Goal: Task Accomplishment & Management: Manage account settings

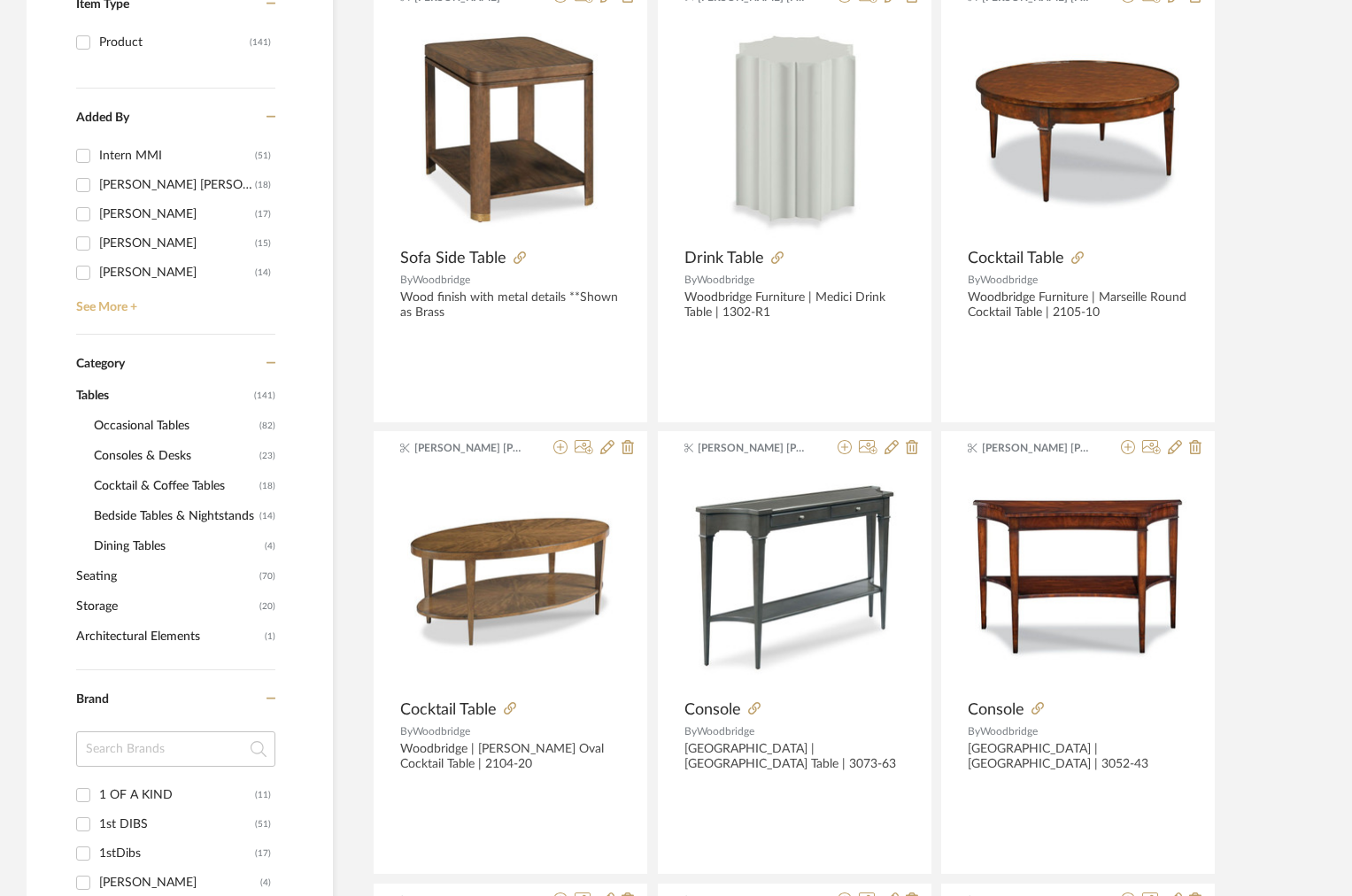
scroll to position [438, 0]
click at [177, 357] on div "Category" at bounding box center [175, 354] width 199 height 37
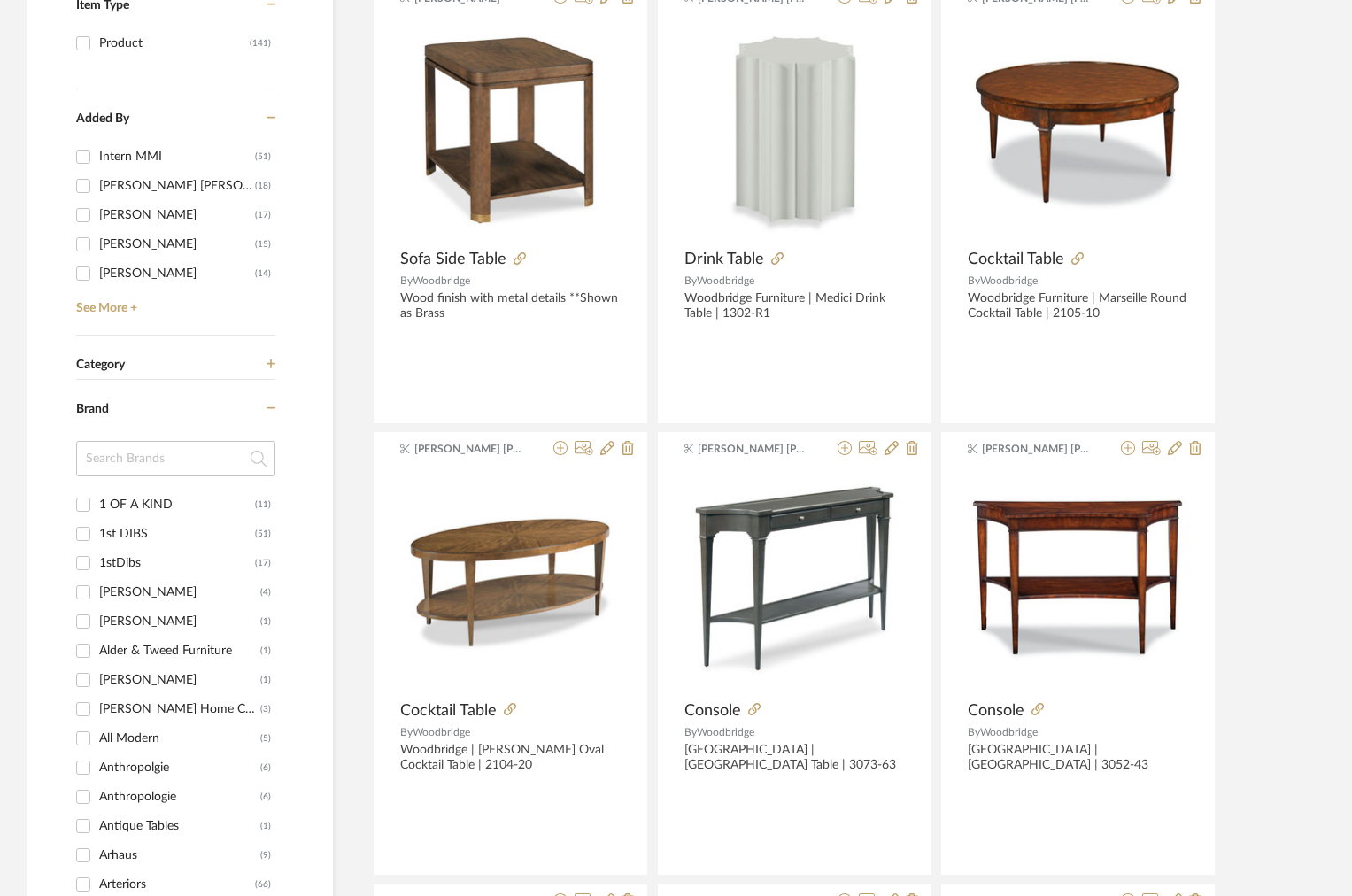
click at [177, 357] on div "Category" at bounding box center [175, 354] width 199 height 37
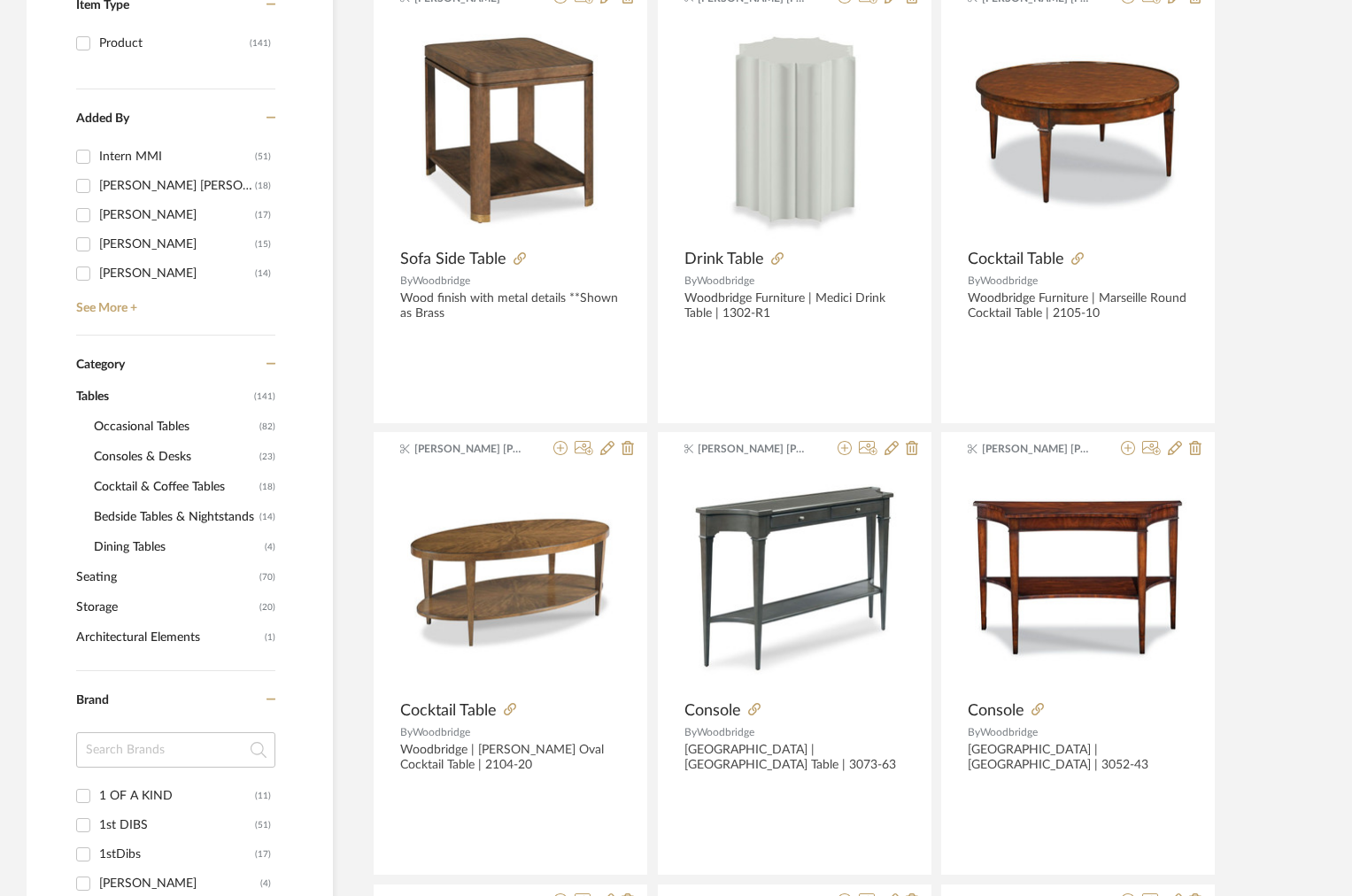
click at [116, 494] on span "Cocktail & Coffee Tables" at bounding box center [174, 487] width 161 height 30
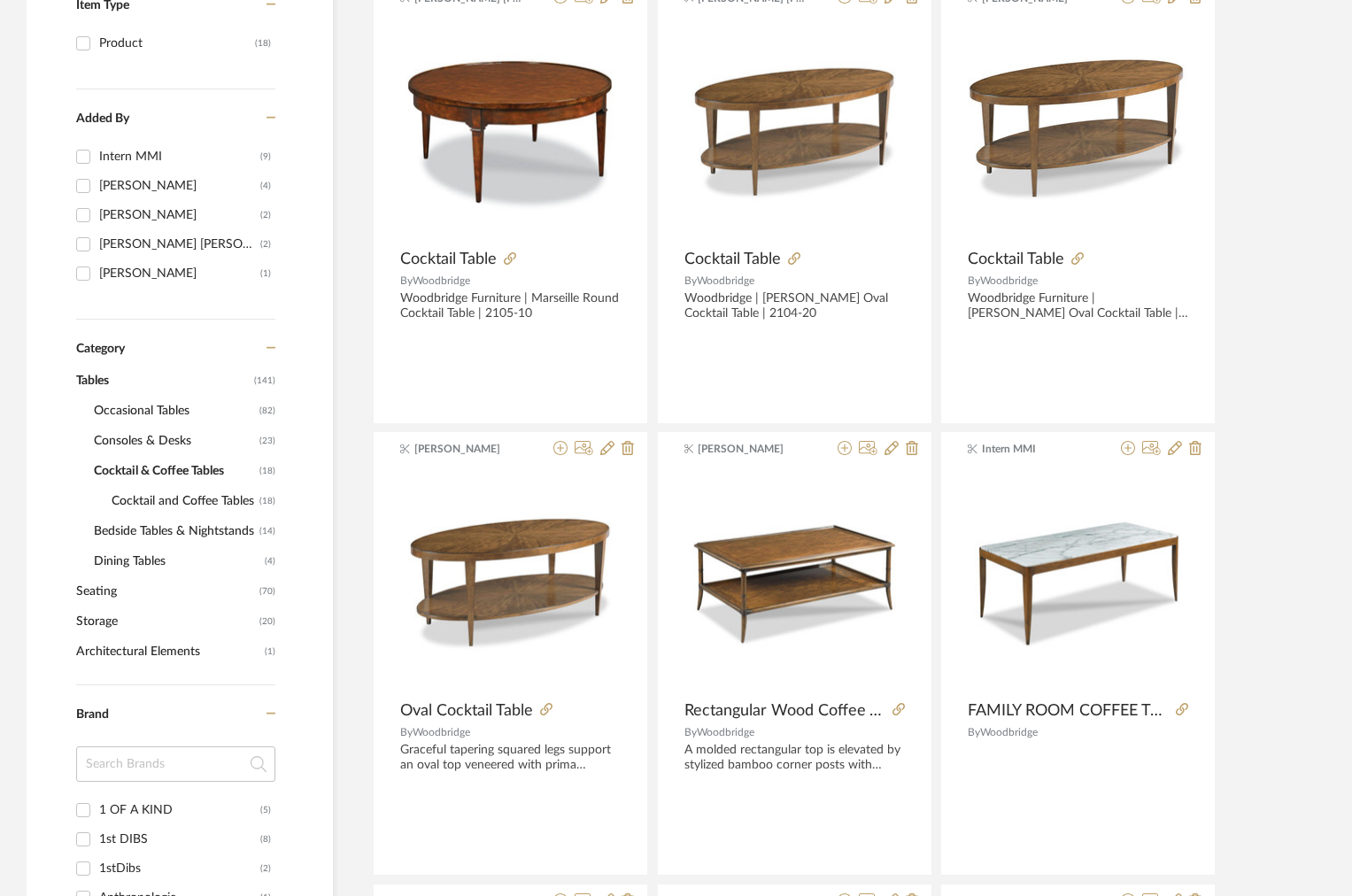
click at [115, 471] on span "Cocktail & Coffee Tables" at bounding box center [174, 471] width 161 height 30
click at [104, 534] on span "Bedside Tables & Nightstands" at bounding box center [174, 531] width 161 height 30
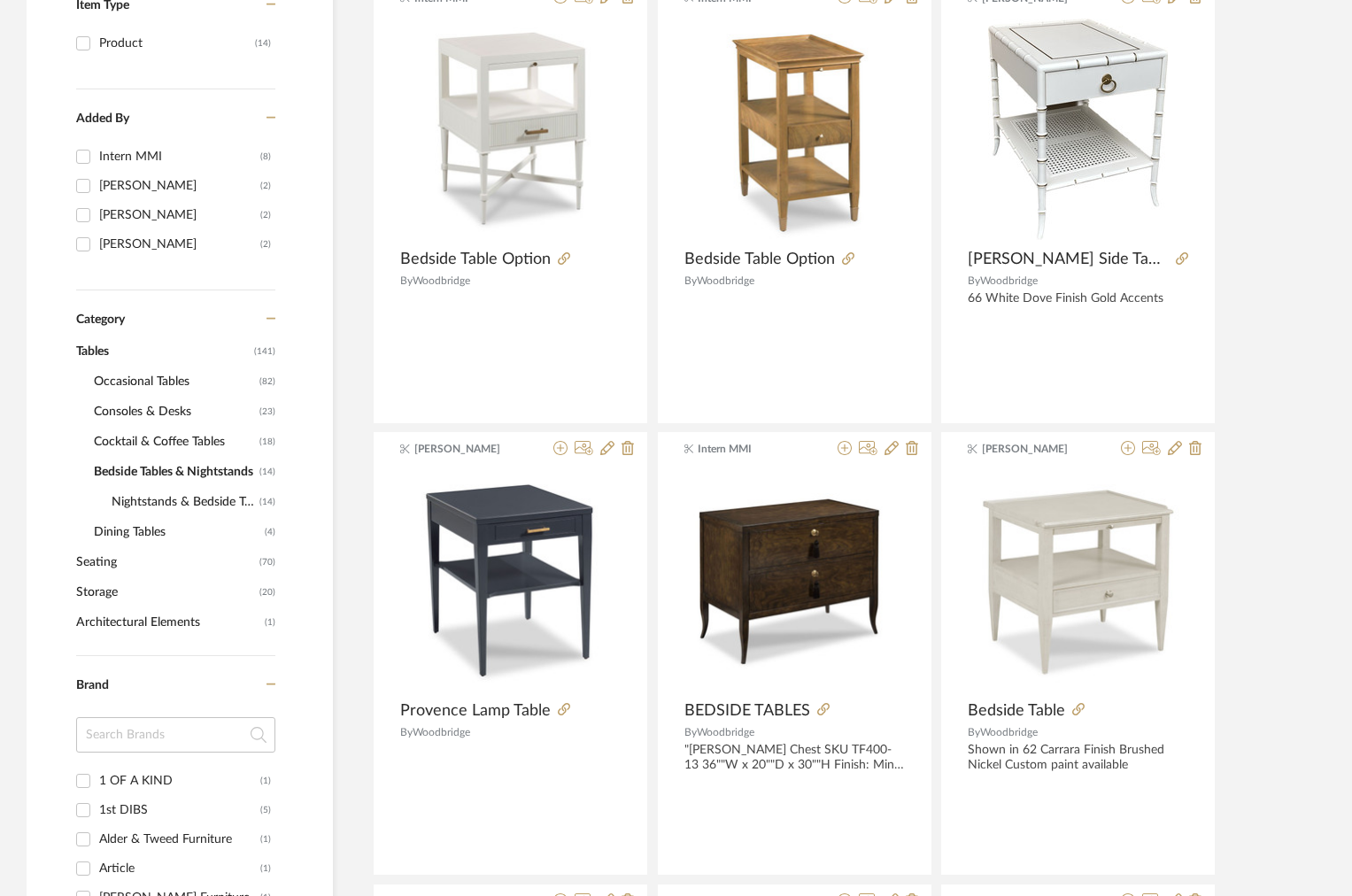
click at [103, 532] on span "Dining Tables" at bounding box center [177, 532] width 166 height 30
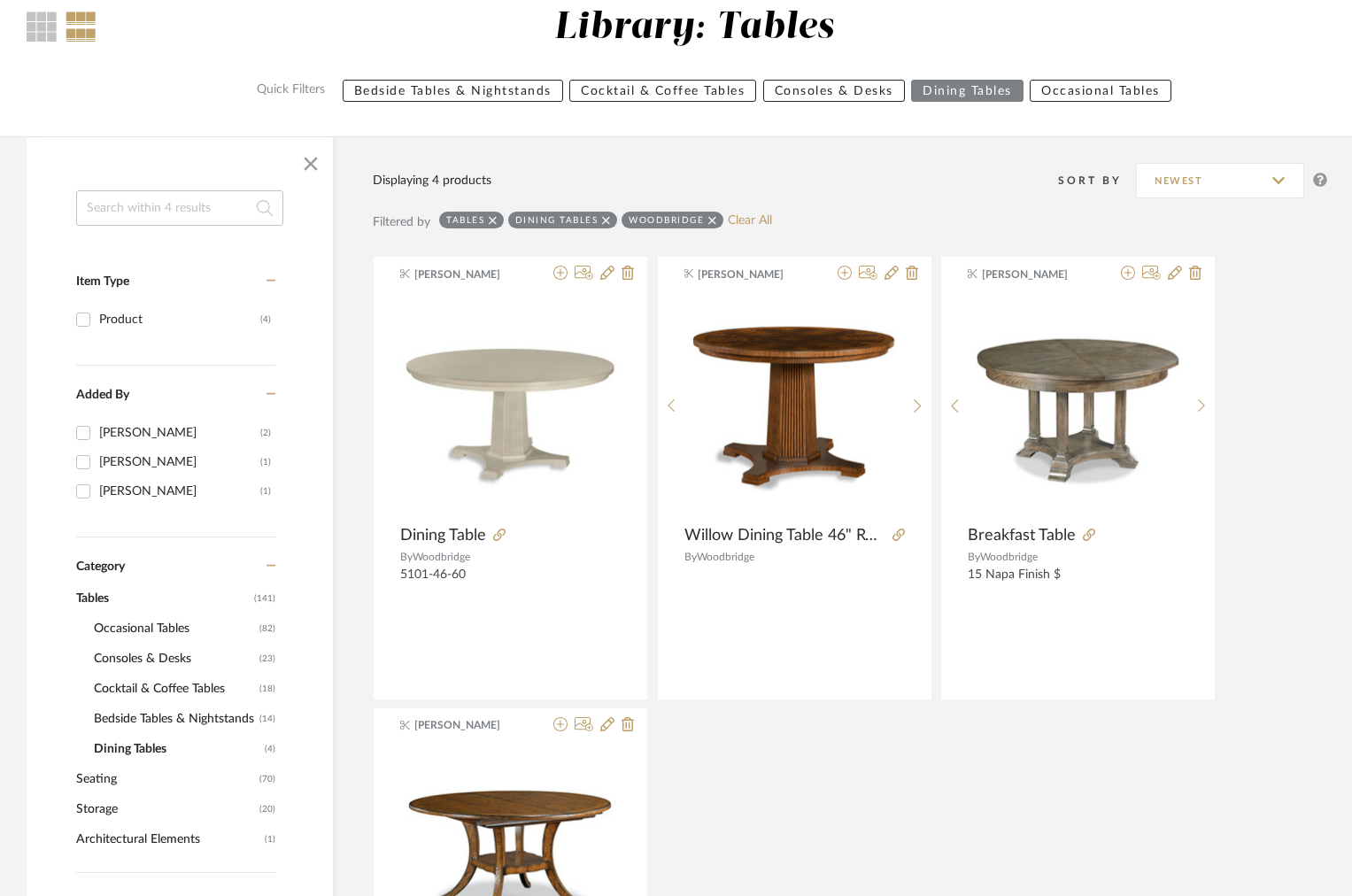
scroll to position [160, 0]
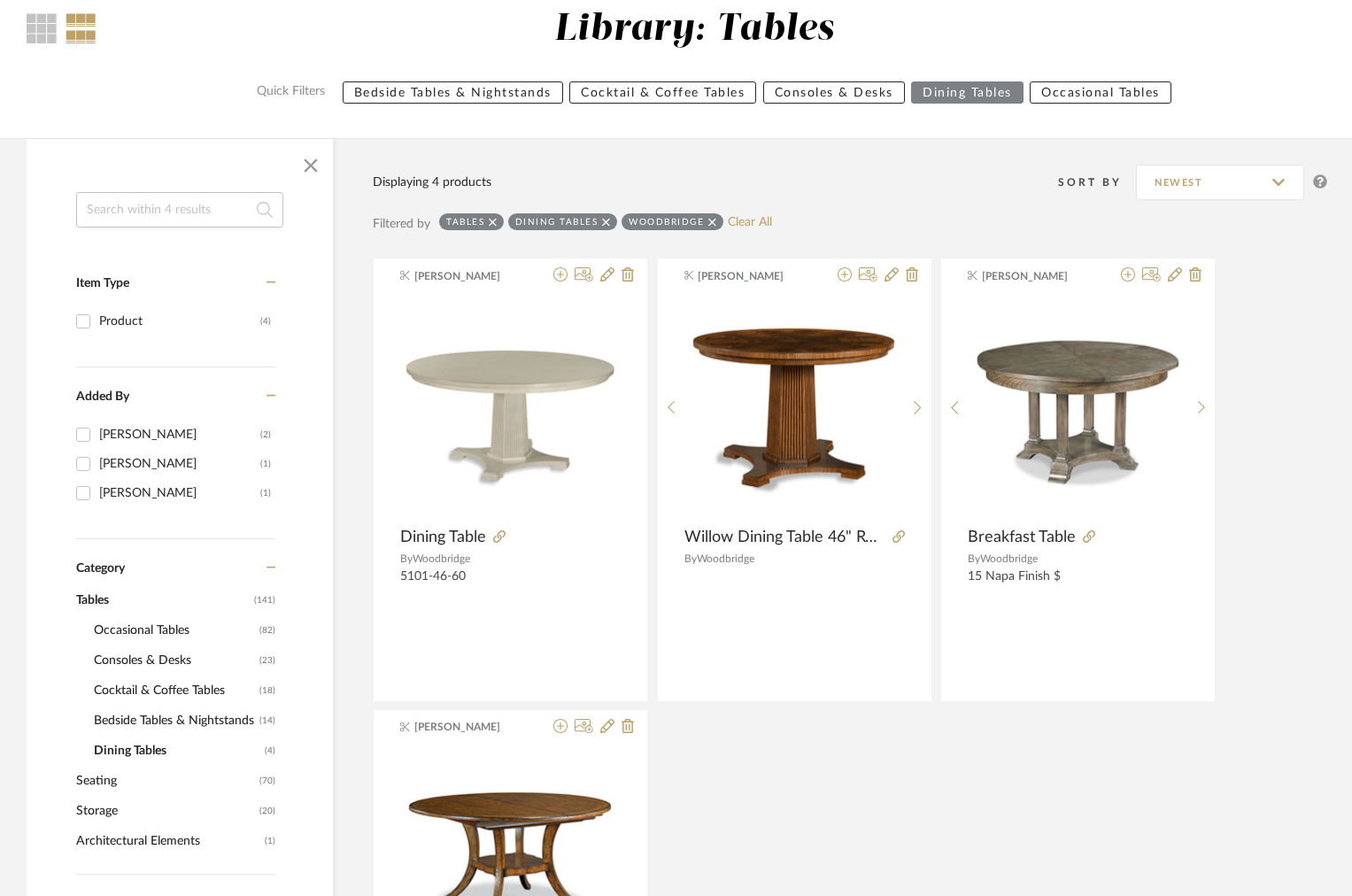
click at [610, 221] on div "Dining Tables" at bounding box center [562, 221] width 109 height 17
click at [606, 221] on icon at bounding box center [606, 222] width 8 height 12
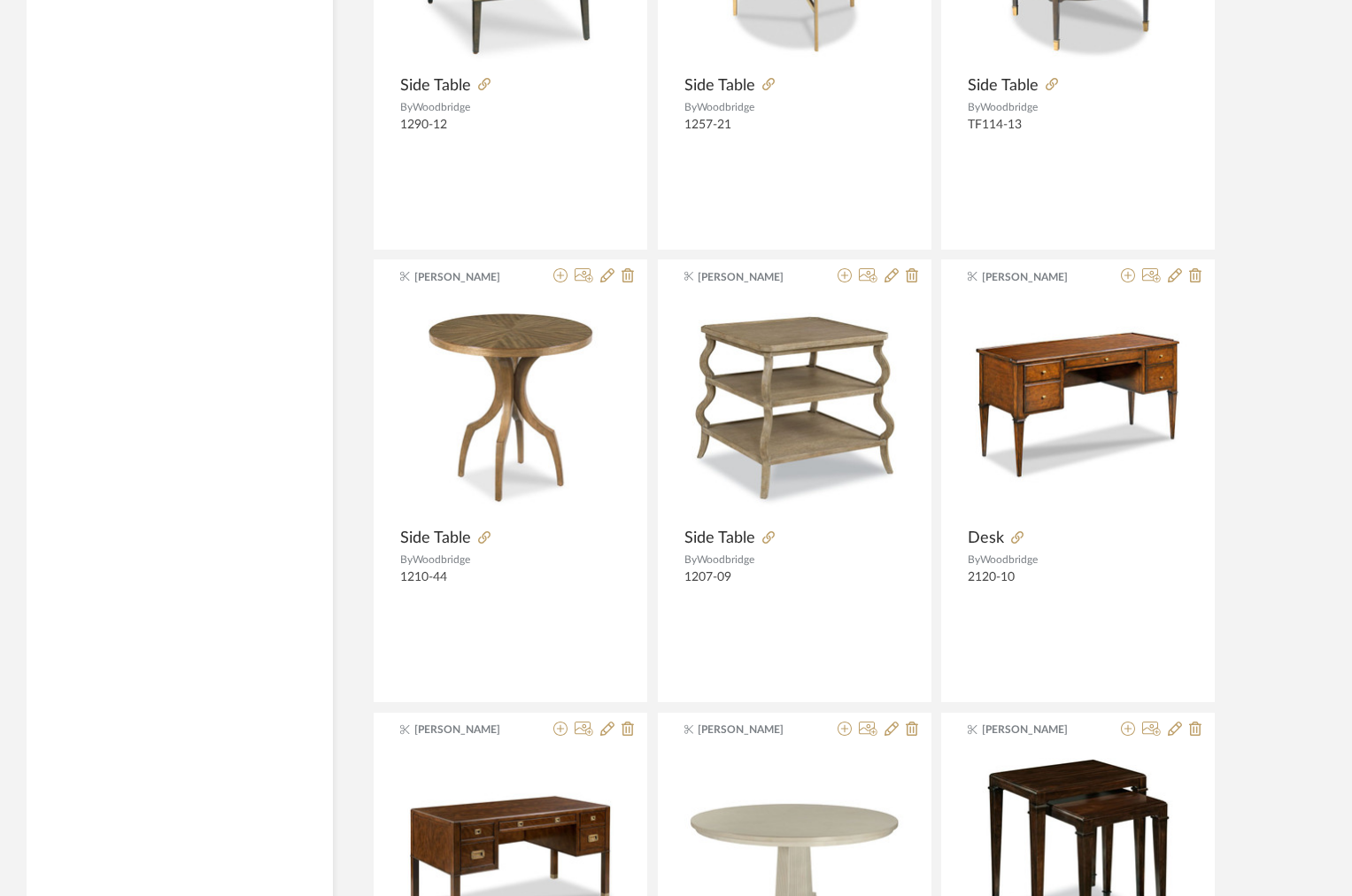
scroll to position [5132, 0]
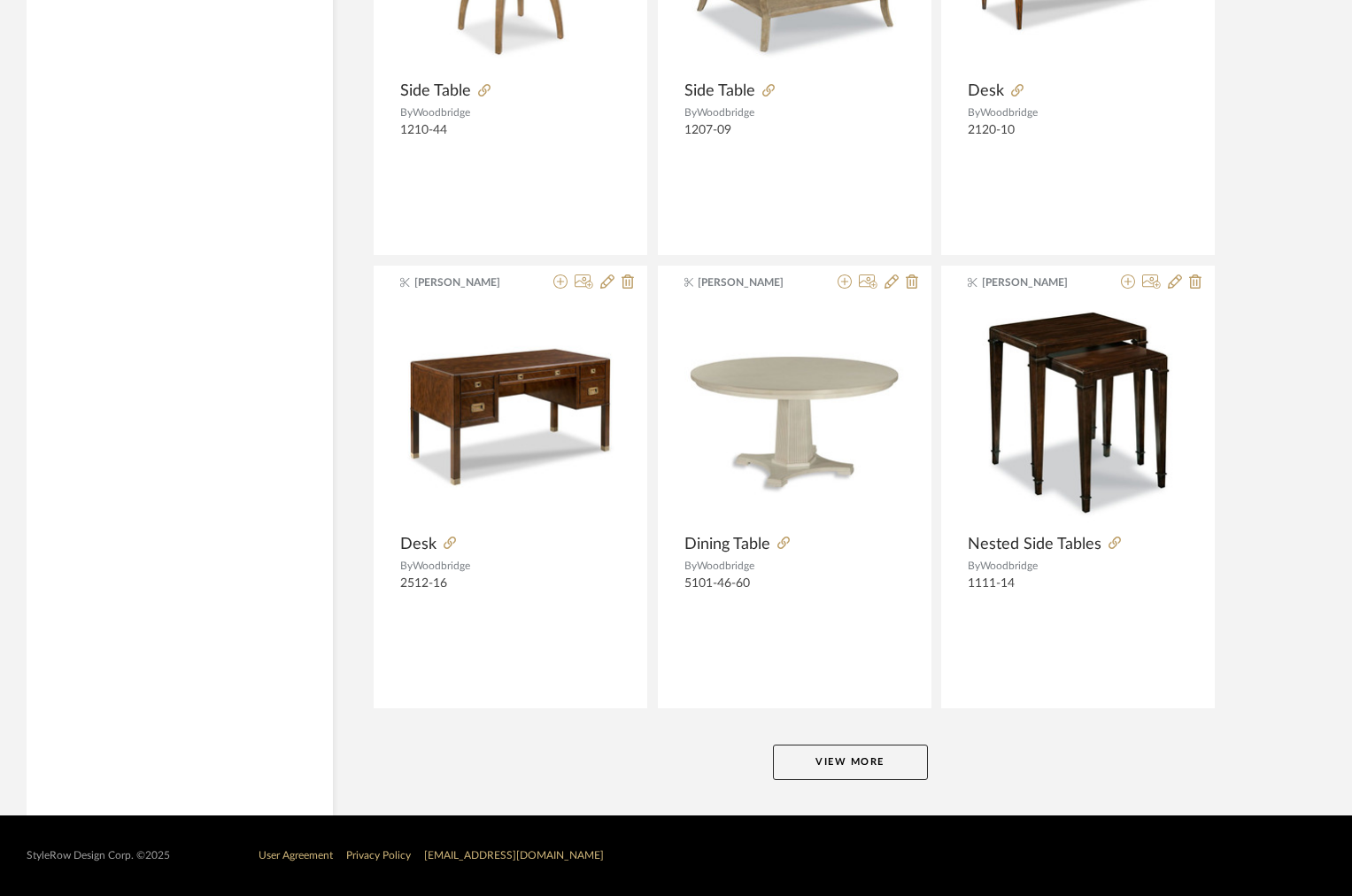
click at [787, 776] on button "View More" at bounding box center [850, 762] width 155 height 35
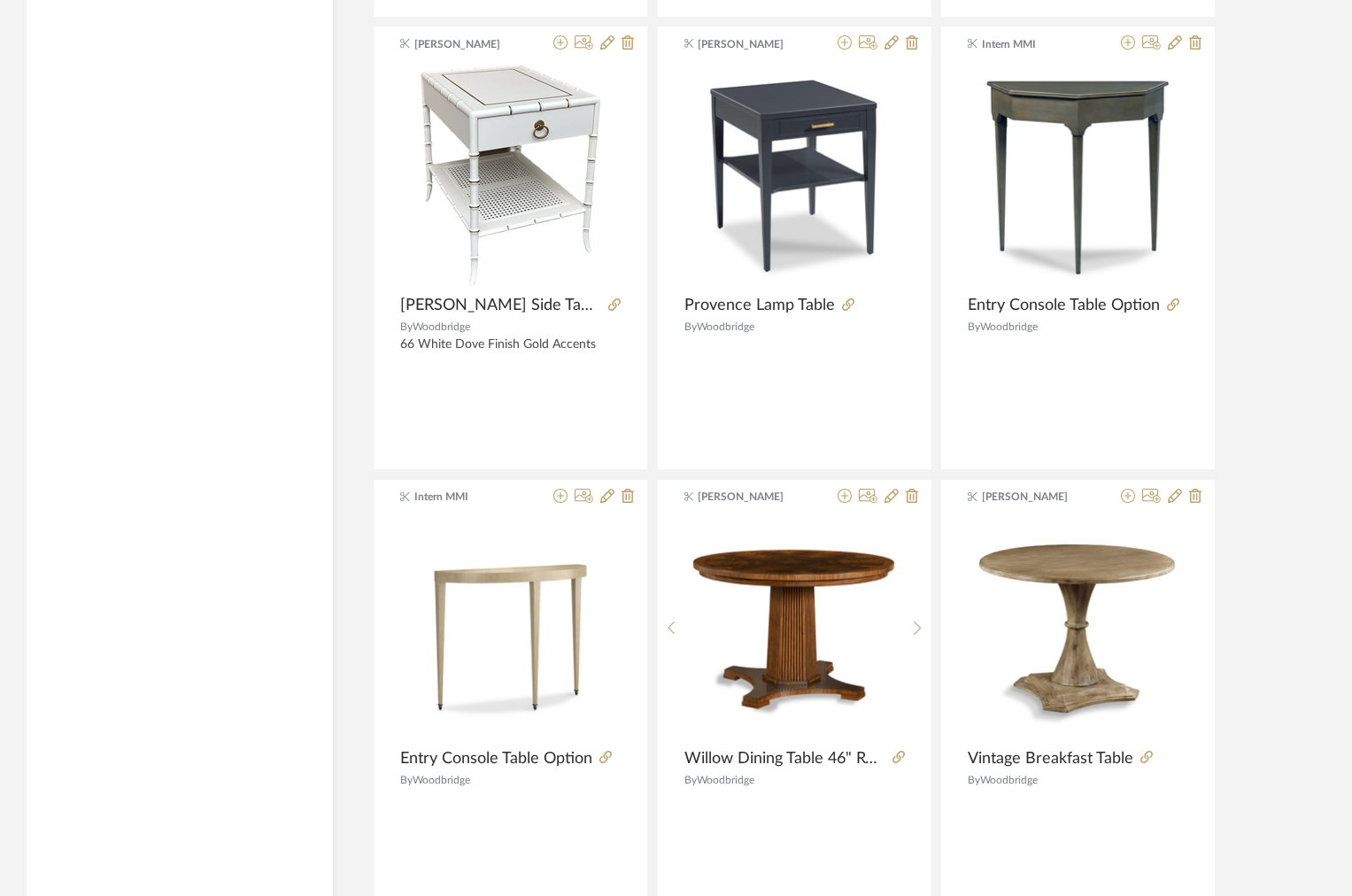
scroll to position [8454, 0]
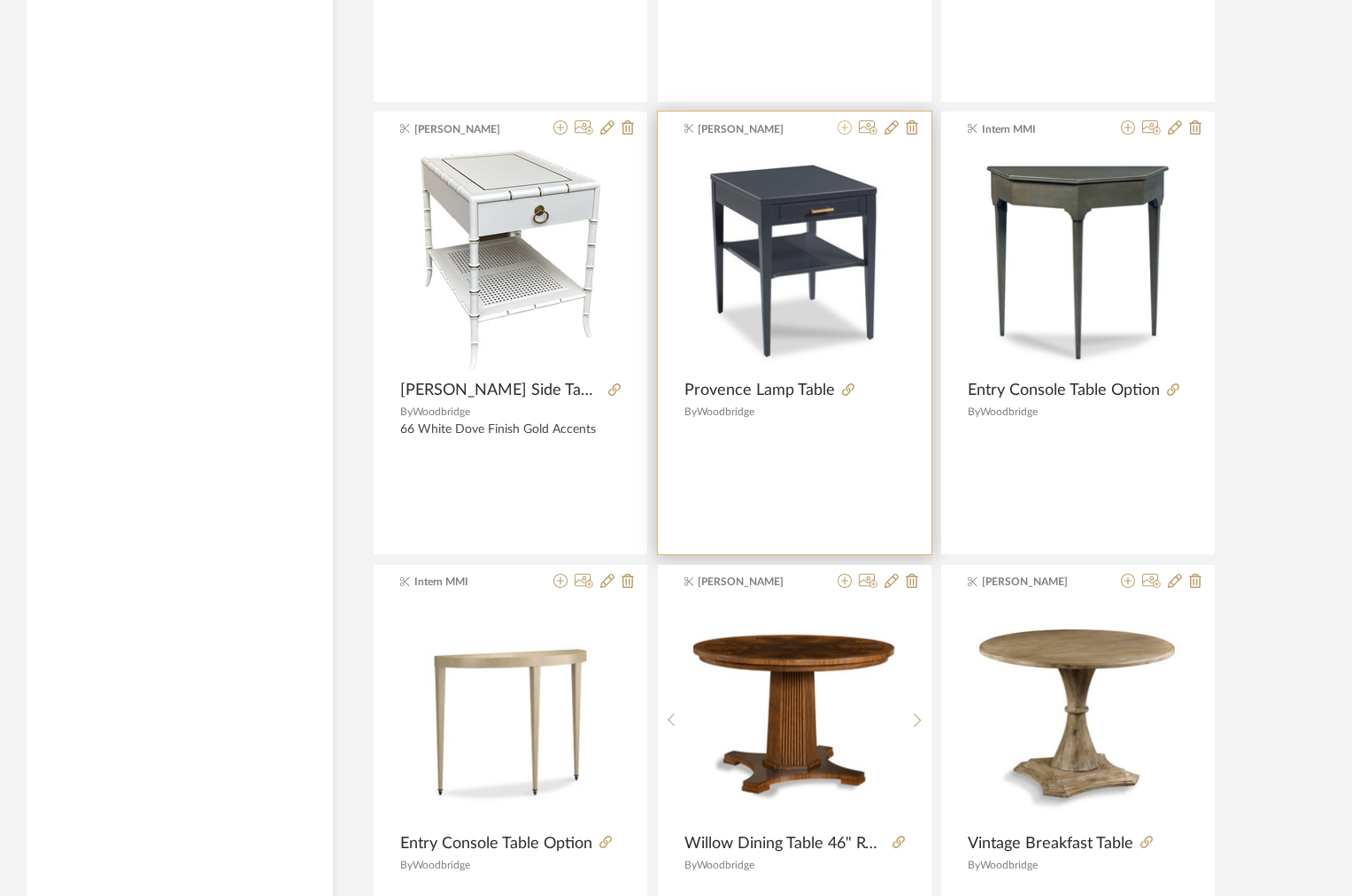
click at [846, 125] on icon at bounding box center [845, 127] width 14 height 14
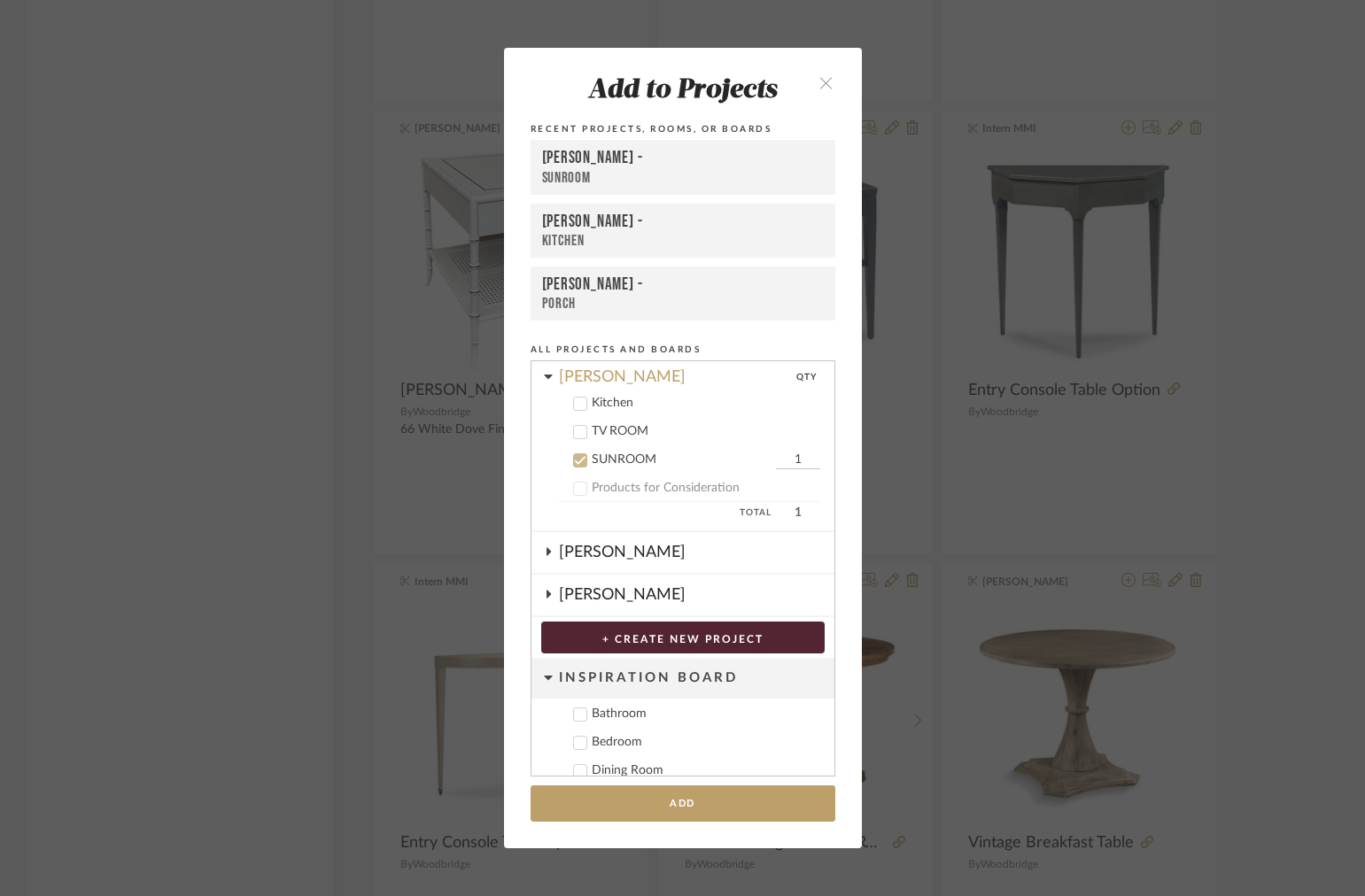
scroll to position [321, 0]
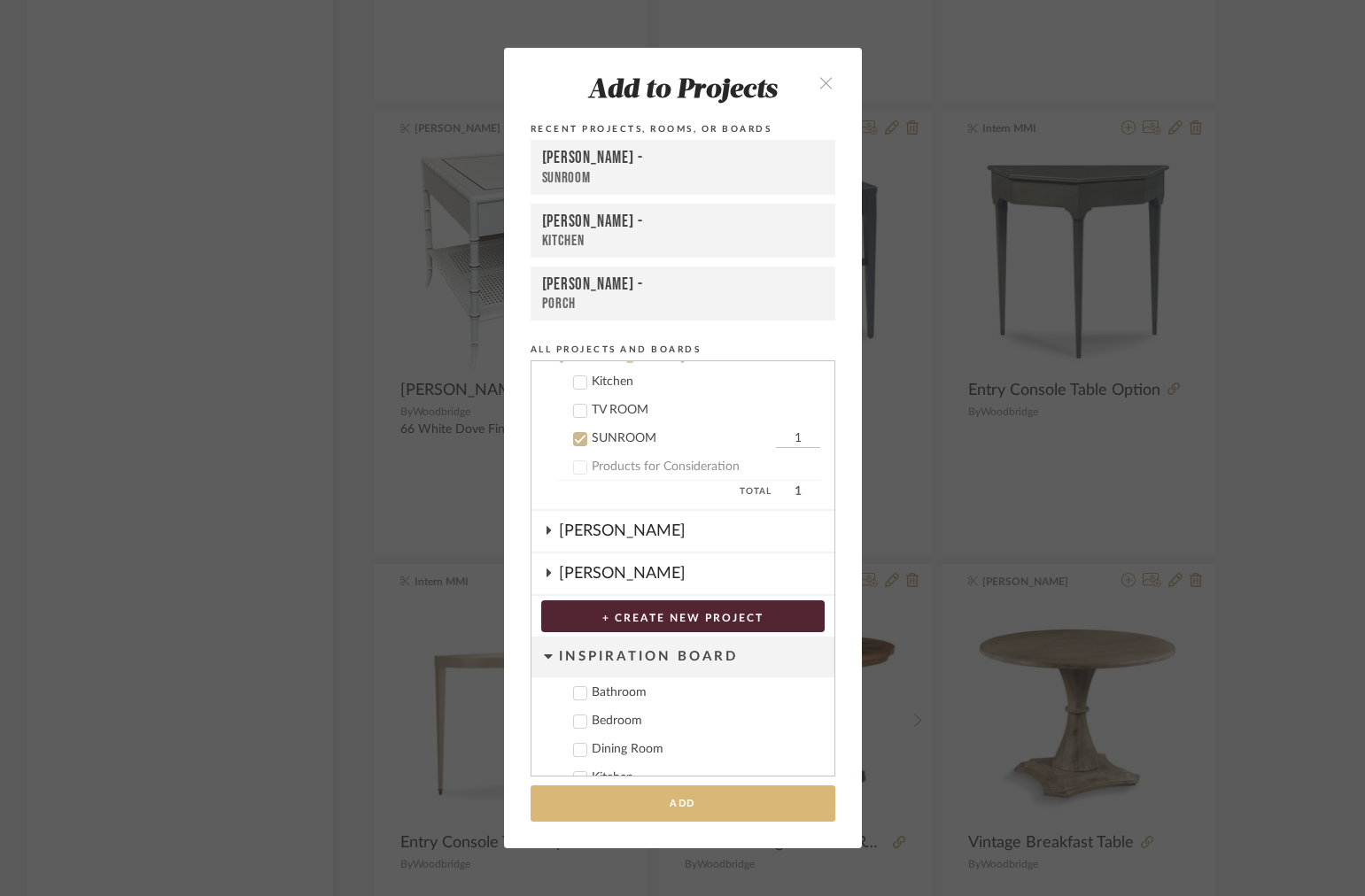
click at [676, 793] on button "Add" at bounding box center [683, 803] width 305 height 36
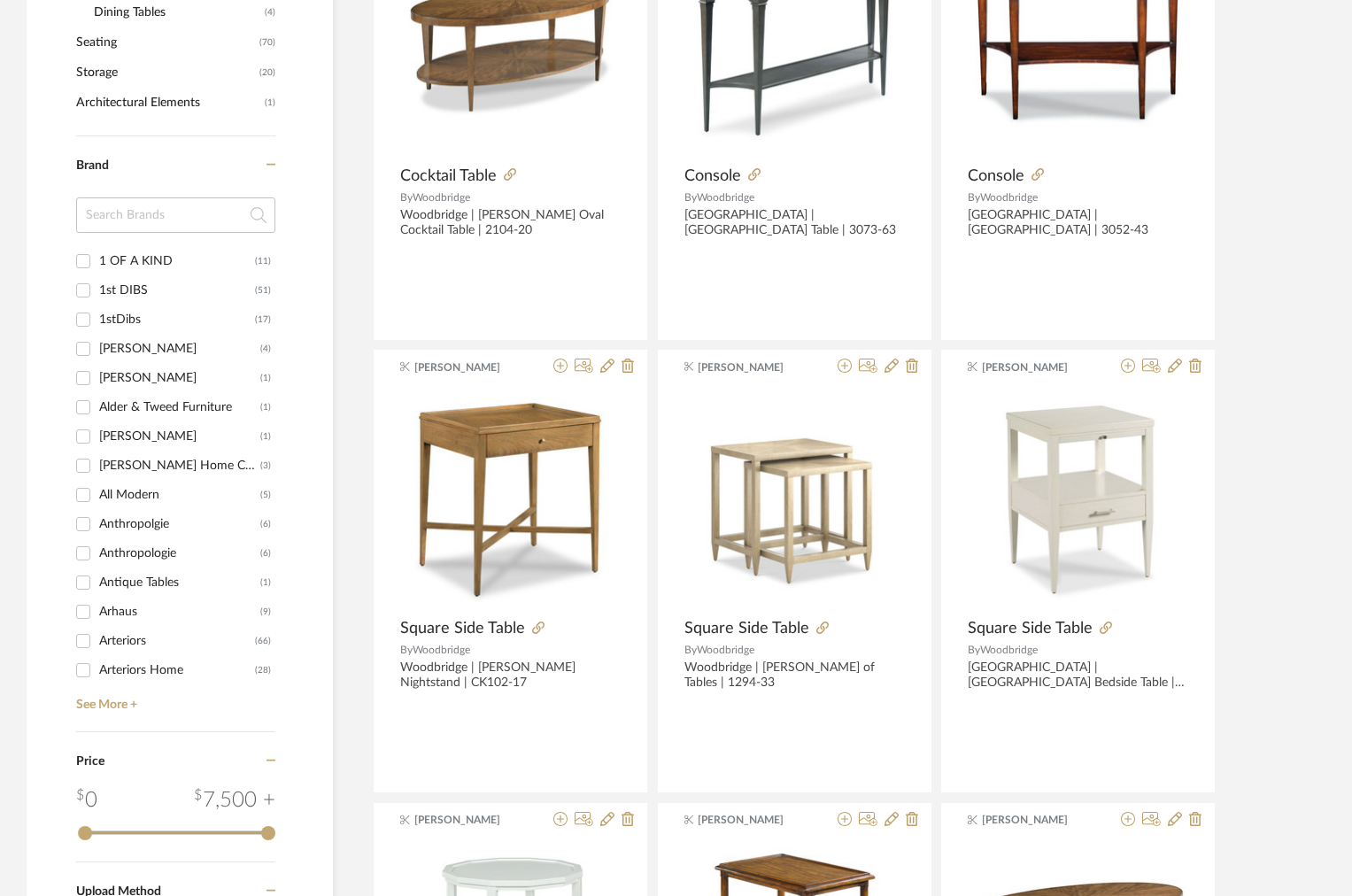
scroll to position [977, 0]
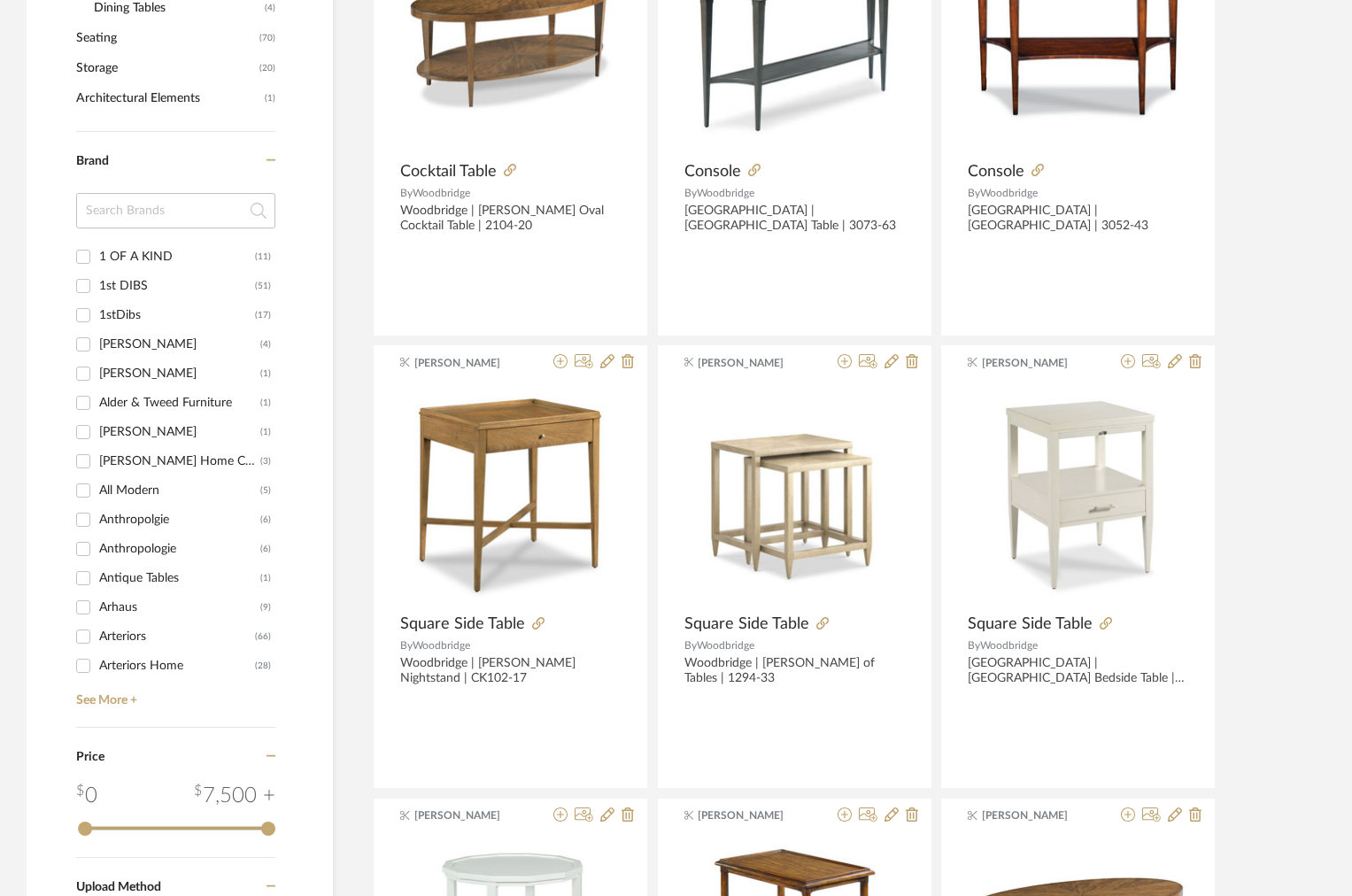
click at [186, 200] on input at bounding box center [175, 211] width 199 height 35
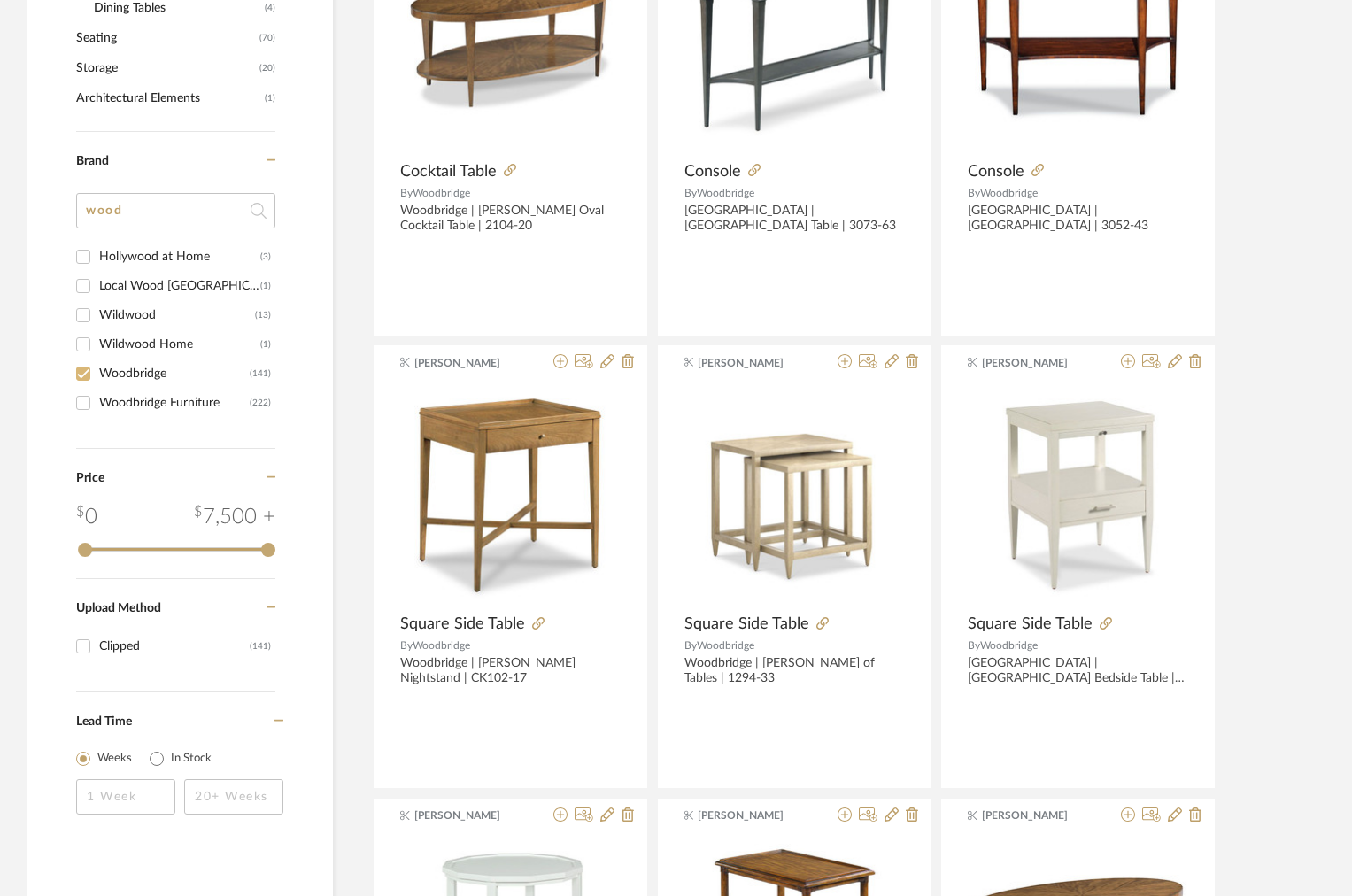
type input "wood"
click at [86, 375] on input "Woodbridge (141)" at bounding box center [83, 374] width 28 height 28
checkbox input "false"
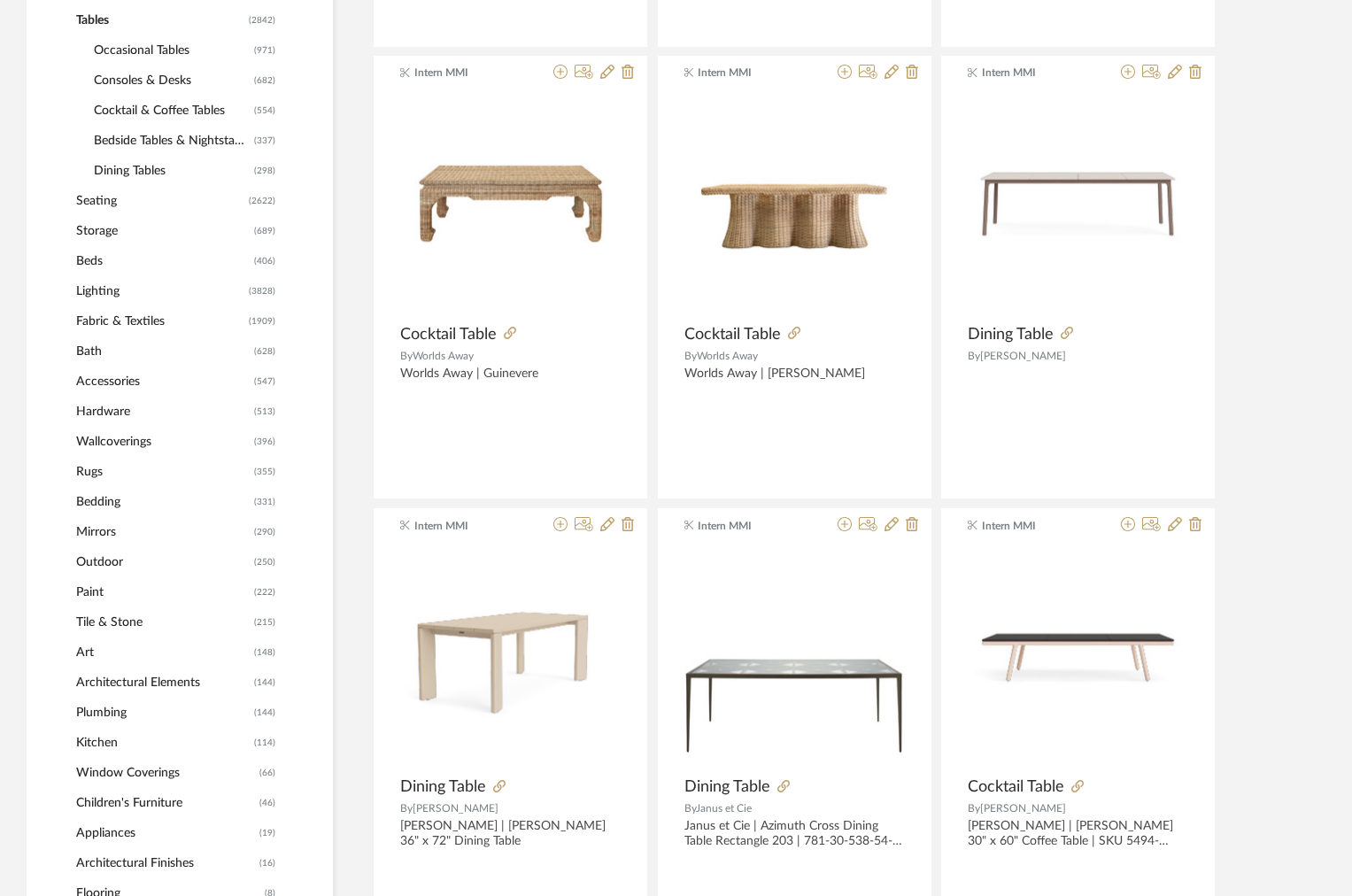
scroll to position [299, 0]
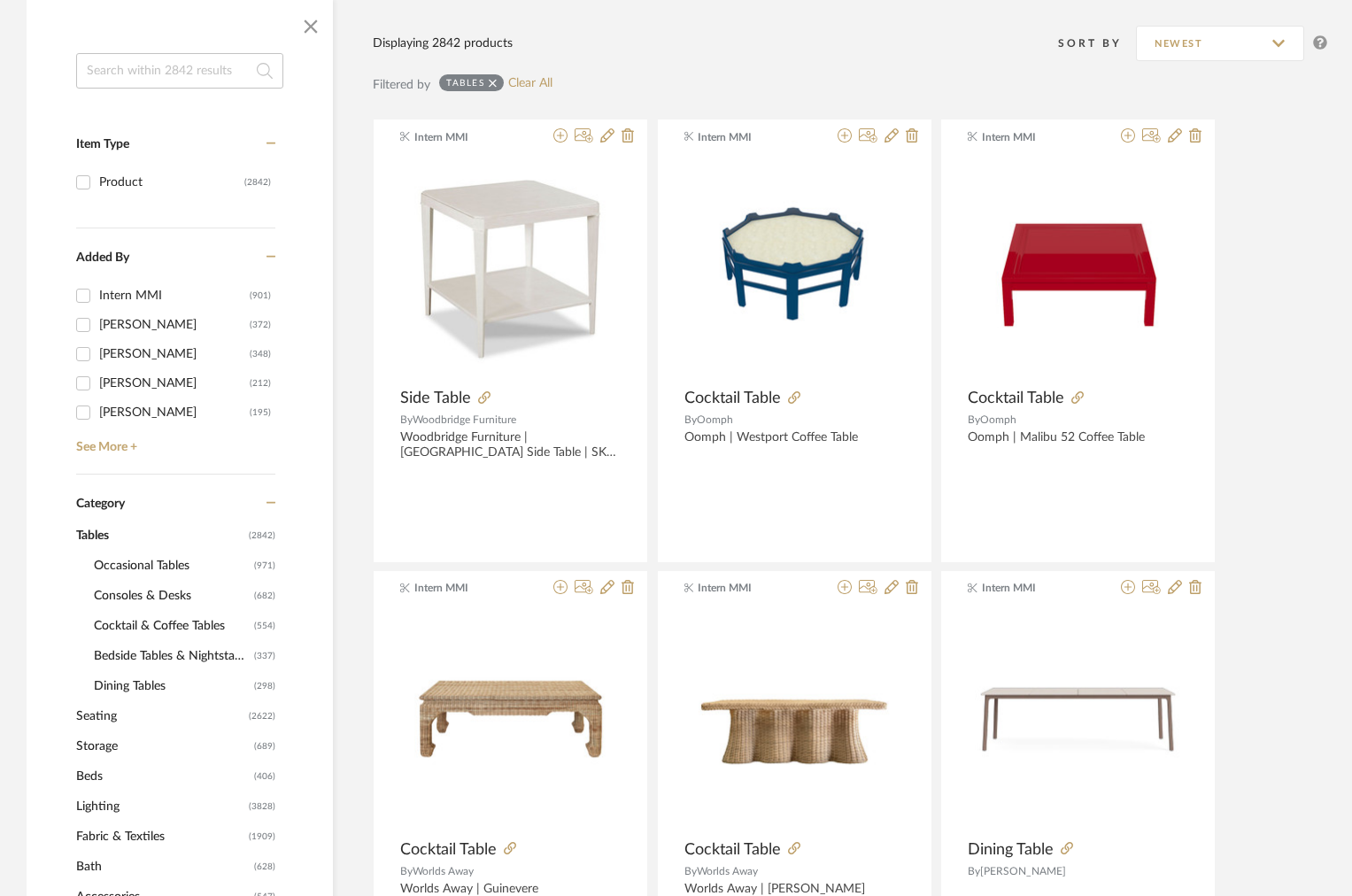
click at [135, 71] on input at bounding box center [180, 71] width 207 height 35
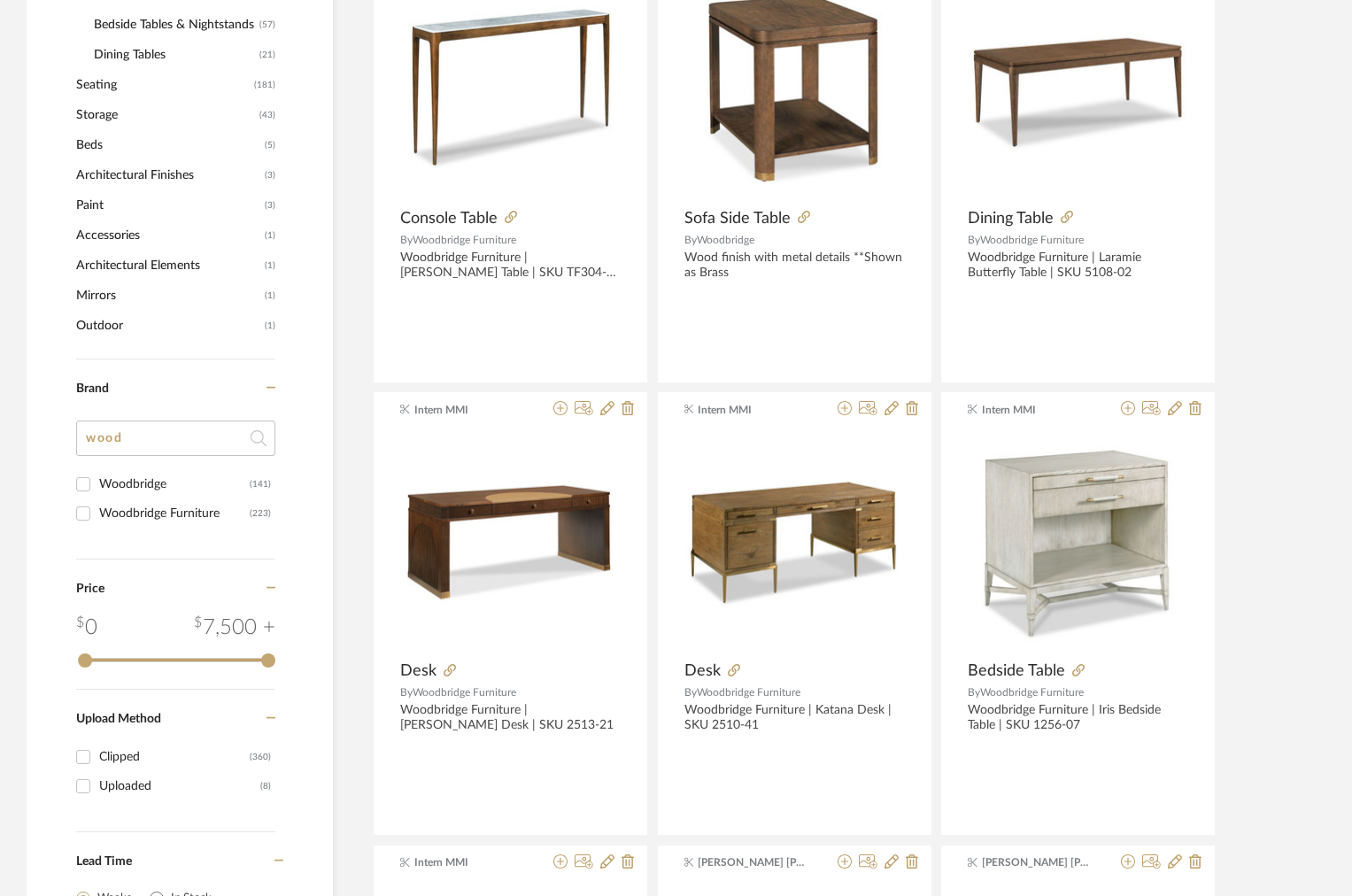
scroll to position [916, 0]
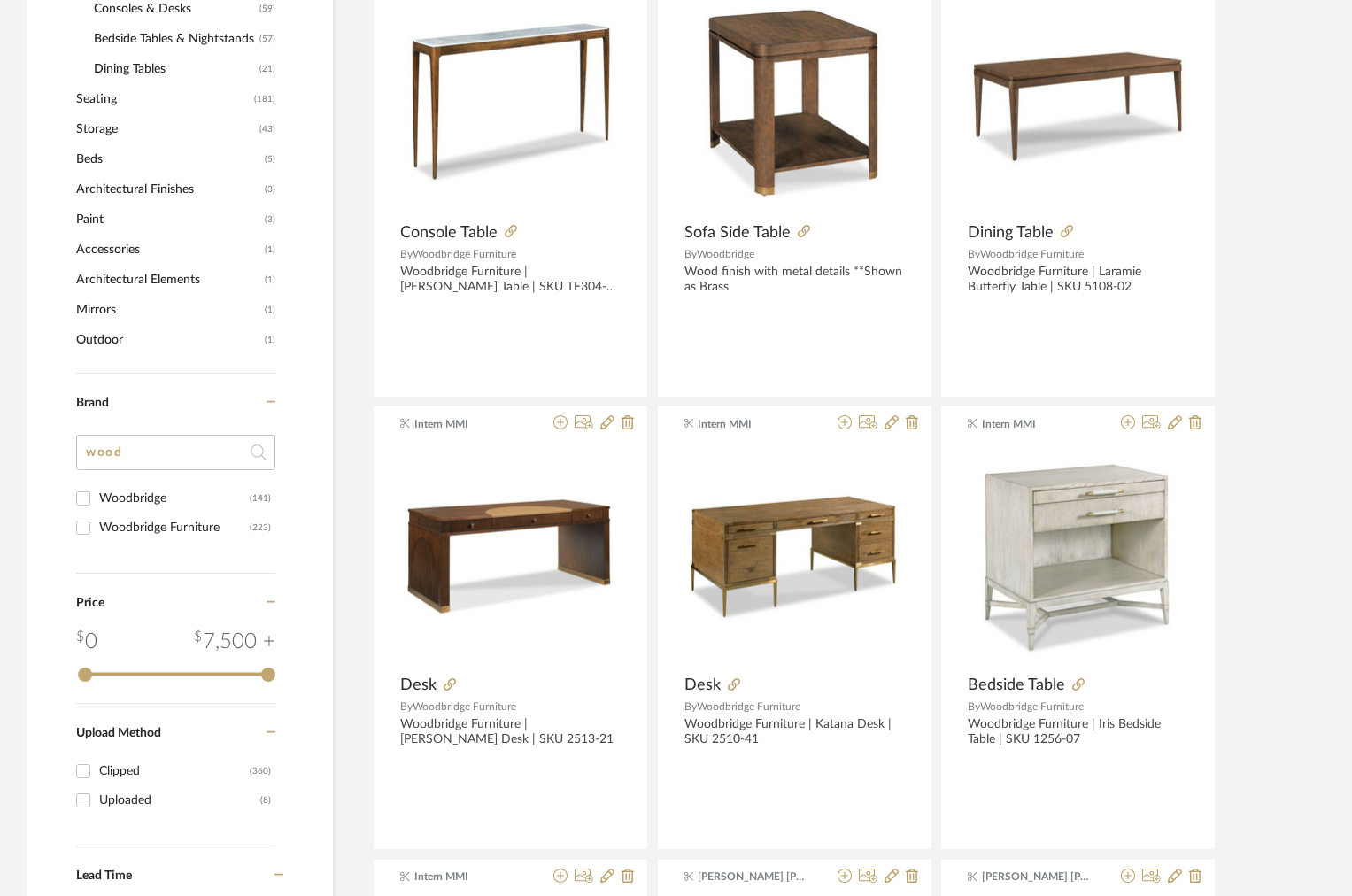
type input "woodbridge"
click at [84, 504] on input "Woodbridge (141)" at bounding box center [83, 498] width 28 height 28
checkbox input "true"
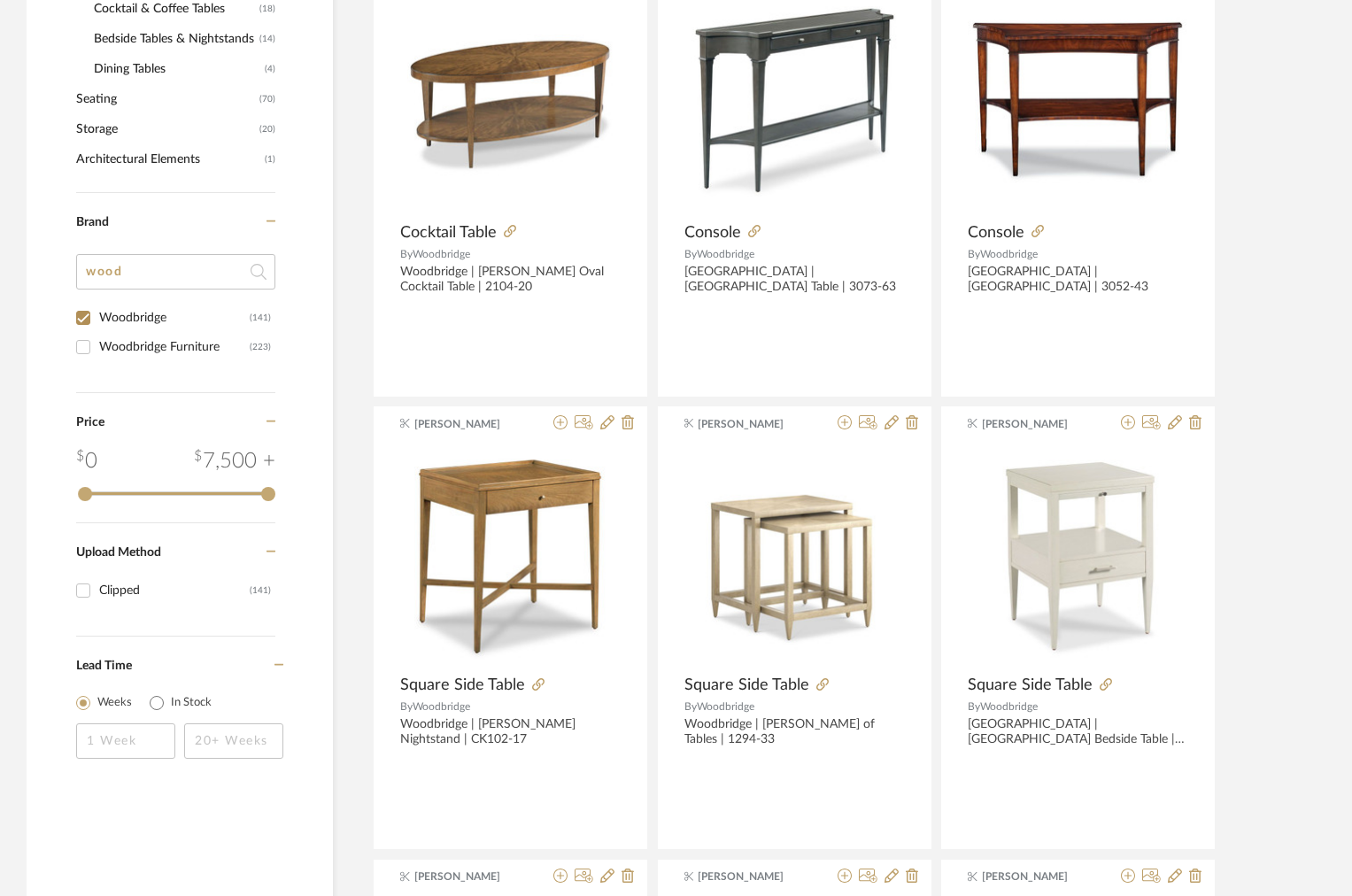
click at [80, 350] on input "Woodbridge Furniture (223)" at bounding box center [83, 347] width 28 height 28
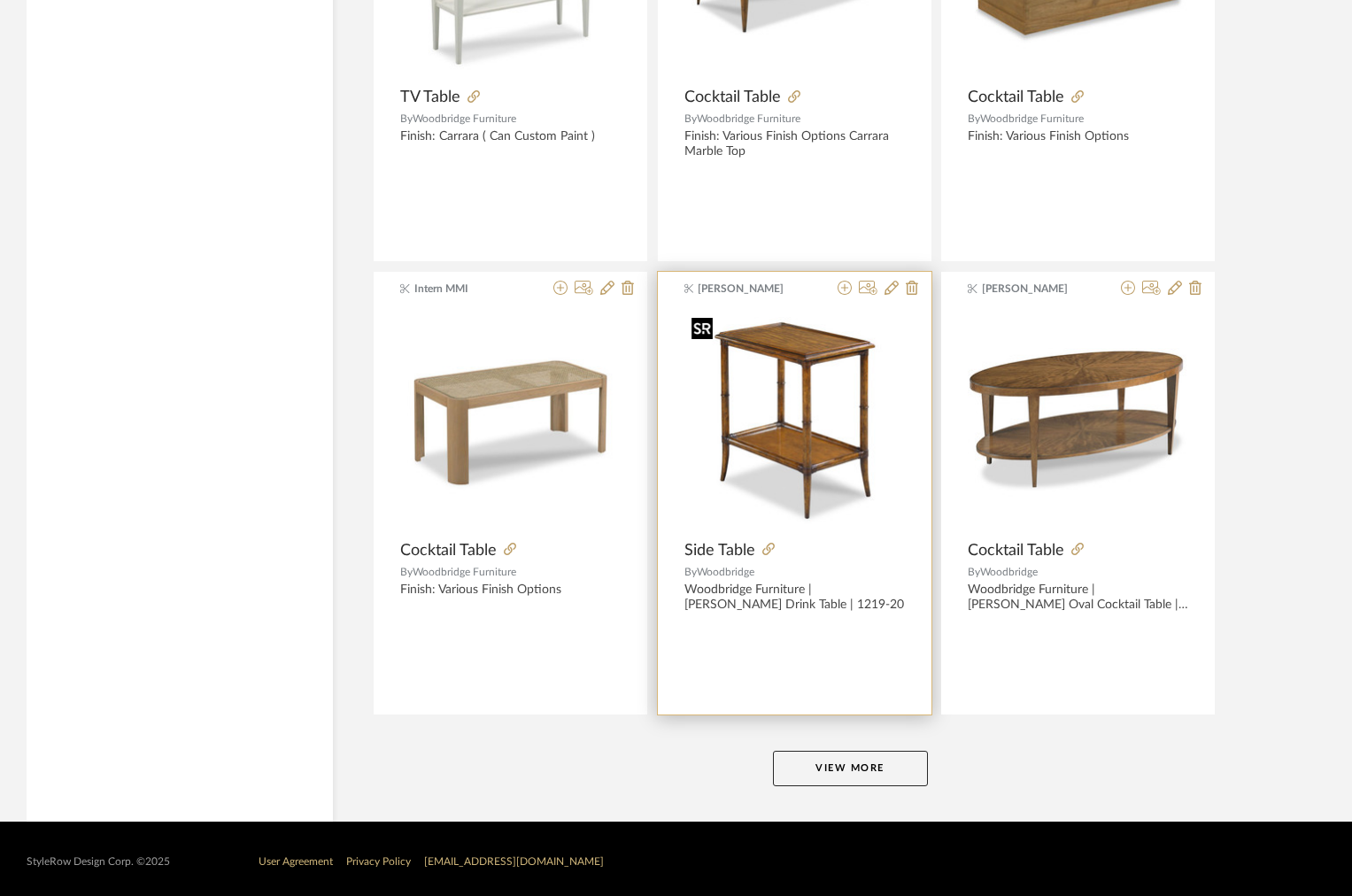
scroll to position [5132, 0]
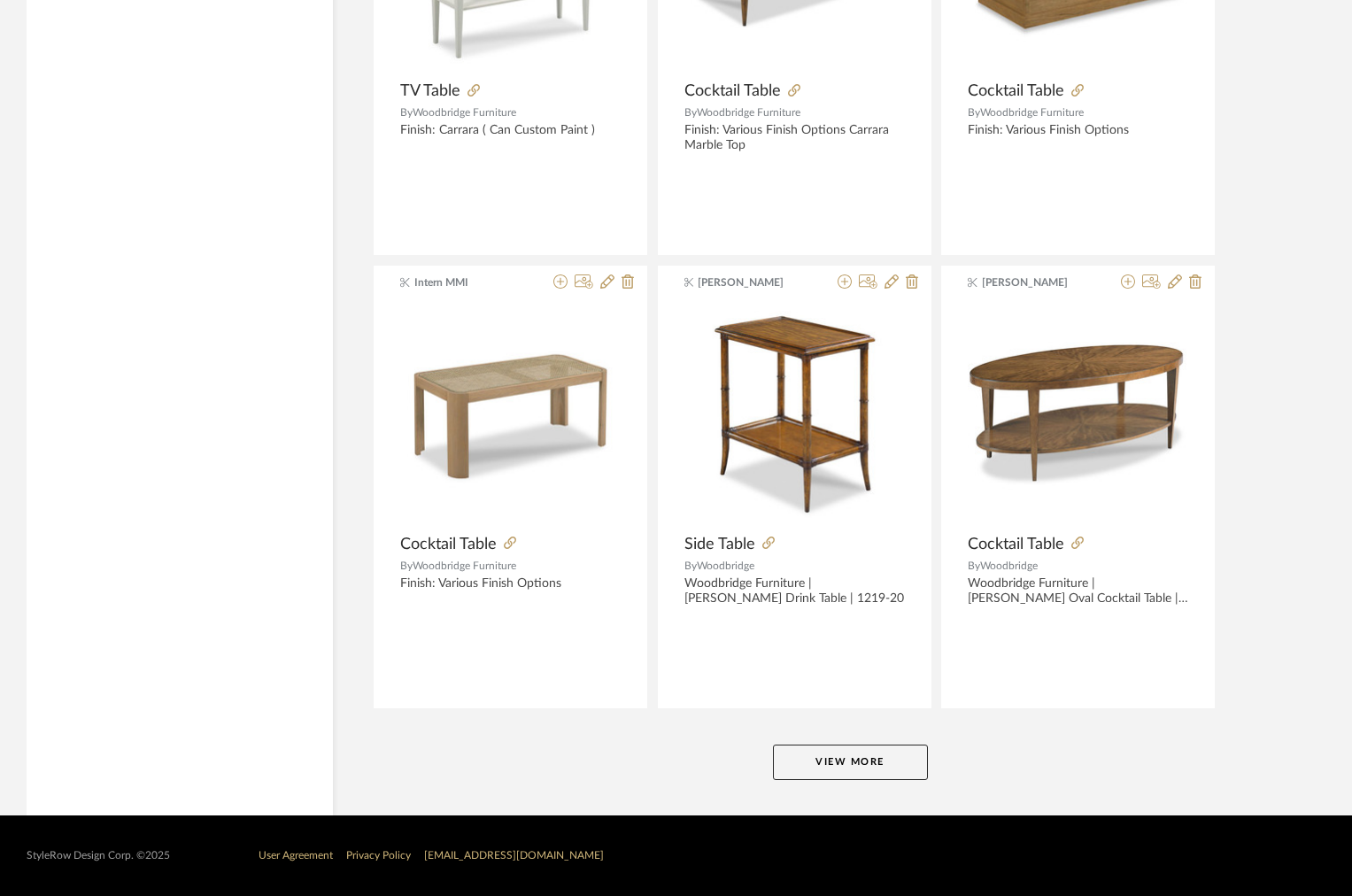
click at [800, 759] on button "View More" at bounding box center [850, 762] width 155 height 35
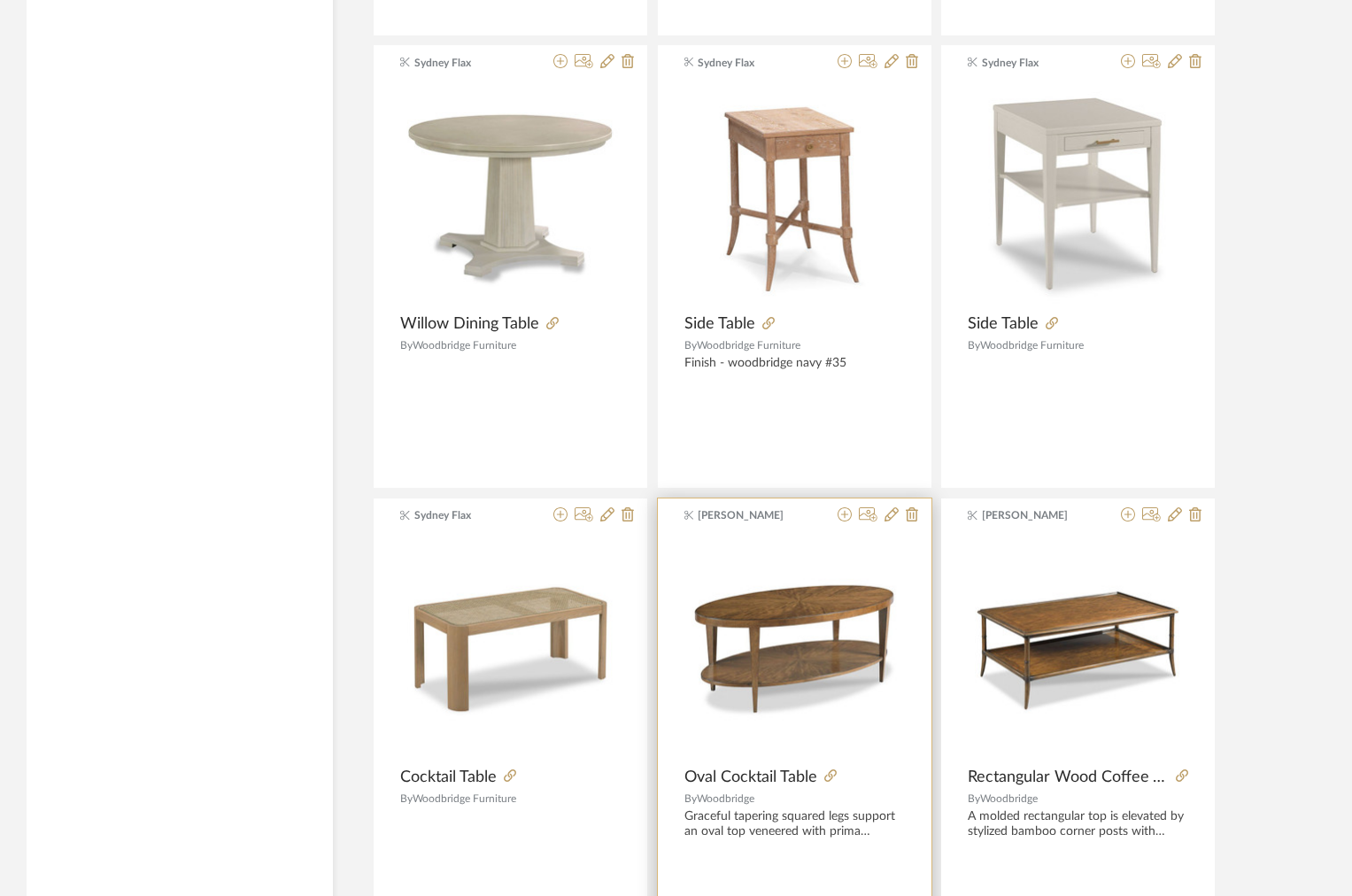
scroll to position [10564, 0]
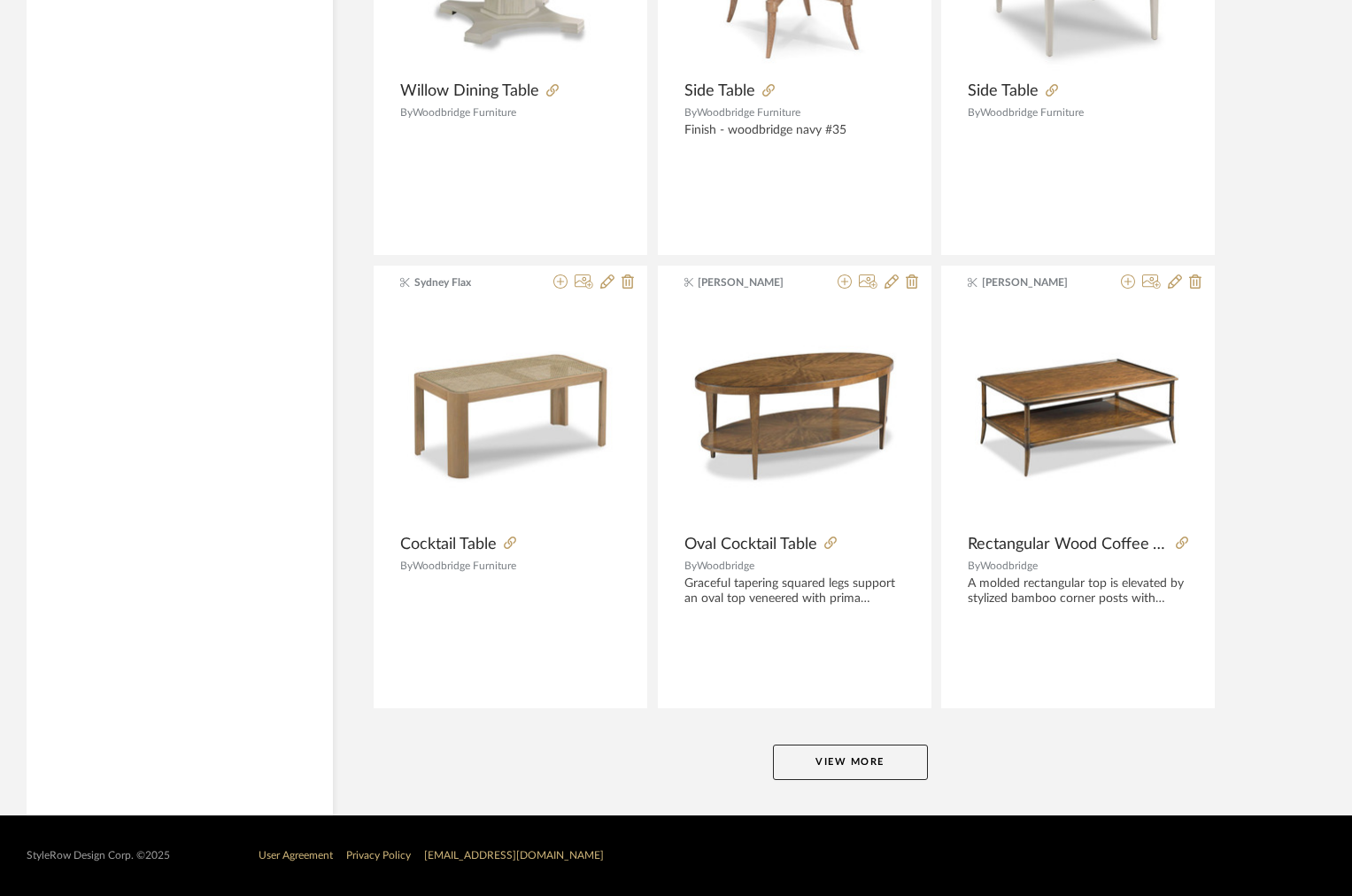
click at [814, 774] on button "View More" at bounding box center [850, 762] width 155 height 35
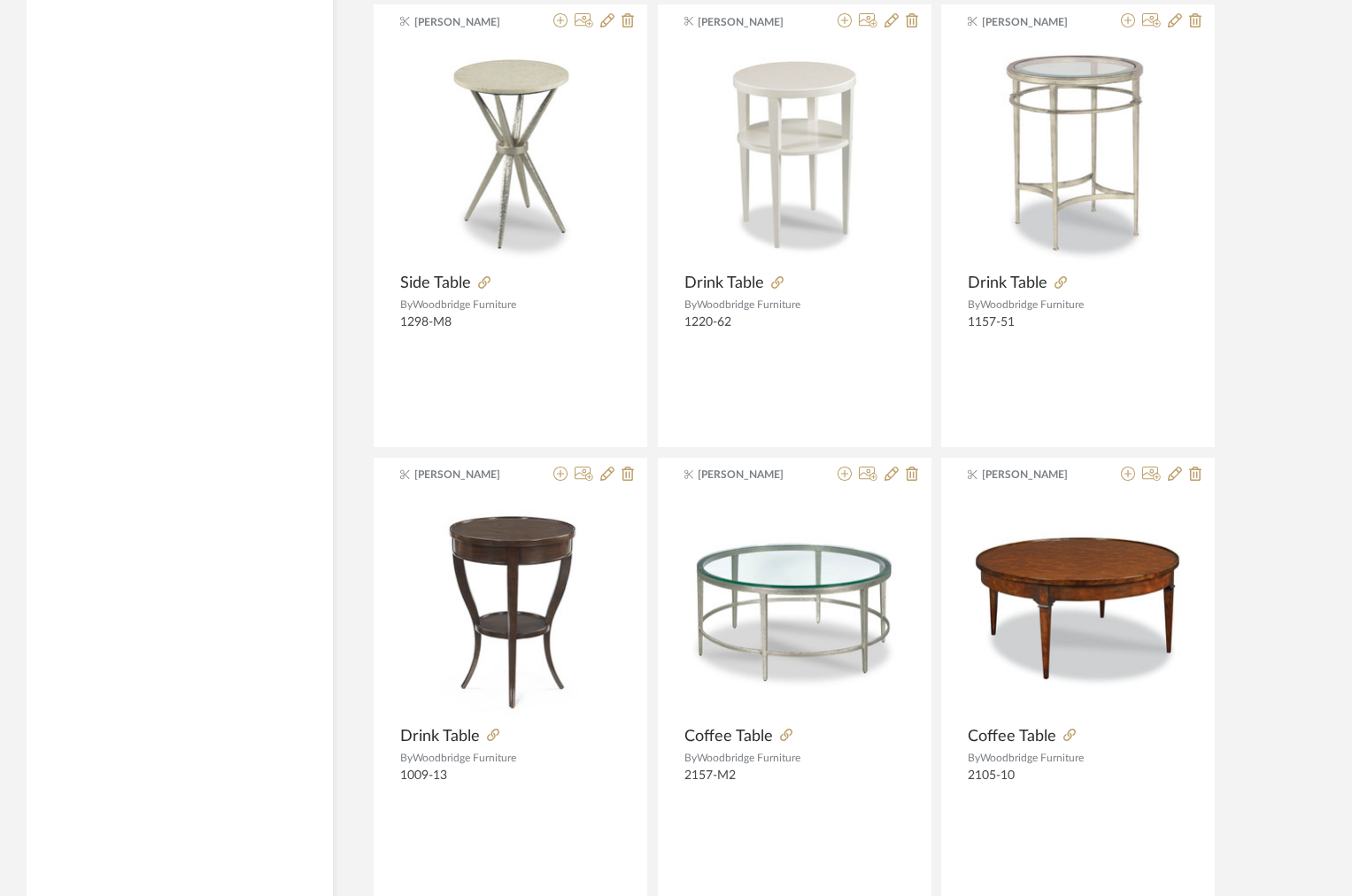
scroll to position [15997, 0]
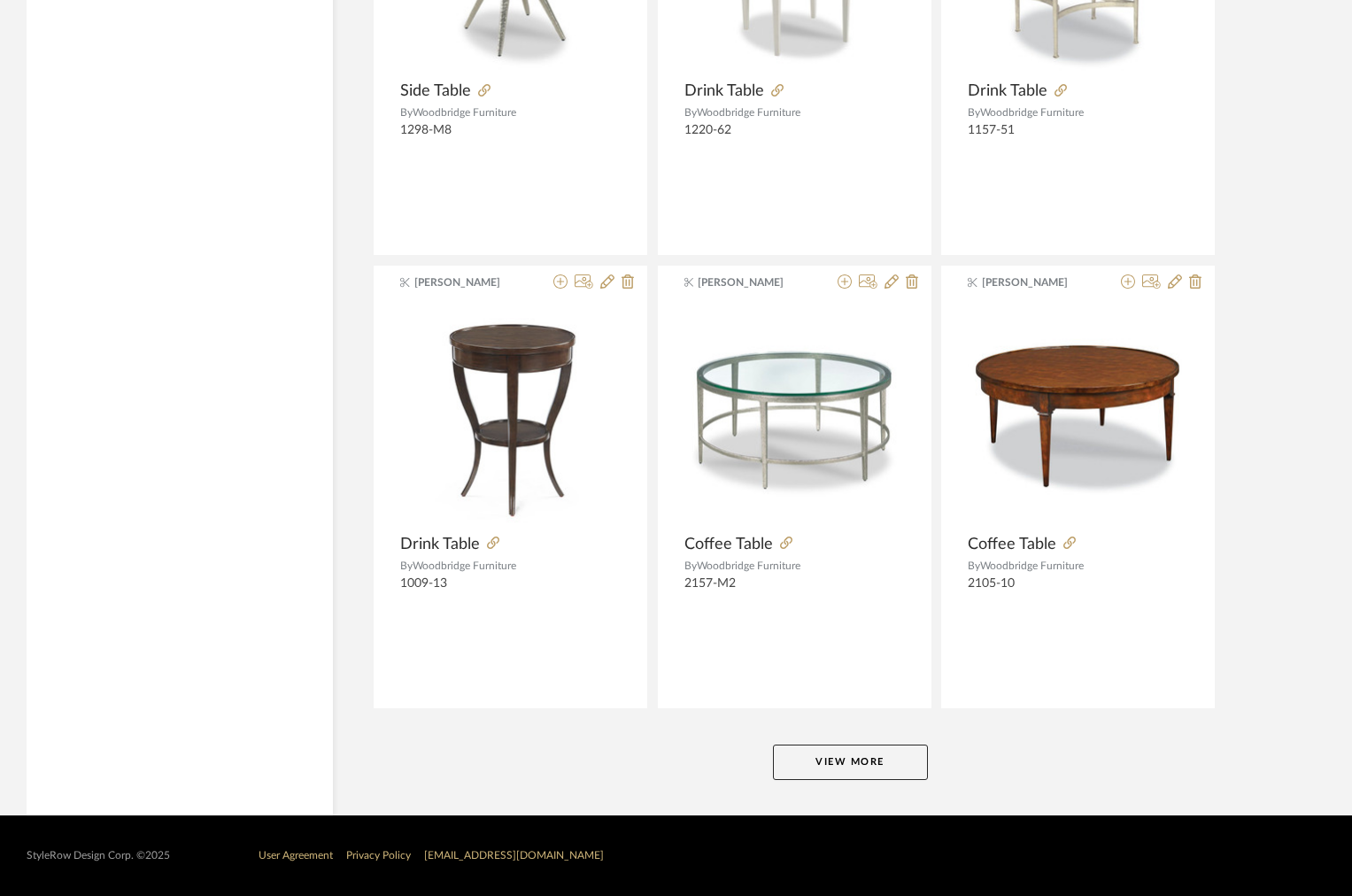
click at [808, 764] on button "View More" at bounding box center [850, 762] width 155 height 35
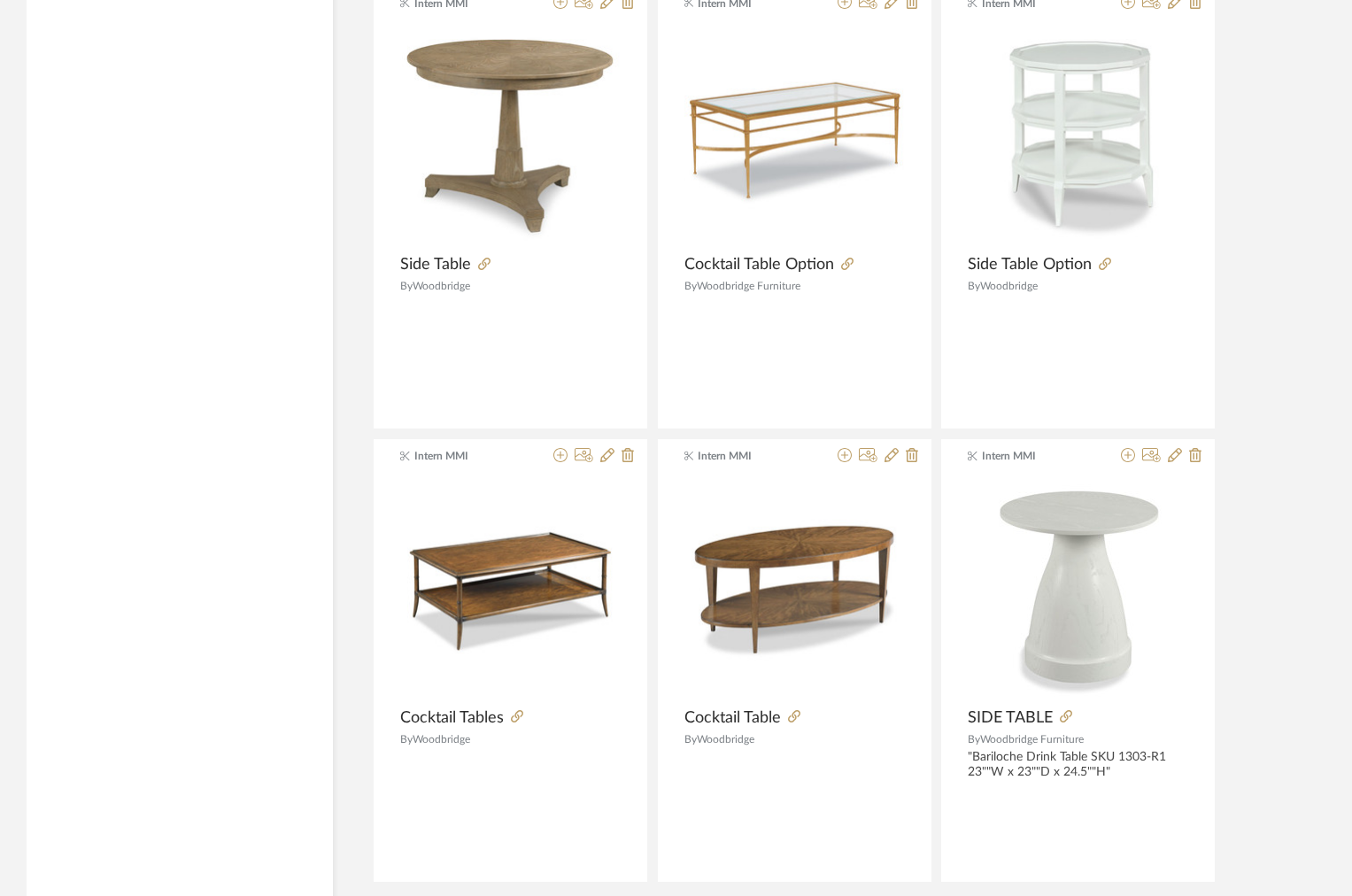
scroll to position [21430, 0]
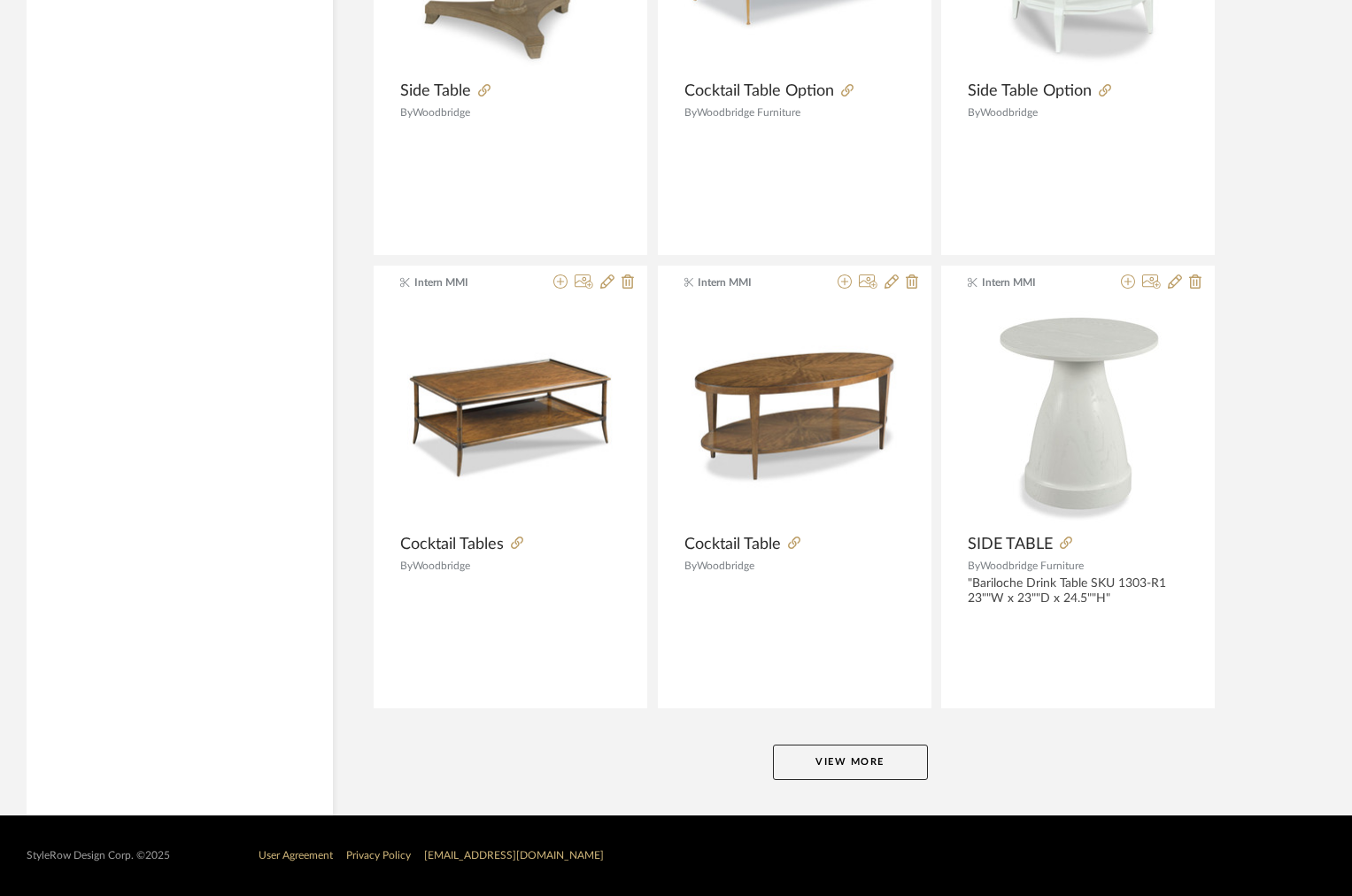
click at [819, 762] on button "View More" at bounding box center [850, 762] width 155 height 35
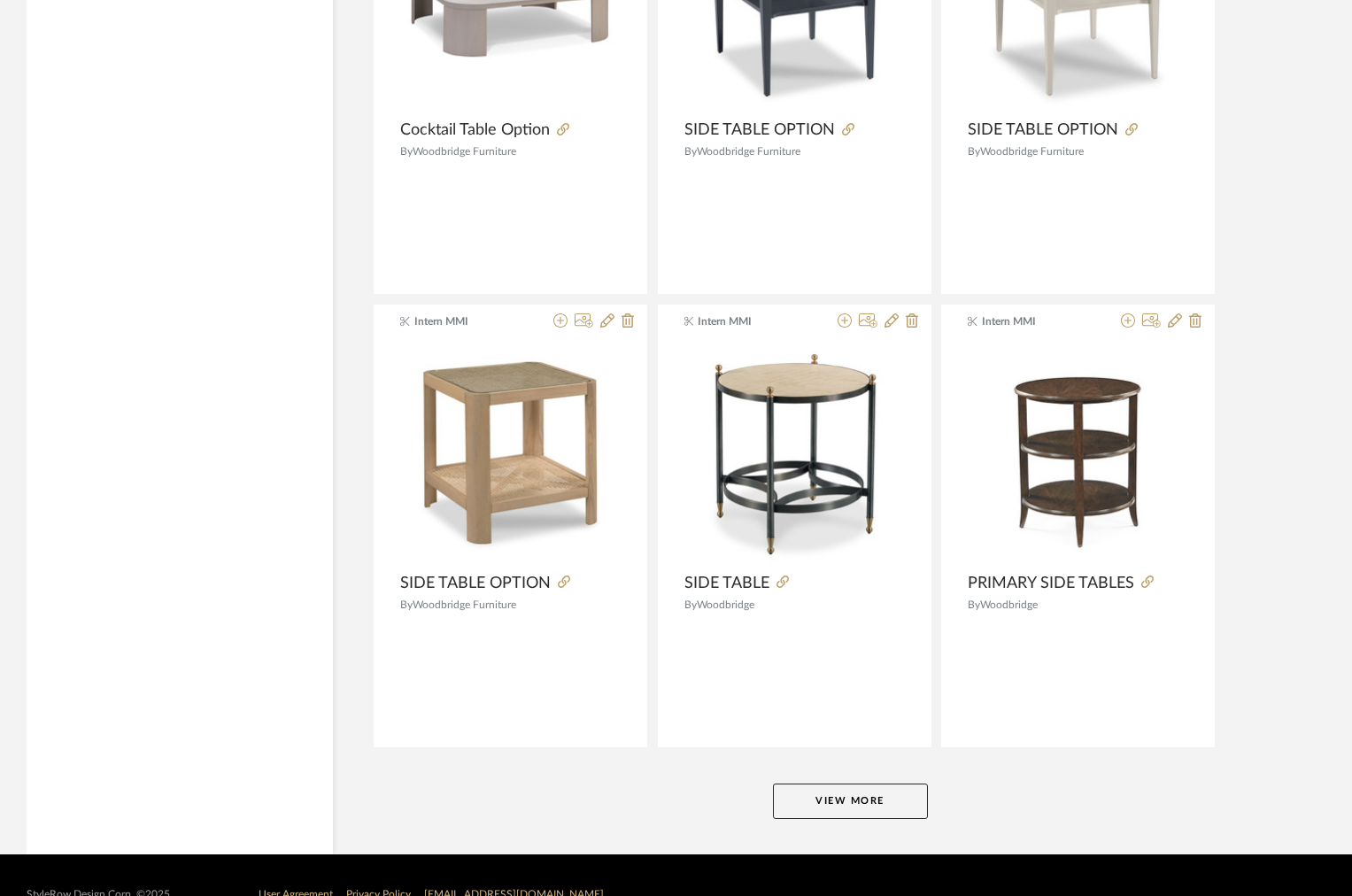
scroll to position [26863, 0]
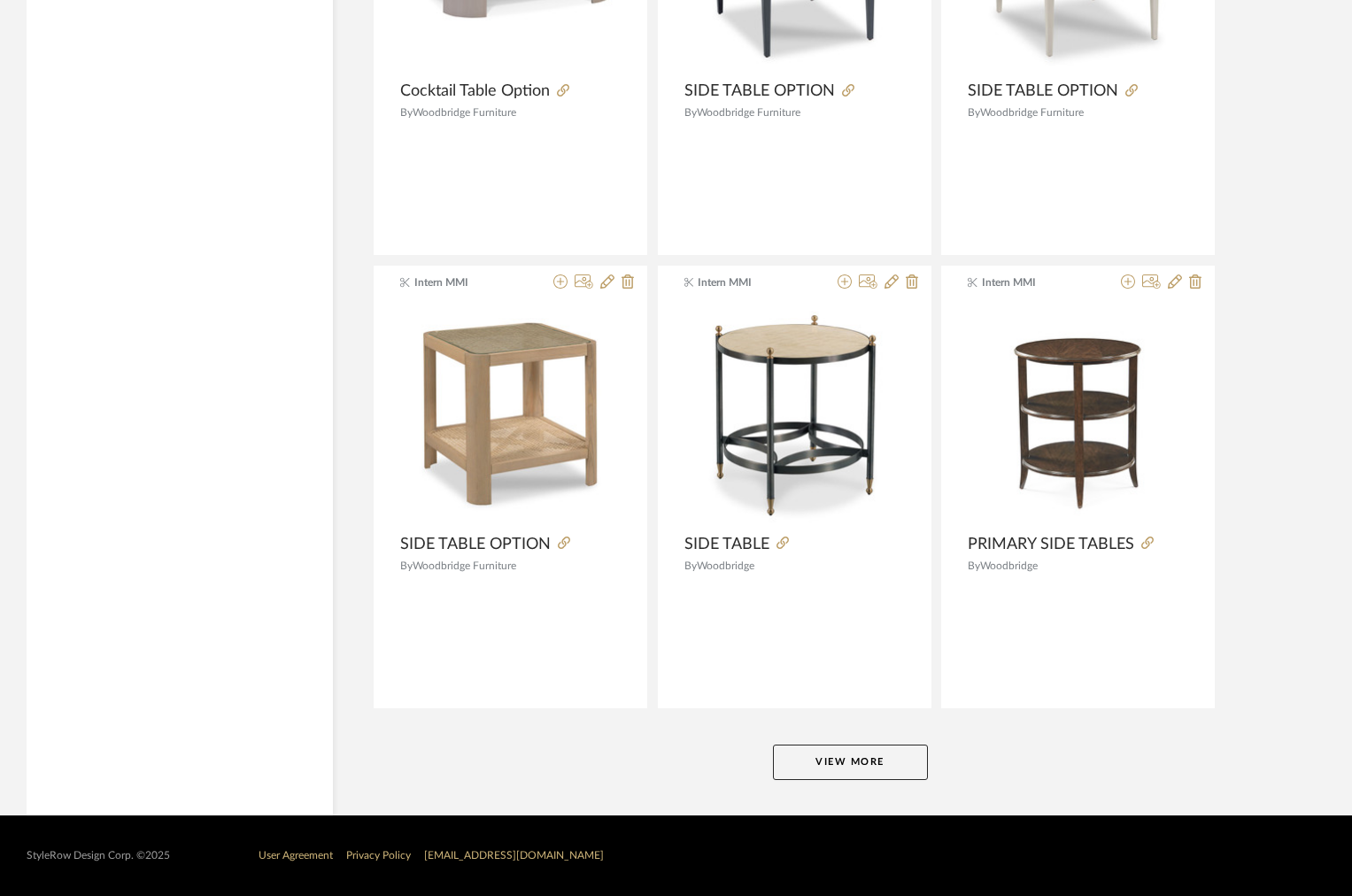
click at [817, 762] on button "View More" at bounding box center [850, 762] width 155 height 35
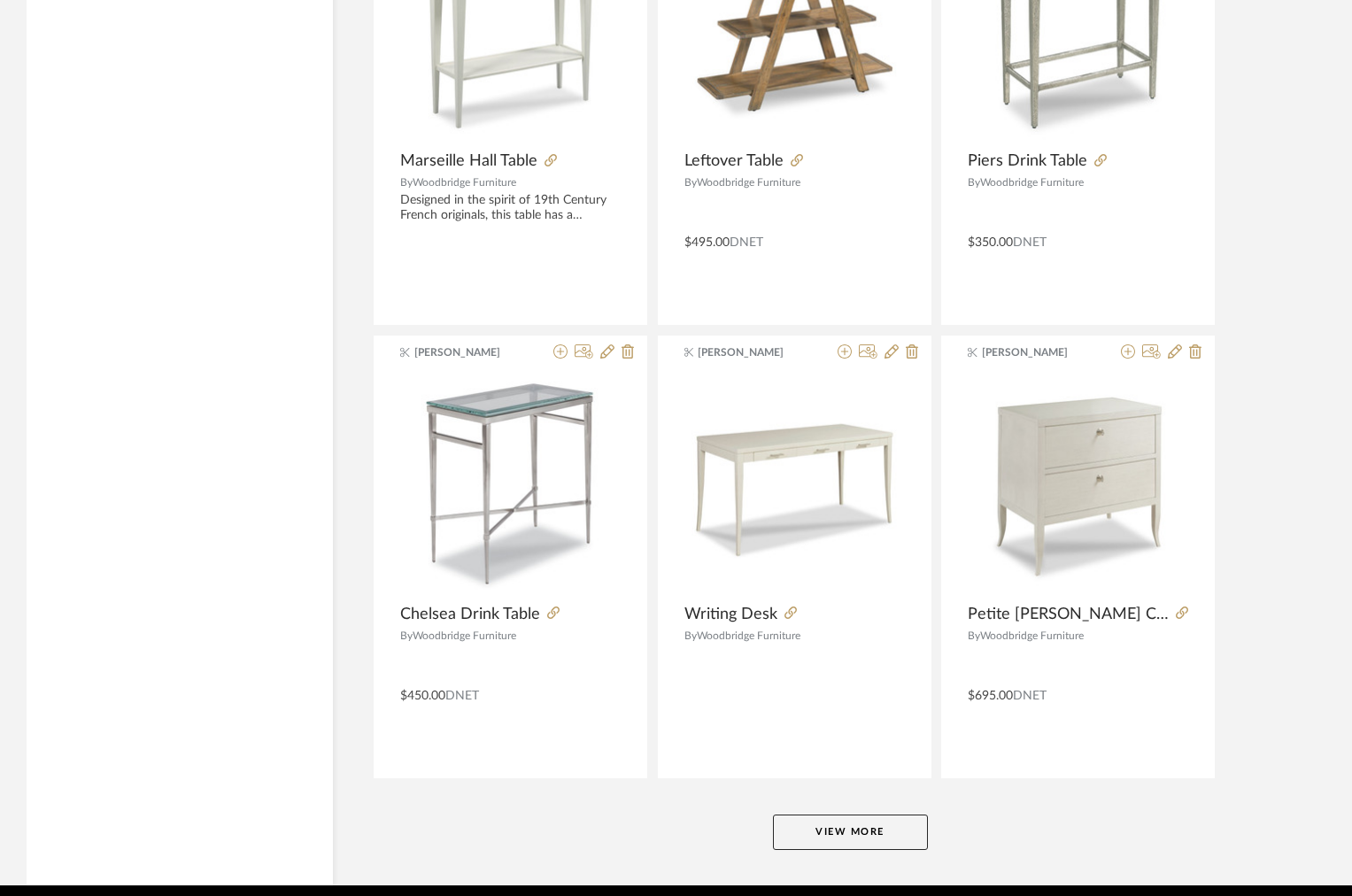
scroll to position [32283, 0]
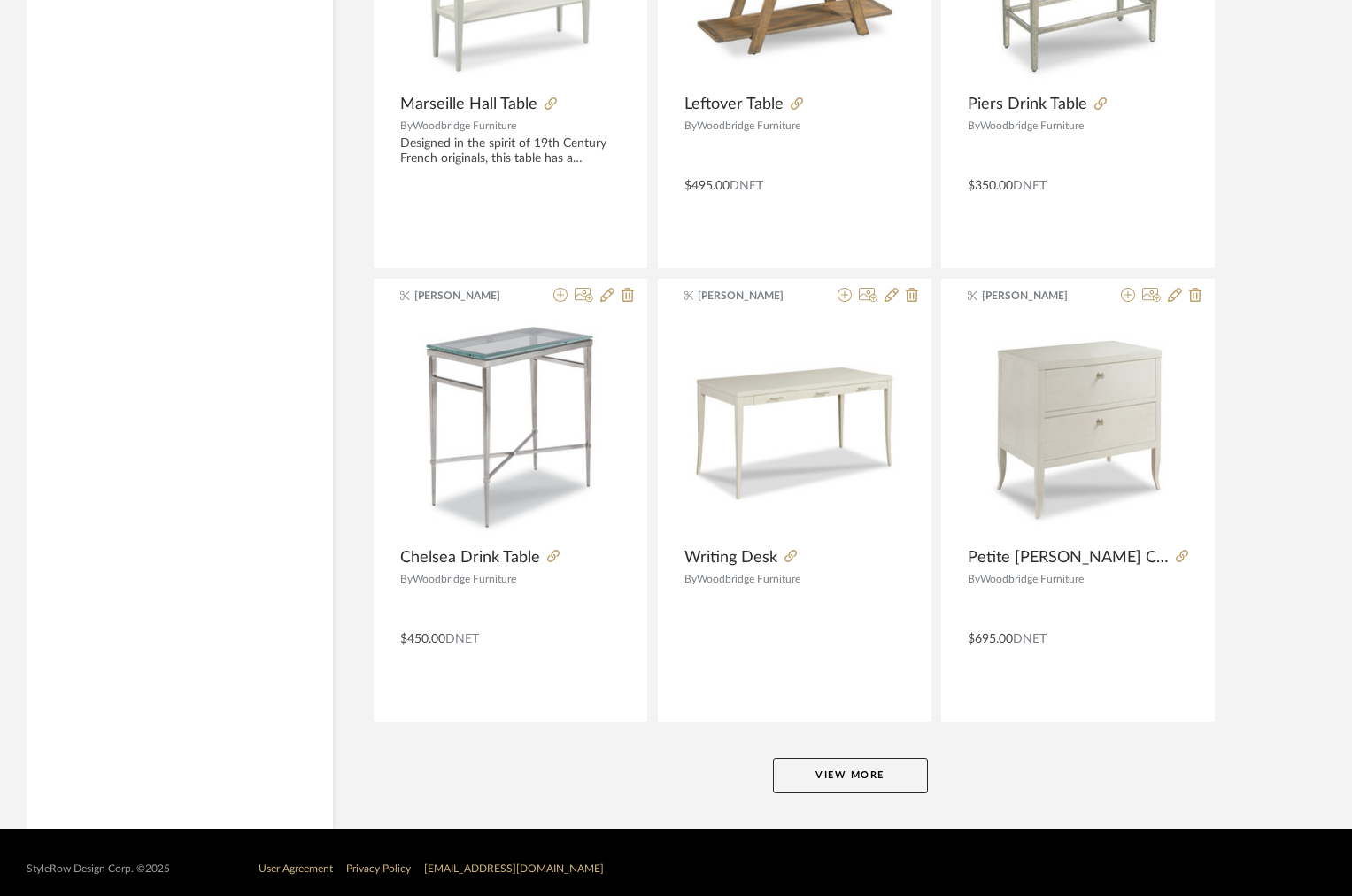
click at [803, 778] on button "View More" at bounding box center [850, 776] width 155 height 35
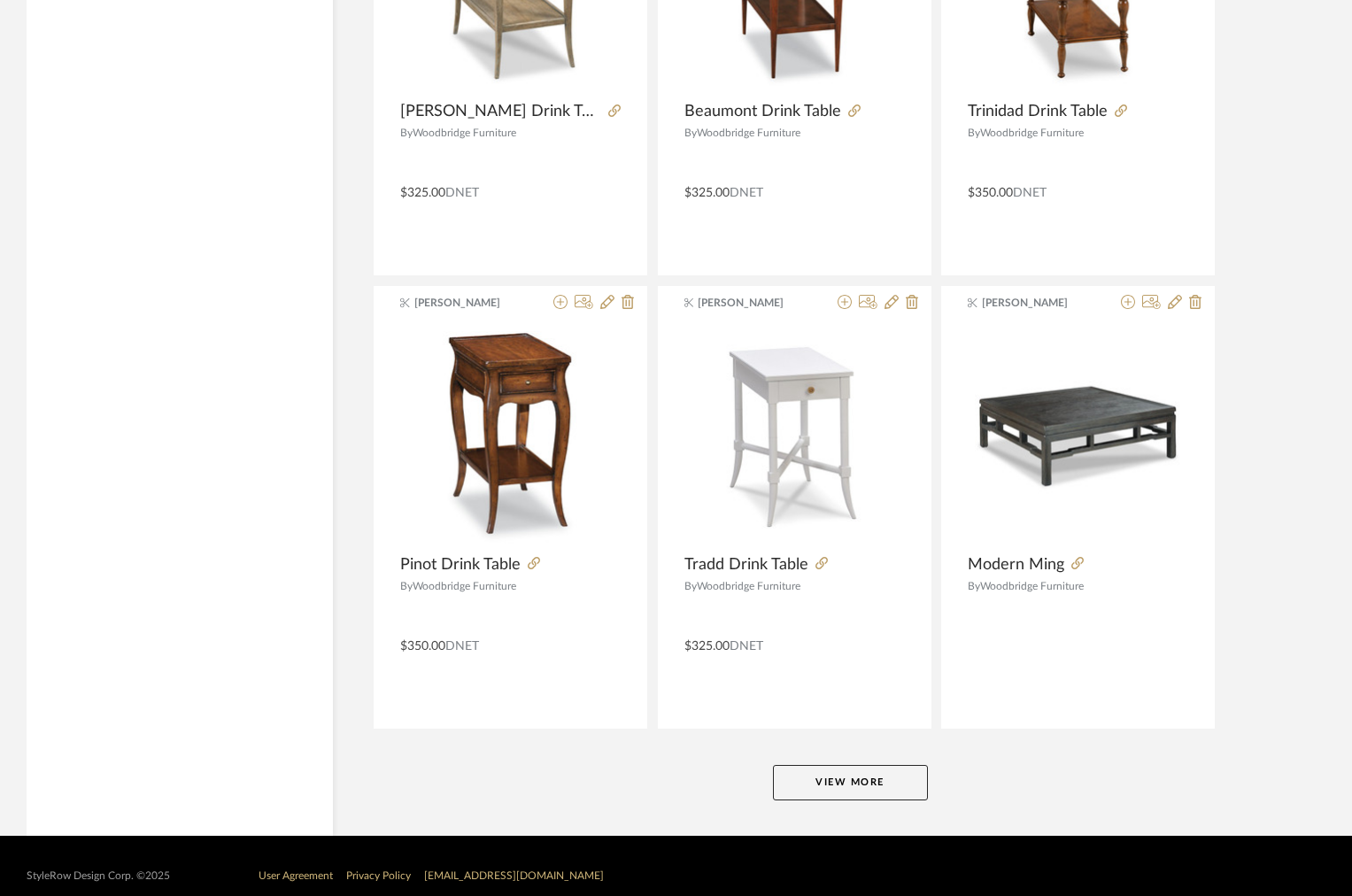
scroll to position [37729, 0]
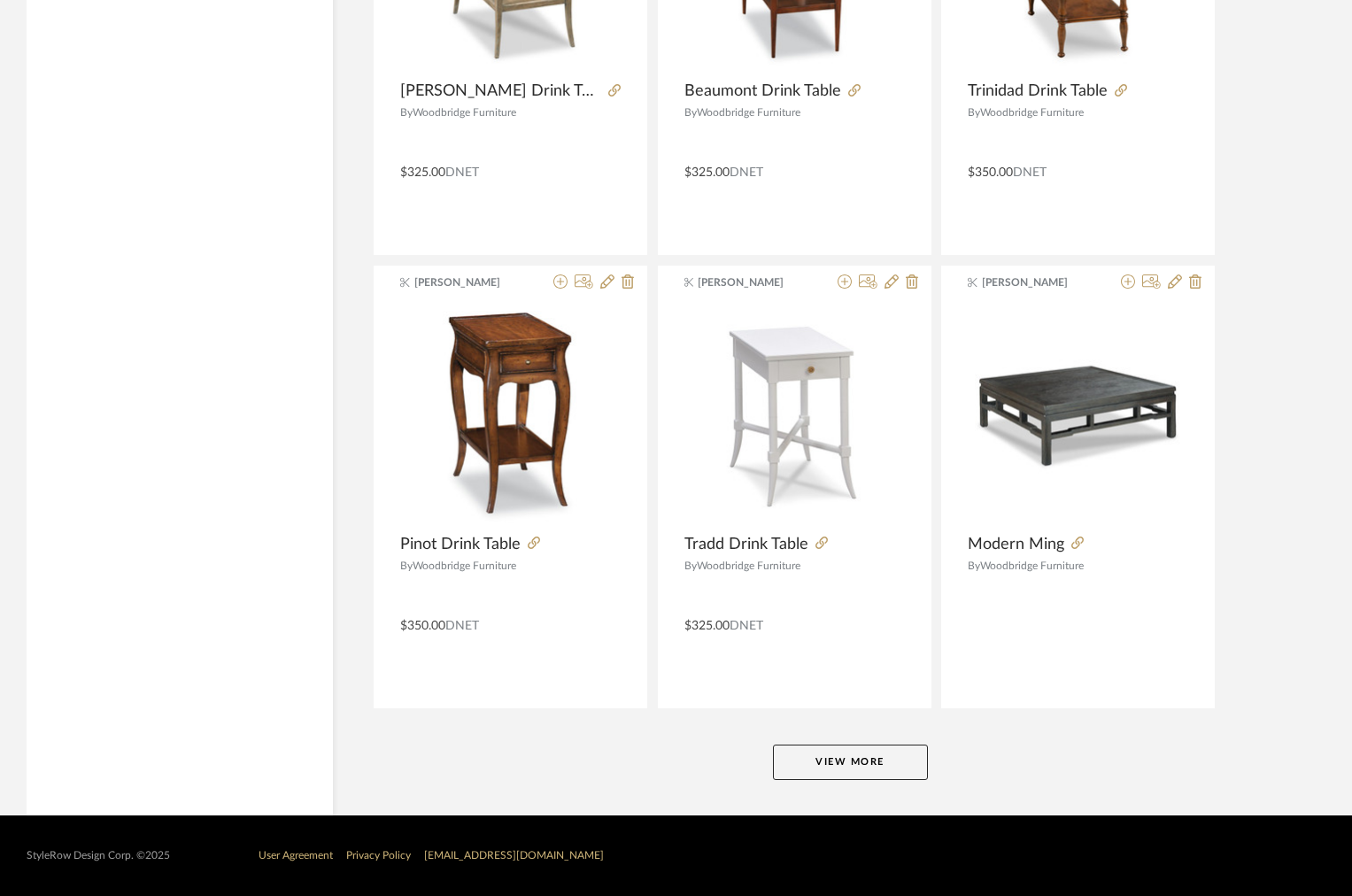
click at [806, 764] on button "View More" at bounding box center [850, 762] width 155 height 35
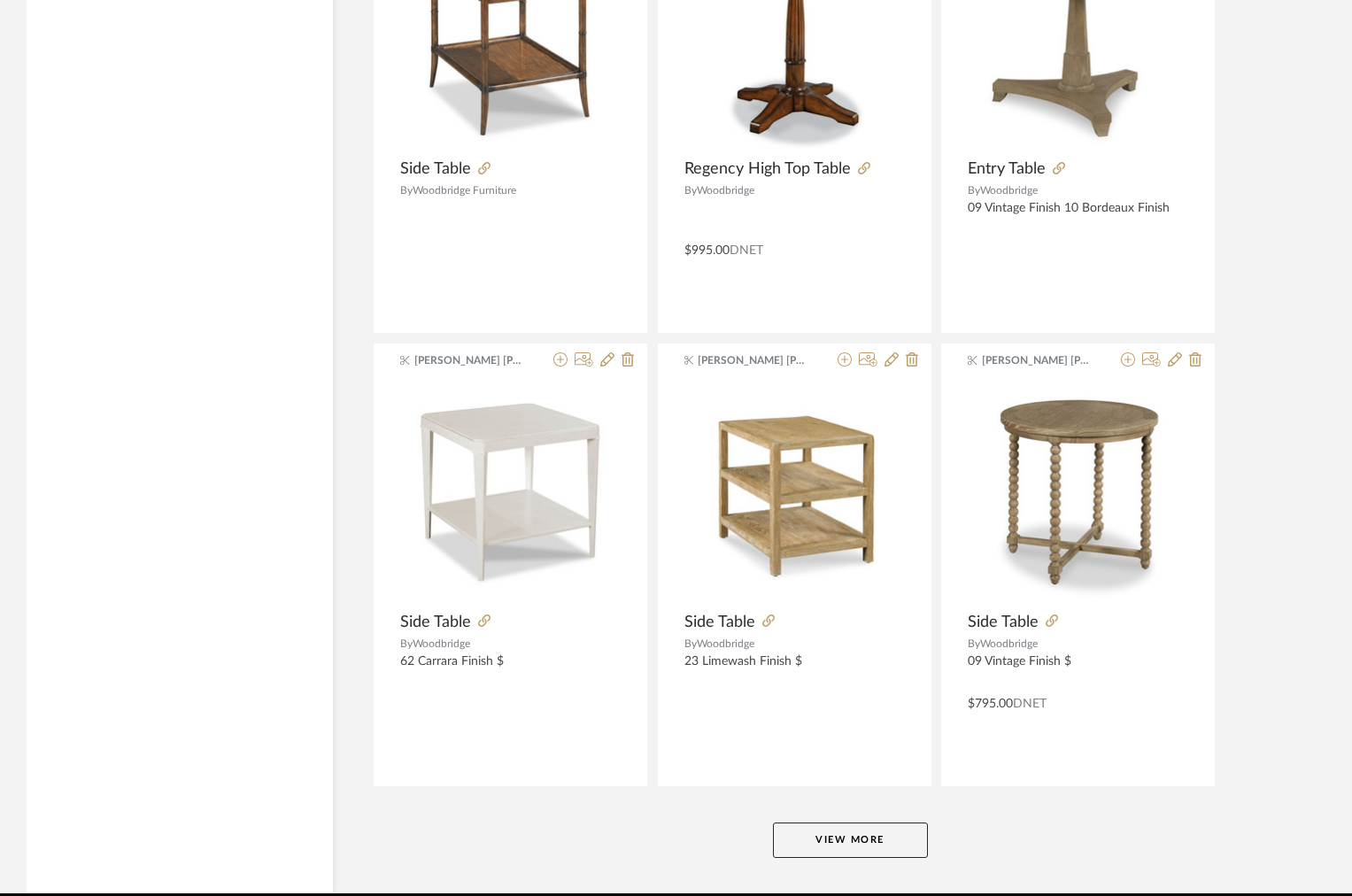
scroll to position [43161, 0]
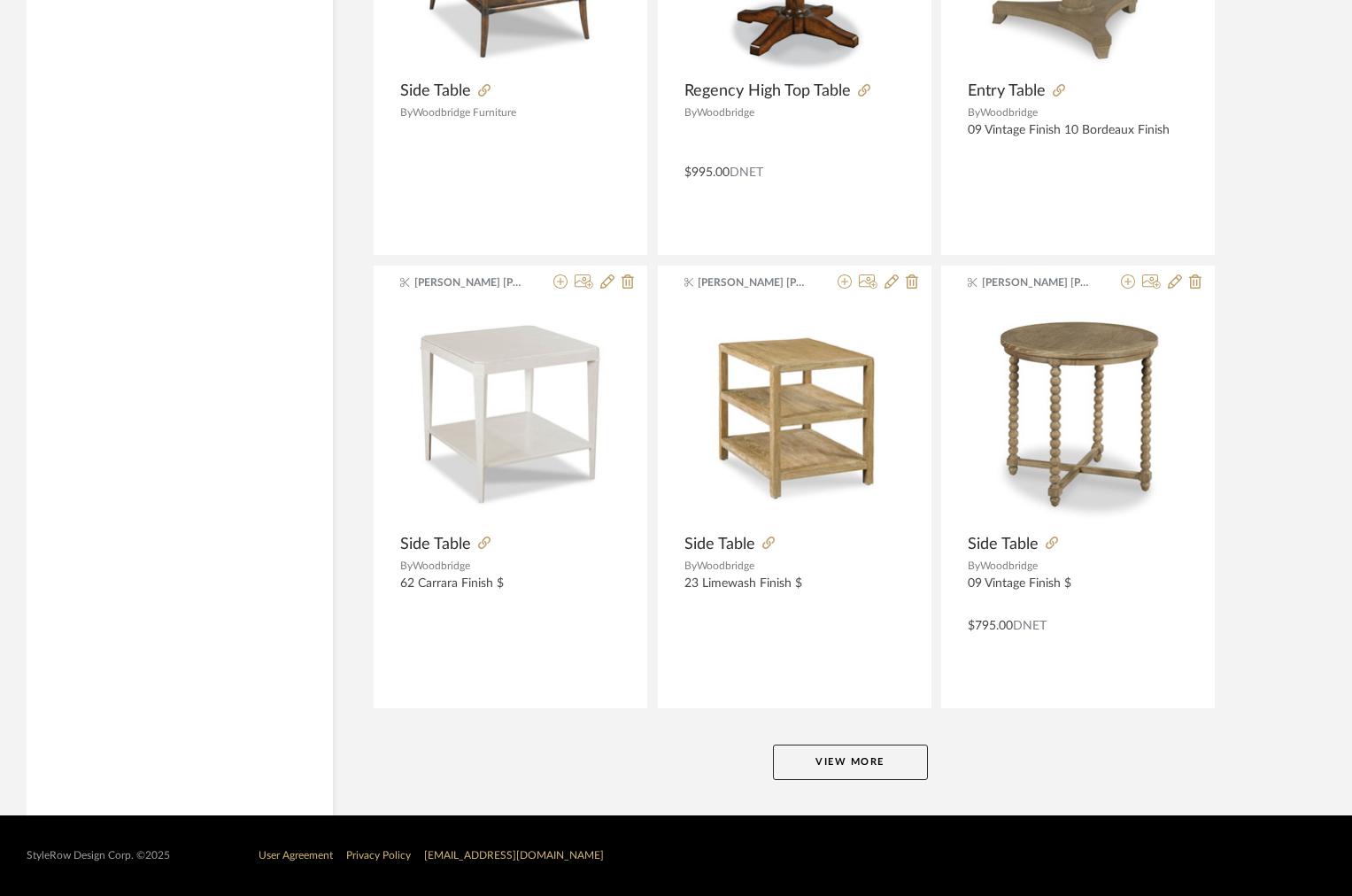
click at [806, 764] on button "View More" at bounding box center [850, 762] width 155 height 35
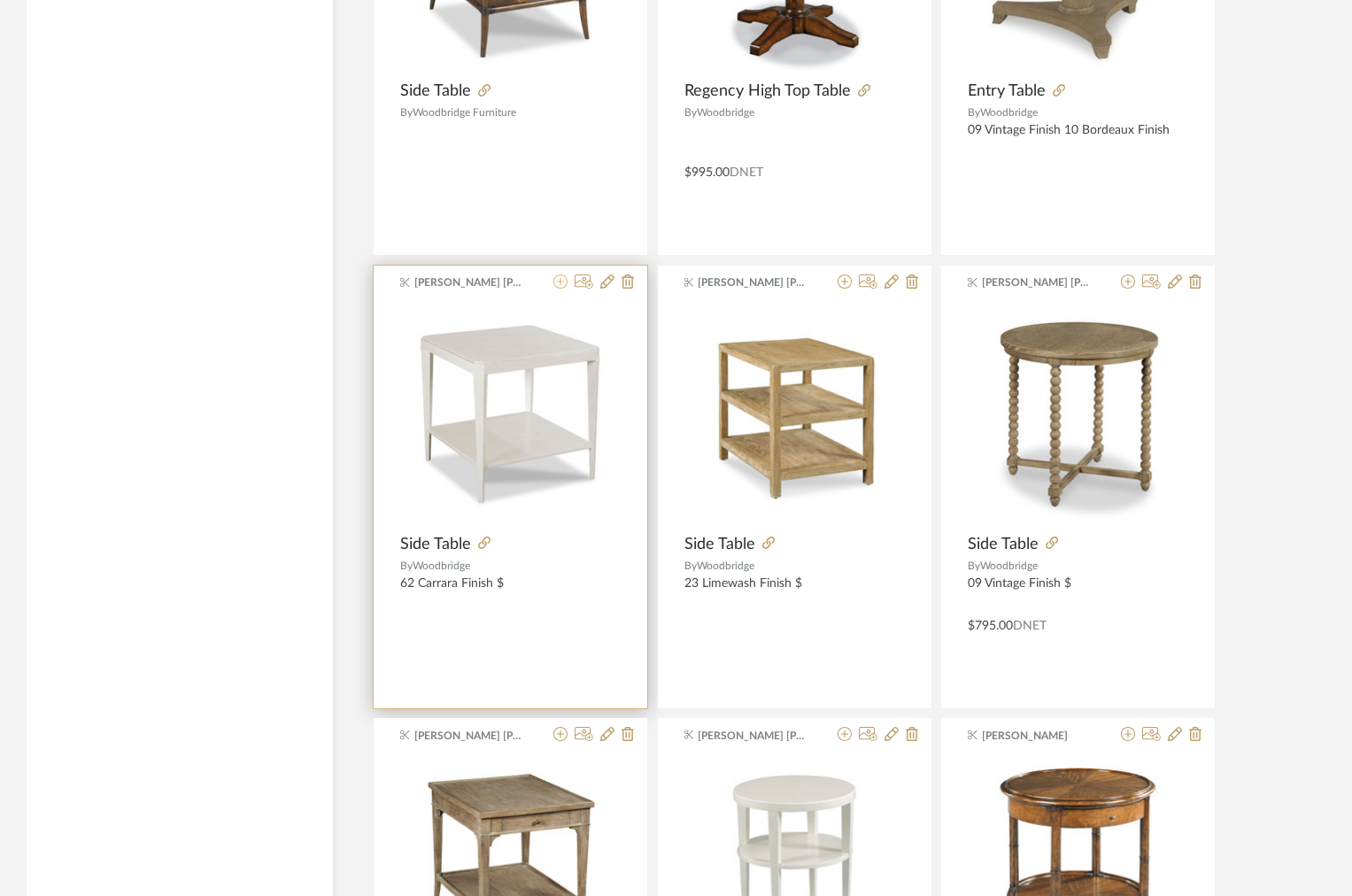
click at [559, 282] on icon at bounding box center [560, 282] width 14 height 14
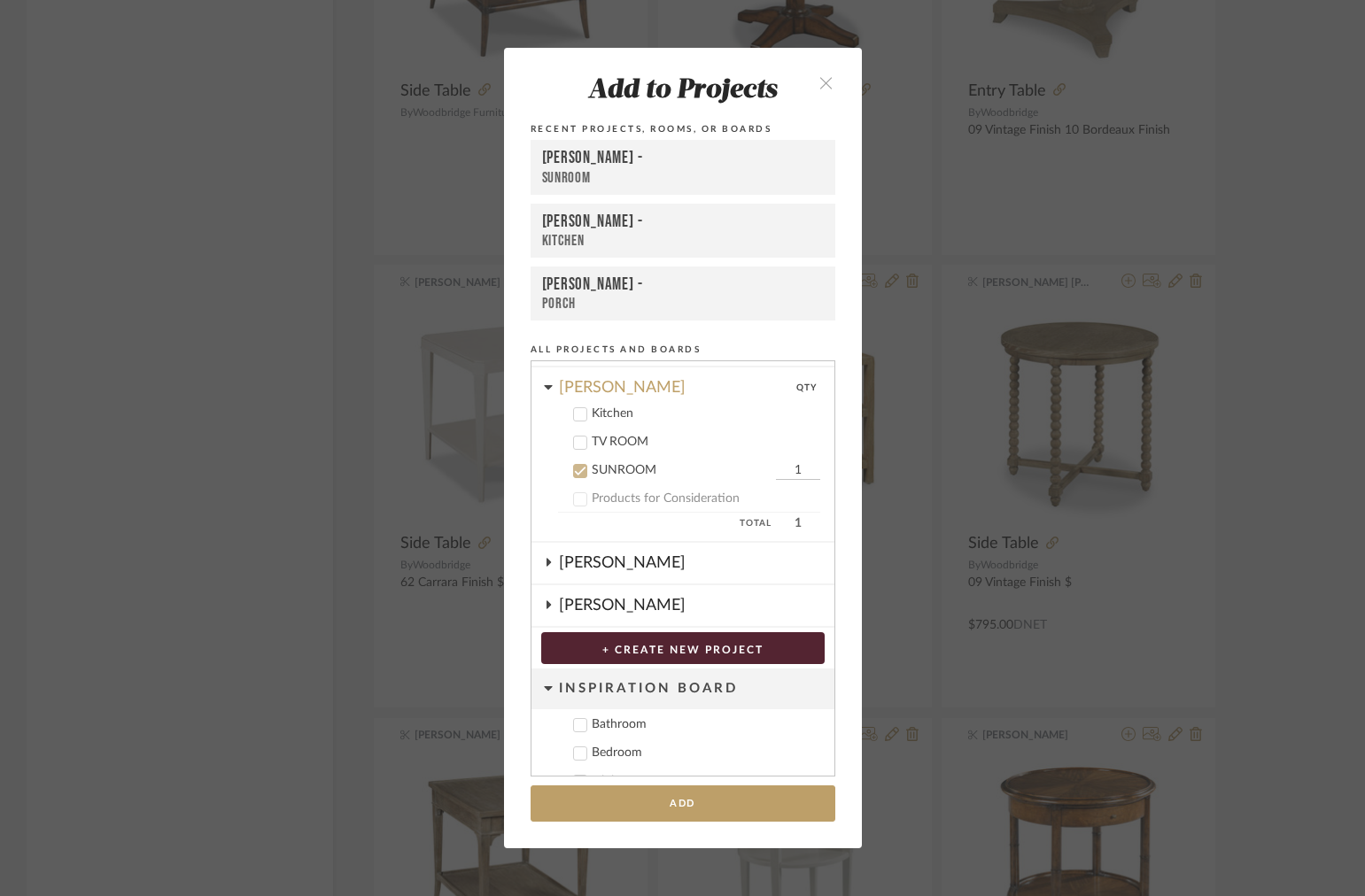
scroll to position [321, 0]
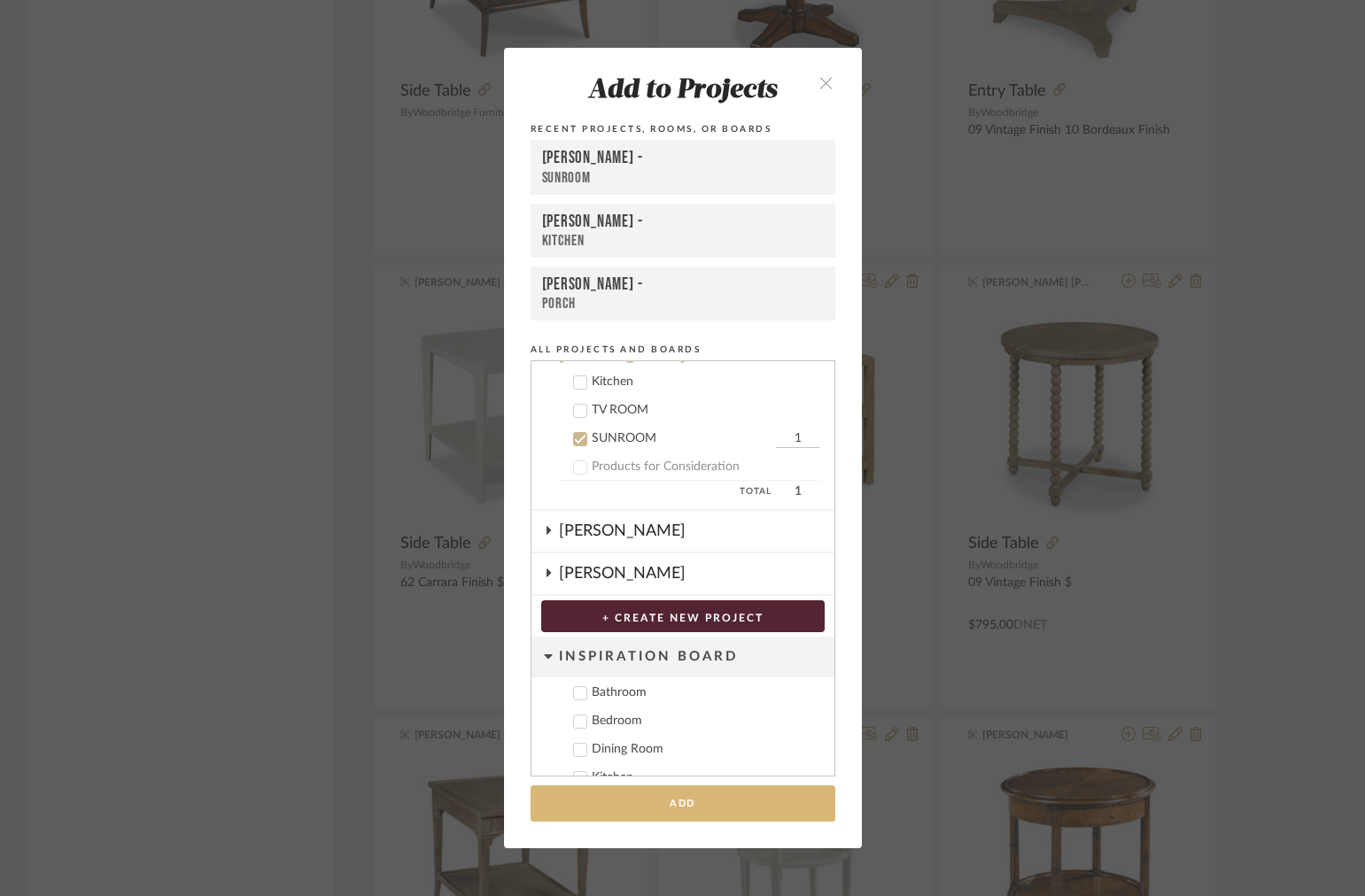
click at [580, 806] on button "Add" at bounding box center [683, 803] width 305 height 36
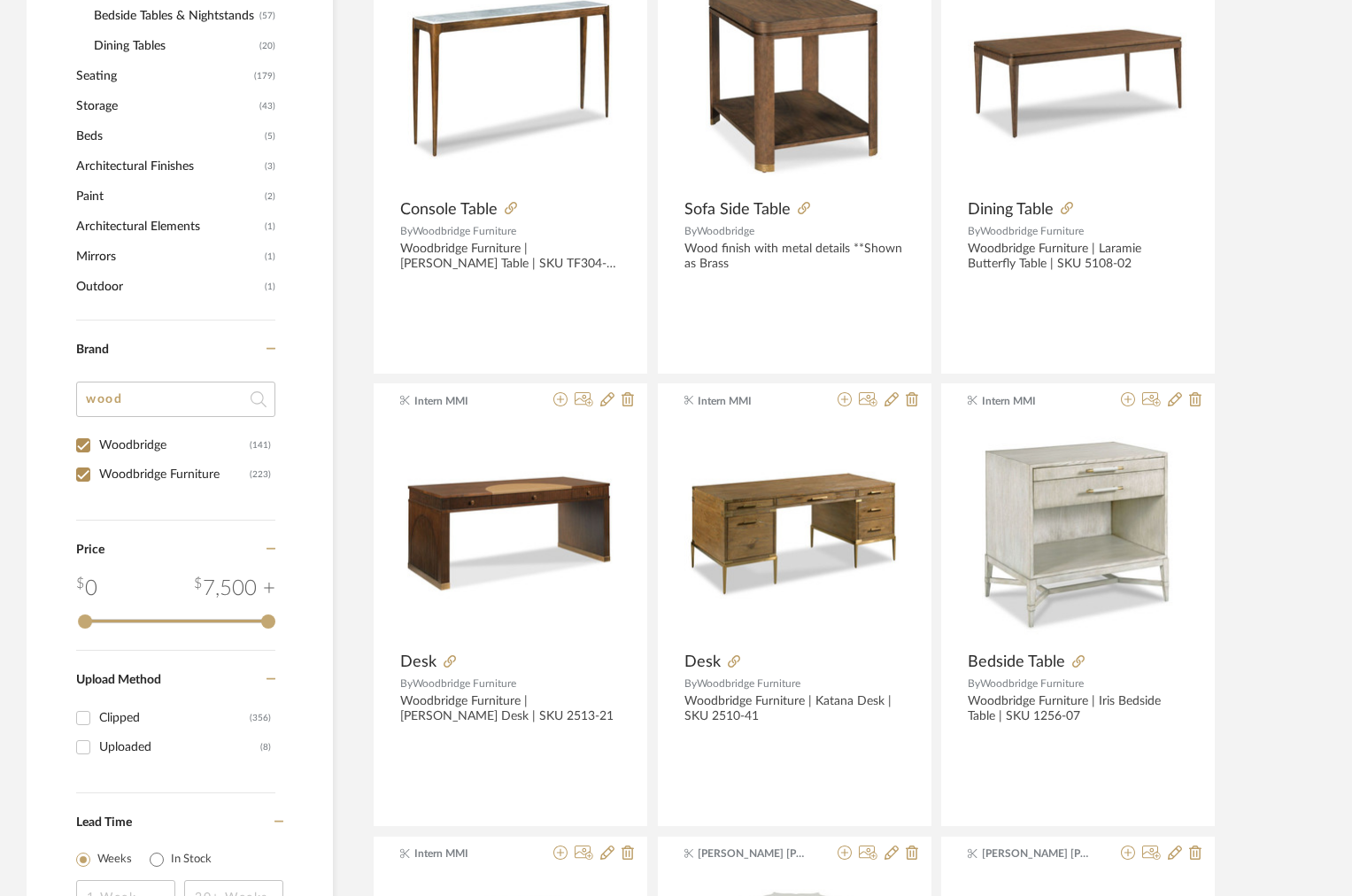
scroll to position [946, 0]
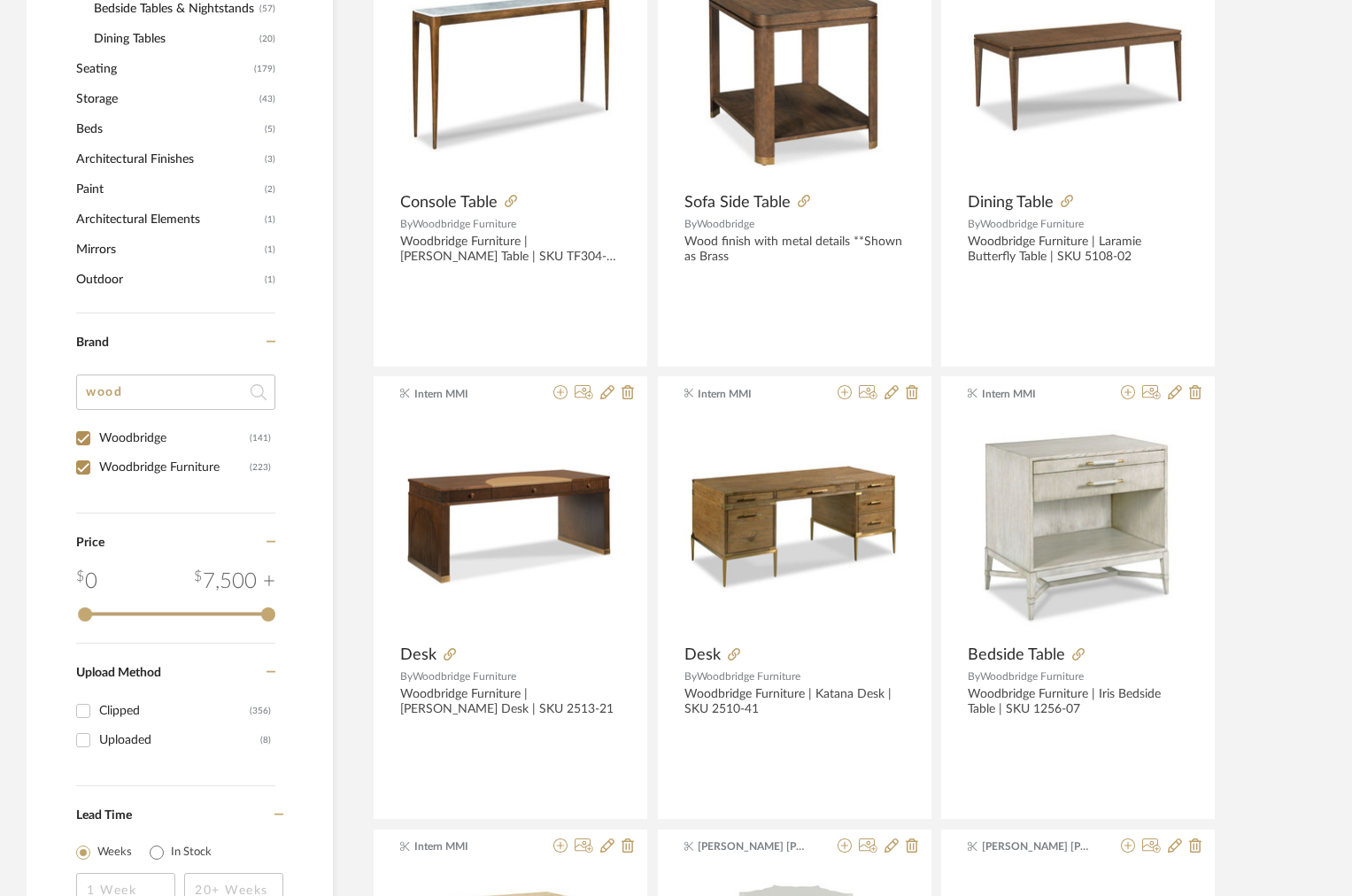
click at [84, 467] on input "Woodbridge Furniture (223)" at bounding box center [83, 467] width 28 height 28
checkbox input "false"
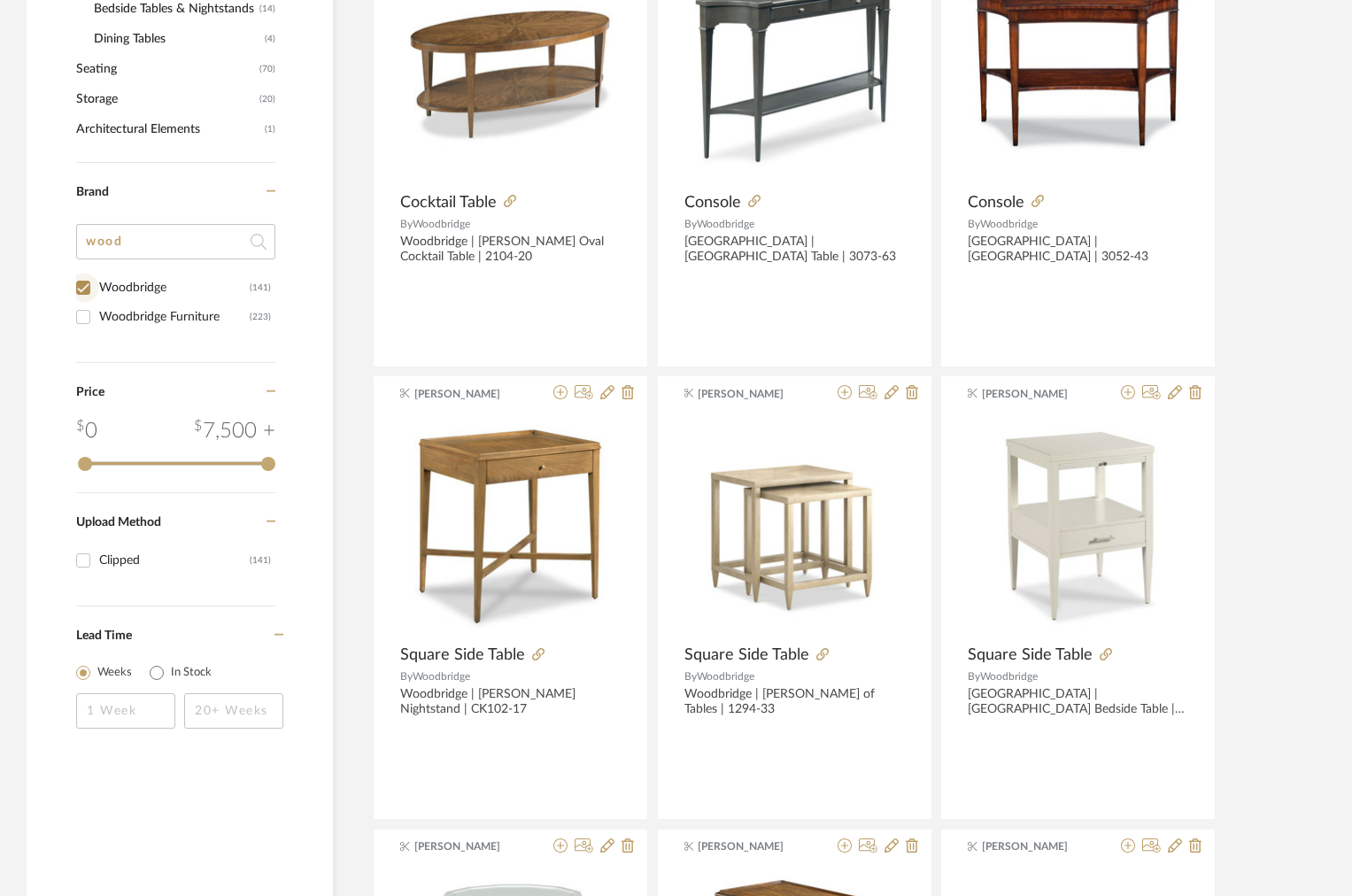
click at [88, 294] on input "Woodbridge (141)" at bounding box center [83, 288] width 28 height 28
checkbox input "false"
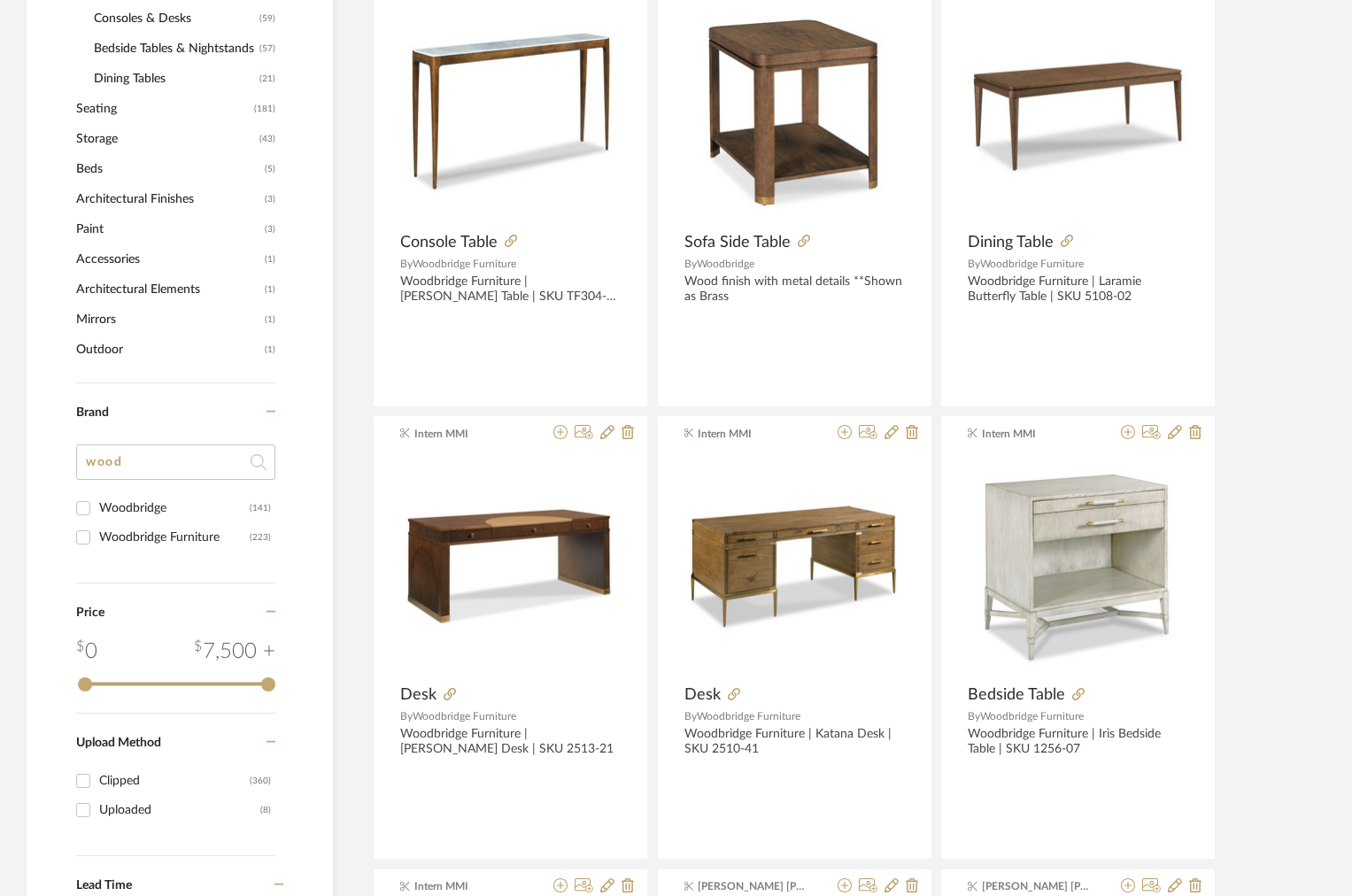
scroll to position [946, 0]
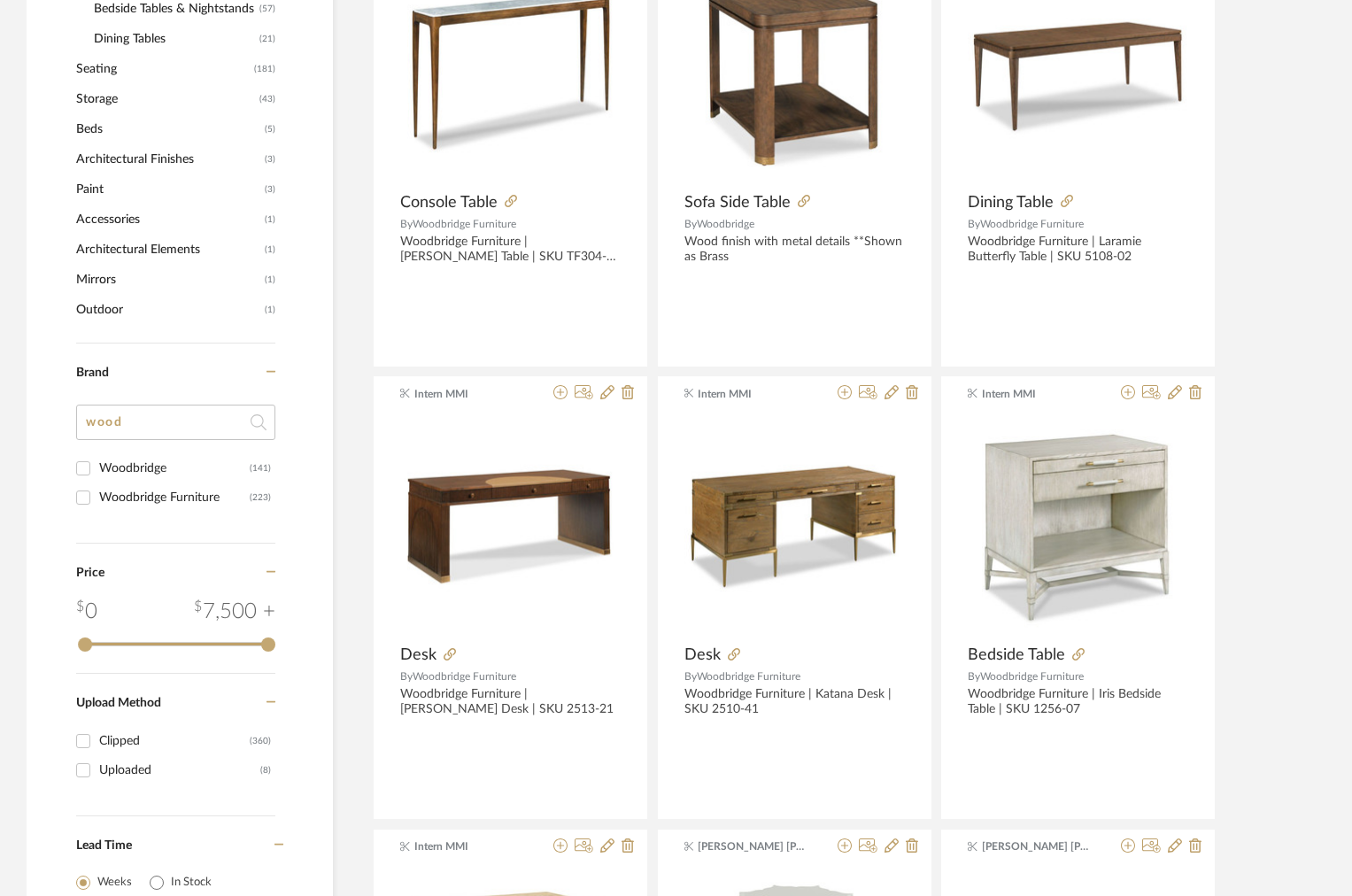
drag, startPoint x: 132, startPoint y: 429, endPoint x: 44, endPoint y: 422, distance: 88.3
click at [46, 424] on div "woodbridge Item Type Product (368) Added By Intern MMI (106) Janie Macklin (62)…" at bounding box center [180, 195] width 306 height 1578
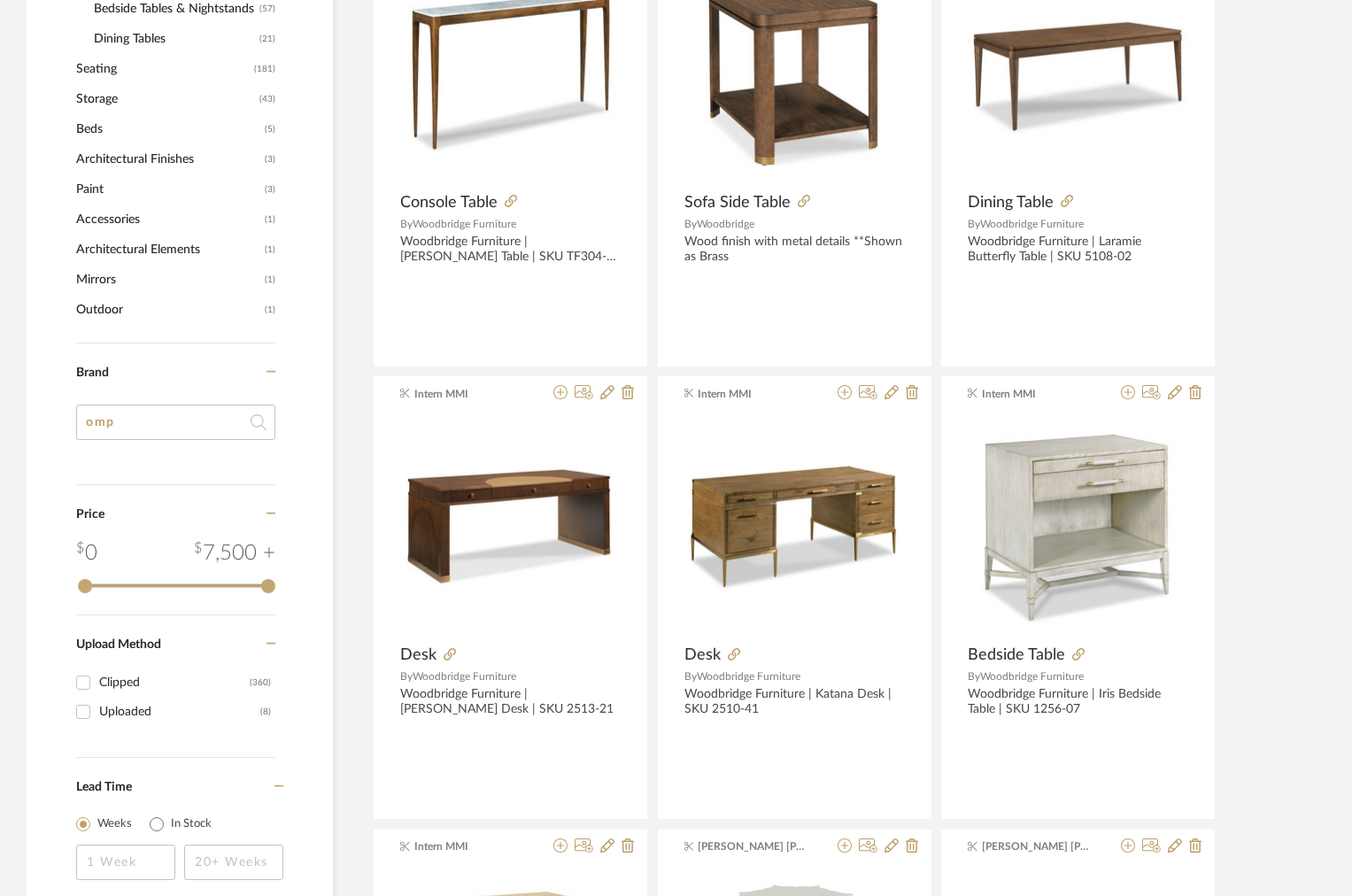
type input "om"
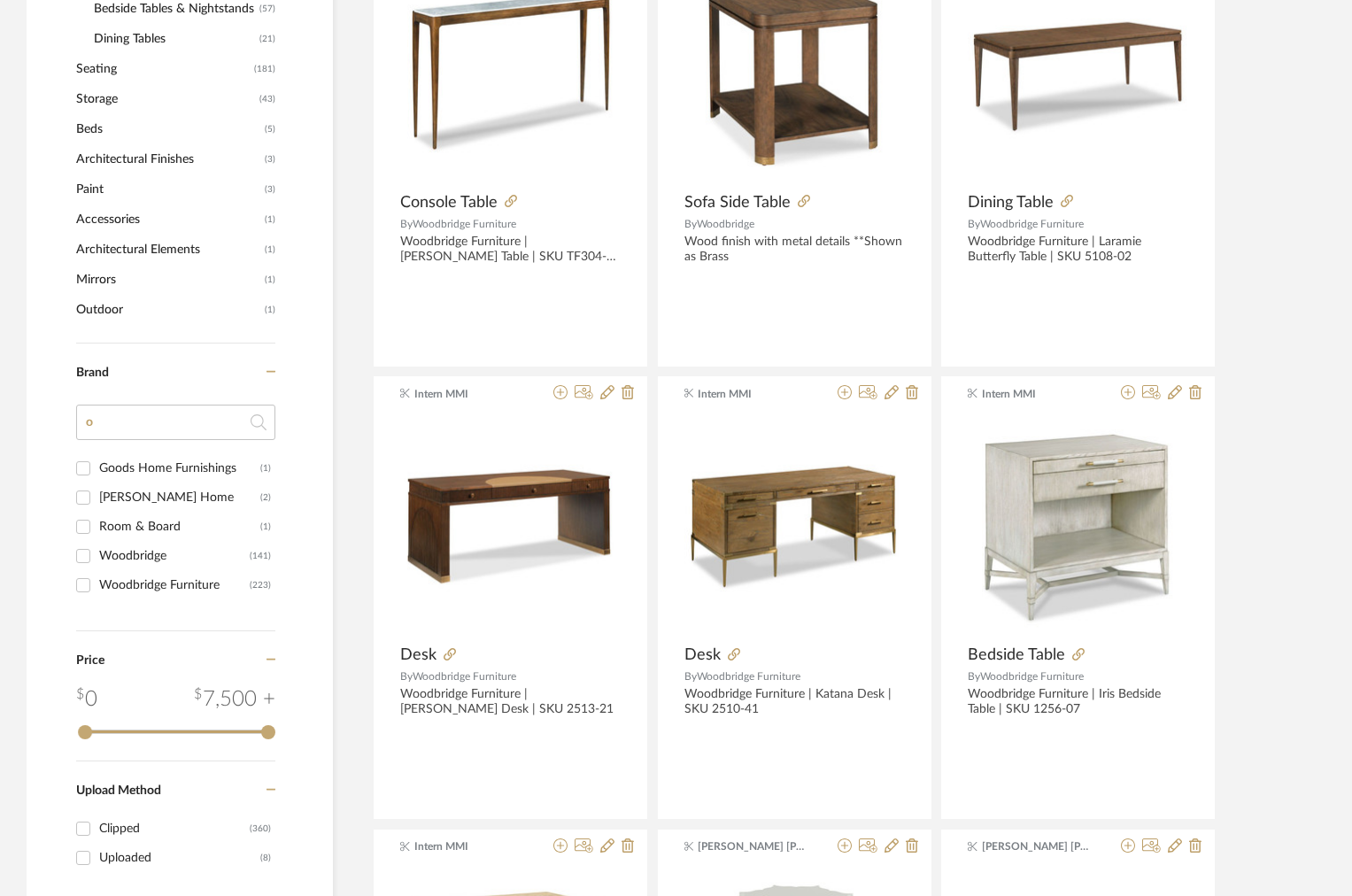
type input "oo"
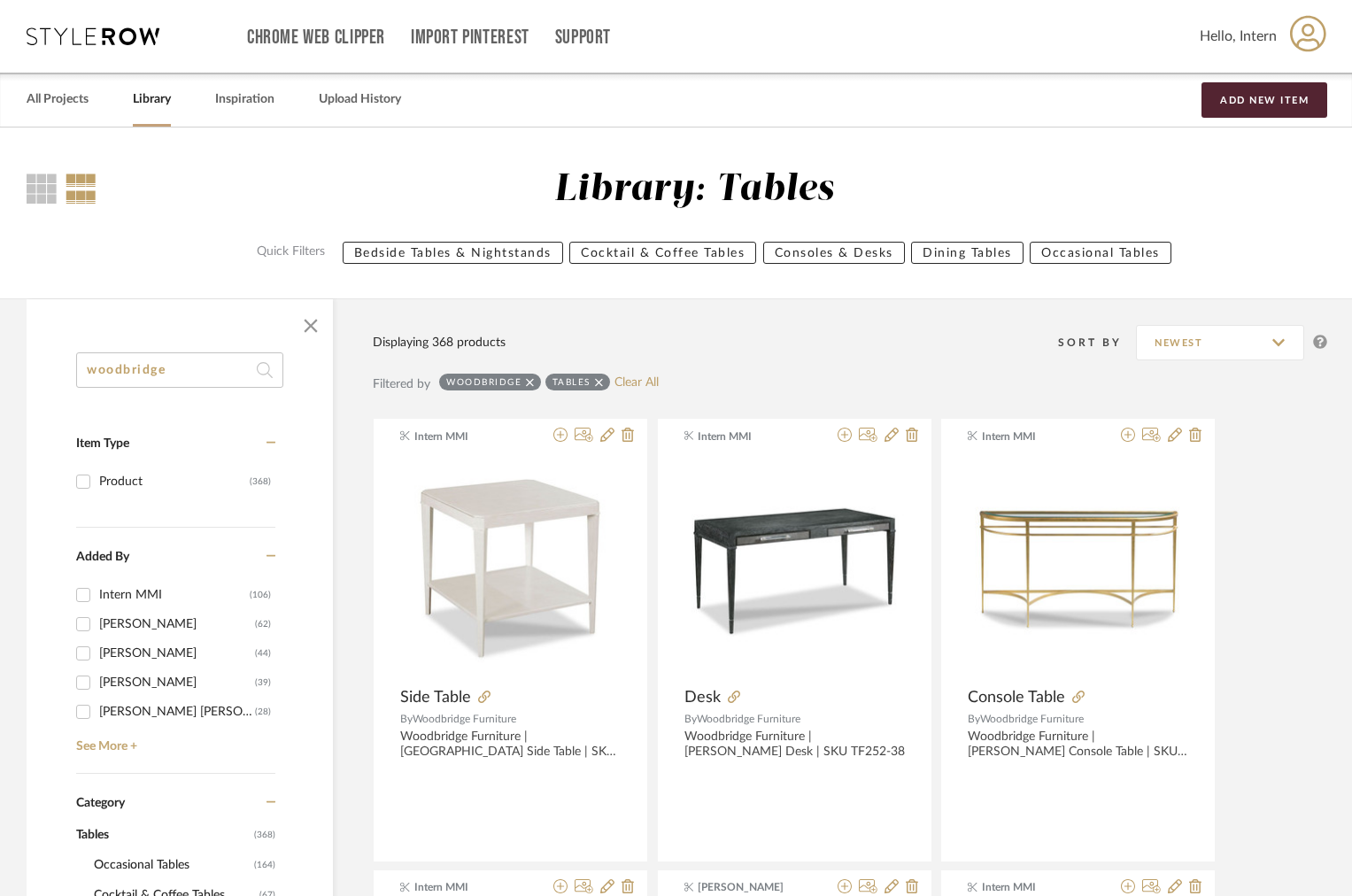
click at [536, 382] on div "woodbridge" at bounding box center [490, 382] width 102 height 17
click at [531, 382] on icon at bounding box center [529, 382] width 8 height 8
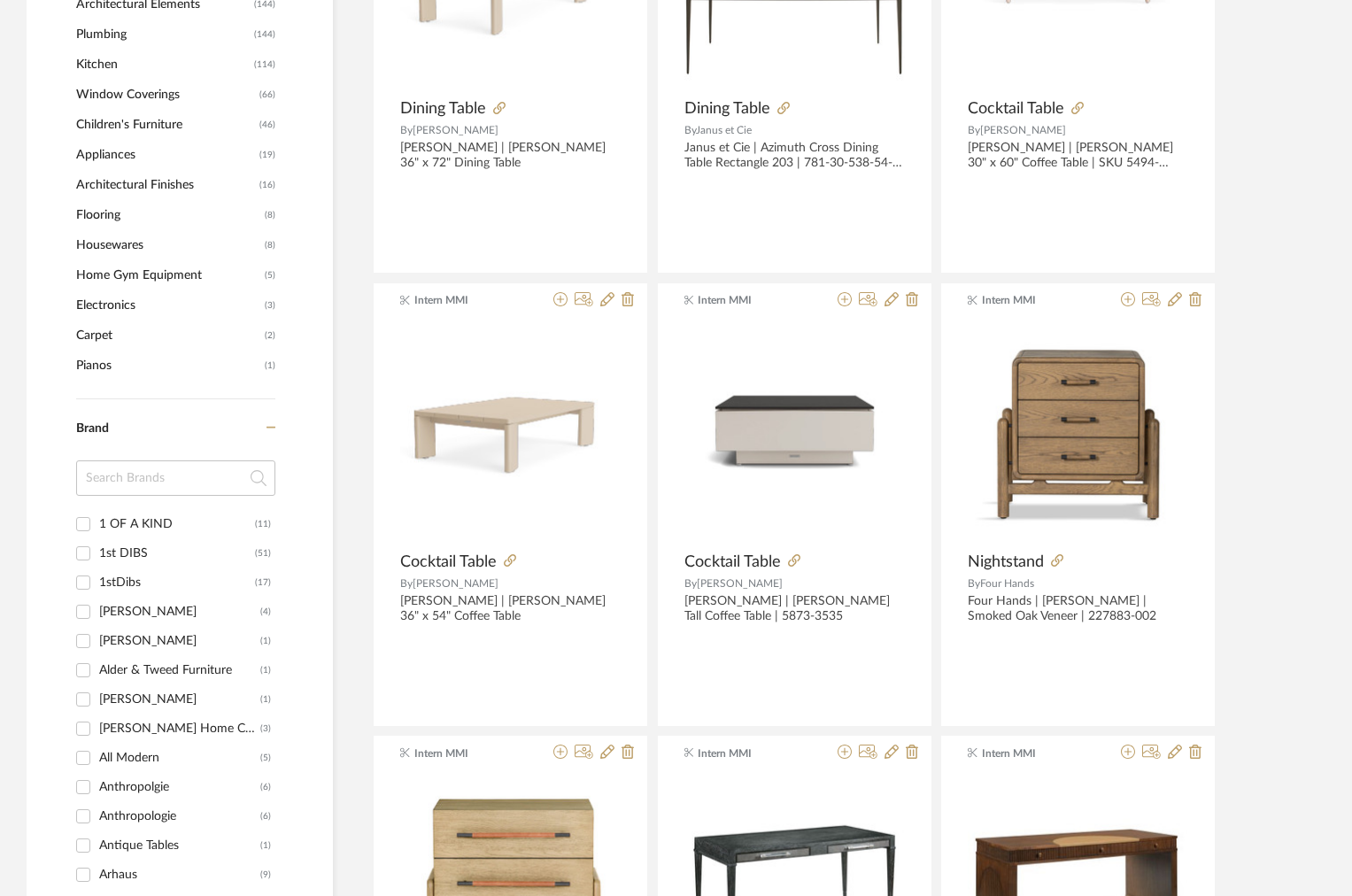
scroll to position [1822, 0]
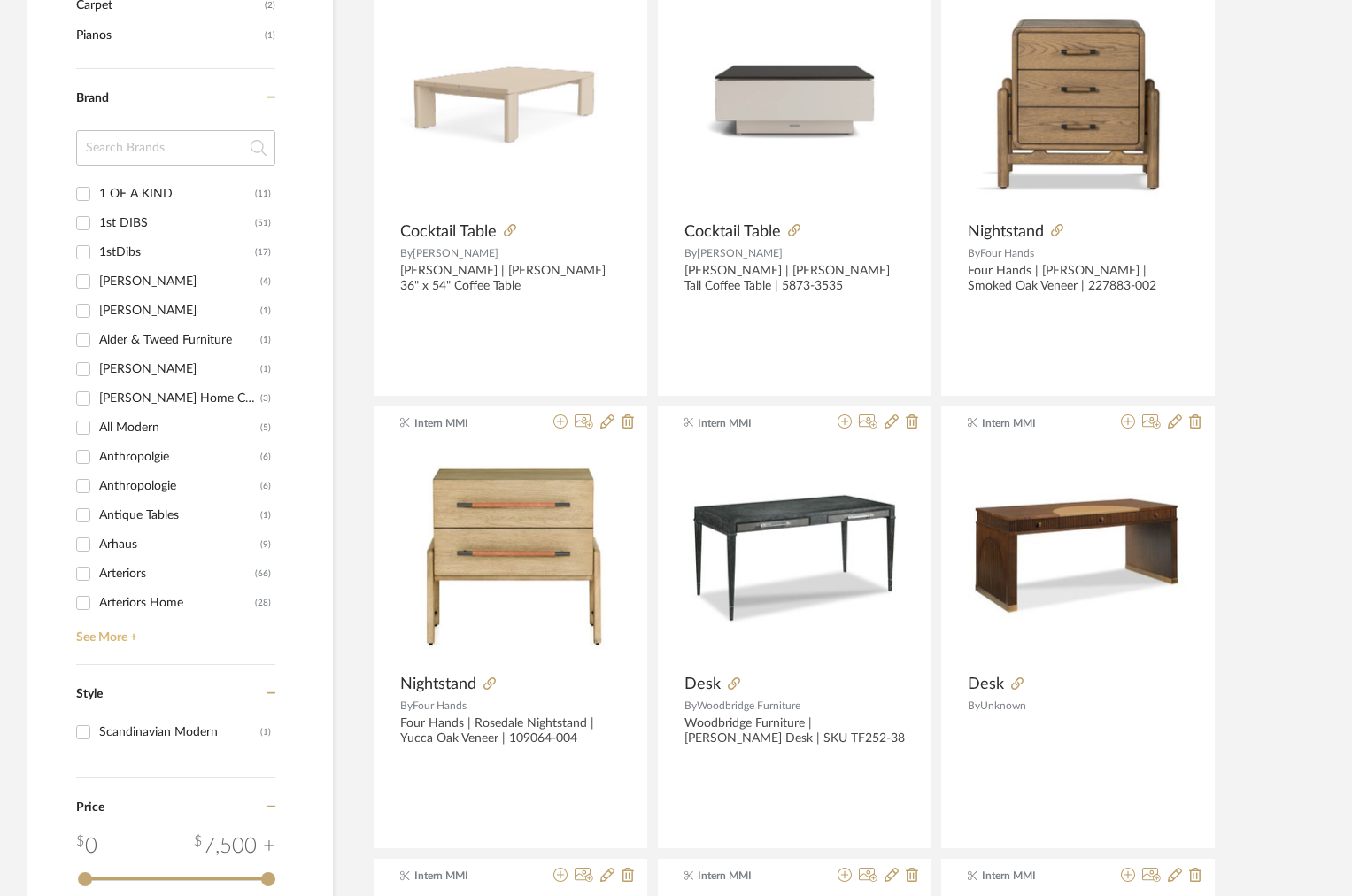
click at [99, 630] on link "See More +" at bounding box center [174, 631] width 204 height 28
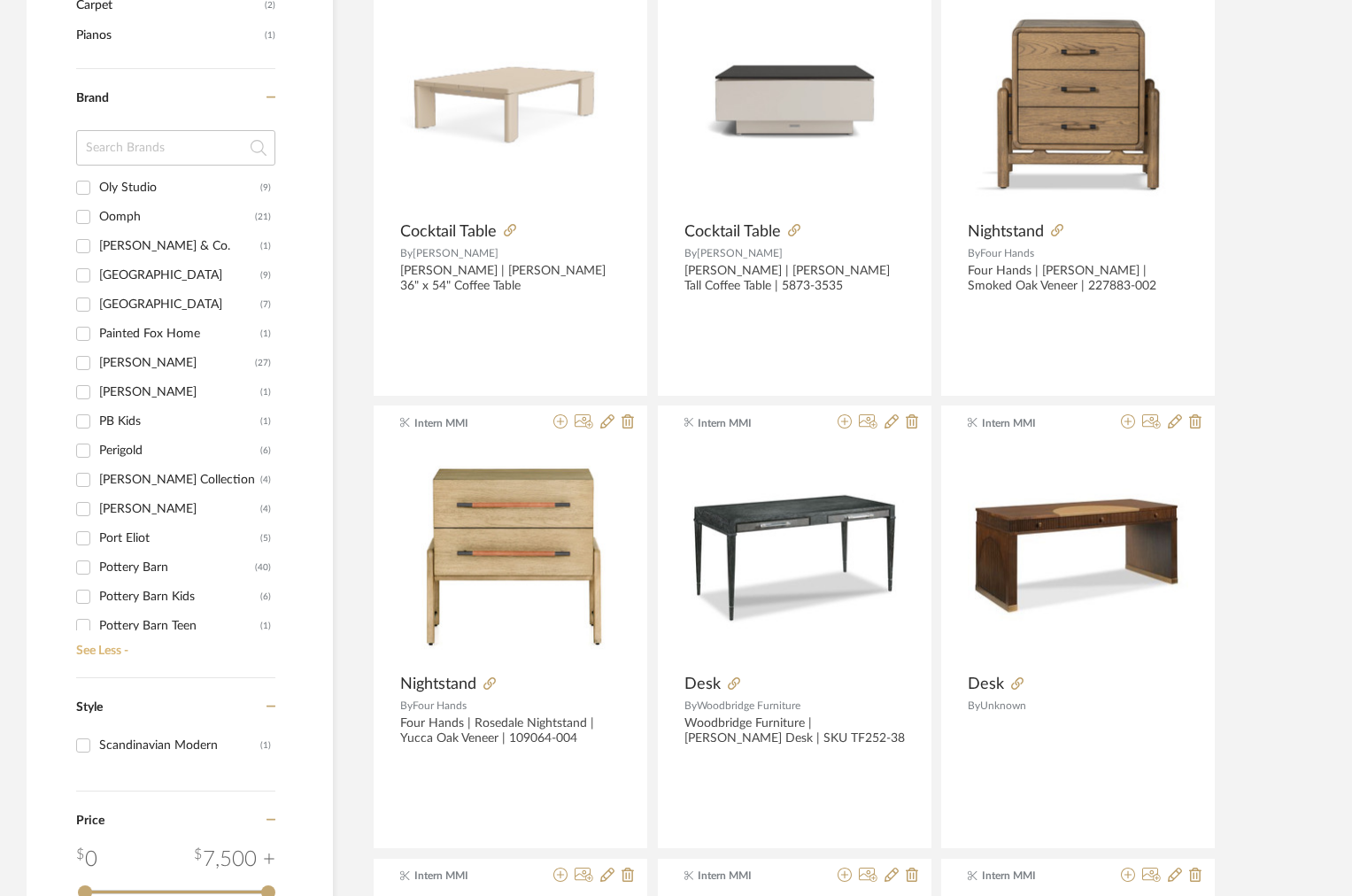
scroll to position [4614, 0]
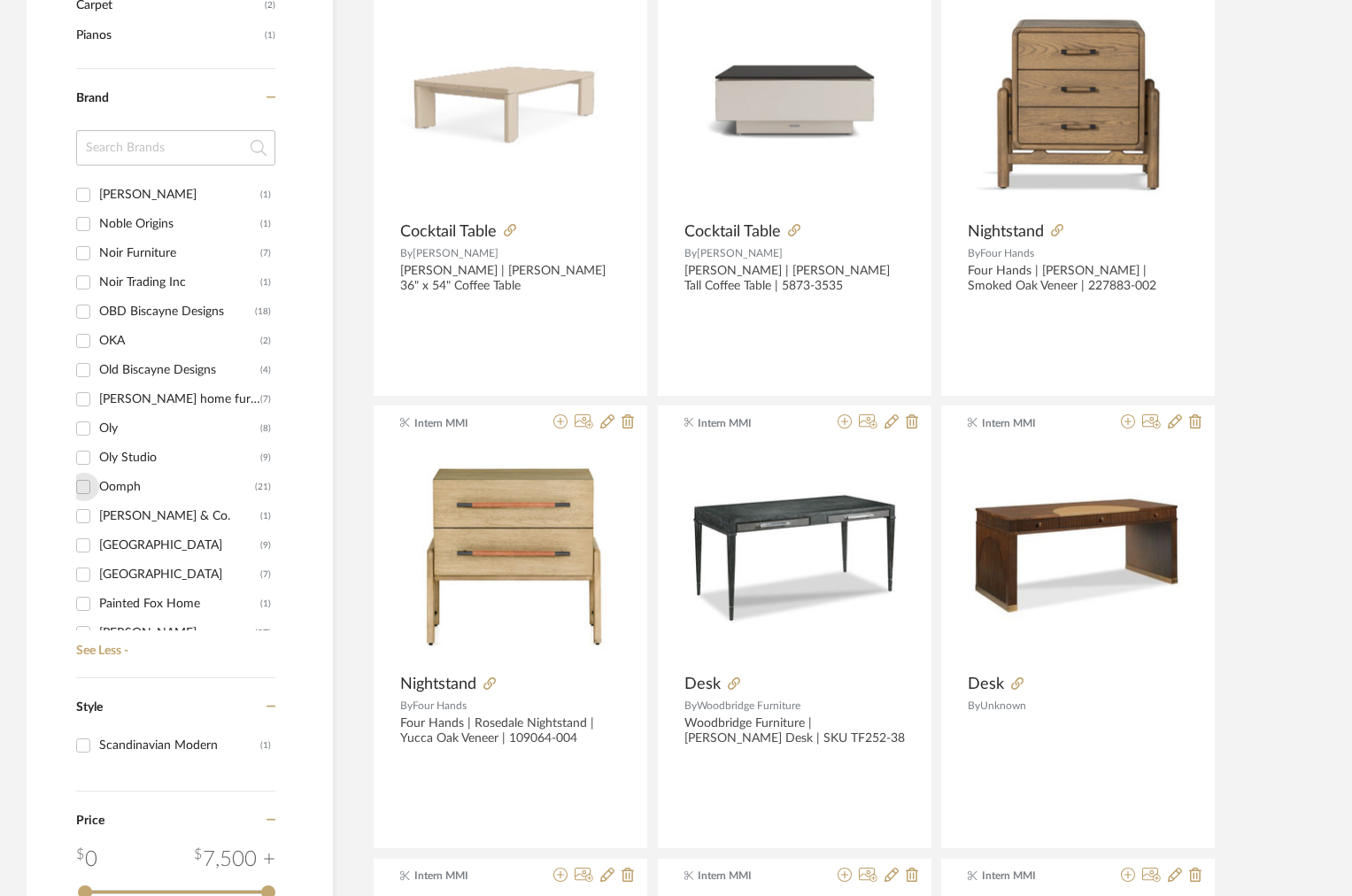
click at [86, 483] on input "Oomph (21)" at bounding box center [83, 487] width 28 height 28
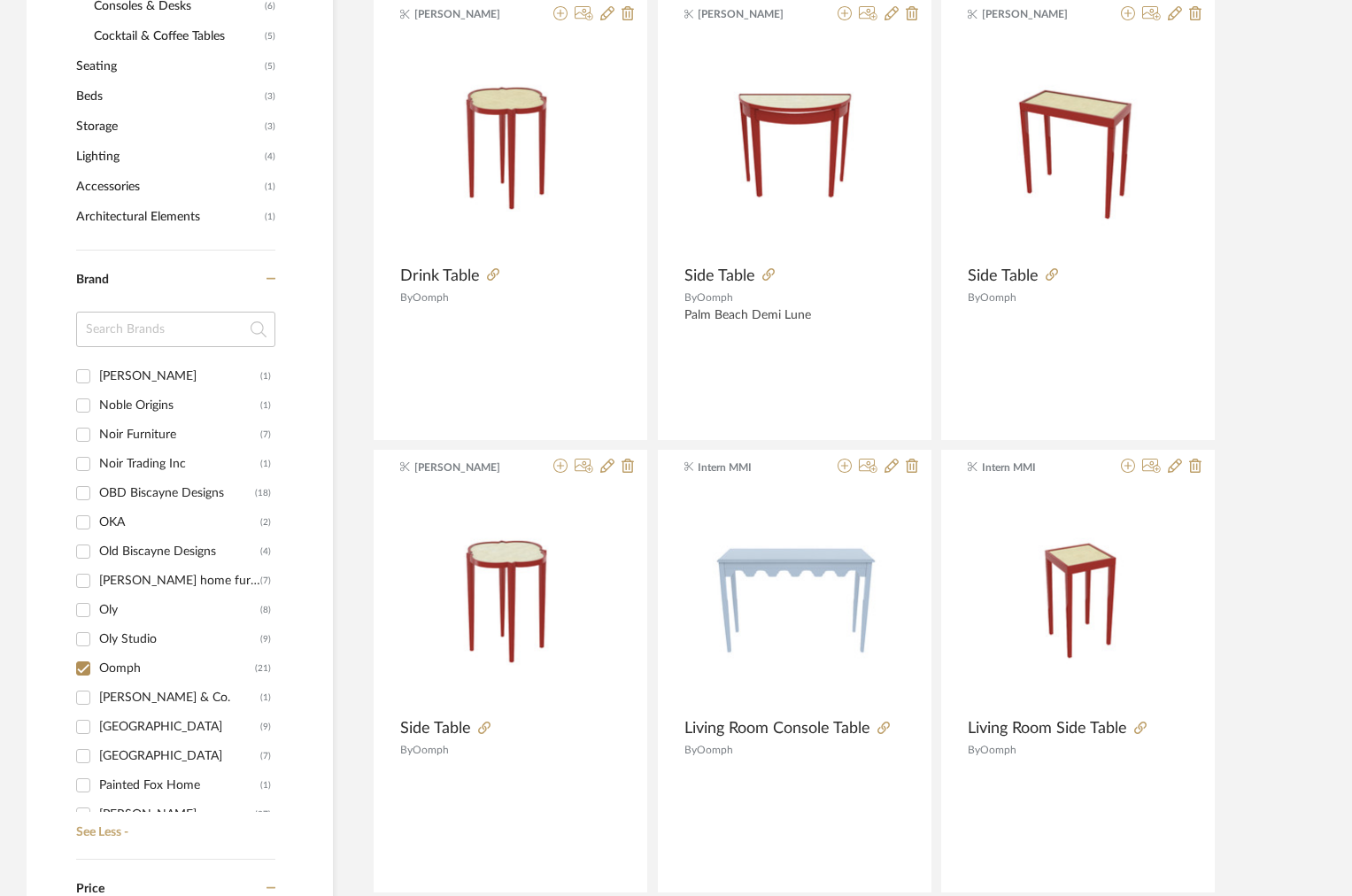
scroll to position [872, 0]
click at [86, 656] on input "Oomph (21)" at bounding box center [83, 669] width 28 height 28
checkbox input "false"
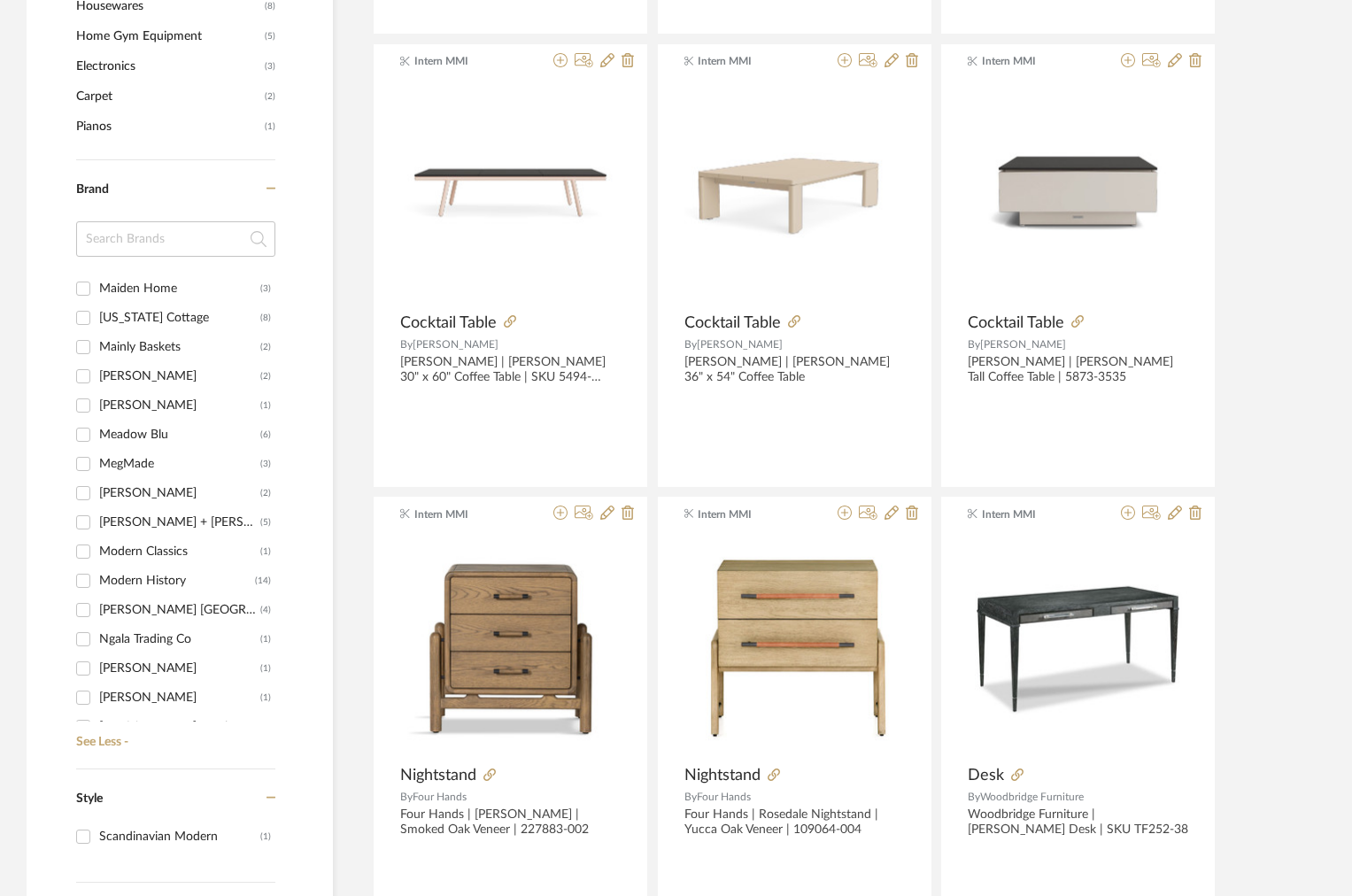
scroll to position [4035, 0]
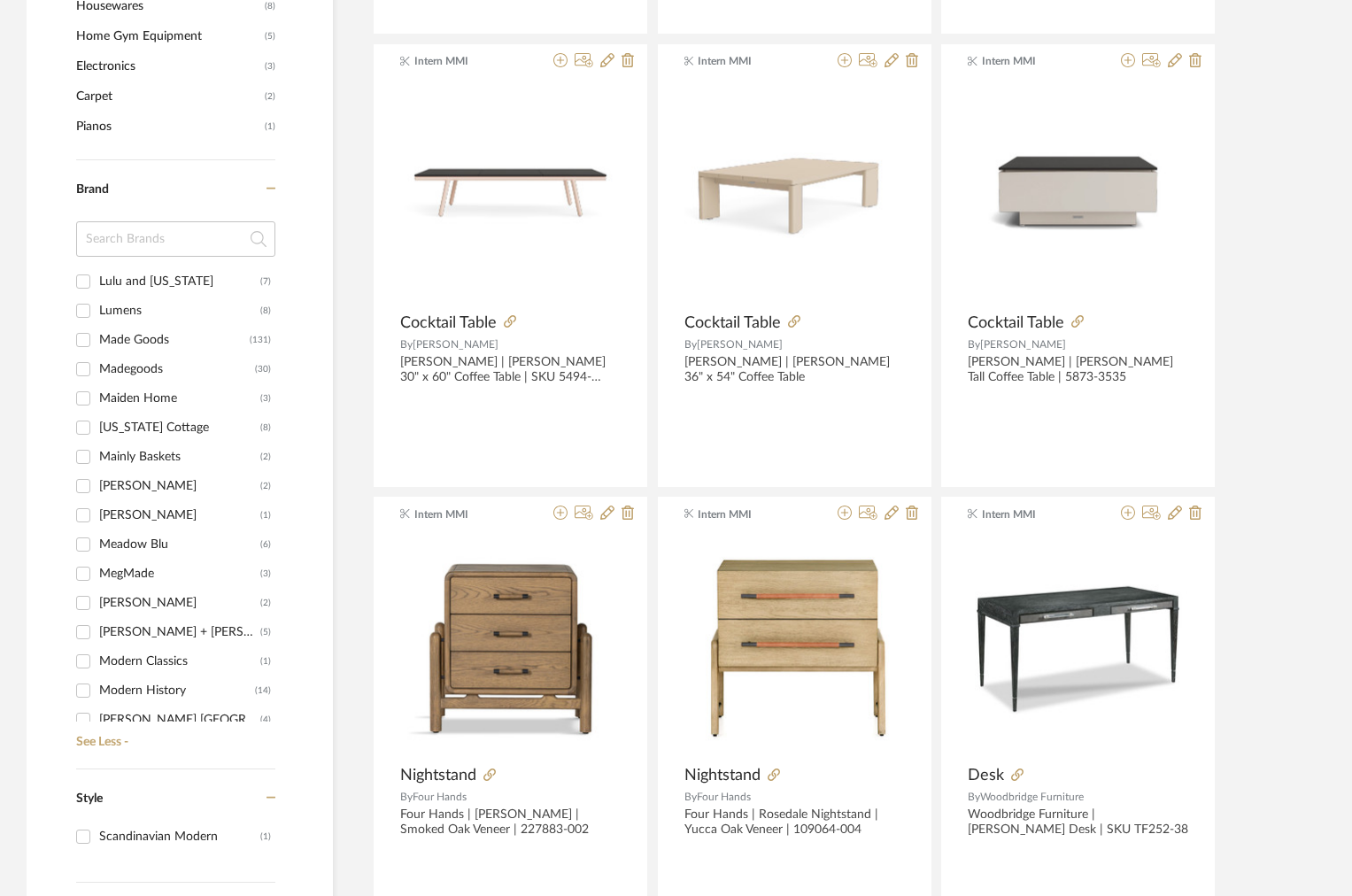
click at [140, 343] on div "Made Goods" at bounding box center [174, 340] width 151 height 28
click at [97, 343] on input "Made Goods (131)" at bounding box center [83, 340] width 28 height 28
checkbox input "true"
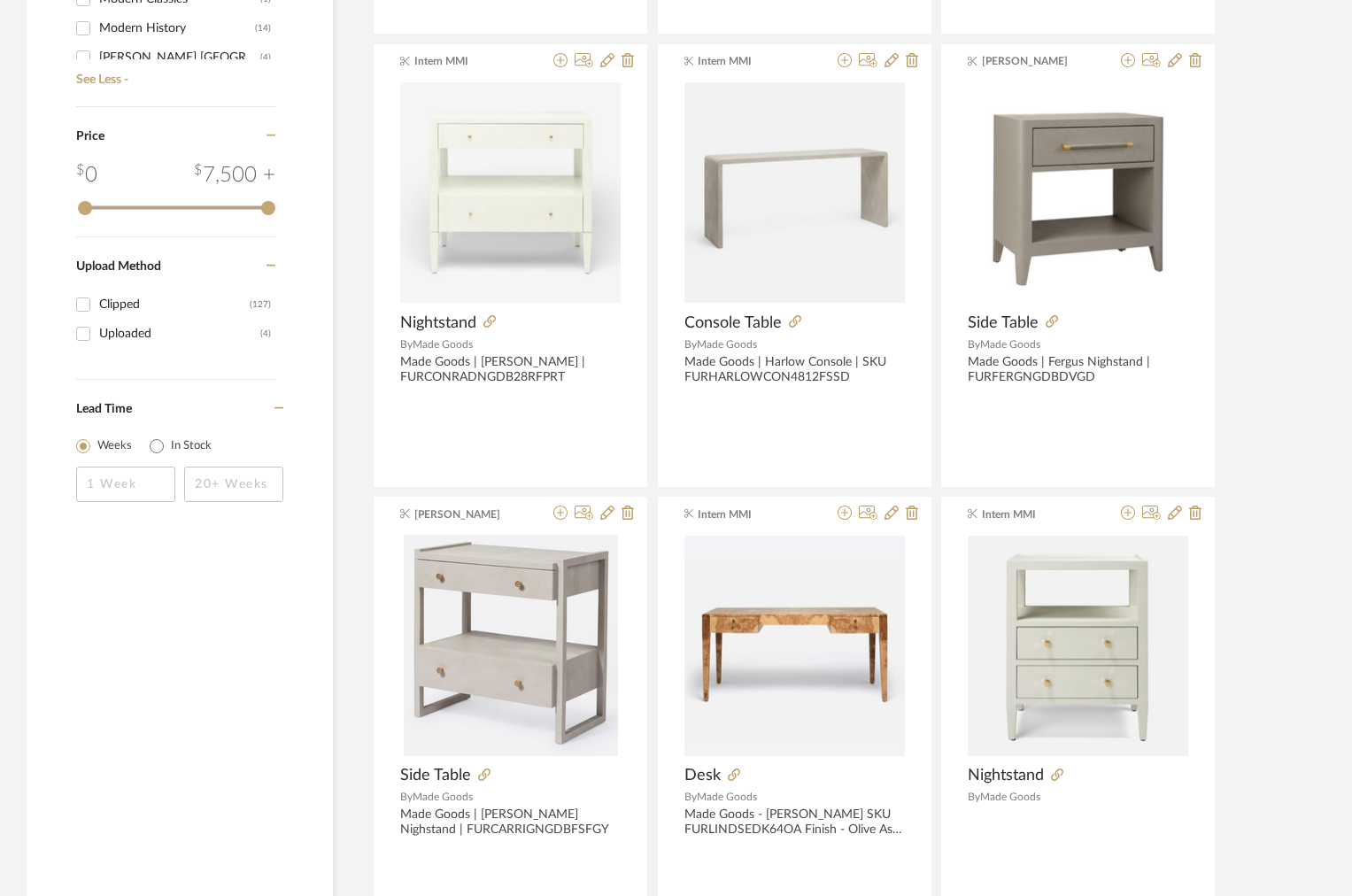
click at [140, 359] on div "Clipped (127) Uploaded (4)" at bounding box center [175, 325] width 199 height 72
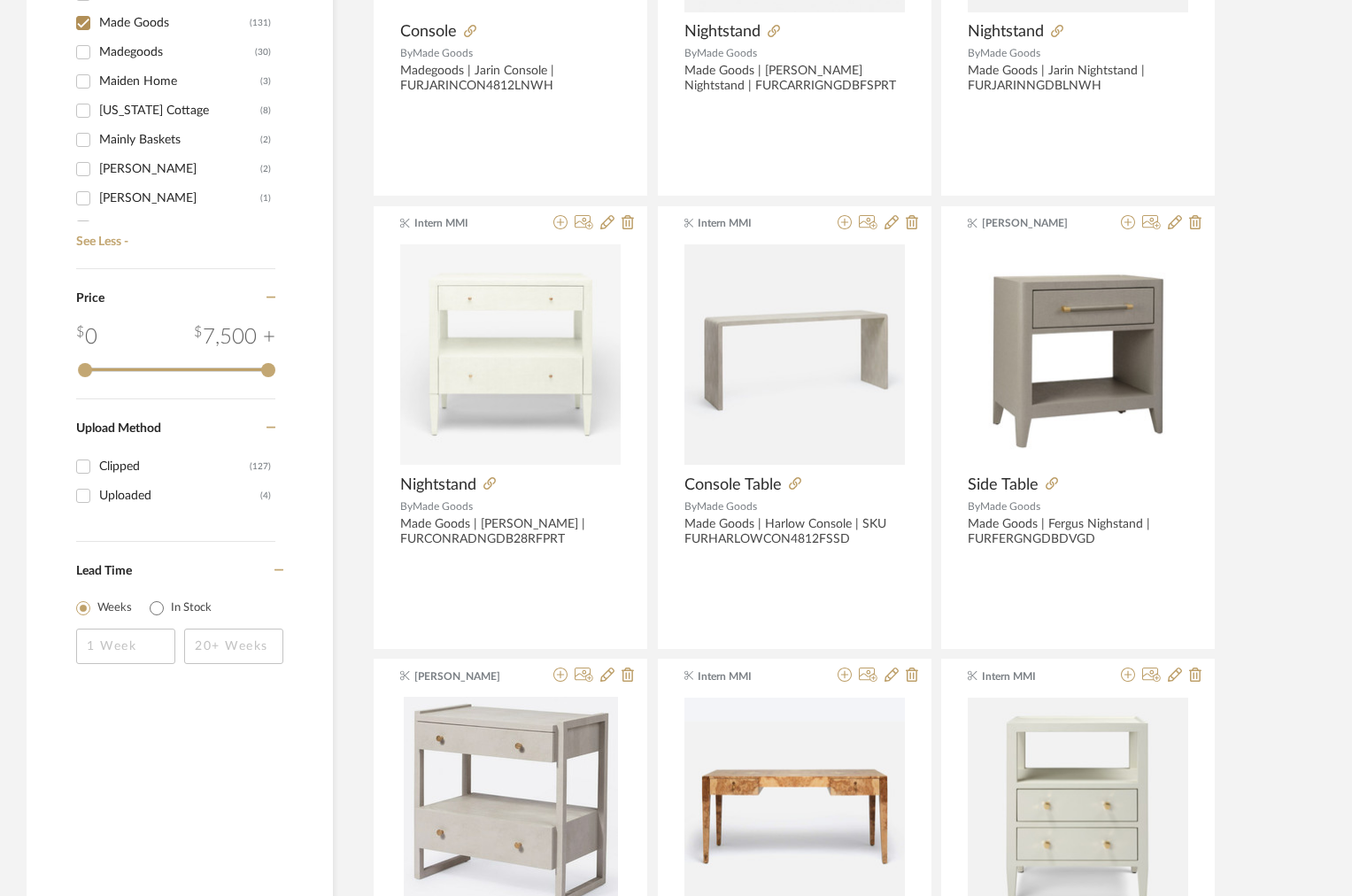
scroll to position [3841, 0]
click at [107, 69] on div "Madegoods" at bounding box center [177, 63] width 156 height 28
click at [97, 69] on input "Madegoods (30)" at bounding box center [83, 63] width 28 height 28
checkbox input "true"
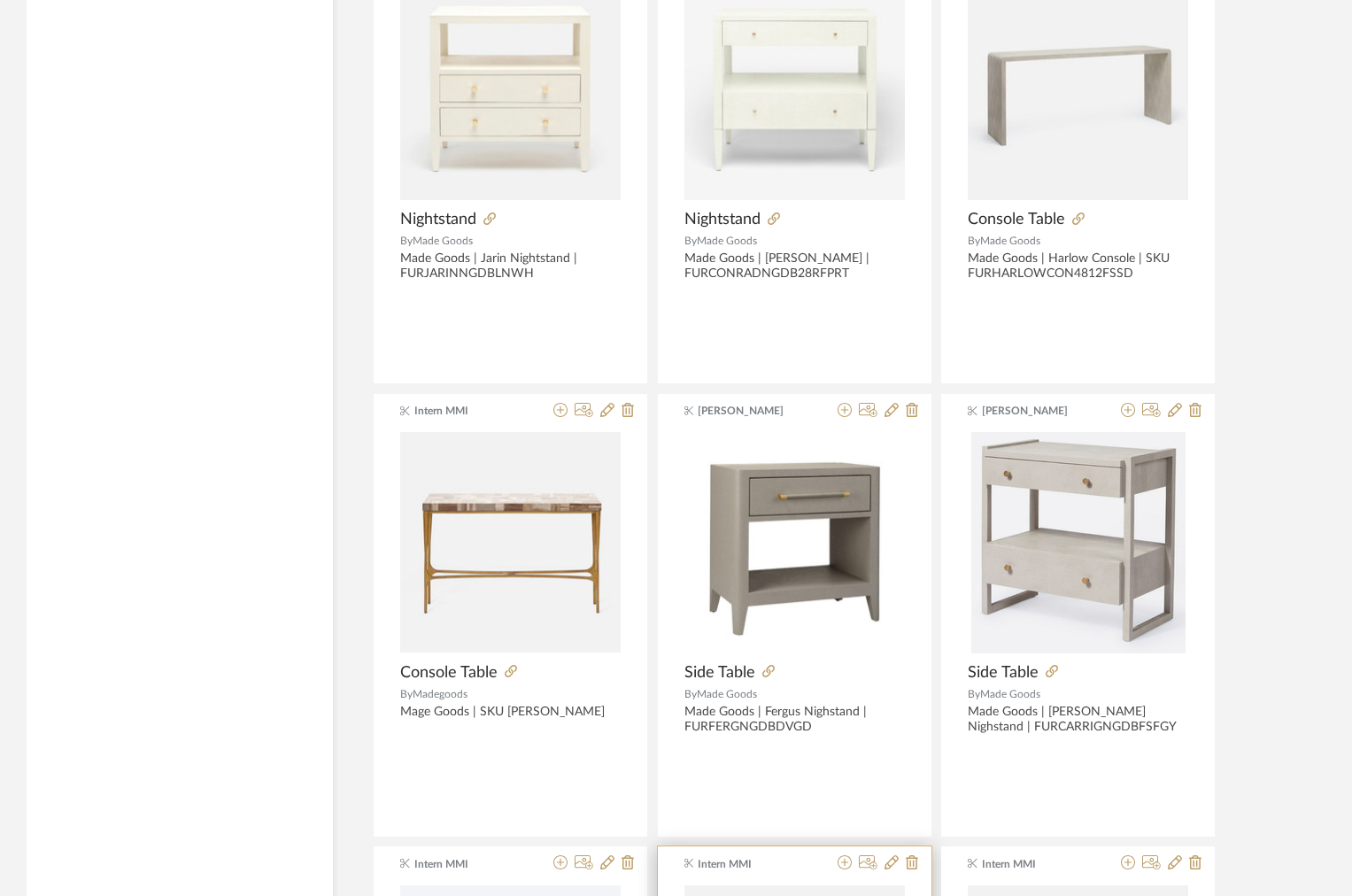
scroll to position [2537, 0]
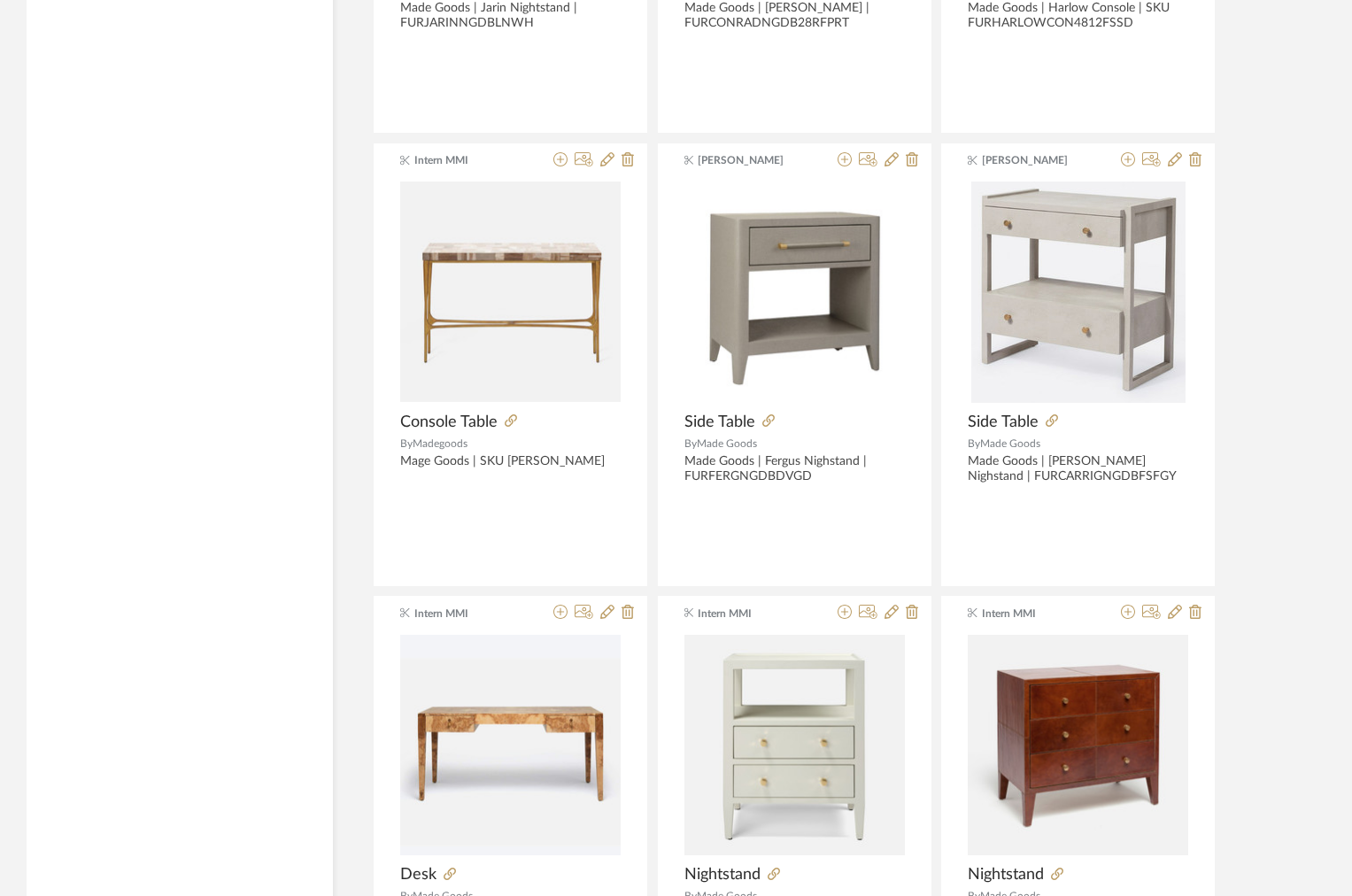
click at [1313, 414] on div "Amy Fleener Console Table By Made Goods SKU FURMAURICCON7218OA Amy Fleener Cons…" at bounding box center [850, 591] width 954 height 5423
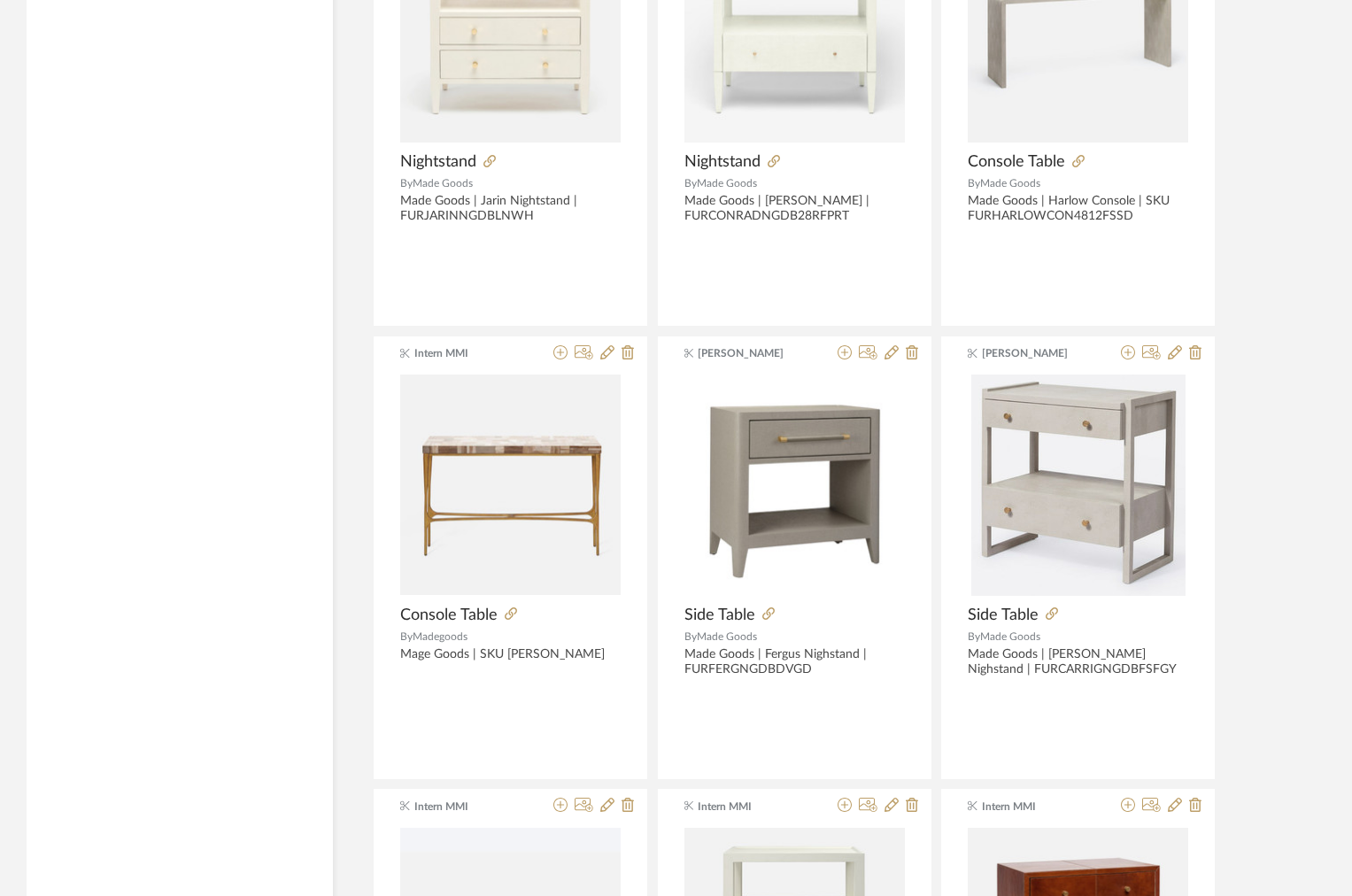
scroll to position [2282, 0]
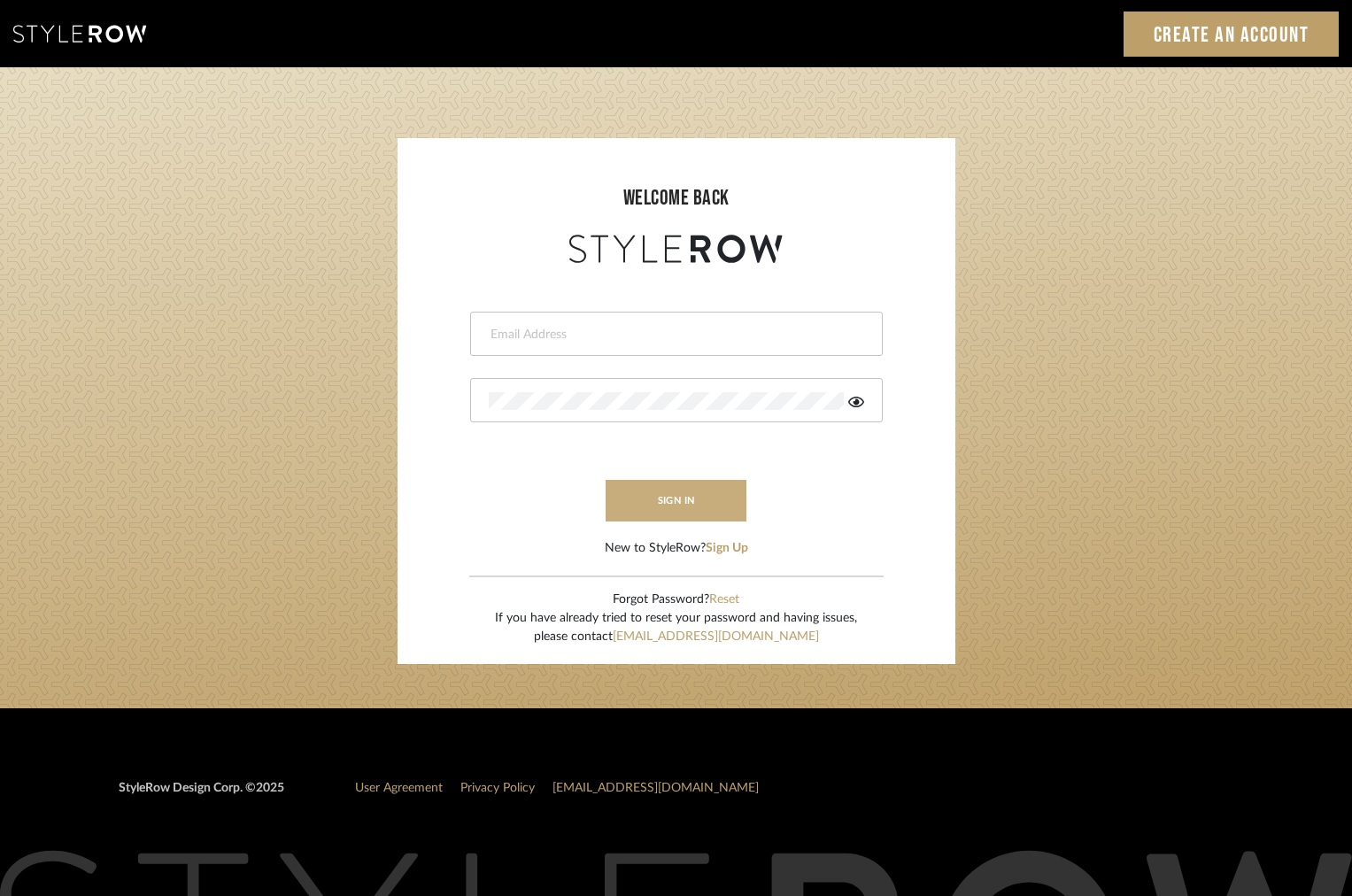
type input "[EMAIL_ADDRESS][DOMAIN_NAME]"
click at [637, 498] on button "sign in" at bounding box center [676, 500] width 142 height 42
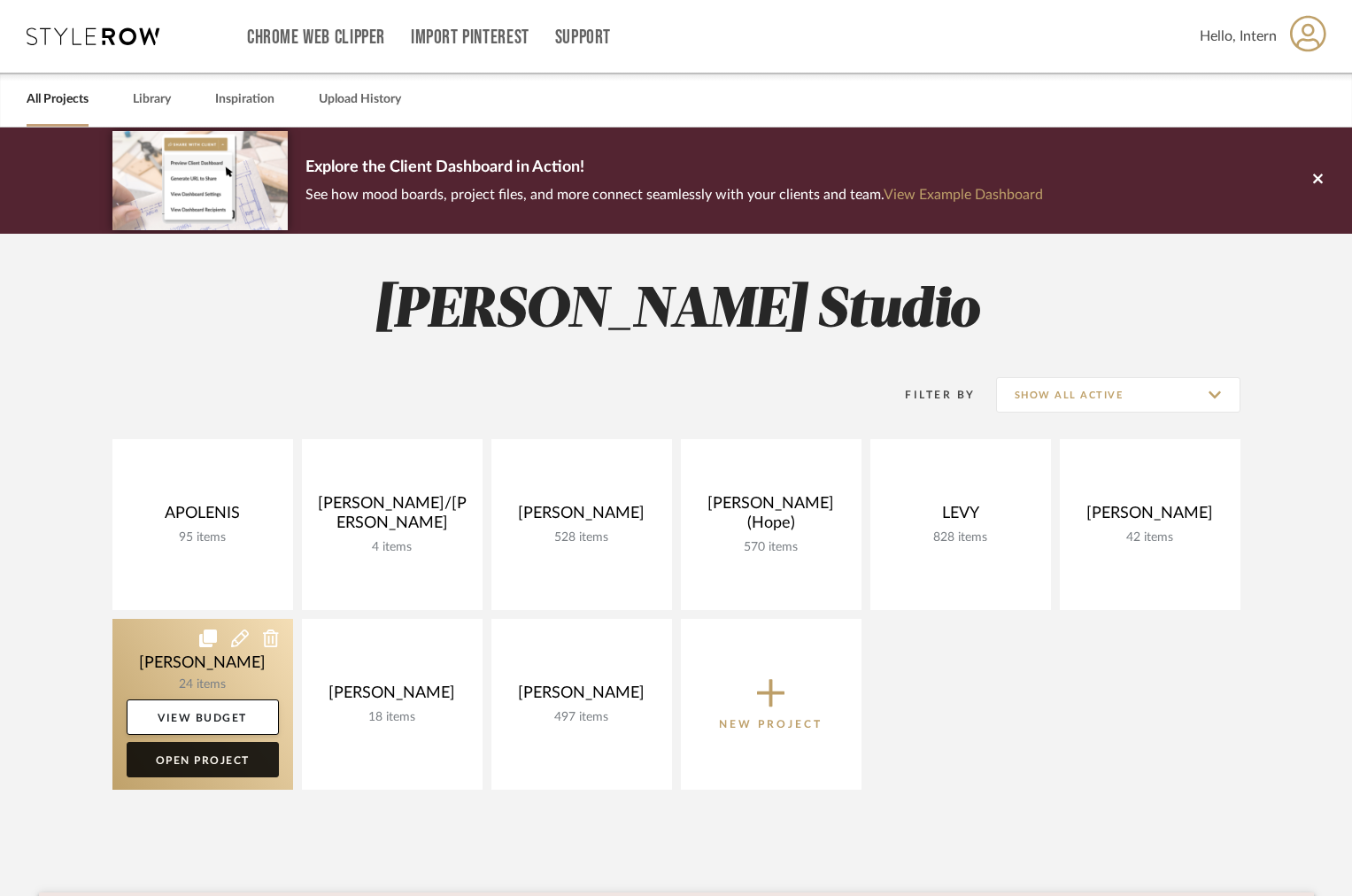
click at [199, 753] on link "Open Project" at bounding box center [203, 760] width 152 height 35
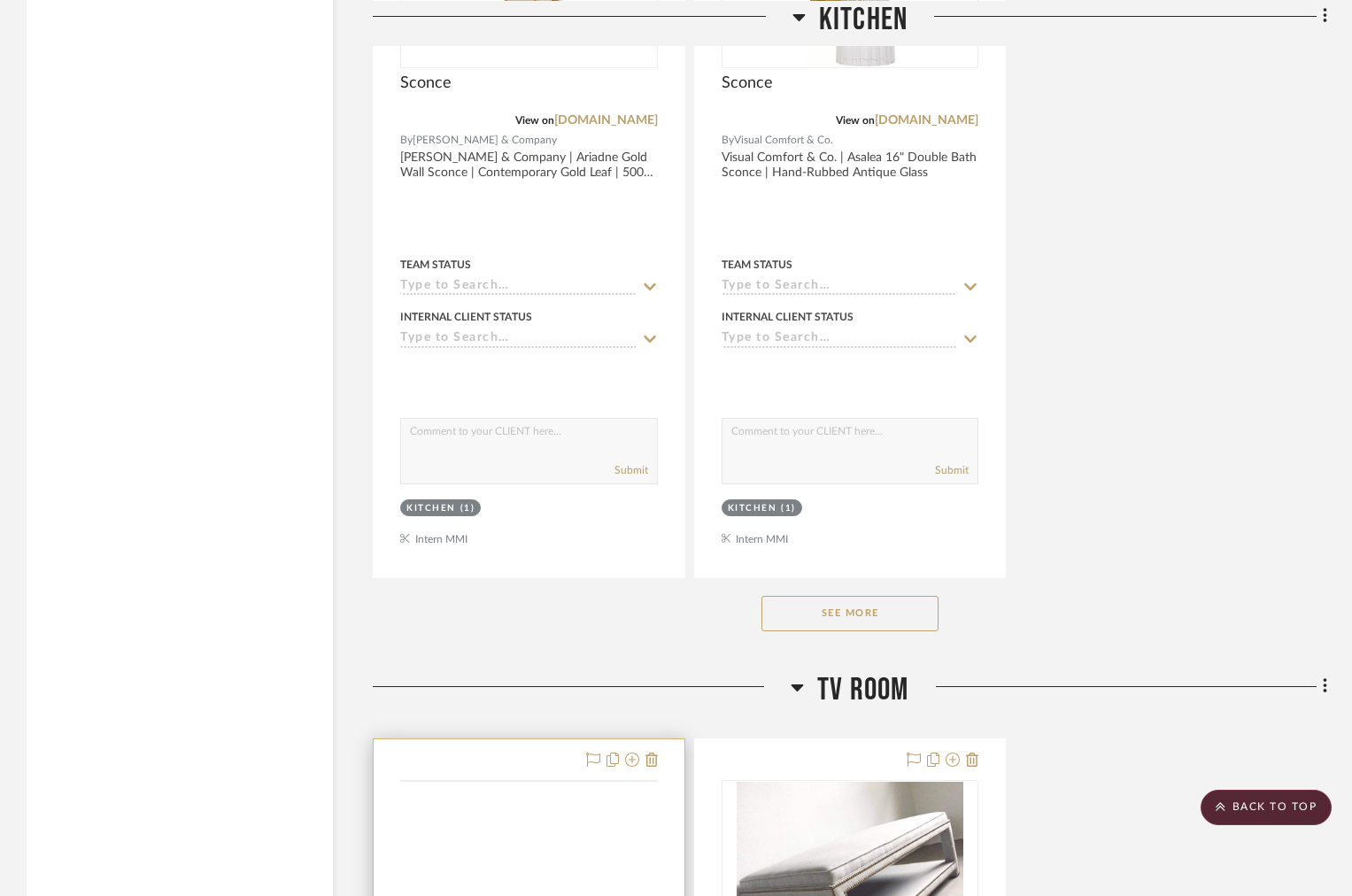
scroll to position [2560, 0]
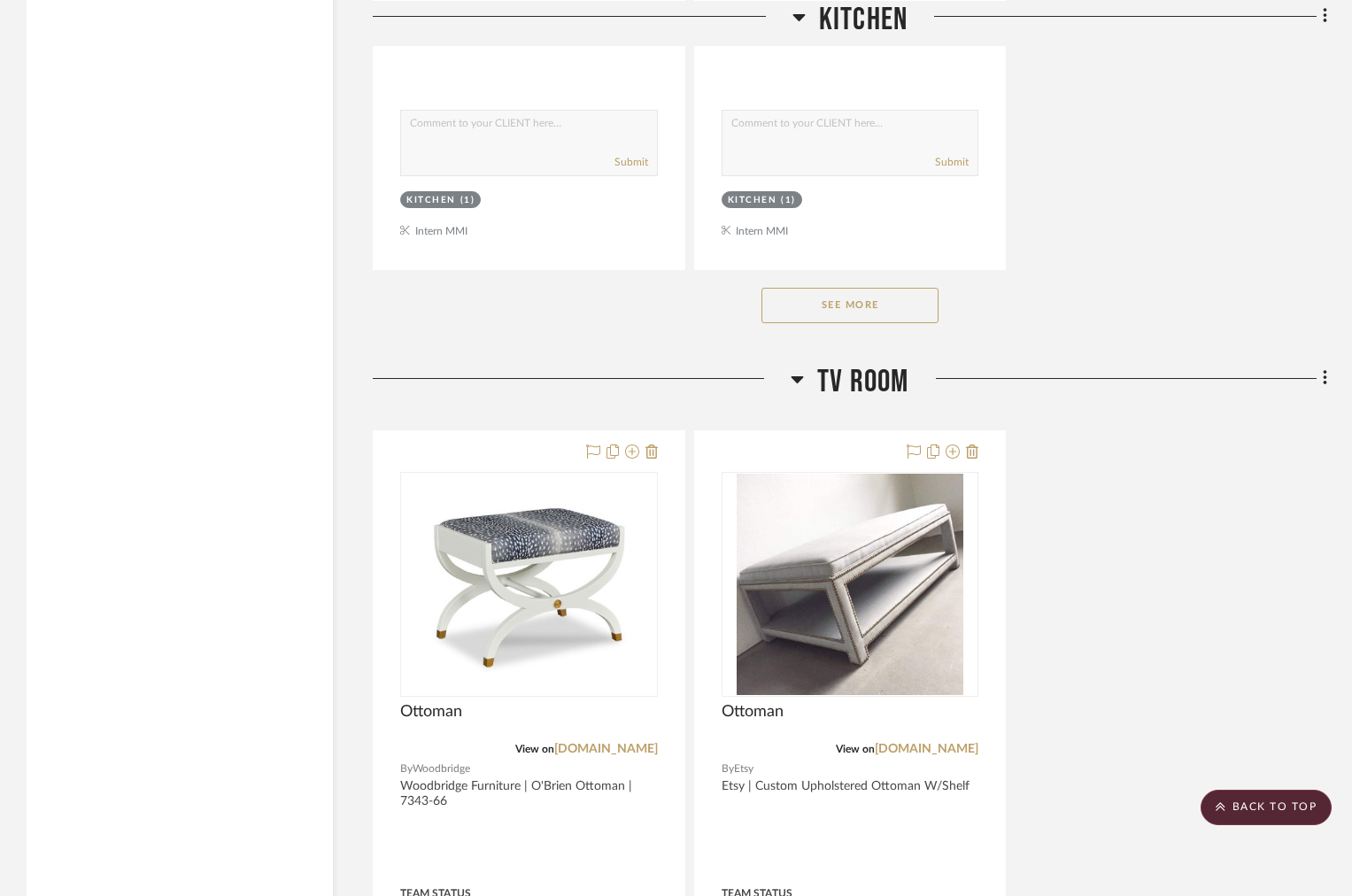
click at [802, 380] on icon at bounding box center [797, 379] width 13 height 21
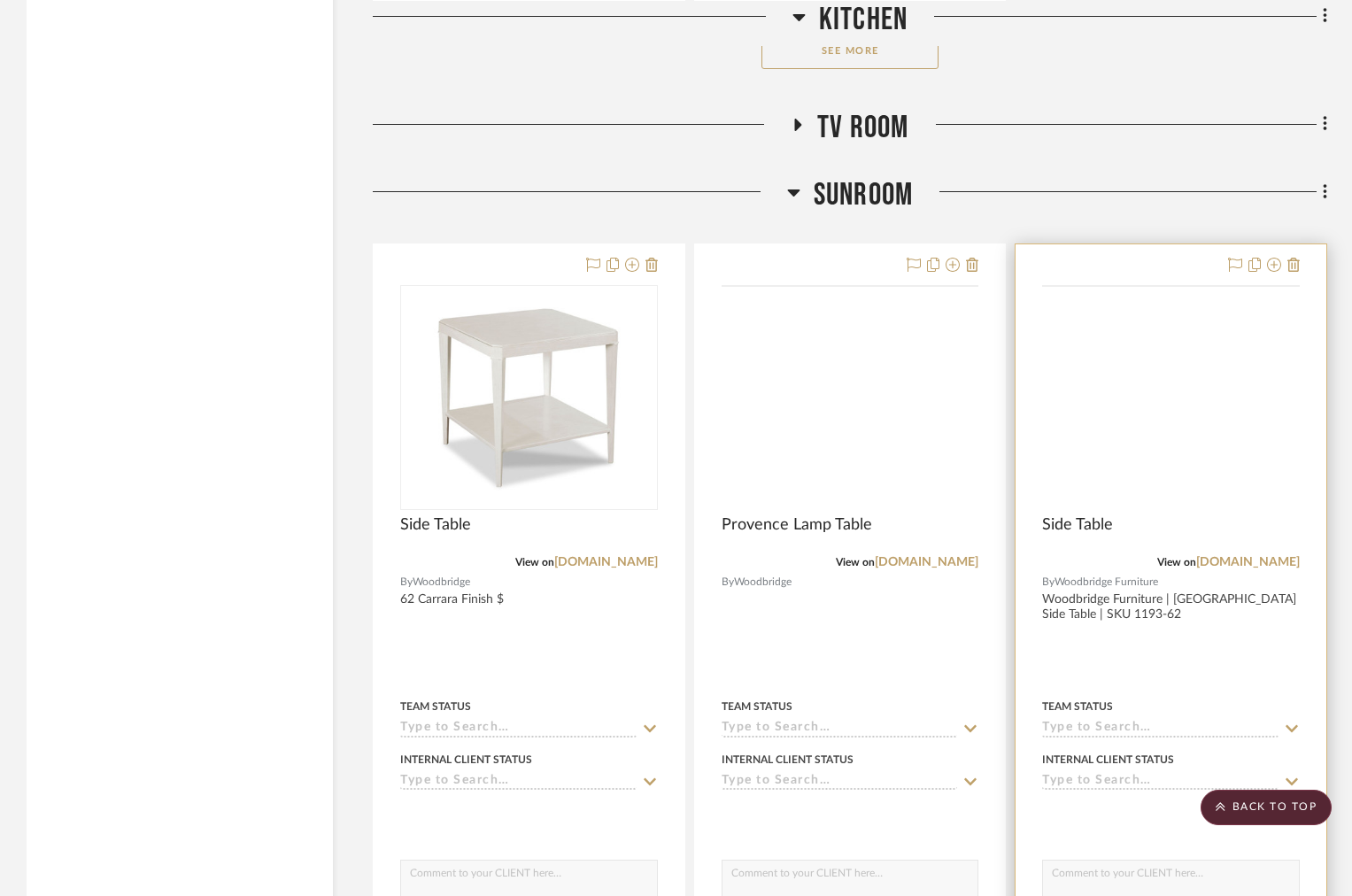
scroll to position [2818, 0]
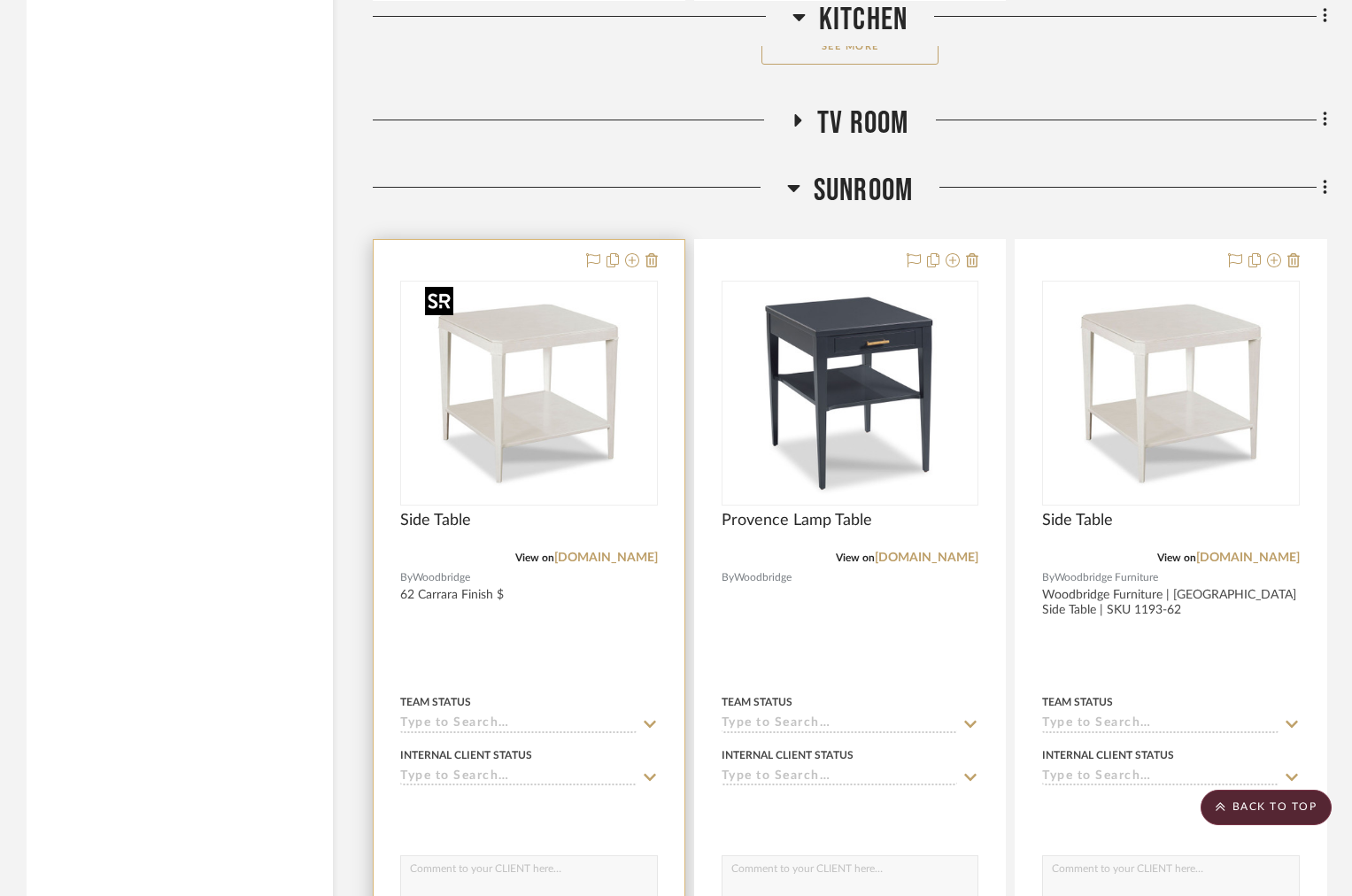
click at [0, 0] on img at bounding box center [0, 0] width 0 height 0
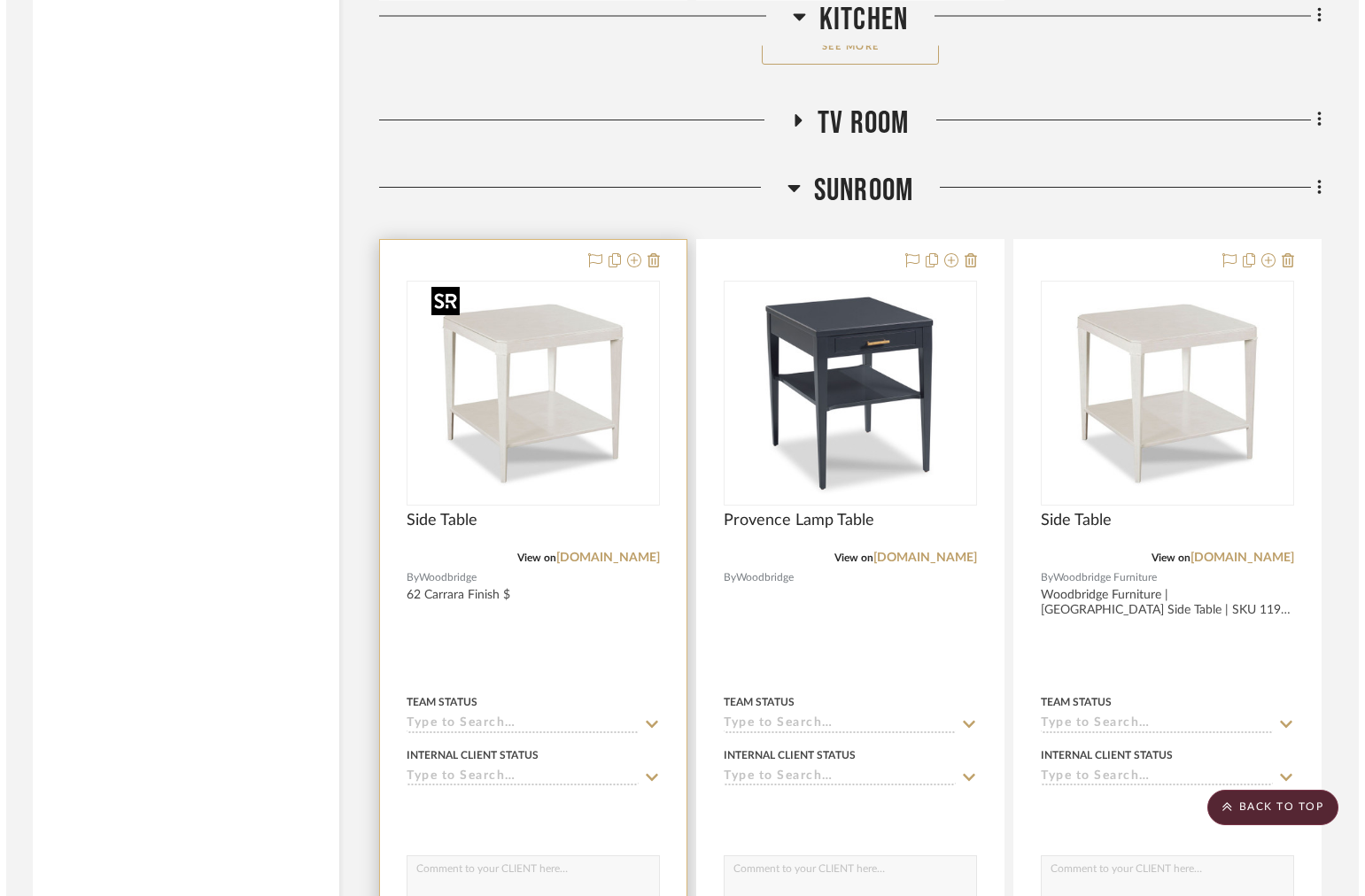
scroll to position [0, 0]
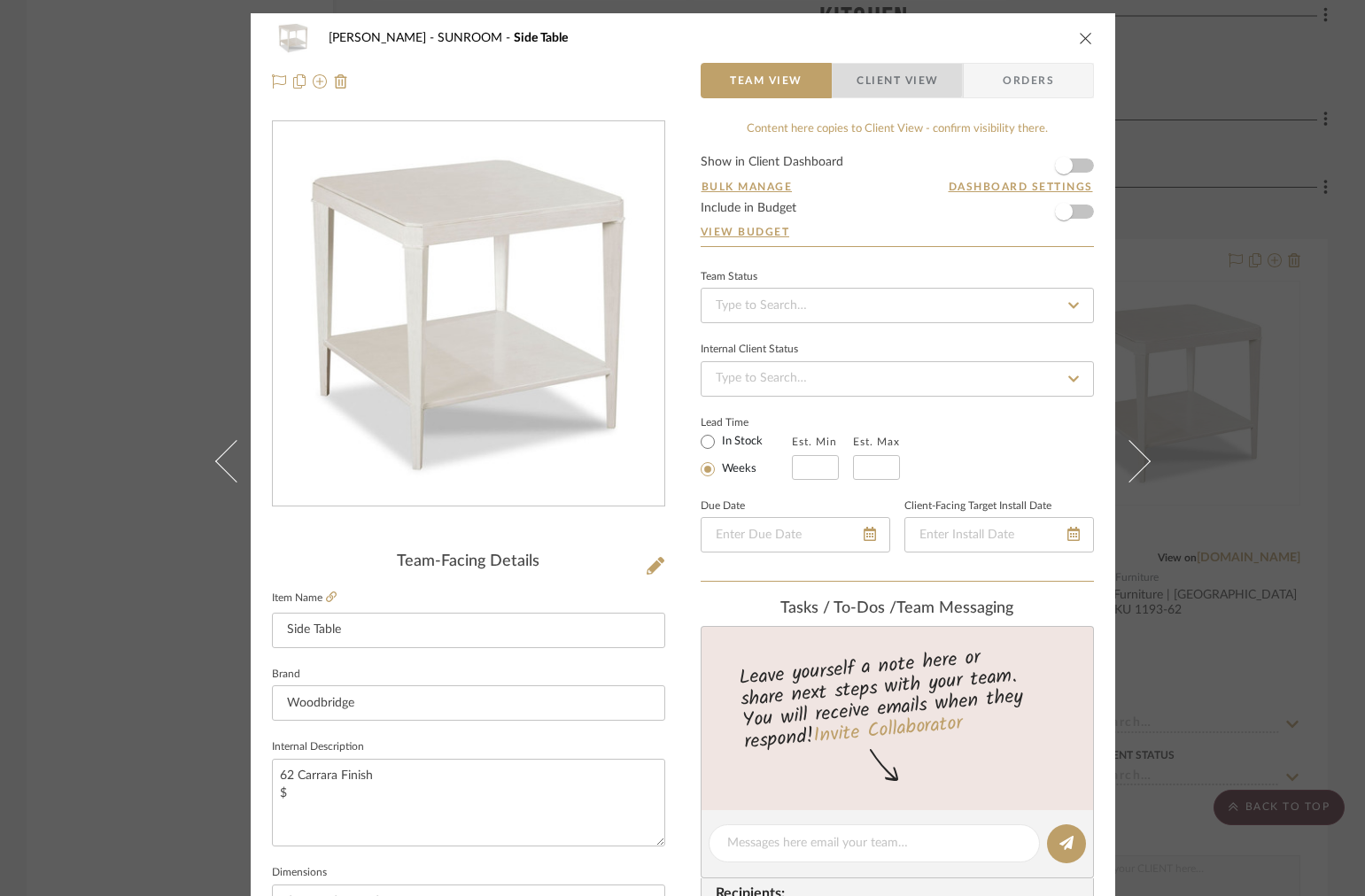
click at [884, 67] on span "Client View" at bounding box center [897, 81] width 81 height 35
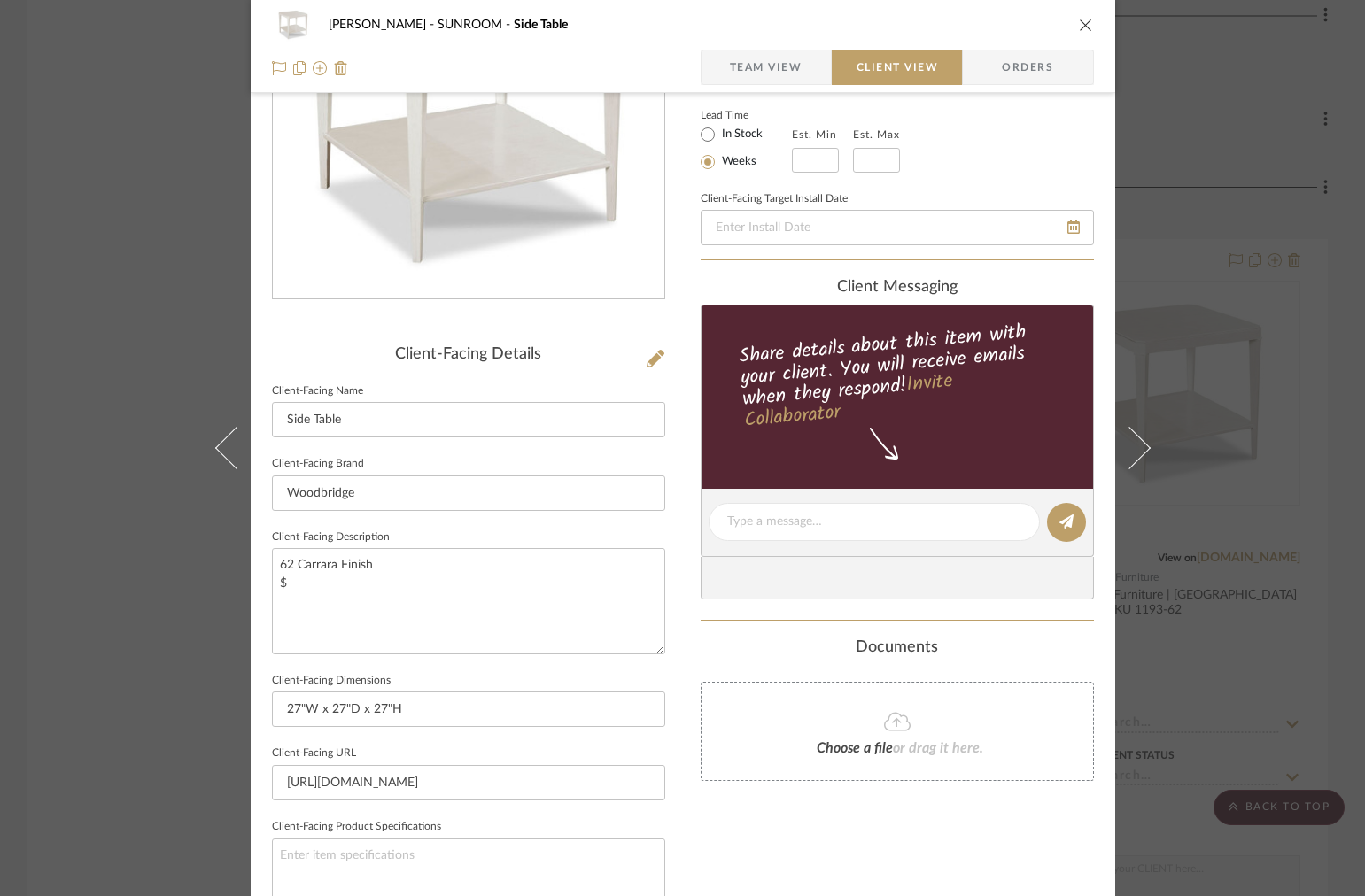
scroll to position [436, 0]
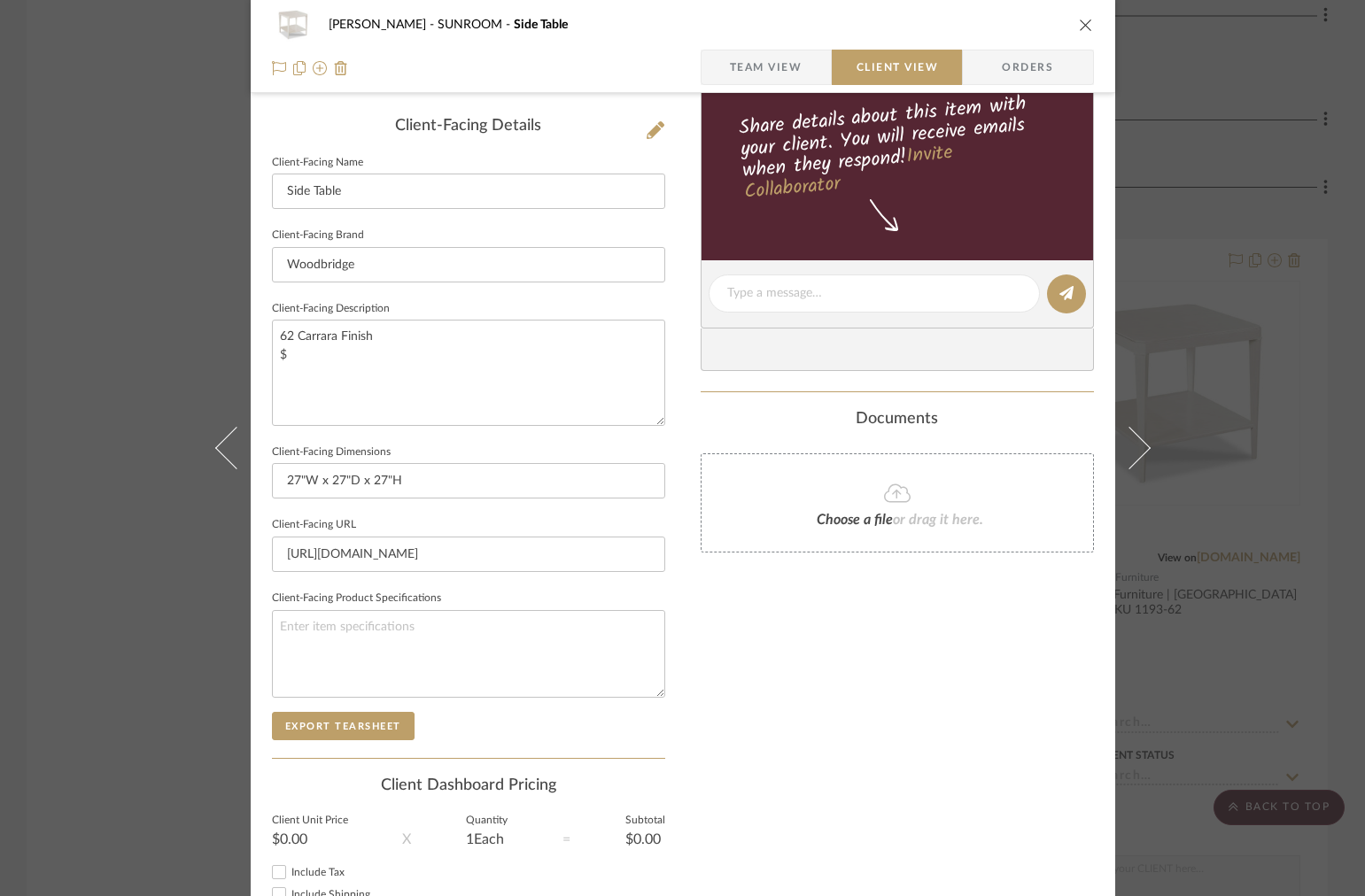
click at [1244, 281] on div "Murray SUNROOM Side Table Team View Client View Orders Client-Facing Details Cl…" at bounding box center [682, 448] width 1365 height 896
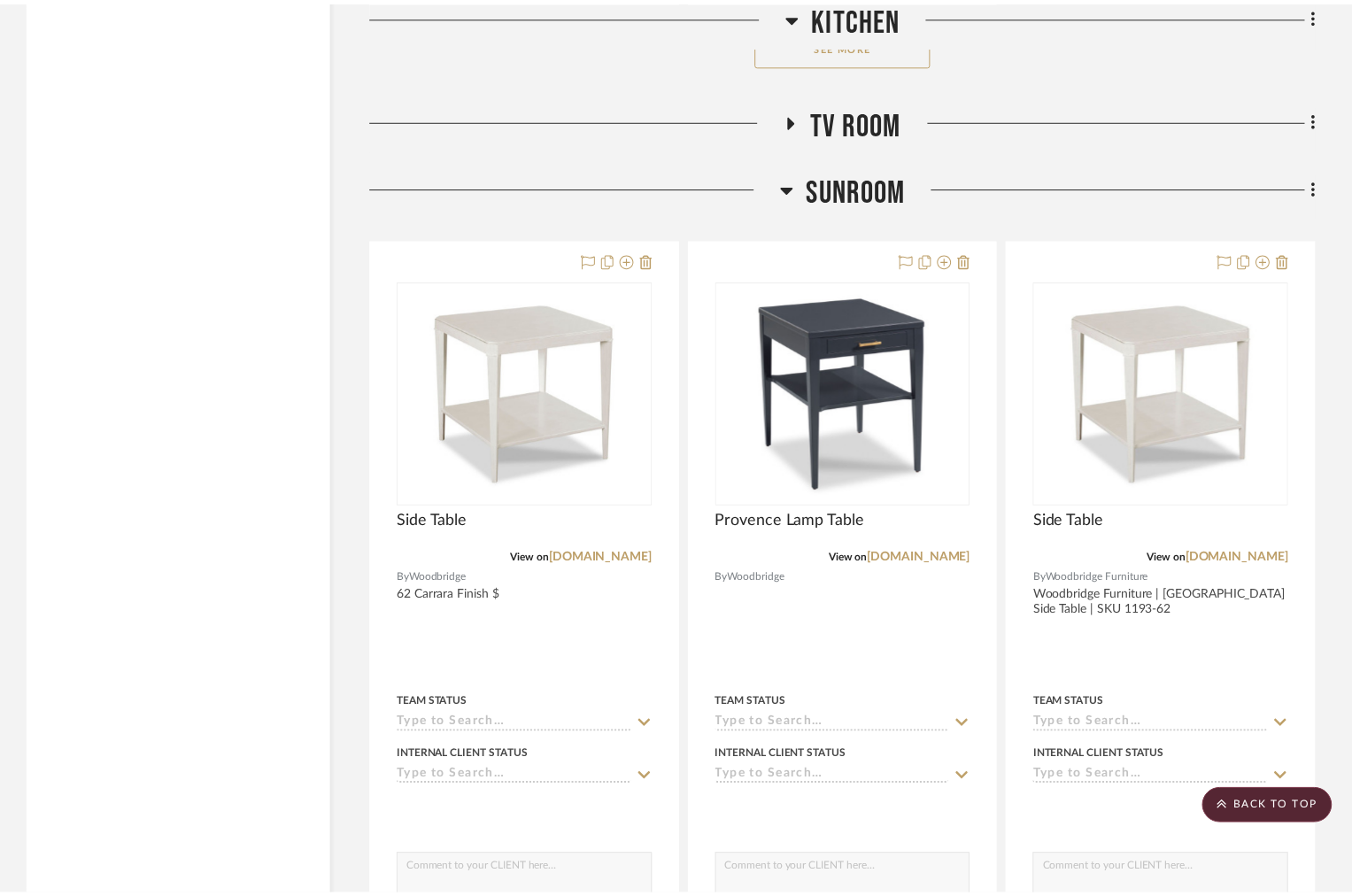
scroll to position [2818, 0]
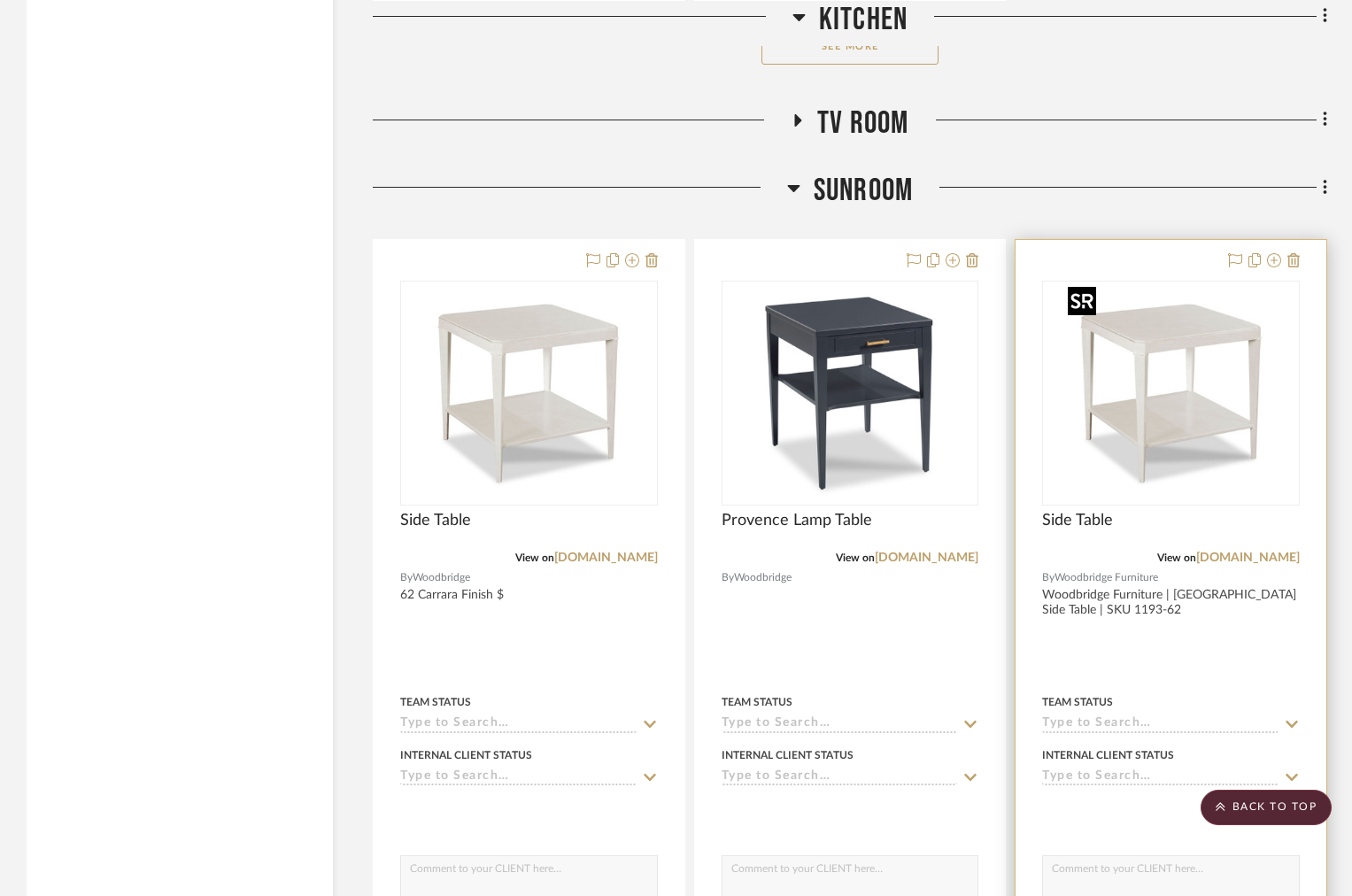
click at [1142, 433] on img "0" at bounding box center [1171, 393] width 221 height 221
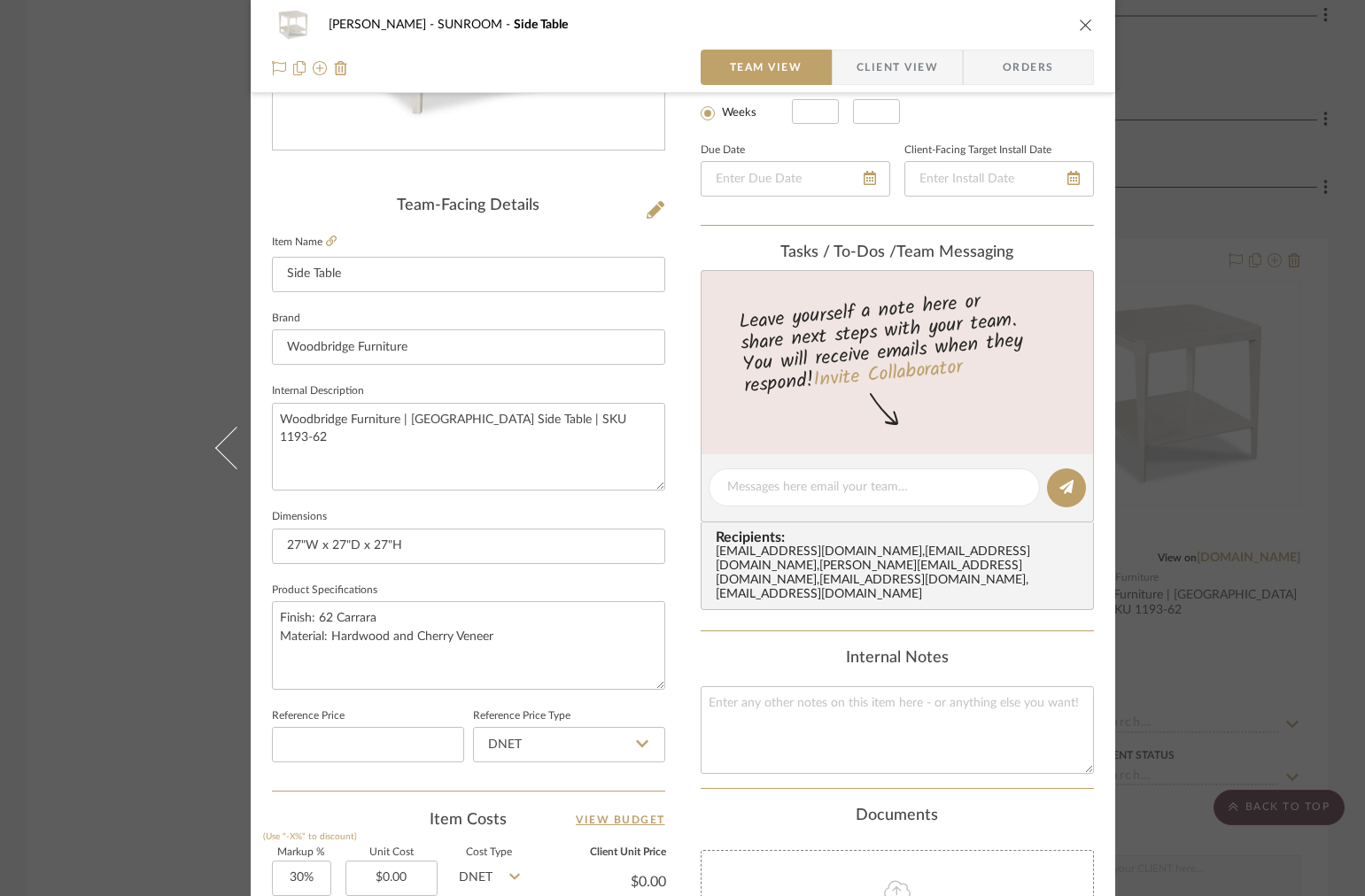
scroll to position [688, 0]
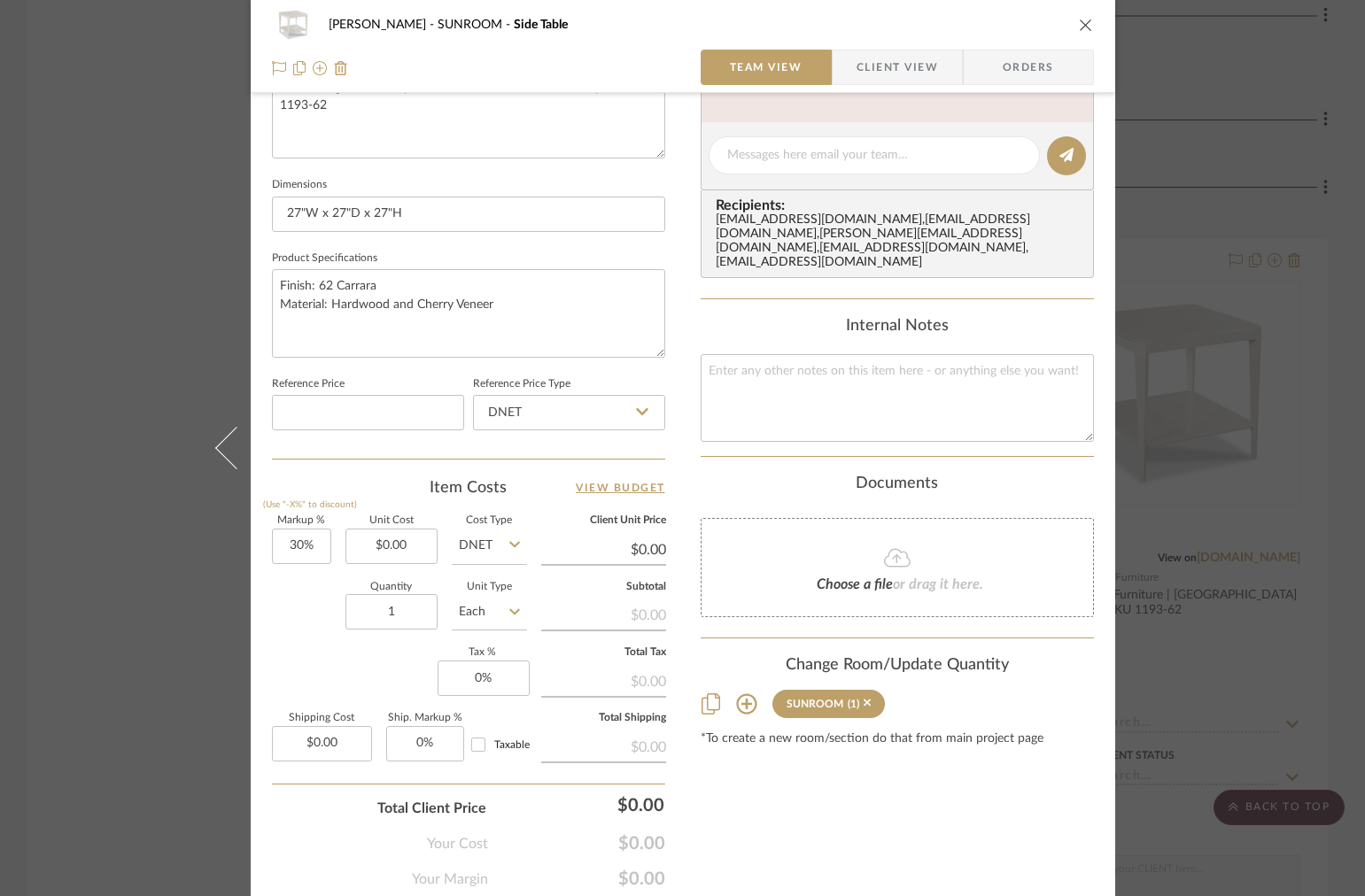
click at [1079, 27] on icon "close" at bounding box center [1086, 25] width 14 height 14
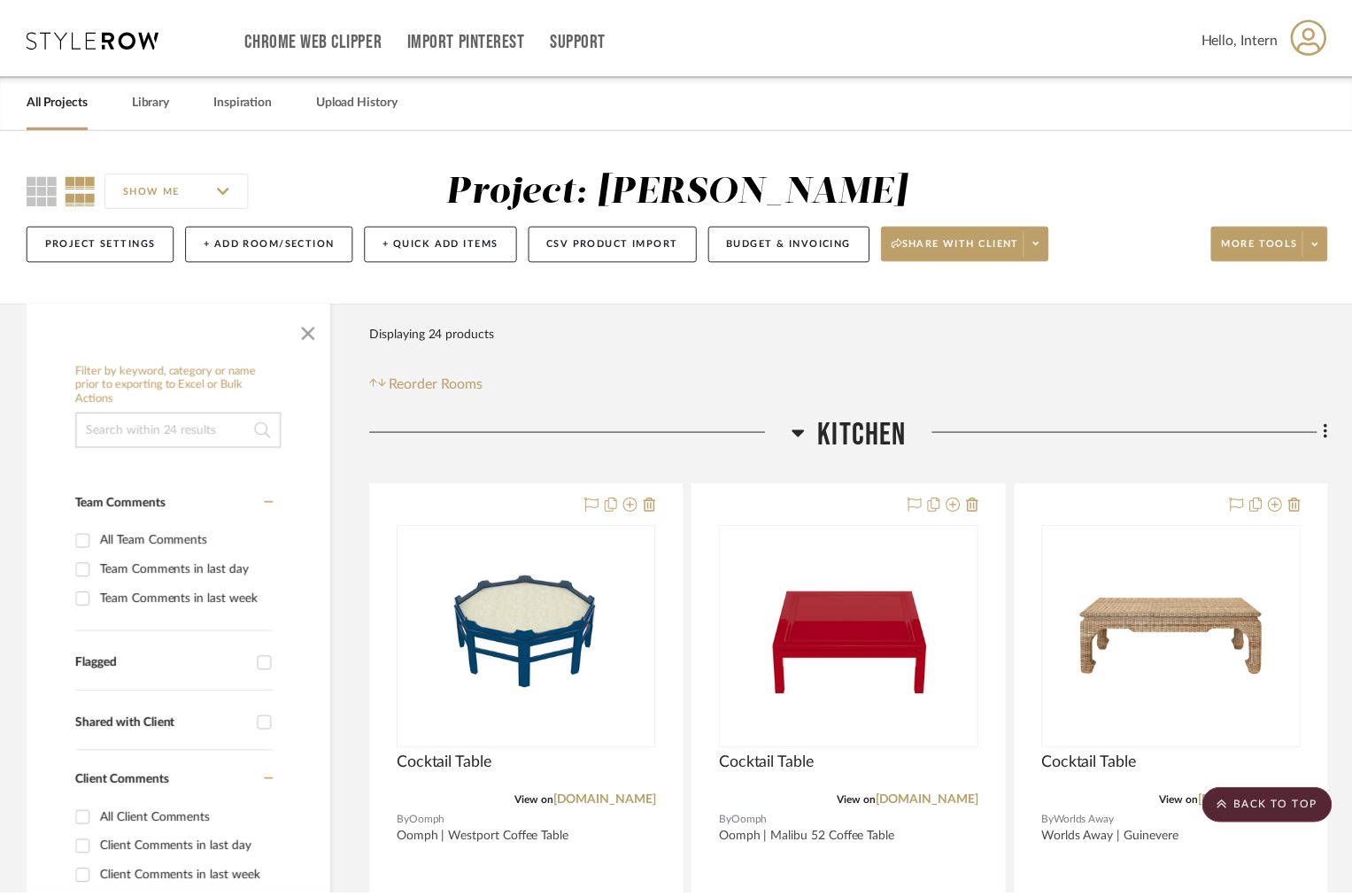
scroll to position [2818, 0]
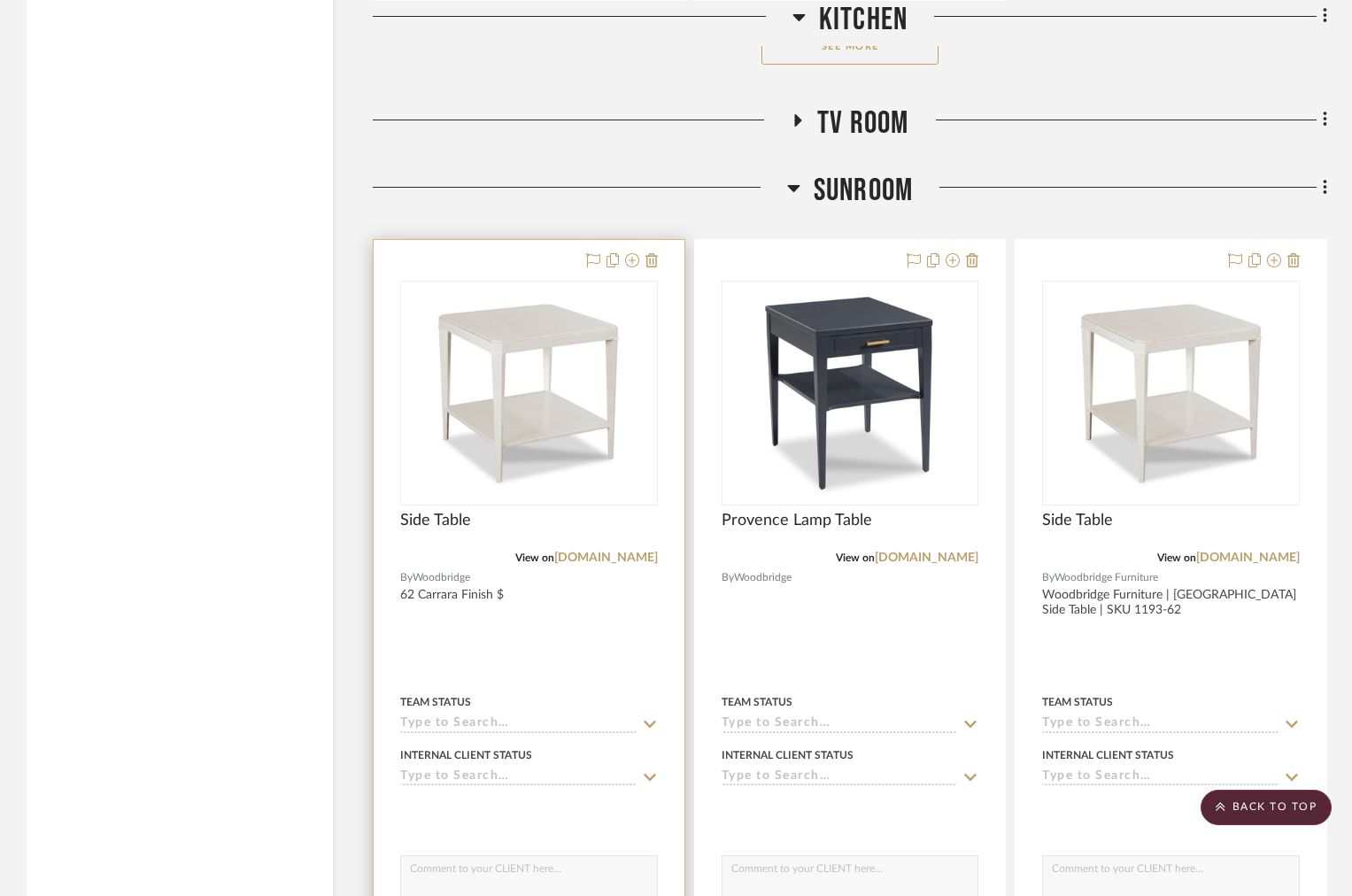
click at [661, 259] on div at bounding box center [529, 627] width 311 height 775
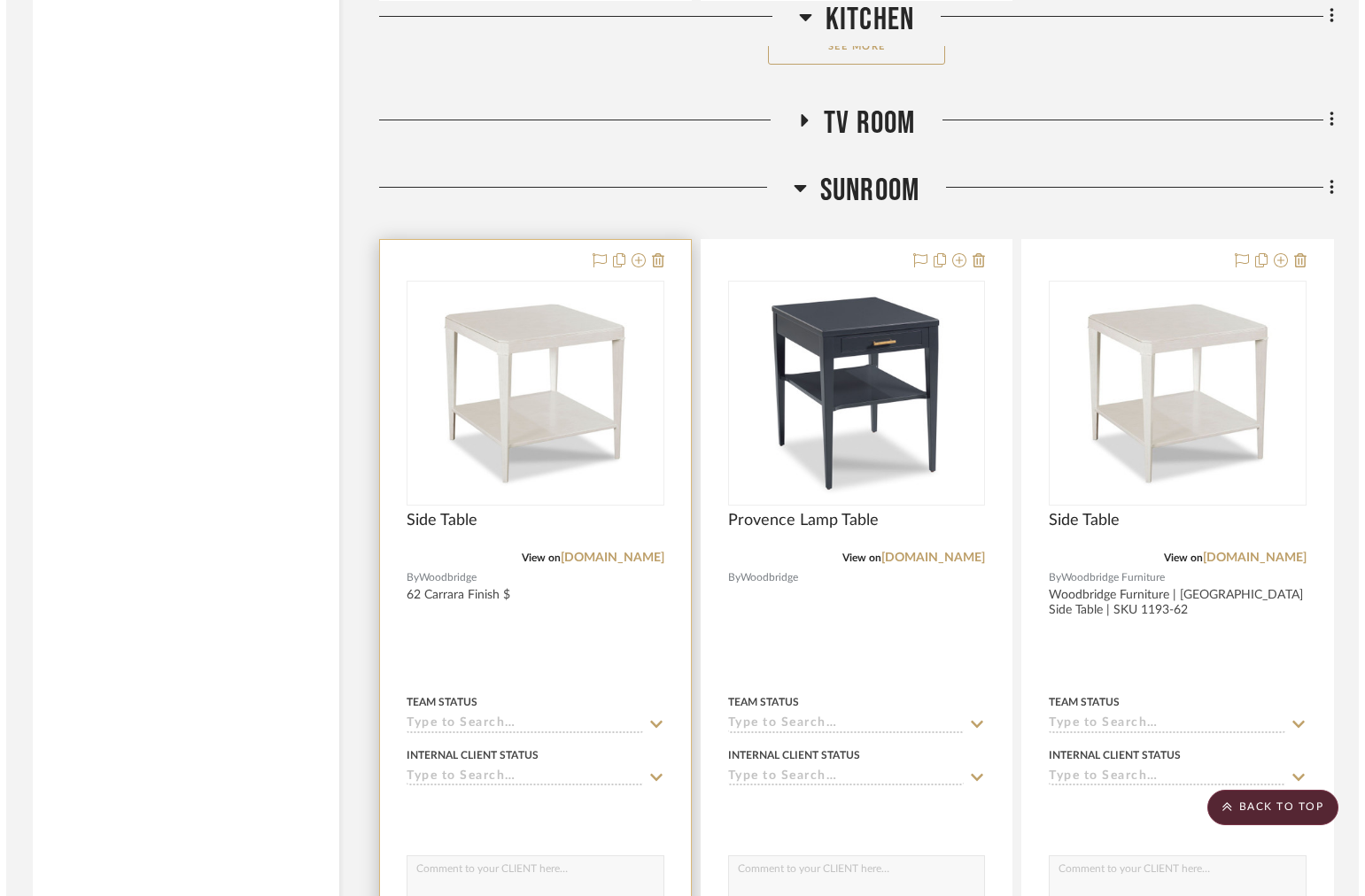
scroll to position [0, 0]
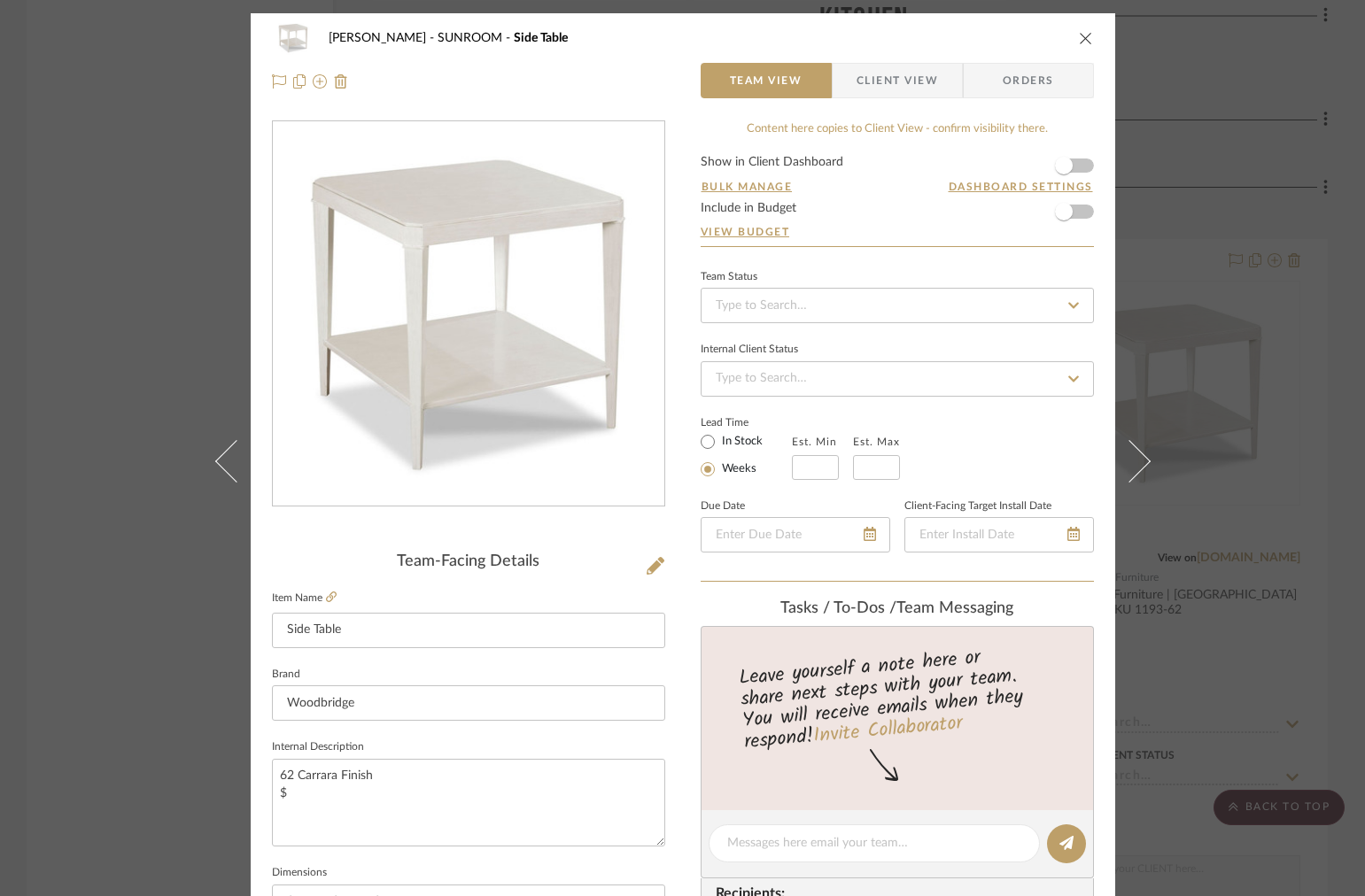
click at [1079, 31] on icon "close" at bounding box center [1086, 38] width 14 height 14
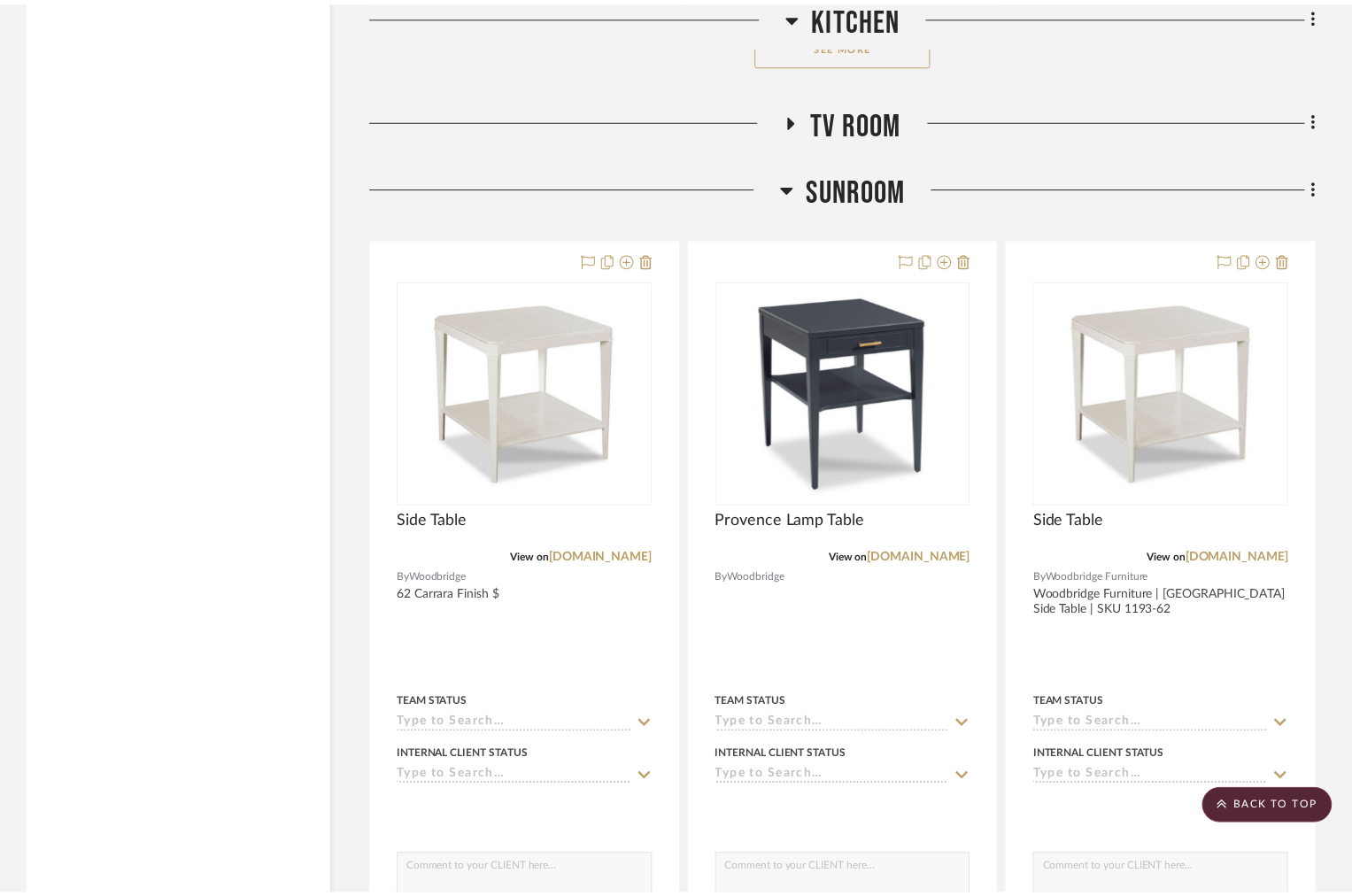
scroll to position [2818, 0]
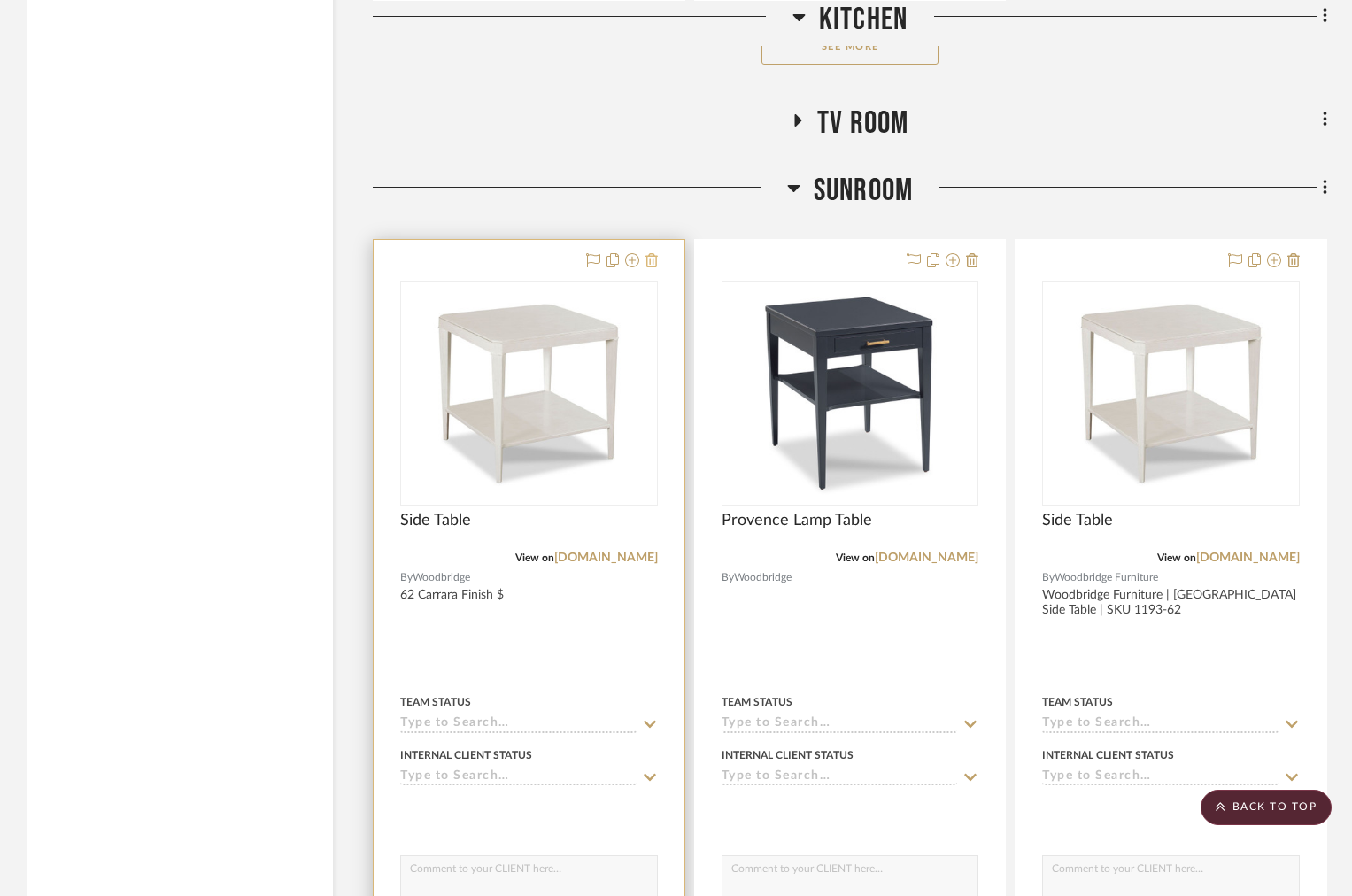
click at [652, 259] on icon at bounding box center [652, 260] width 12 height 14
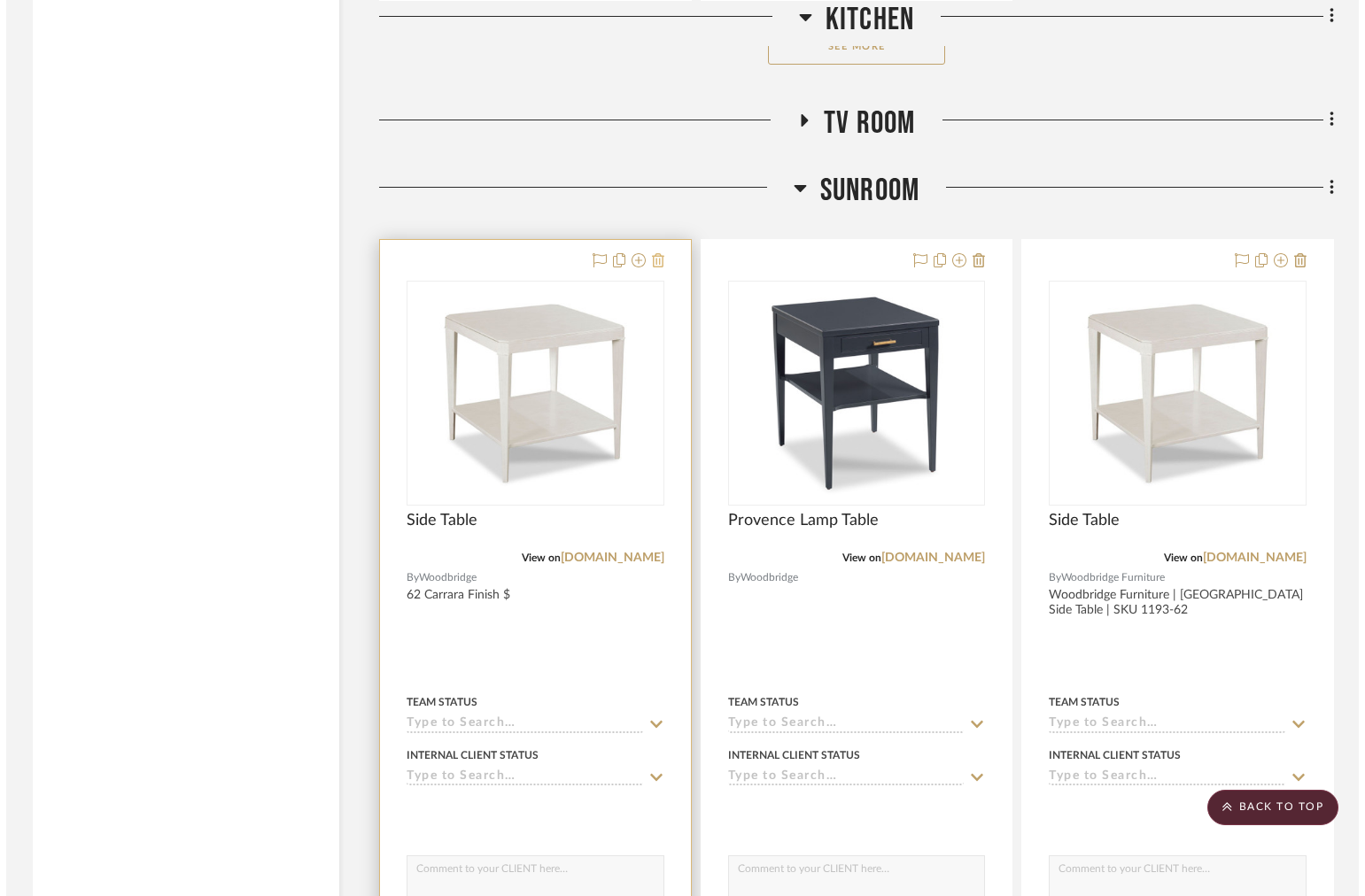
scroll to position [0, 0]
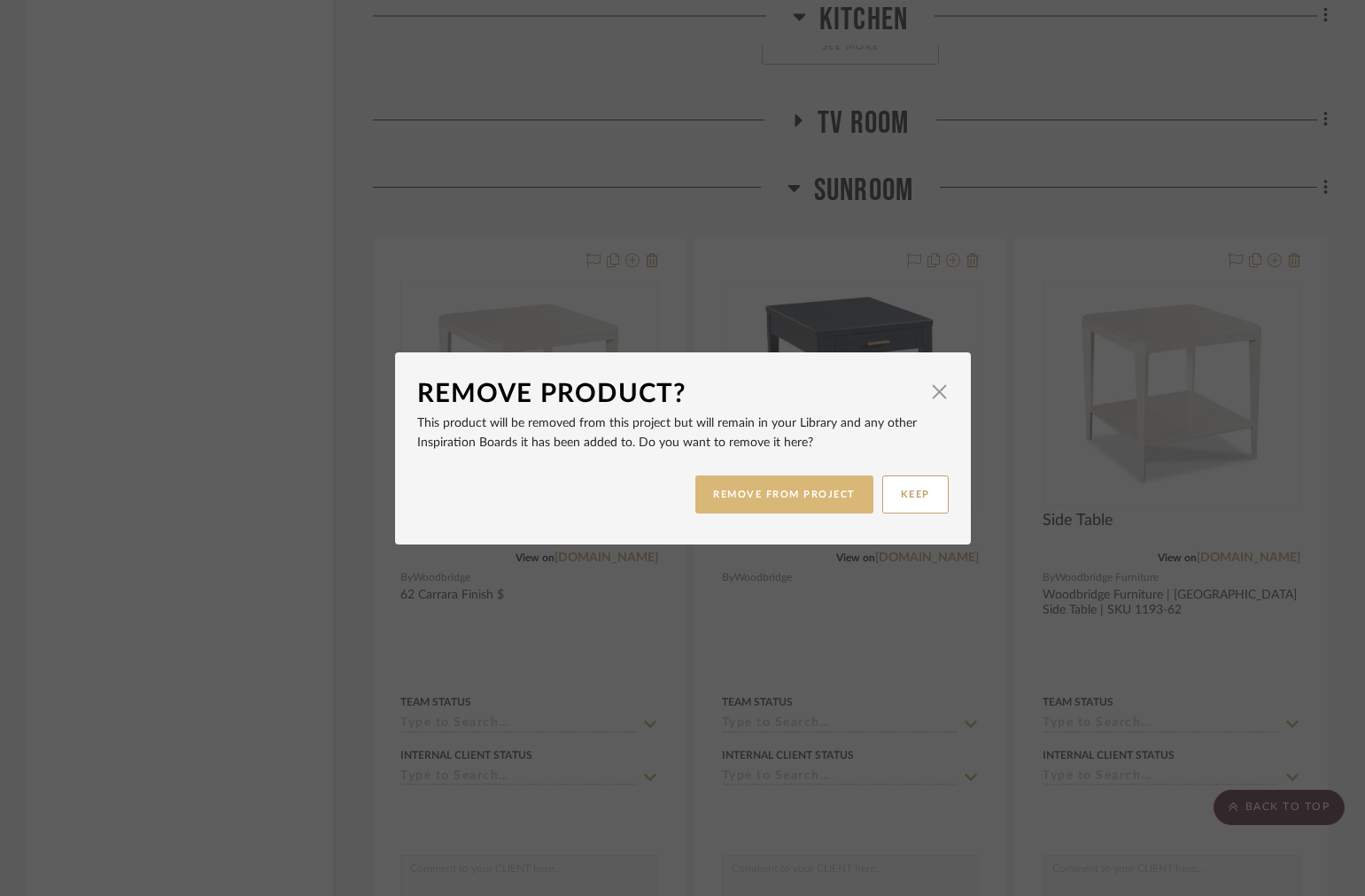
click at [772, 503] on button "REMOVE FROM PROJECT" at bounding box center [784, 494] width 178 height 38
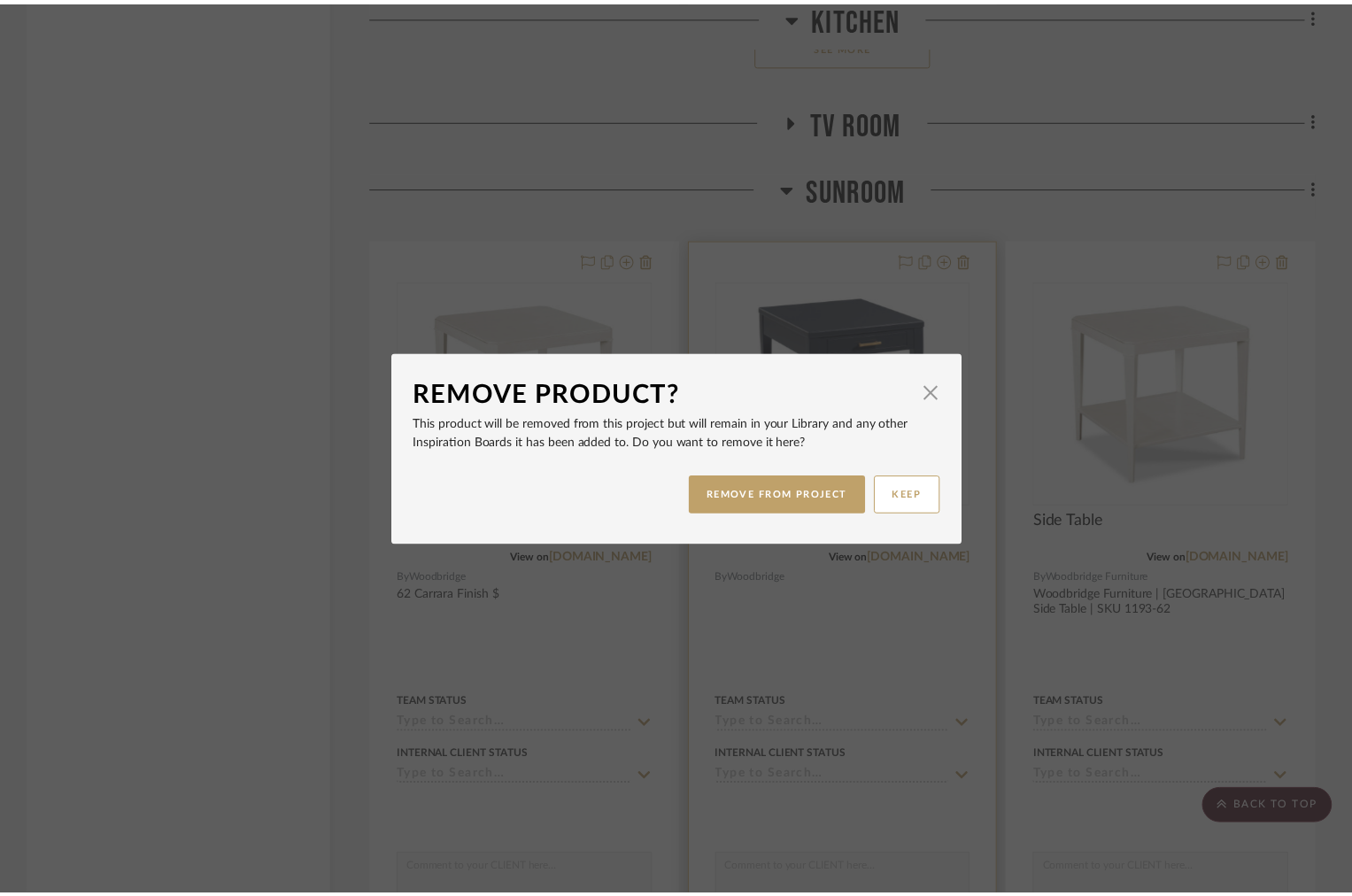
scroll to position [2818, 0]
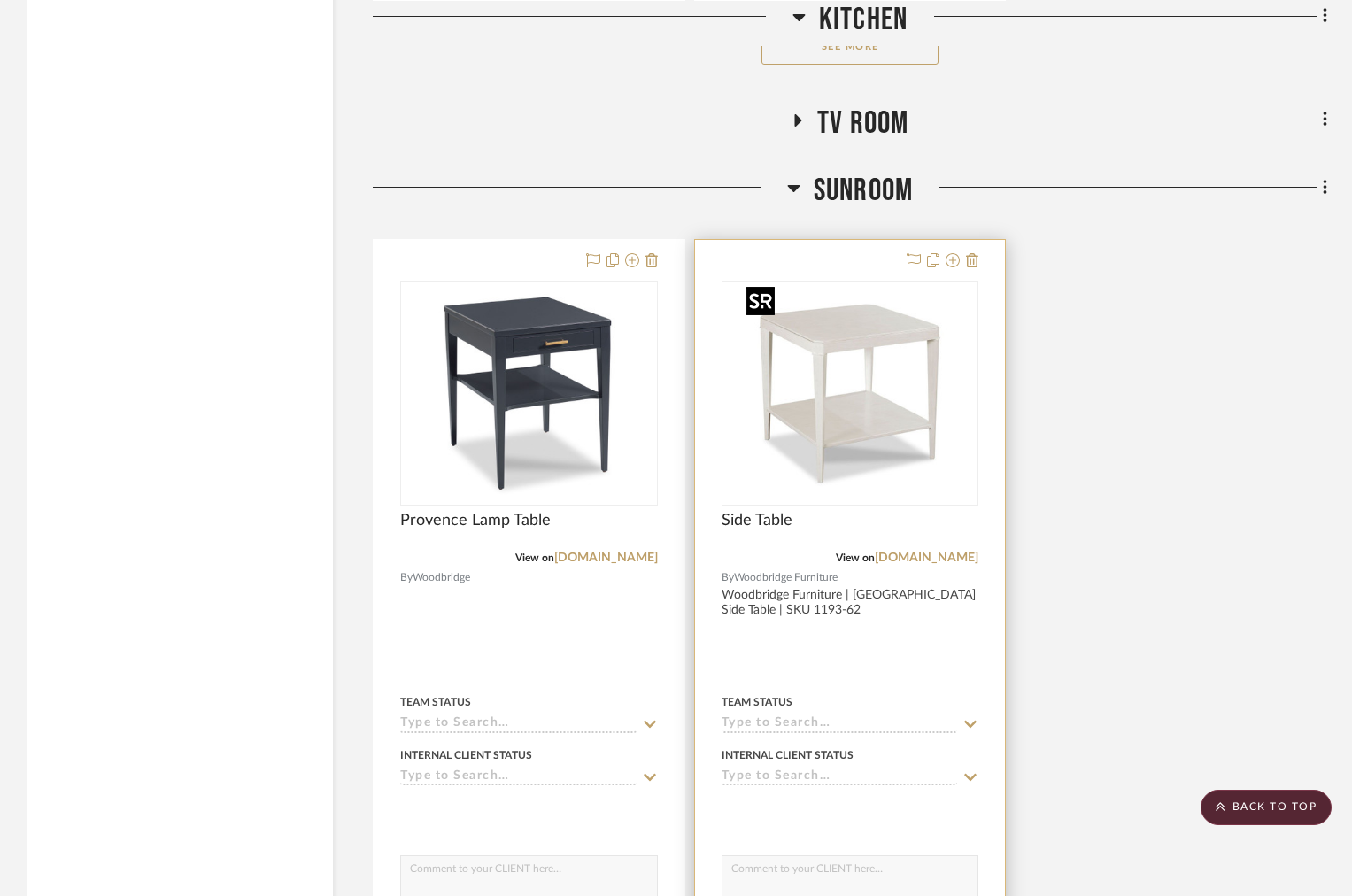
click at [902, 439] on img "0" at bounding box center [850, 393] width 221 height 221
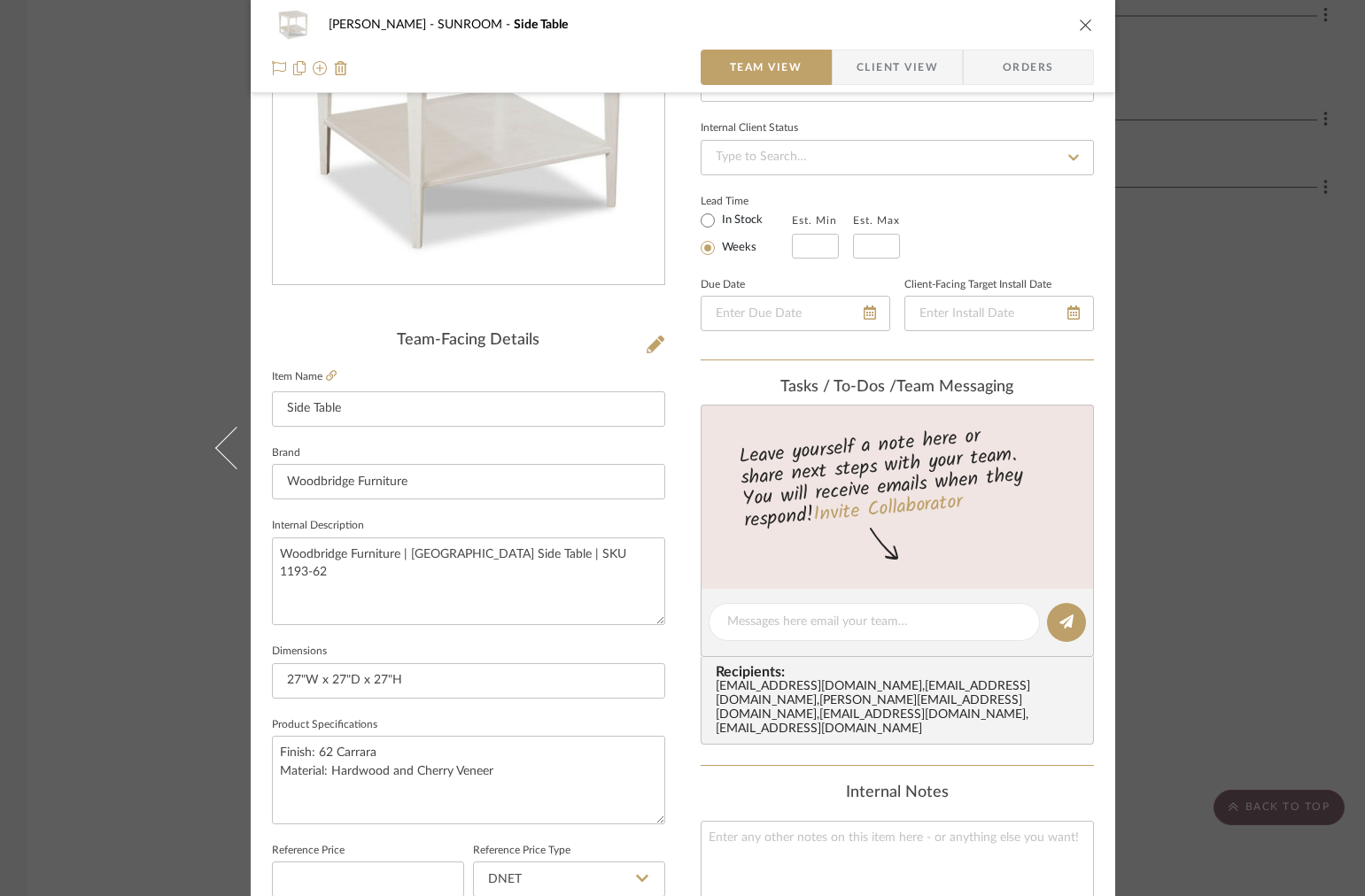
scroll to position [376, 0]
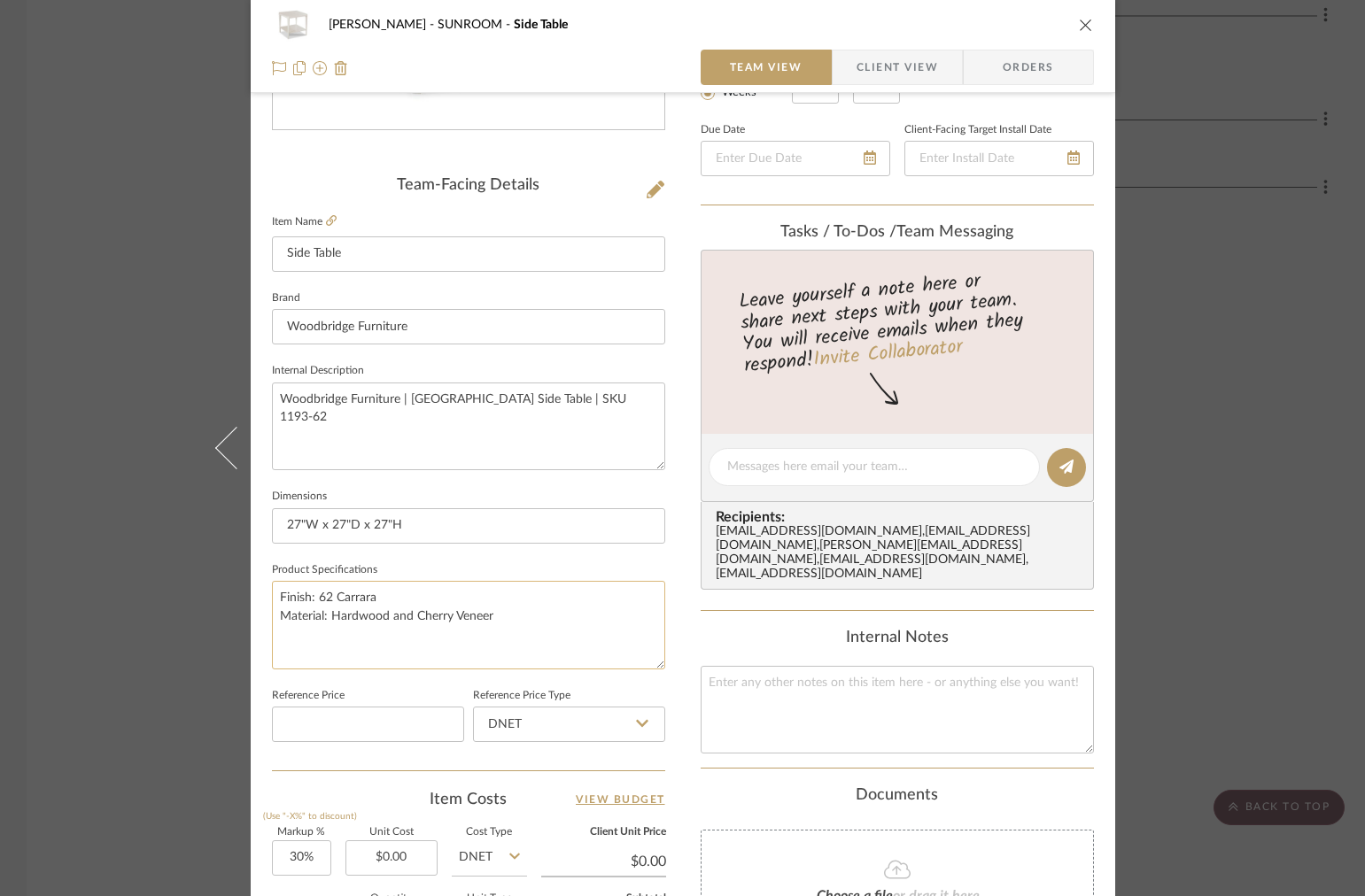
click at [500, 604] on textarea "Finish: 62 Carrara Material: Hardwood and Cherry Veneer" at bounding box center [469, 624] width 393 height 88
drag, startPoint x: 507, startPoint y: 618, endPoint x: 389, endPoint y: 614, distance: 118.1
click at [389, 614] on textarea "Finish: 62 Carrara Material: Hardwood and Cherry Veneer" at bounding box center [469, 624] width 393 height 88
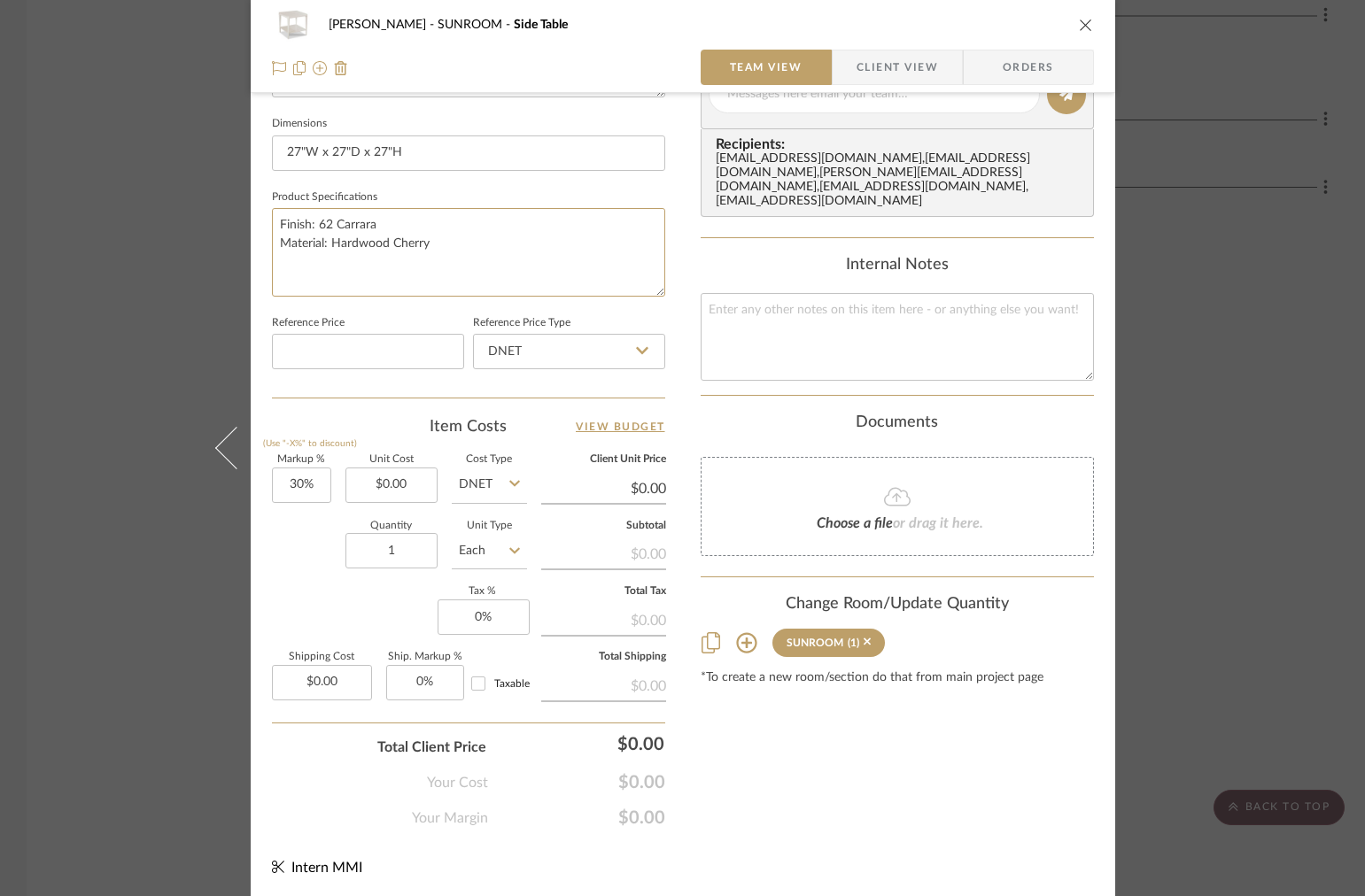
type textarea "Finish: 62 Carrara Material: Hardwood Cherry"
click at [1213, 422] on div "Murray SUNROOM Side Table Team View Client View Orders Team-Facing Details Item…" at bounding box center [682, 448] width 1365 height 896
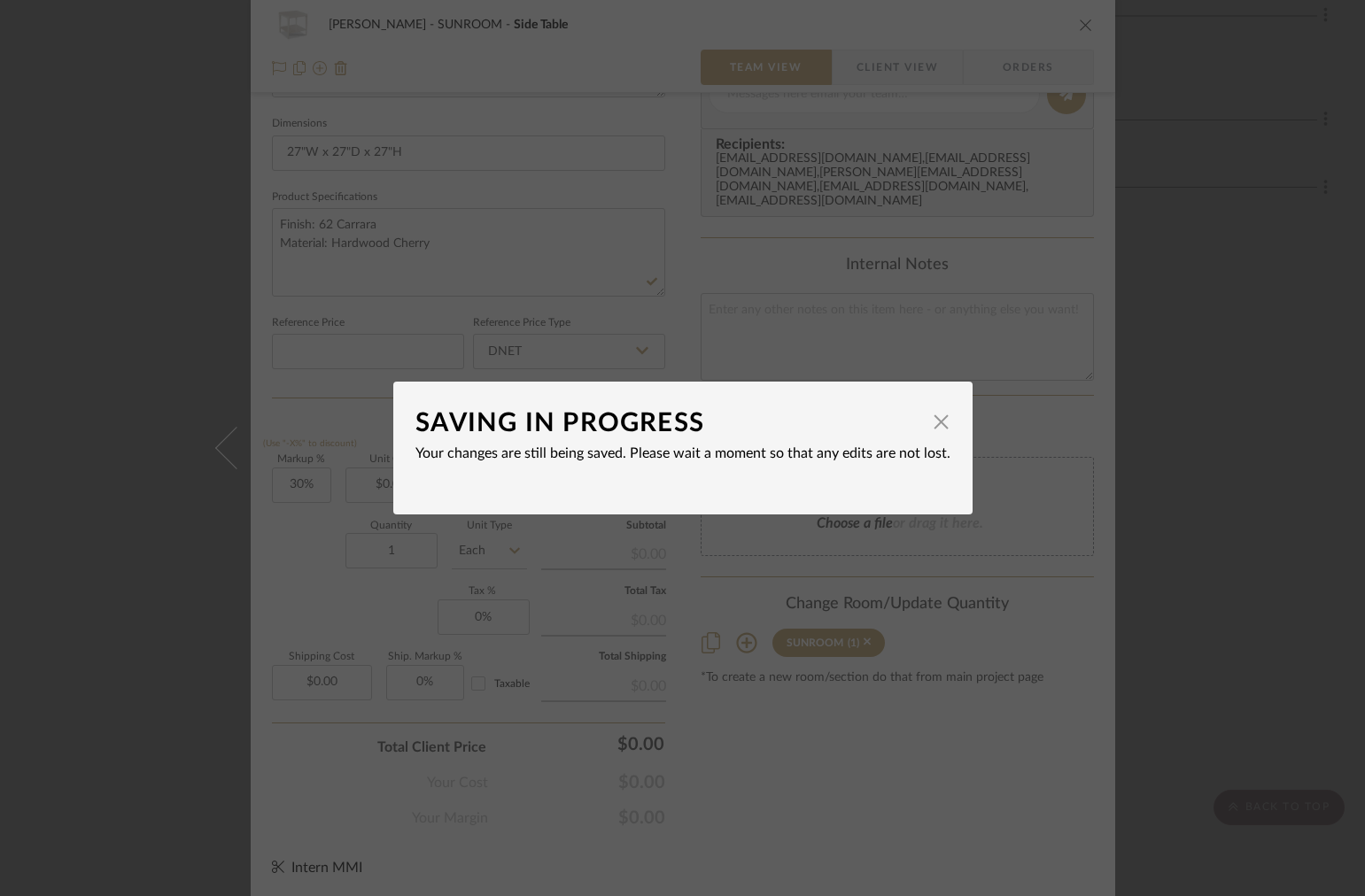
click at [1197, 323] on div "SAVING IN PROGRESS × Your changes are still being saved. Please wait a moment s…" at bounding box center [682, 448] width 1365 height 896
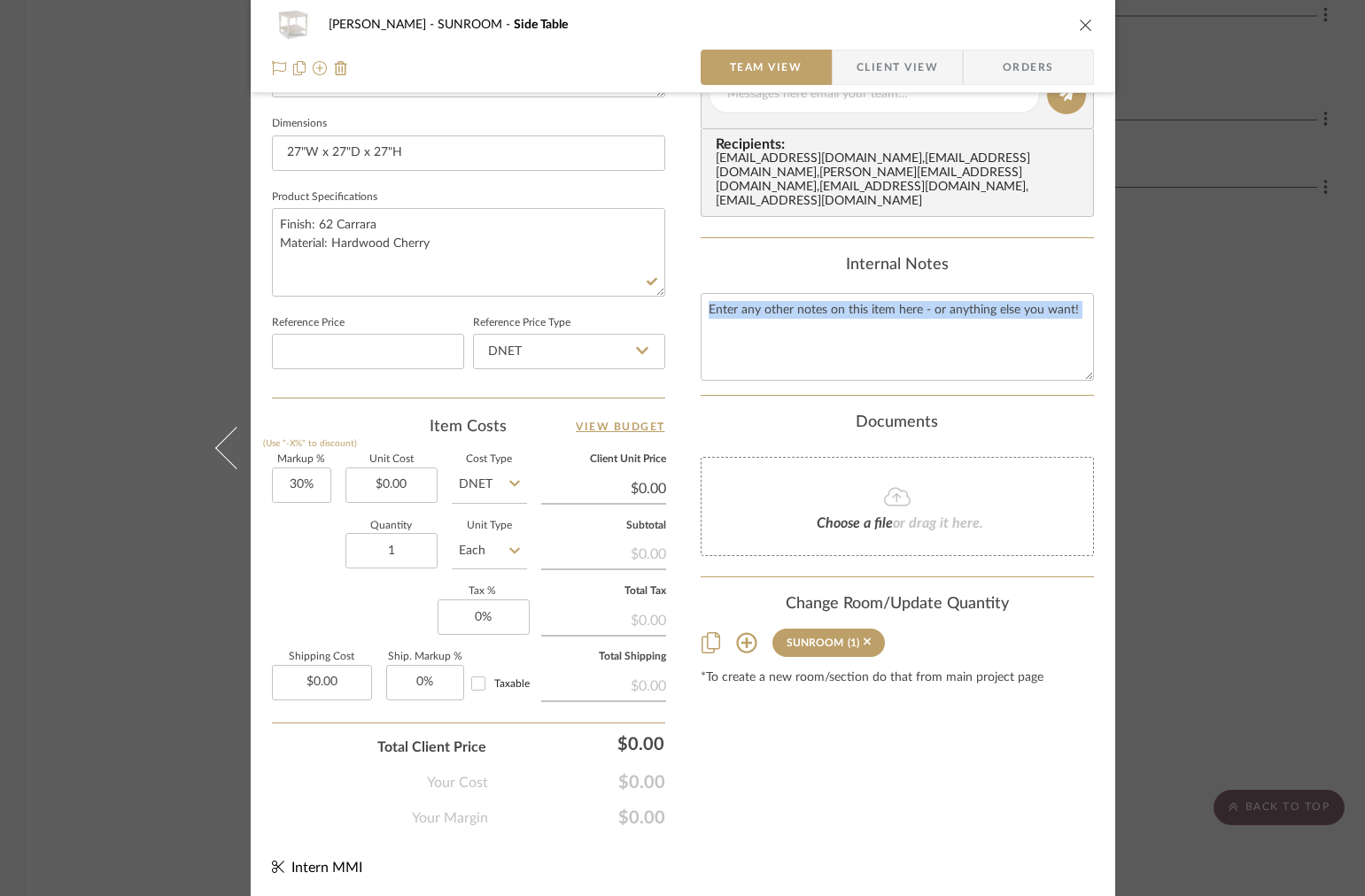
click at [1197, 323] on div "Murray SUNROOM Side Table Team View Client View Orders Team-Facing Details Item…" at bounding box center [682, 448] width 1365 height 896
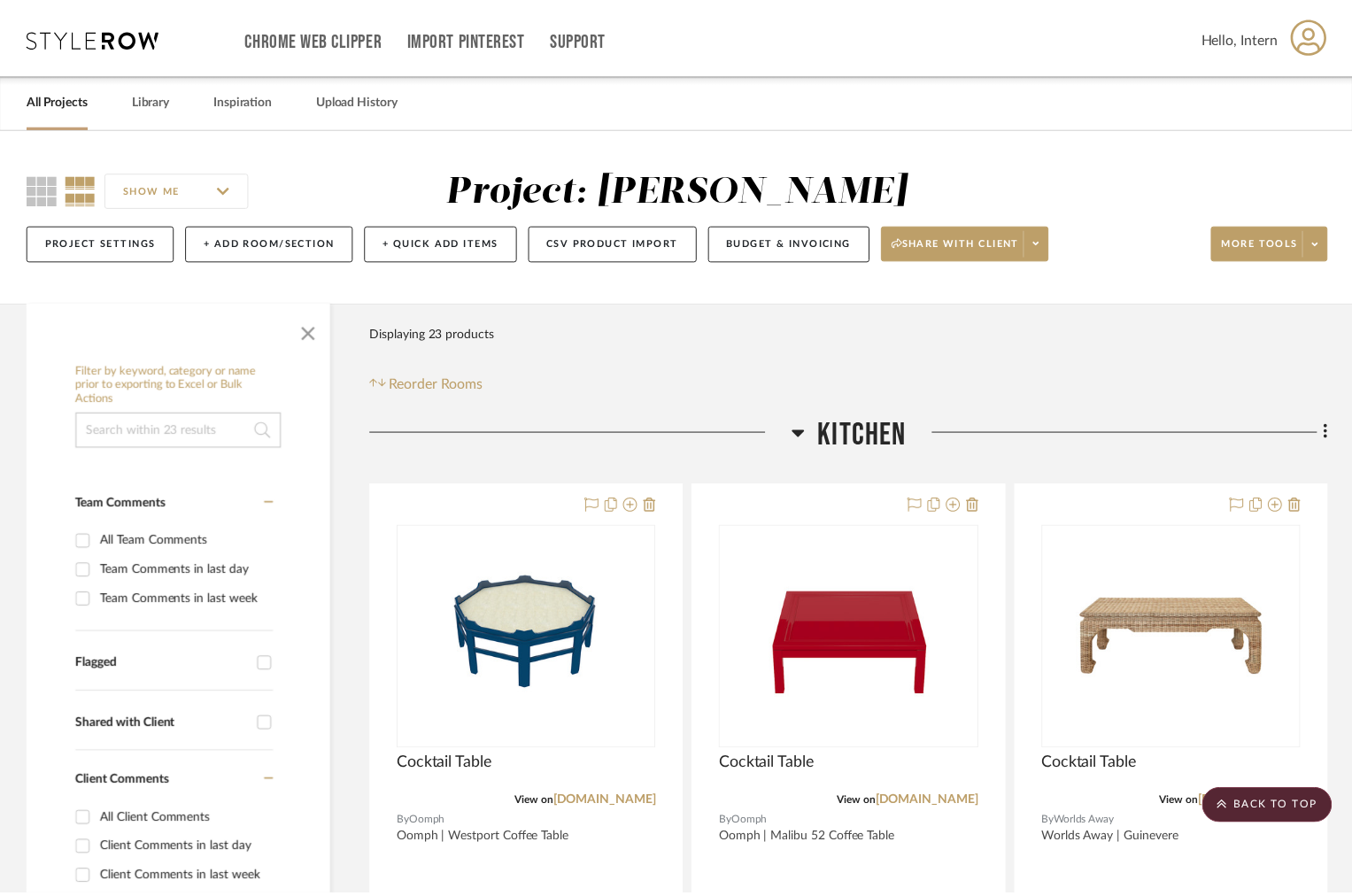
scroll to position [2818, 0]
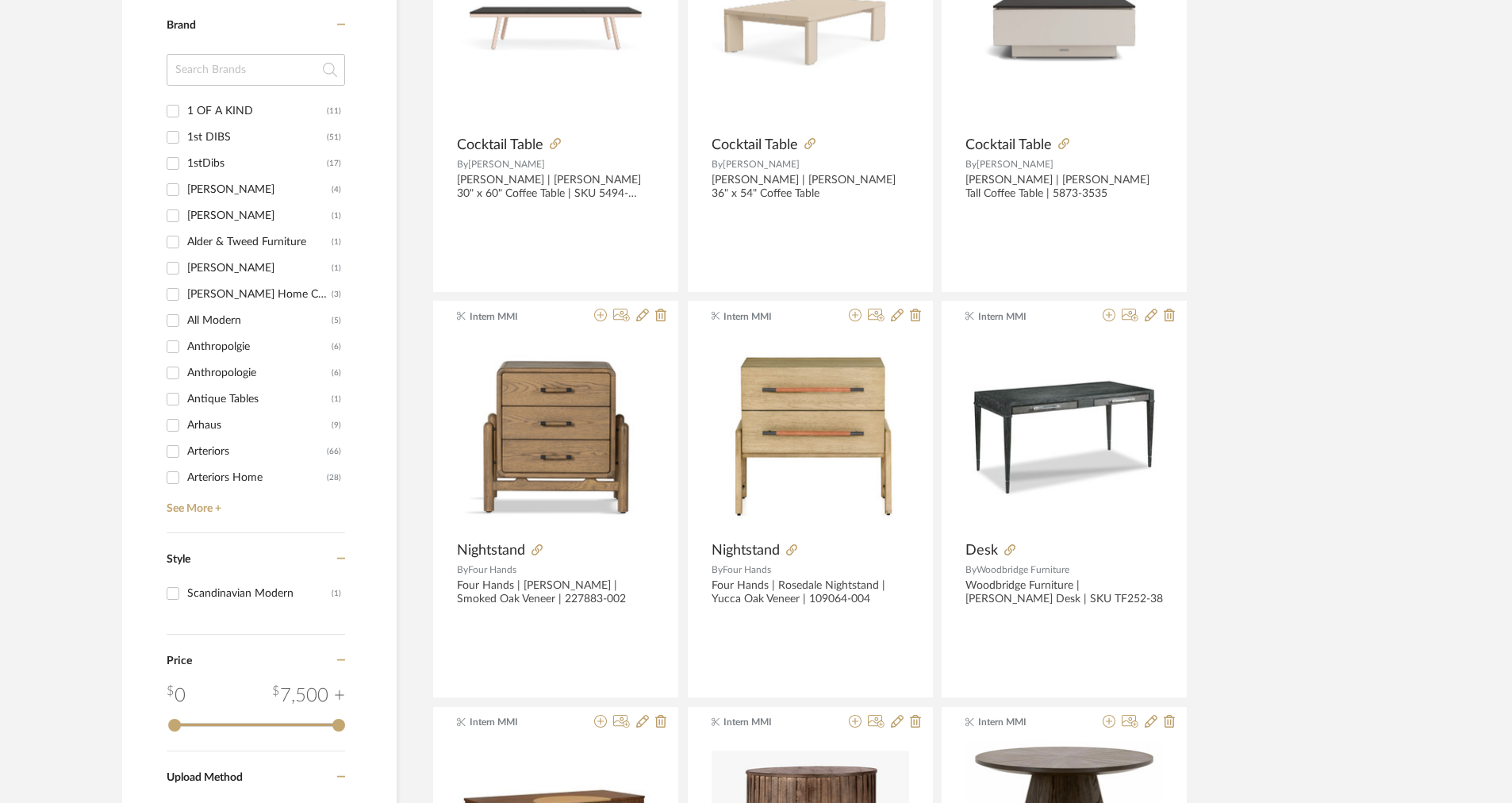
scroll to position [1640, 0]
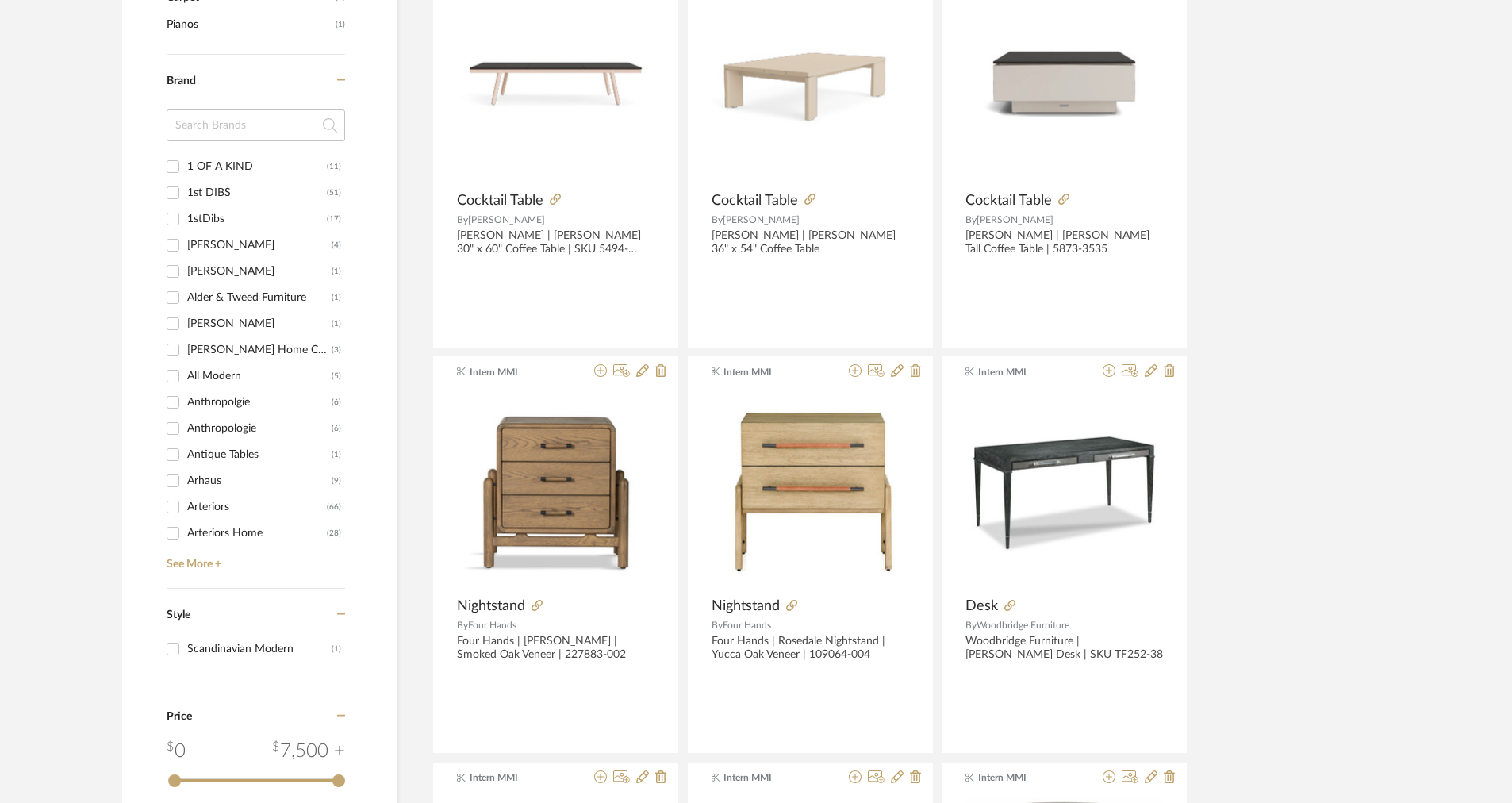
click at [237, 129] on input at bounding box center [256, 125] width 179 height 32
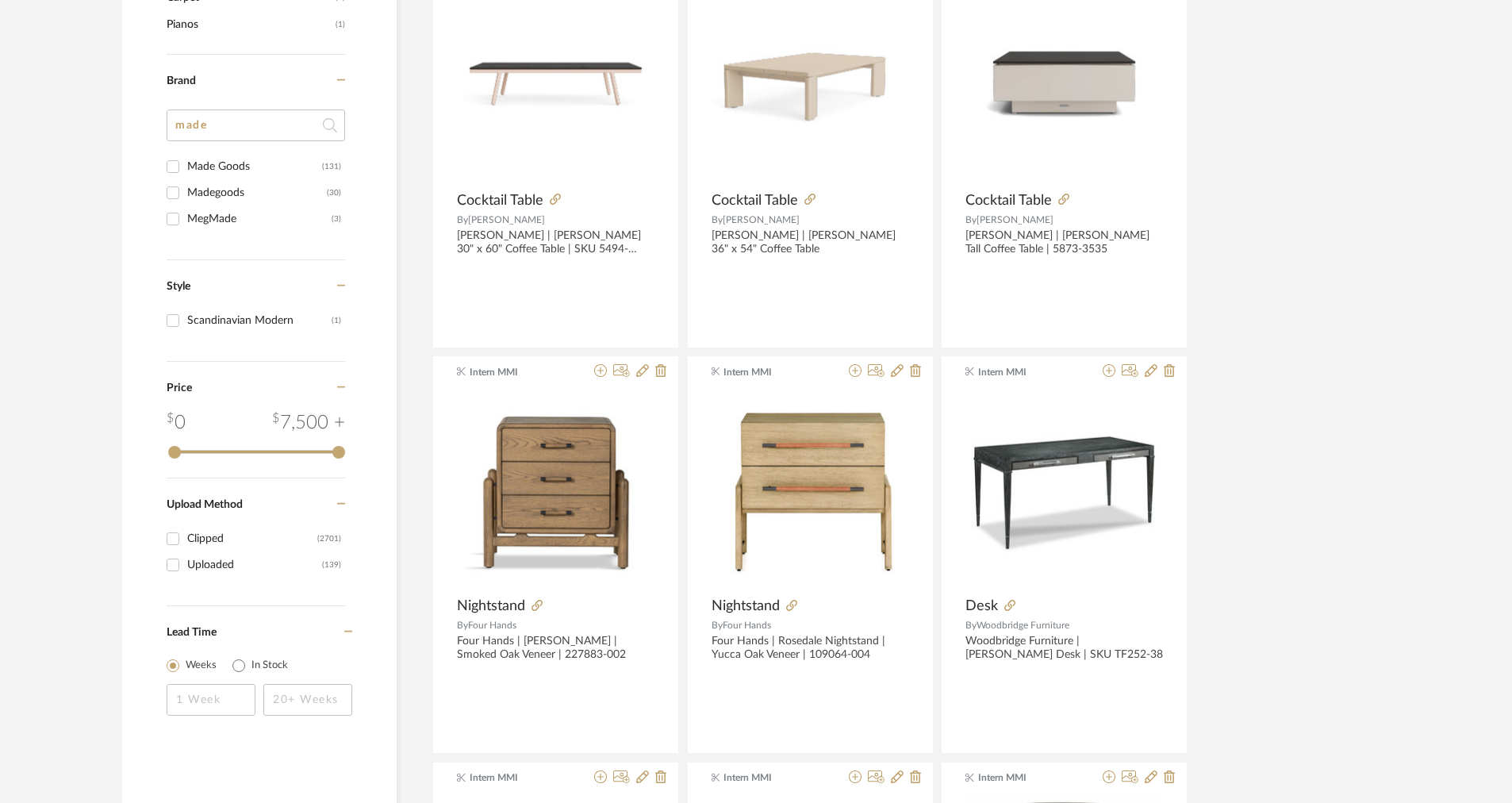
type input "made"
click at [172, 169] on input "Made Goods (131)" at bounding box center [173, 167] width 25 height 25
checkbox input "true"
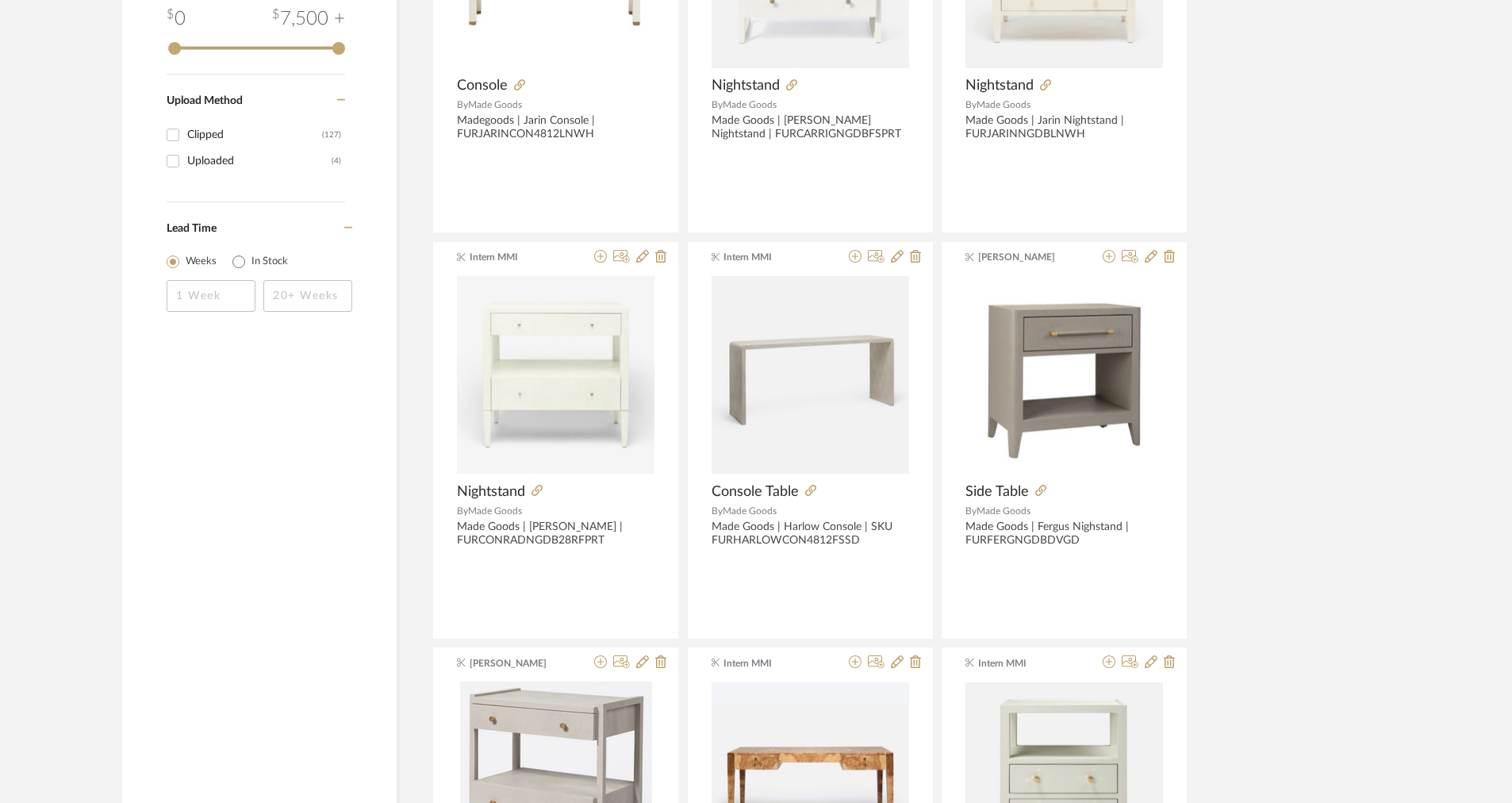
scroll to position [972, 0]
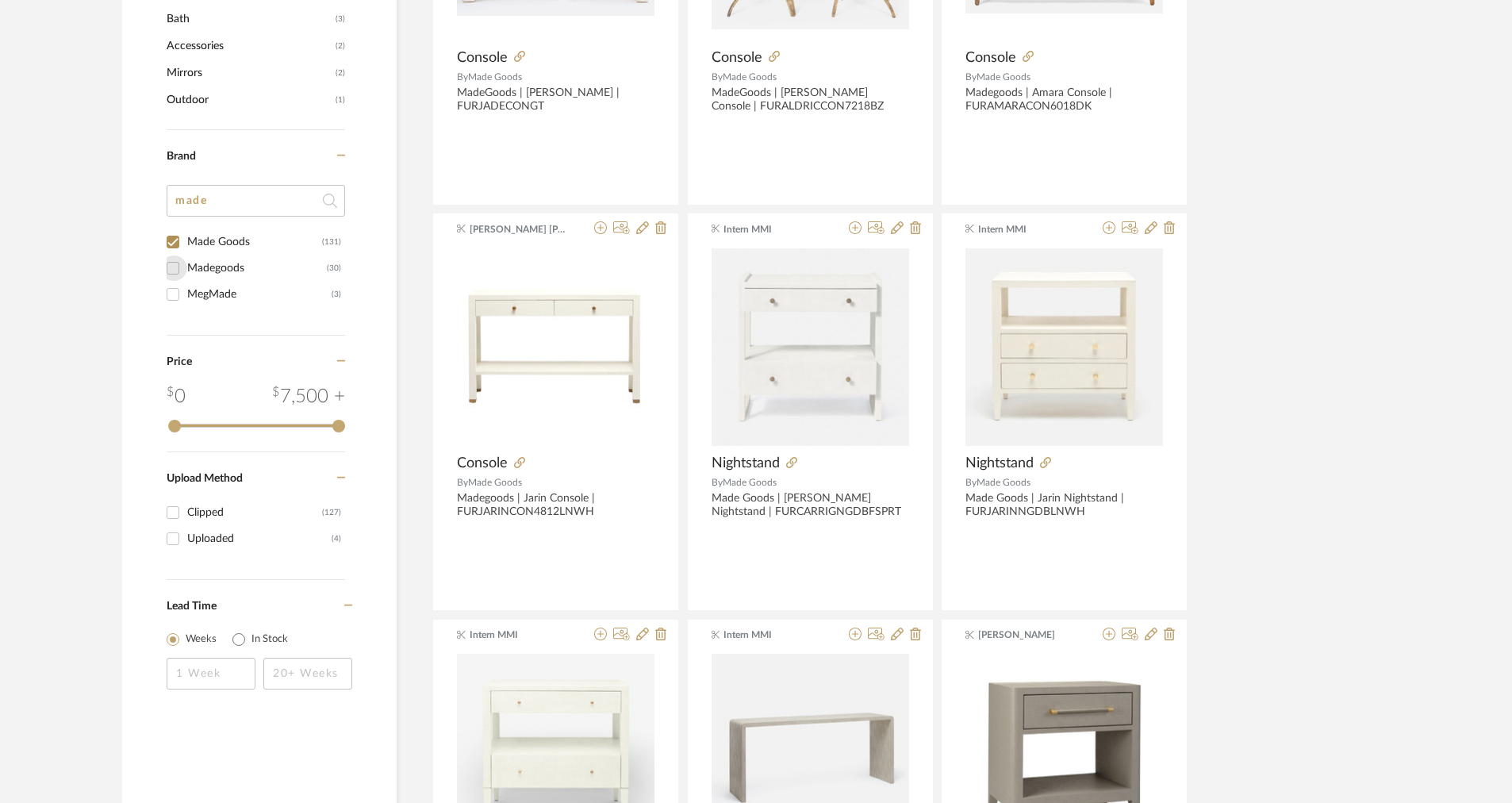
click at [178, 263] on input "Madegoods (30)" at bounding box center [173, 268] width 25 height 25
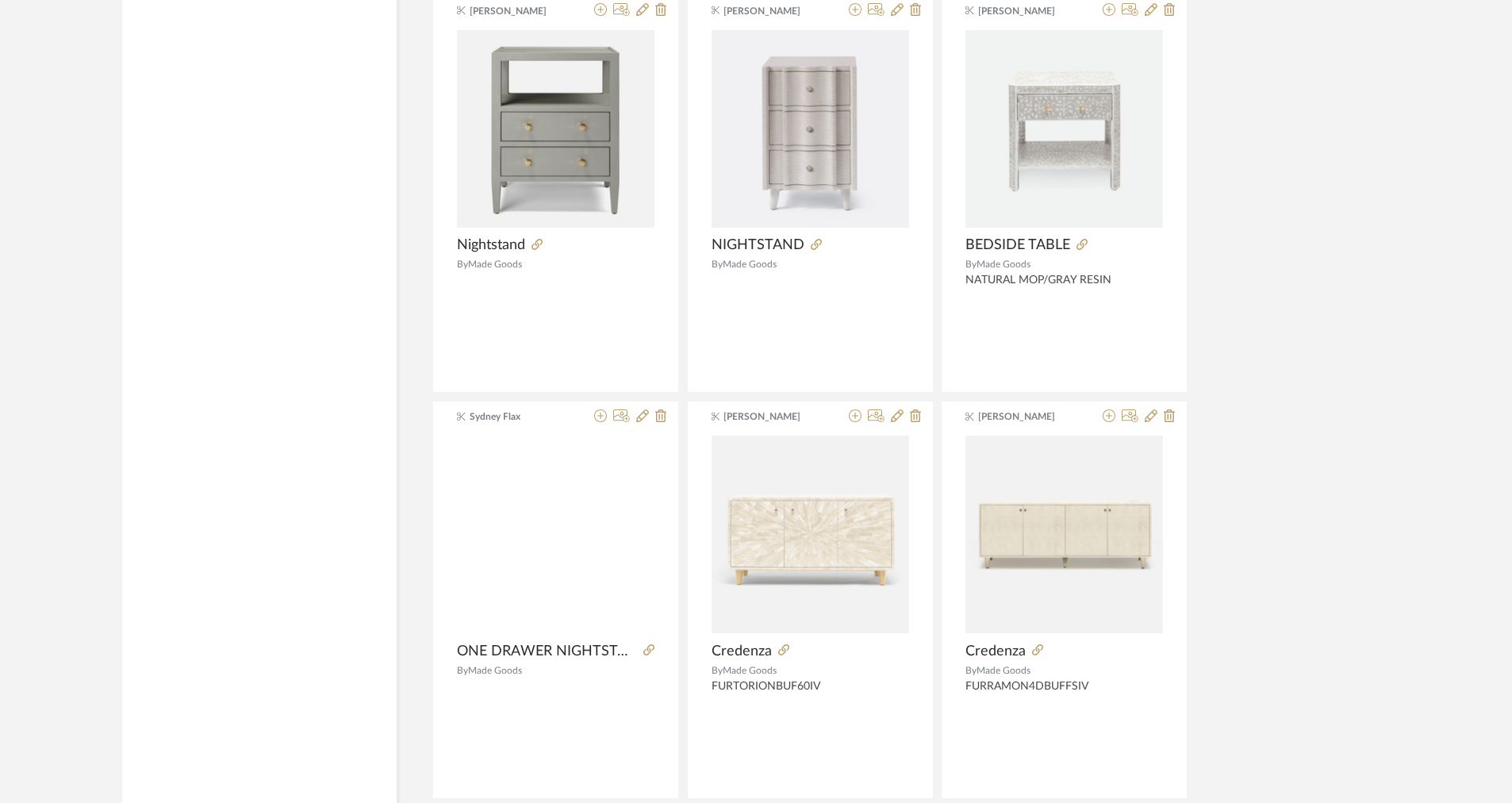
scroll to position [4599, 0]
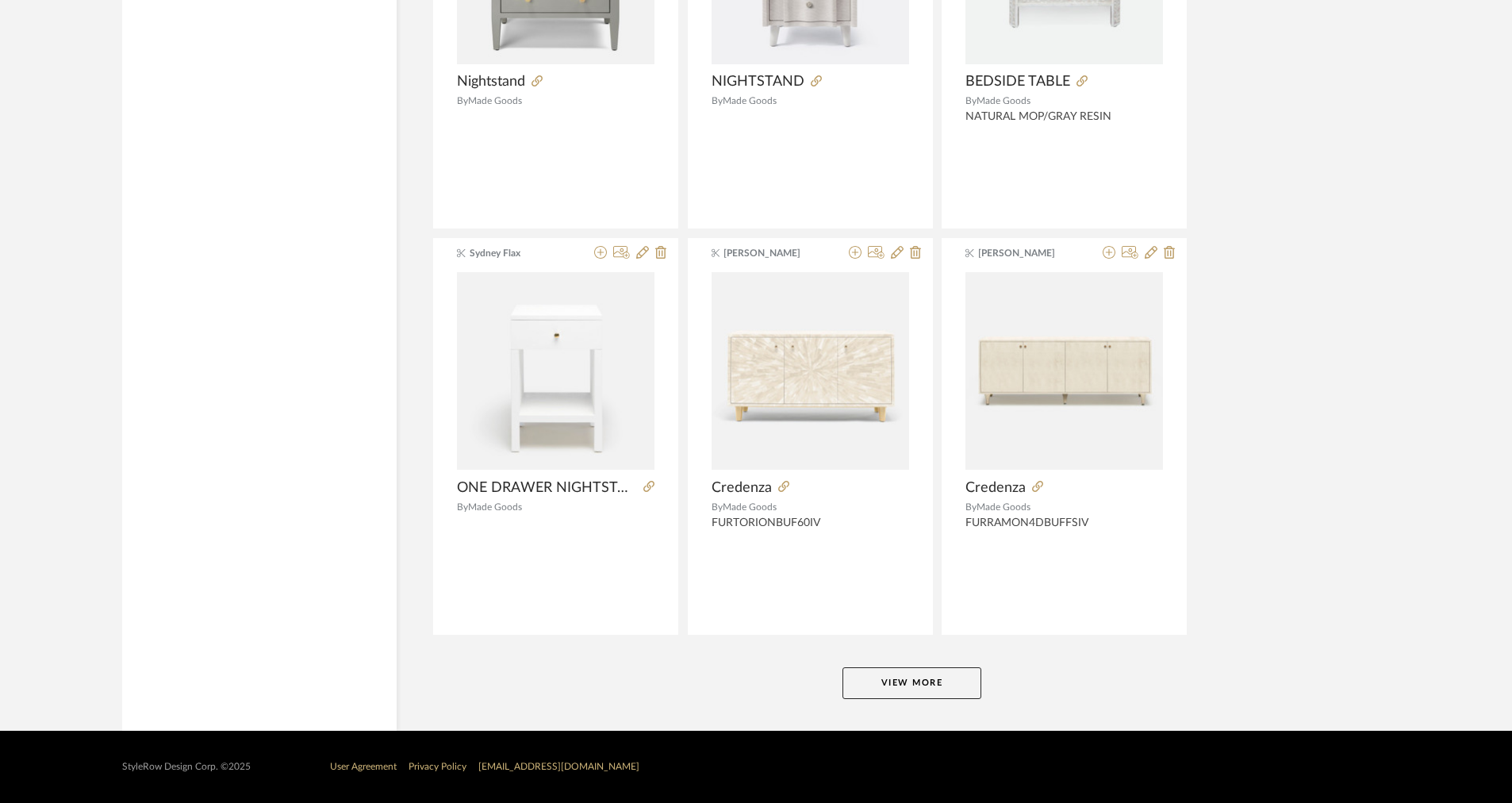
click at [856, 678] on button "View More" at bounding box center [912, 683] width 139 height 32
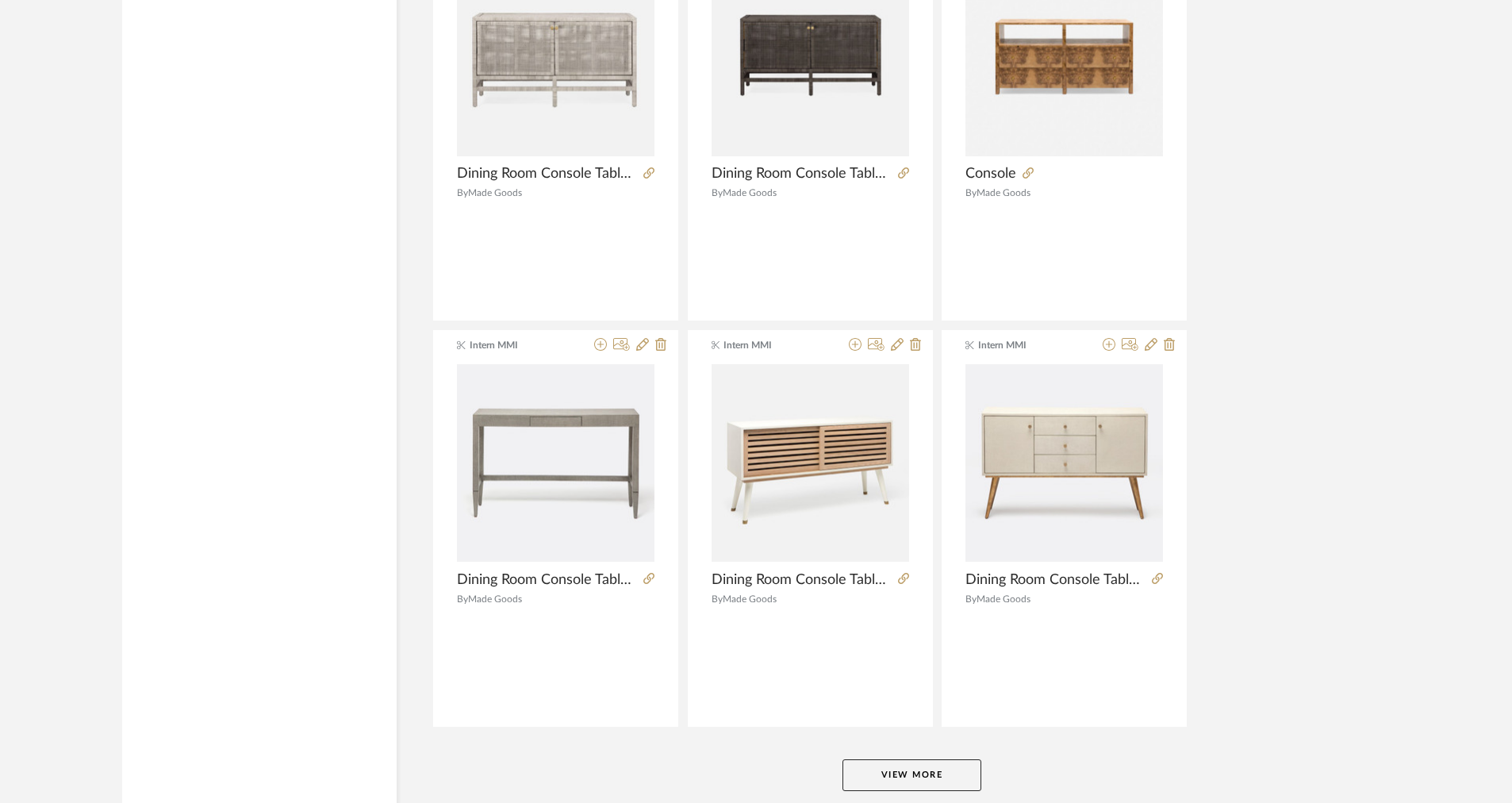
scroll to position [9468, 0]
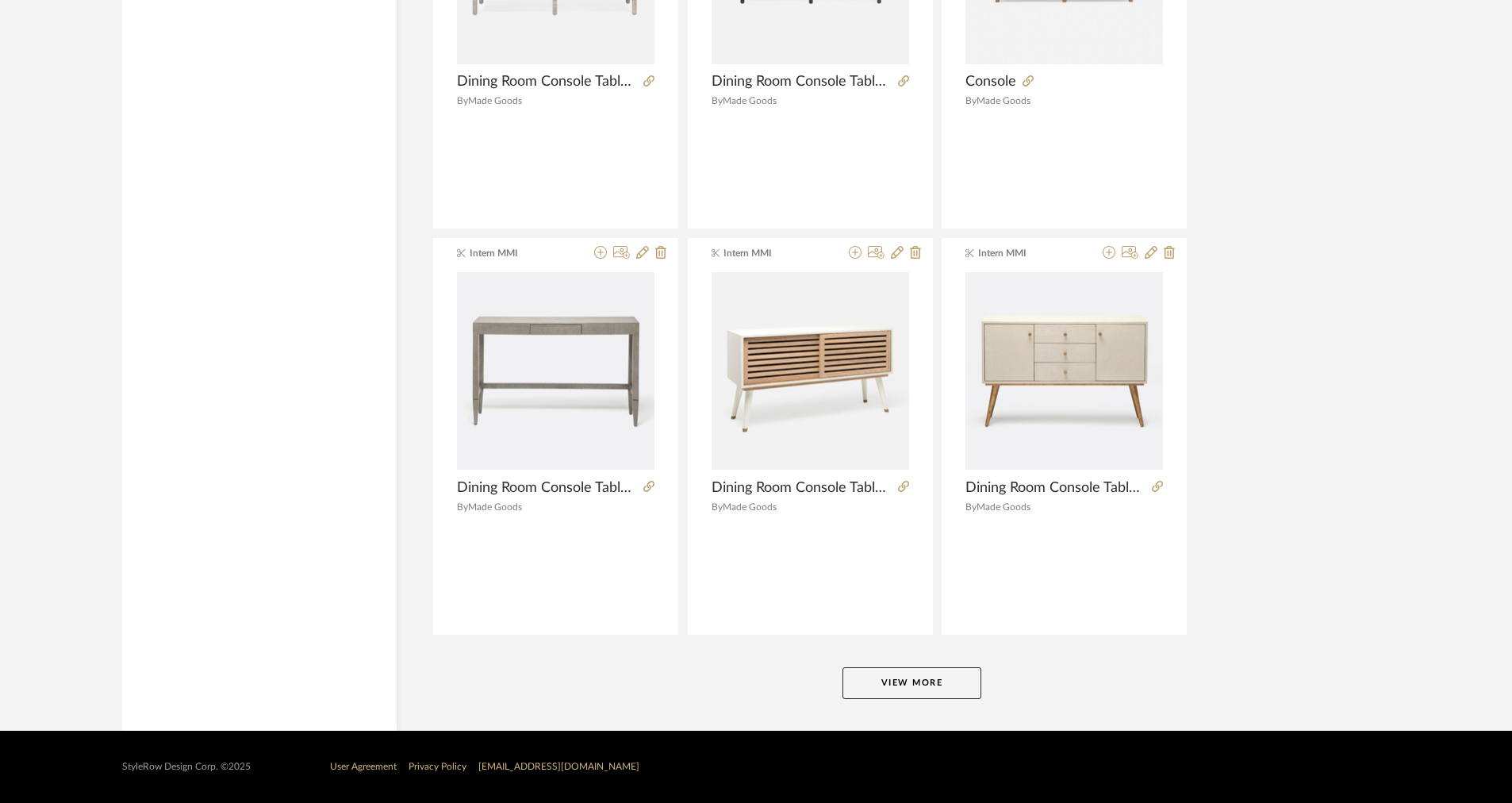
click at [874, 694] on button "View More" at bounding box center [912, 683] width 139 height 32
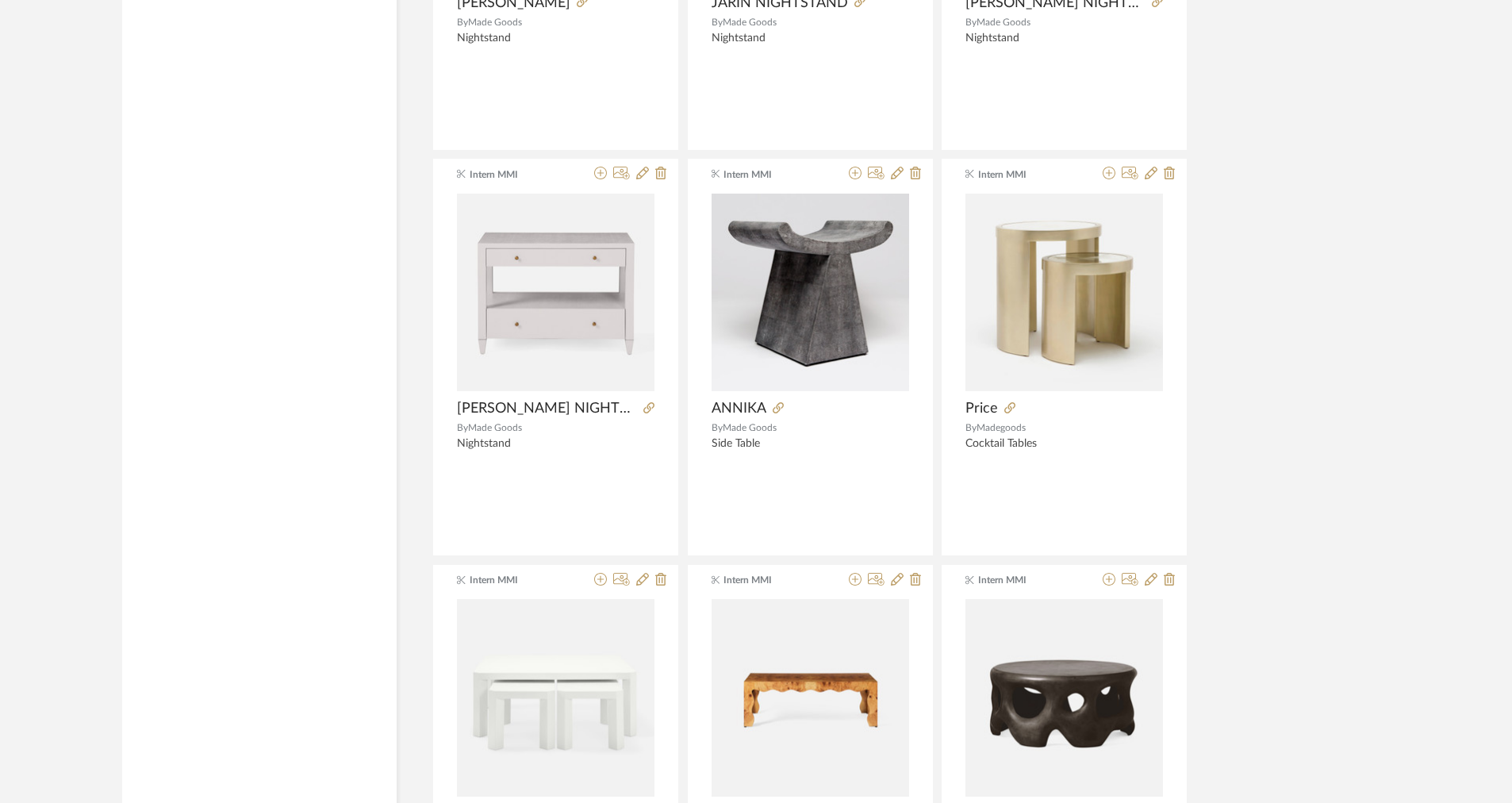
scroll to position [14320, 0]
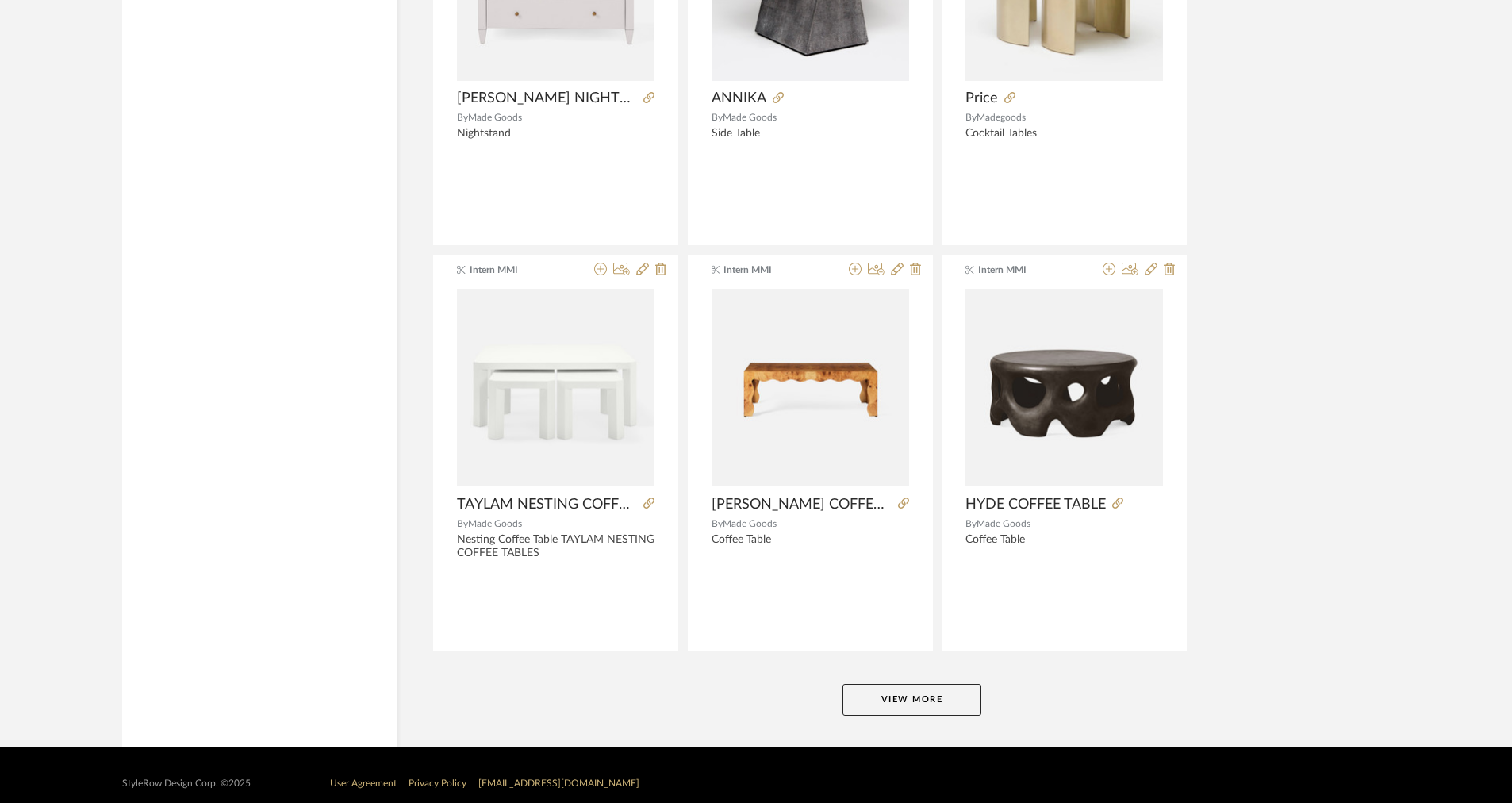
click at [912, 704] on button "View More" at bounding box center [912, 700] width 139 height 32
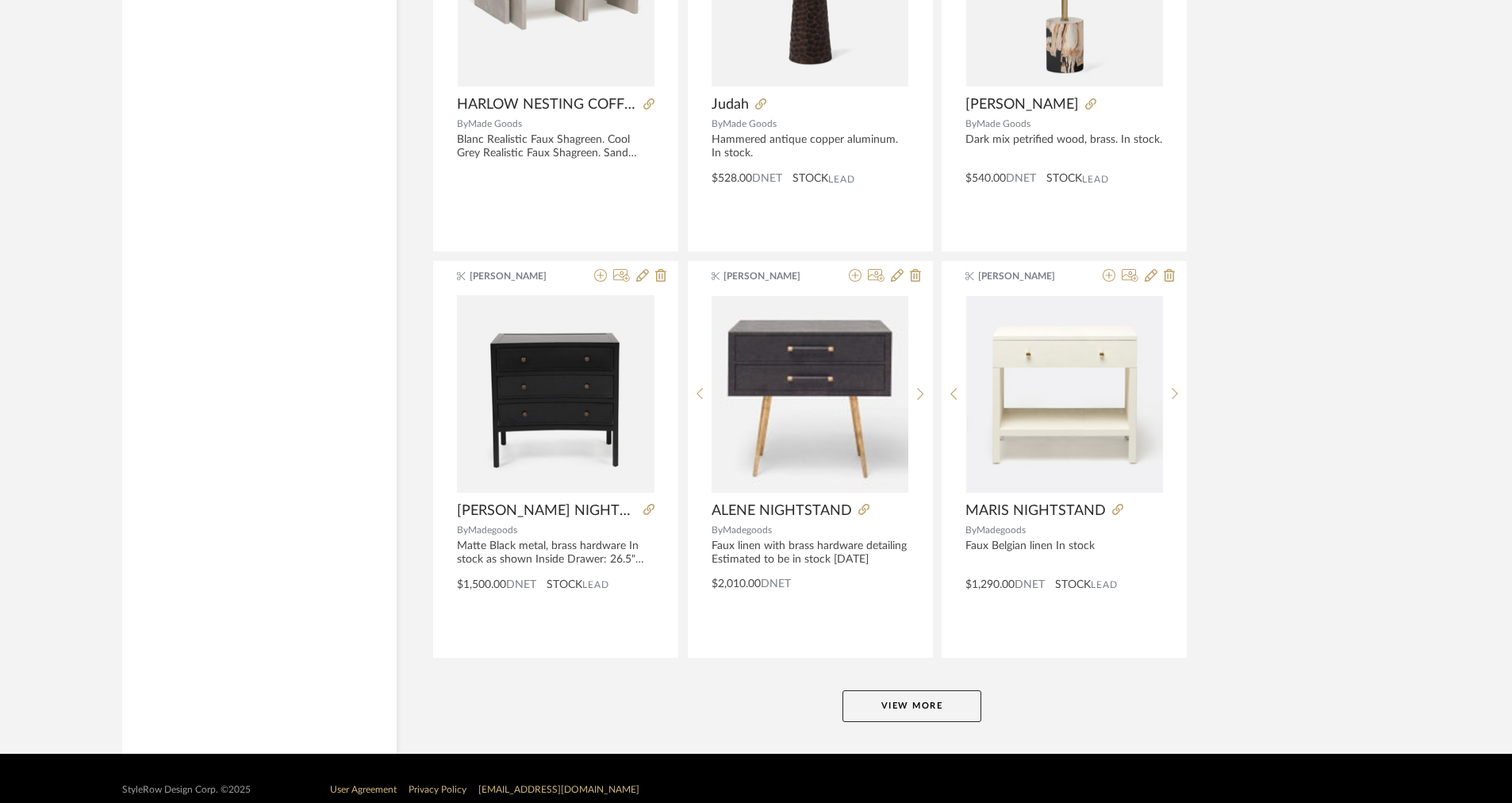
scroll to position [19205, 0]
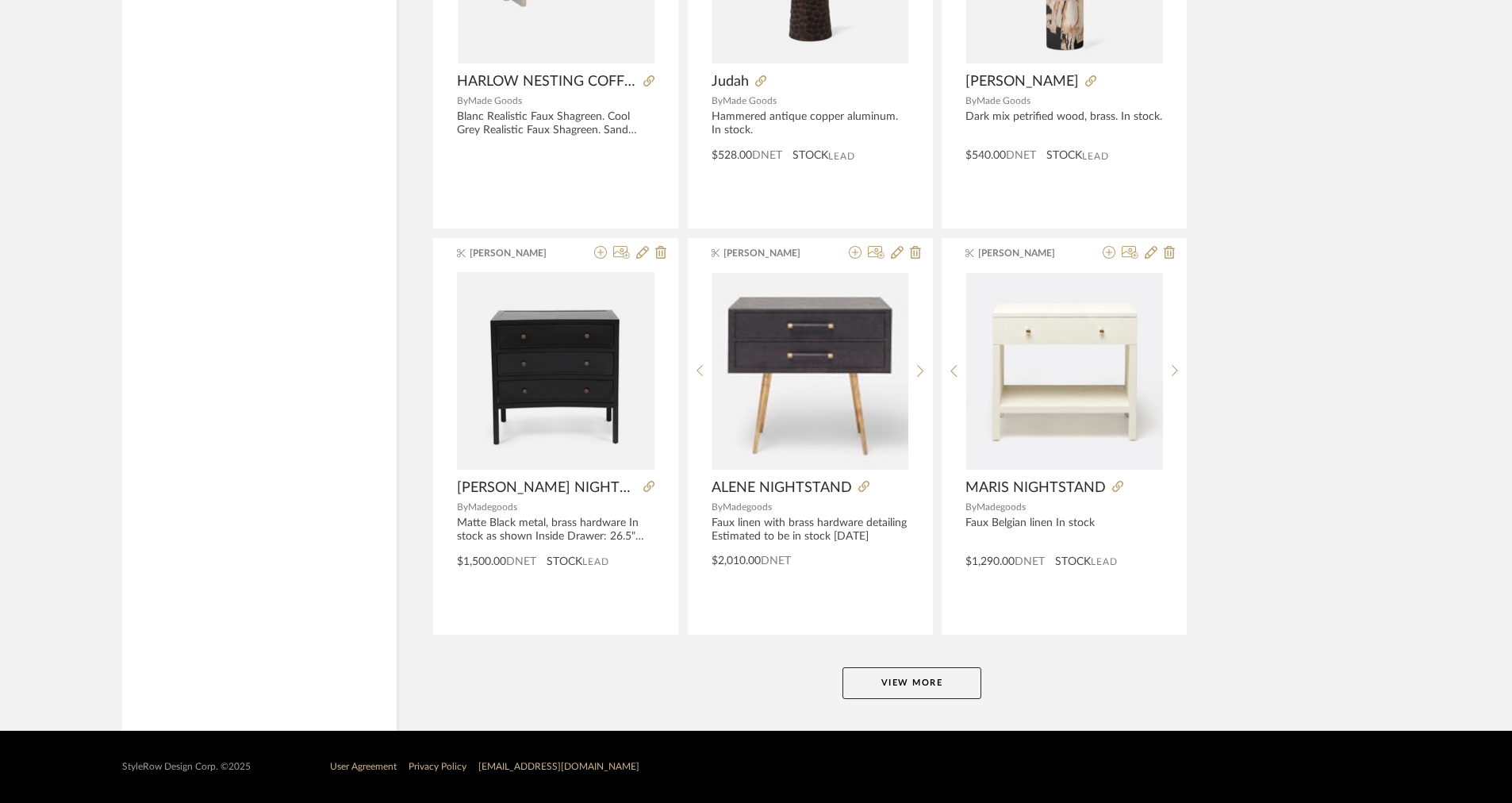
click at [915, 695] on button "View More" at bounding box center [912, 683] width 139 height 32
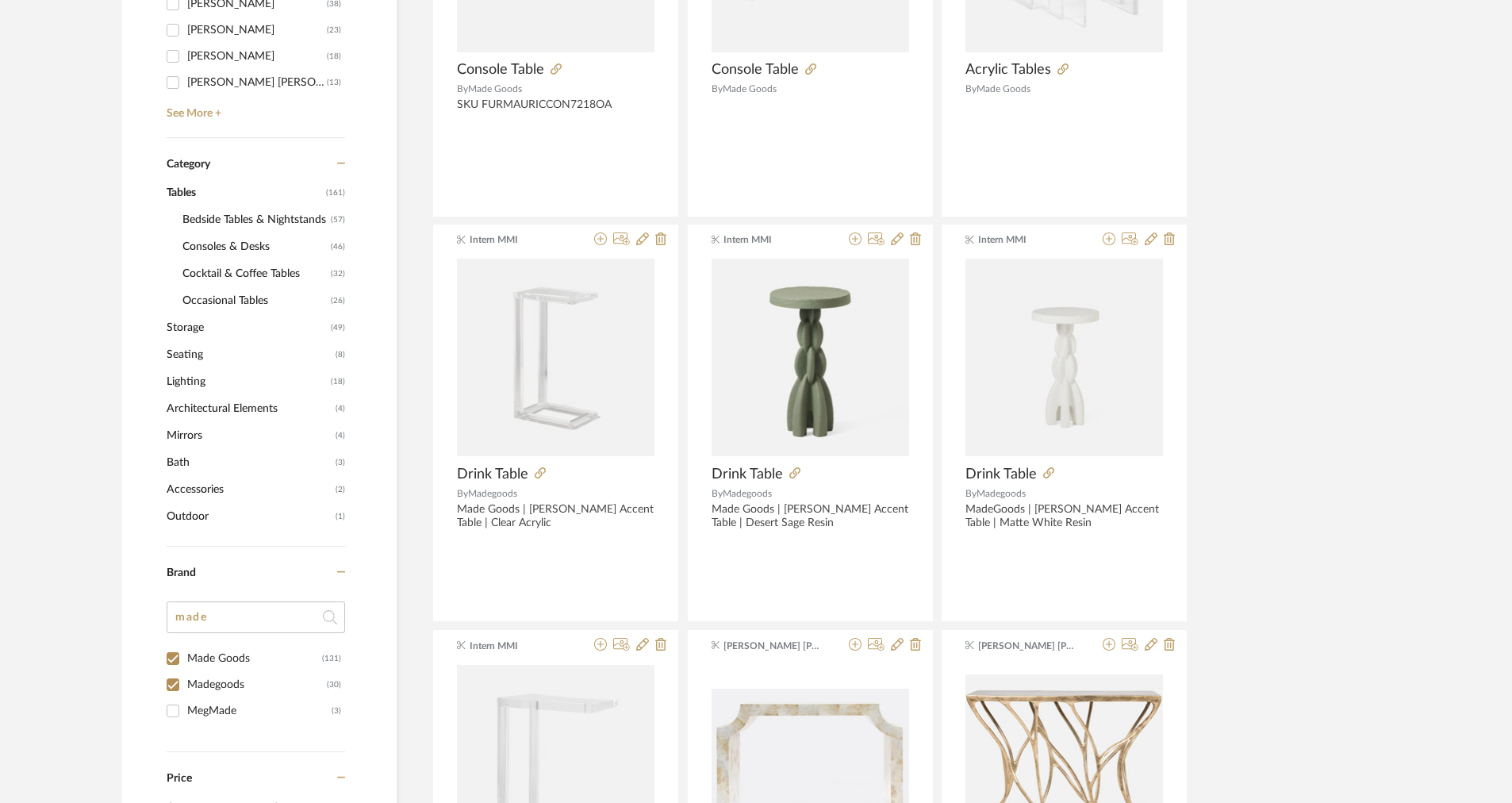
scroll to position [711, 0]
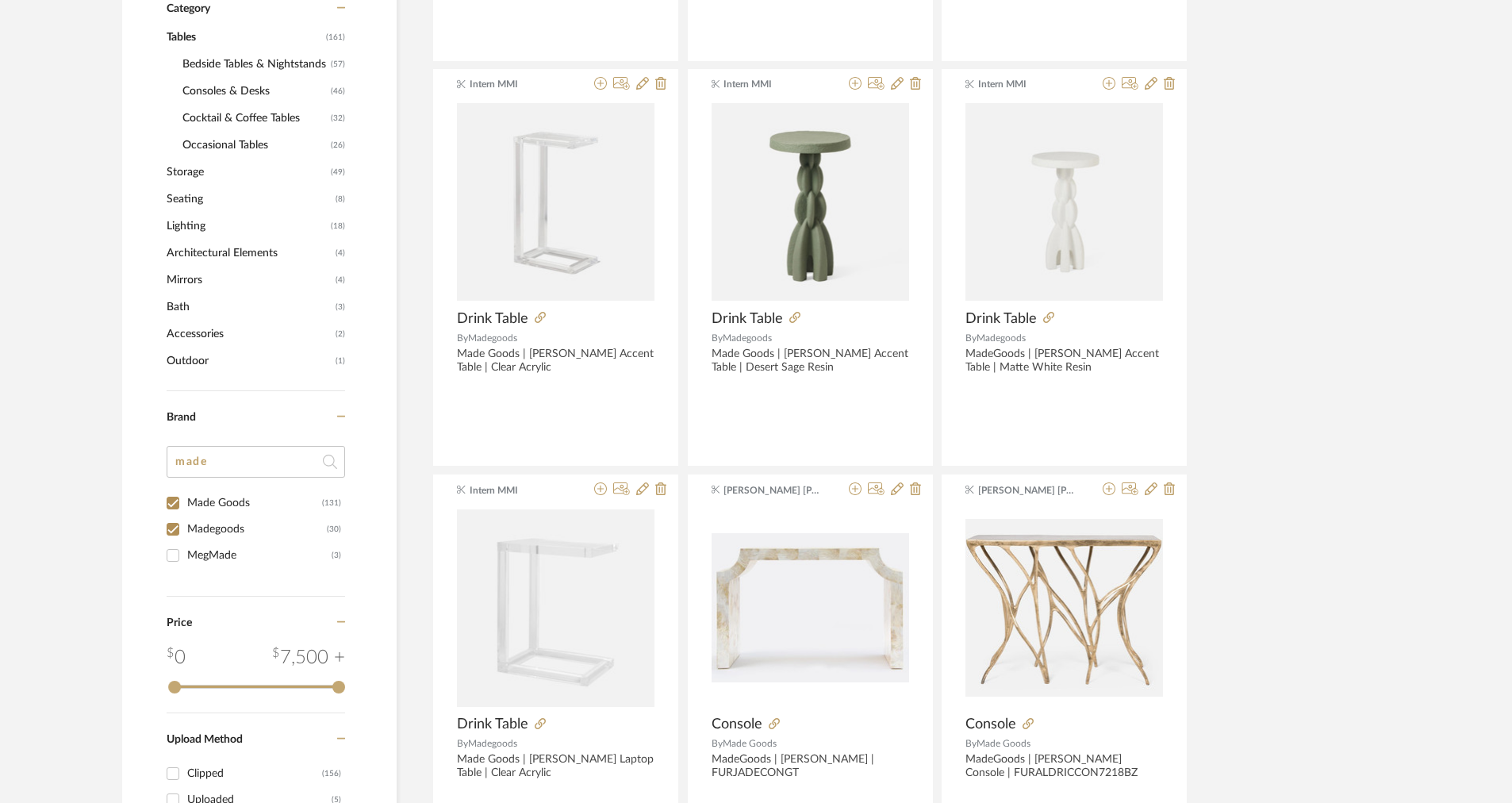
click at [176, 530] on input "Madegoods (30)" at bounding box center [173, 529] width 25 height 25
checkbox input "false"
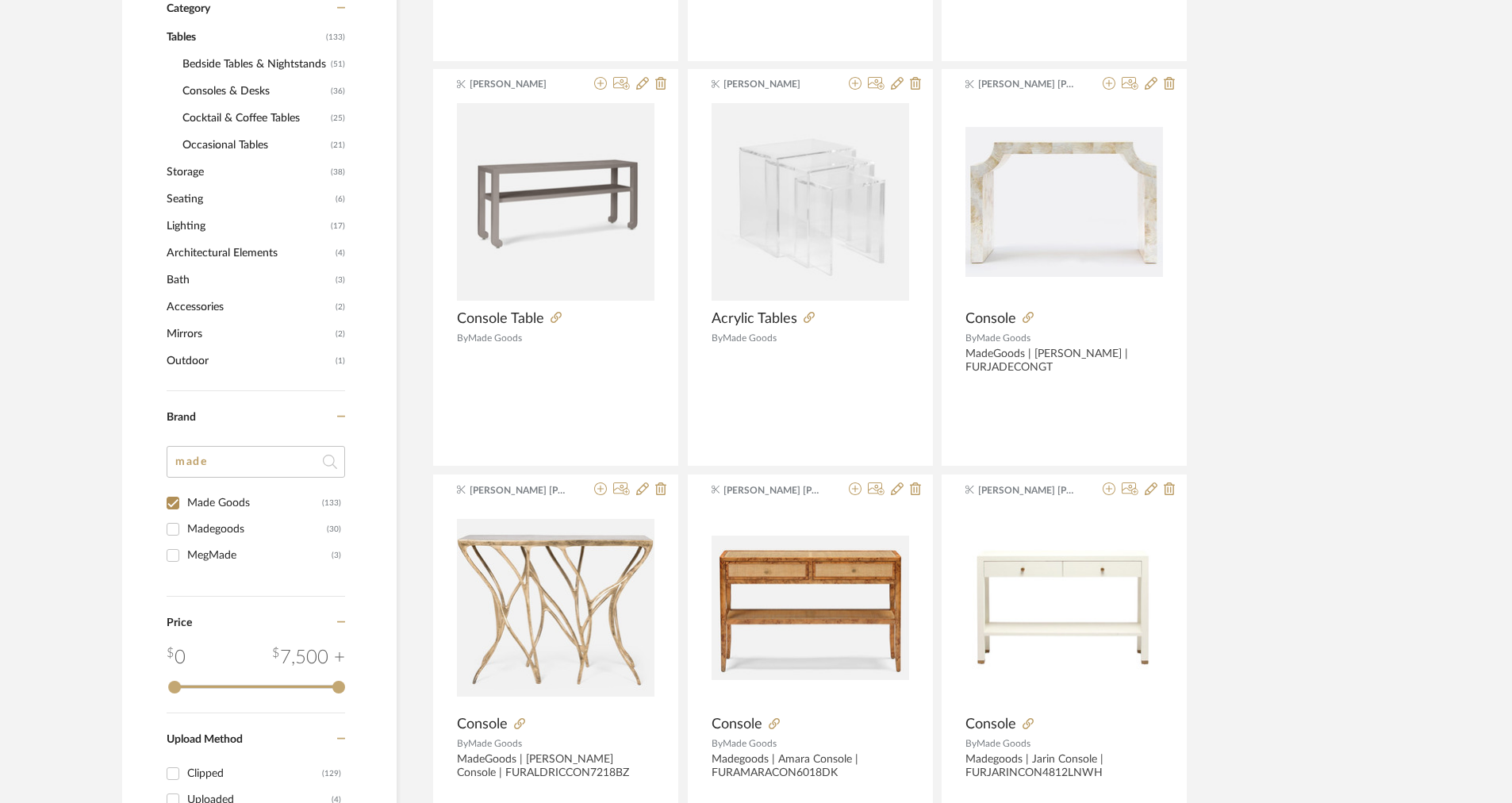
click at [172, 501] on input "Made Goods (133)" at bounding box center [173, 503] width 25 height 25
checkbox input "false"
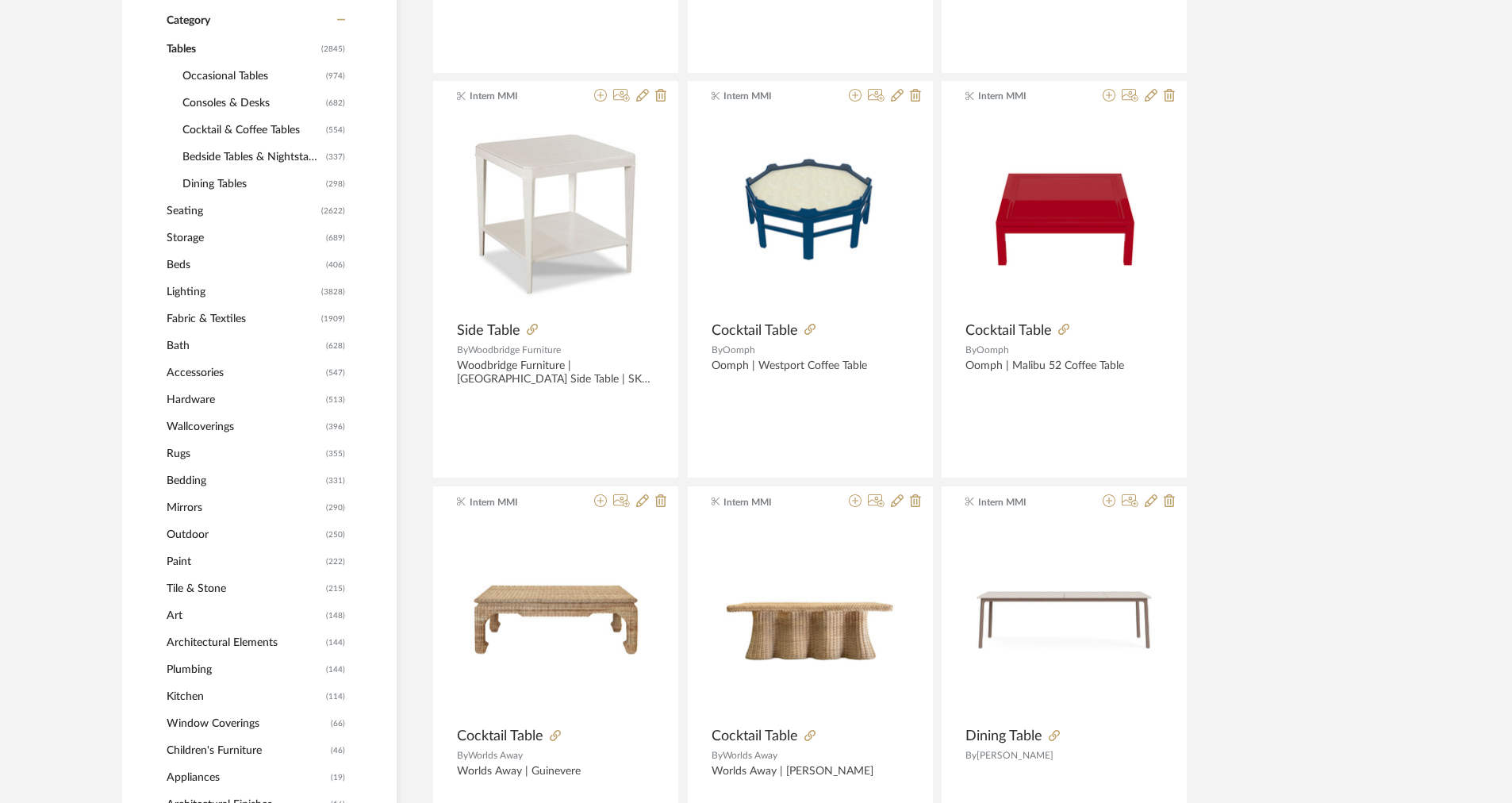
scroll to position [705, 0]
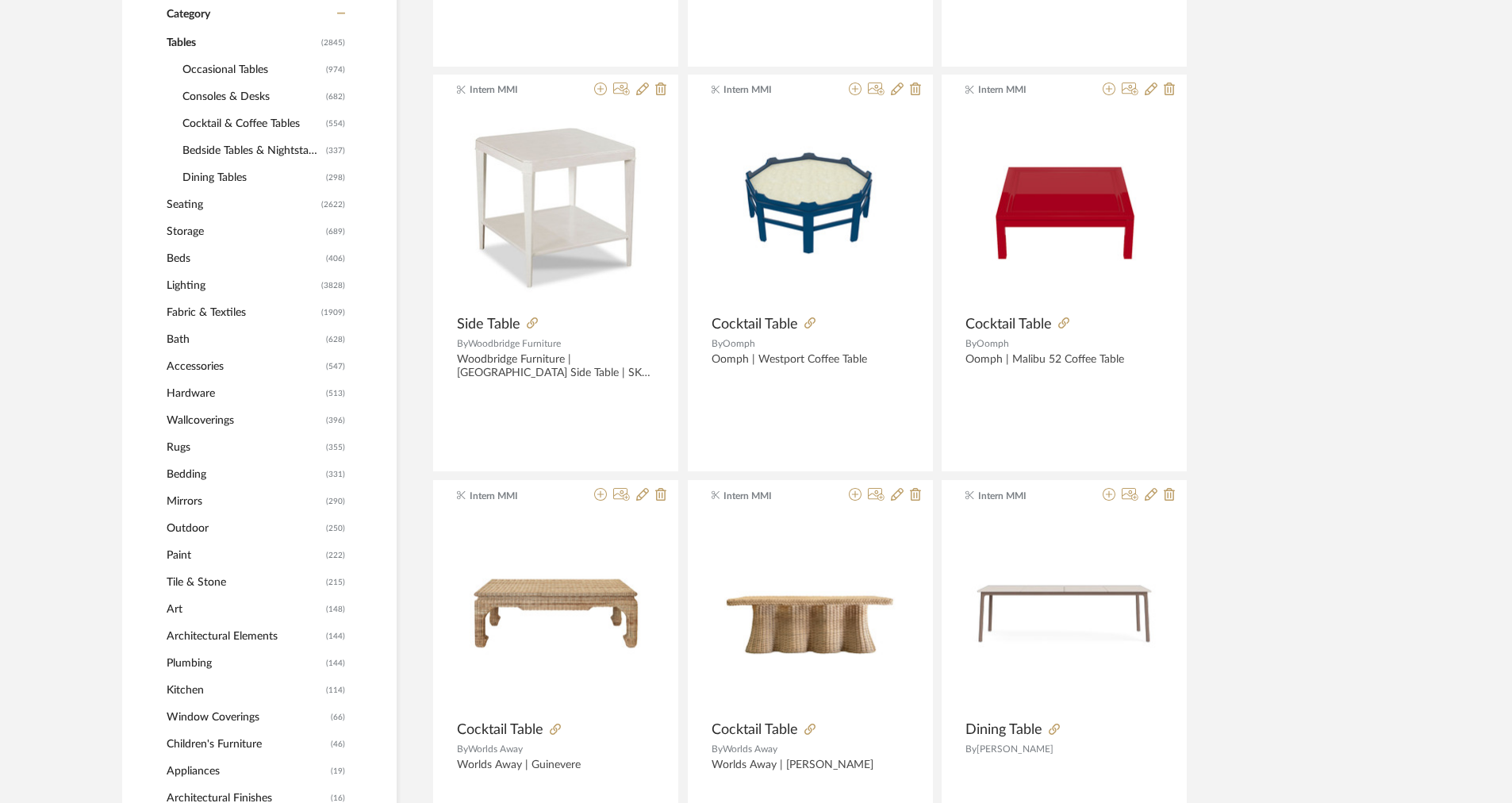
click at [185, 205] on span "Seating" at bounding box center [242, 205] width 151 height 27
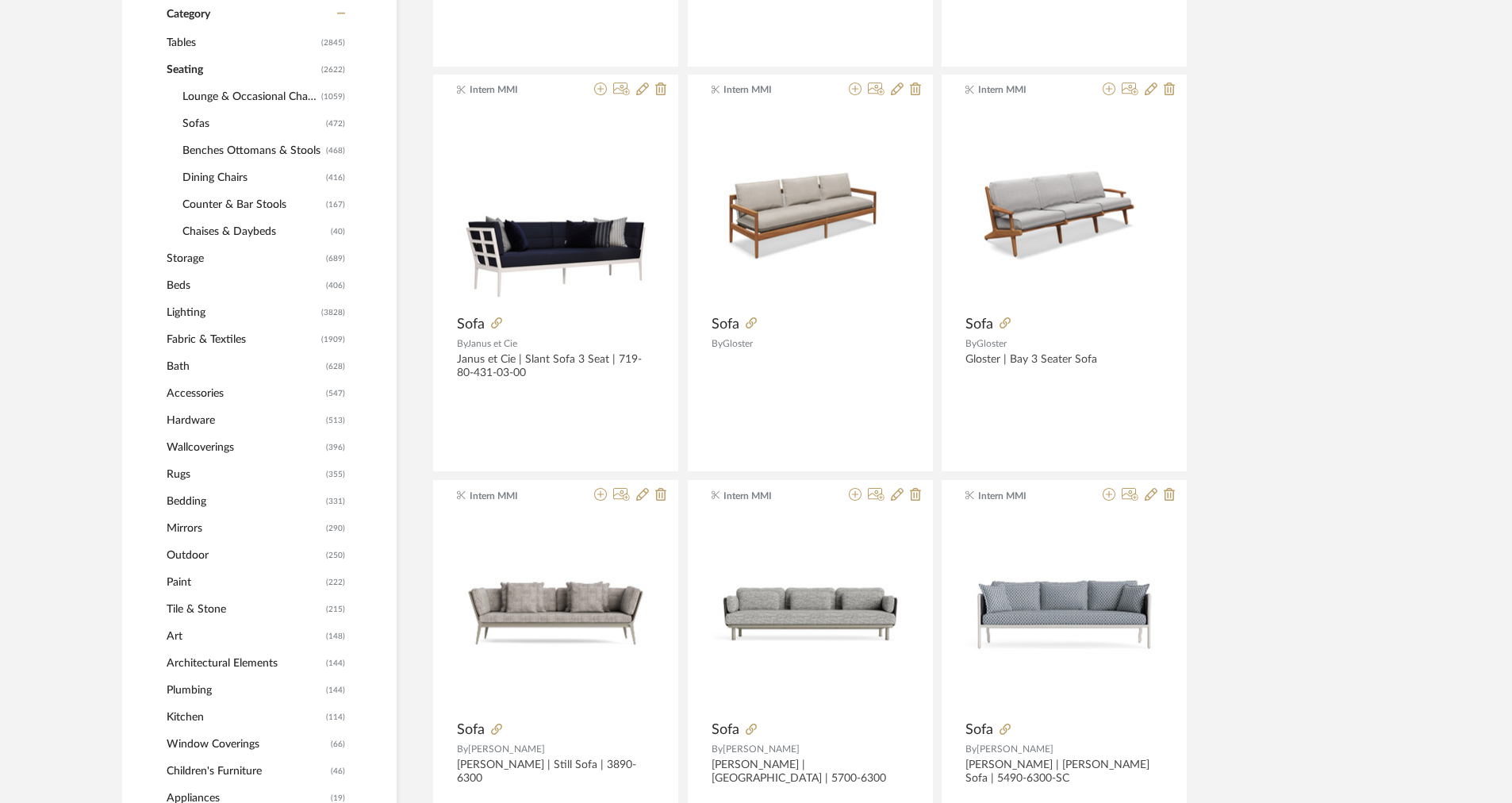
click at [175, 398] on span "Accessories" at bounding box center [244, 394] width 156 height 27
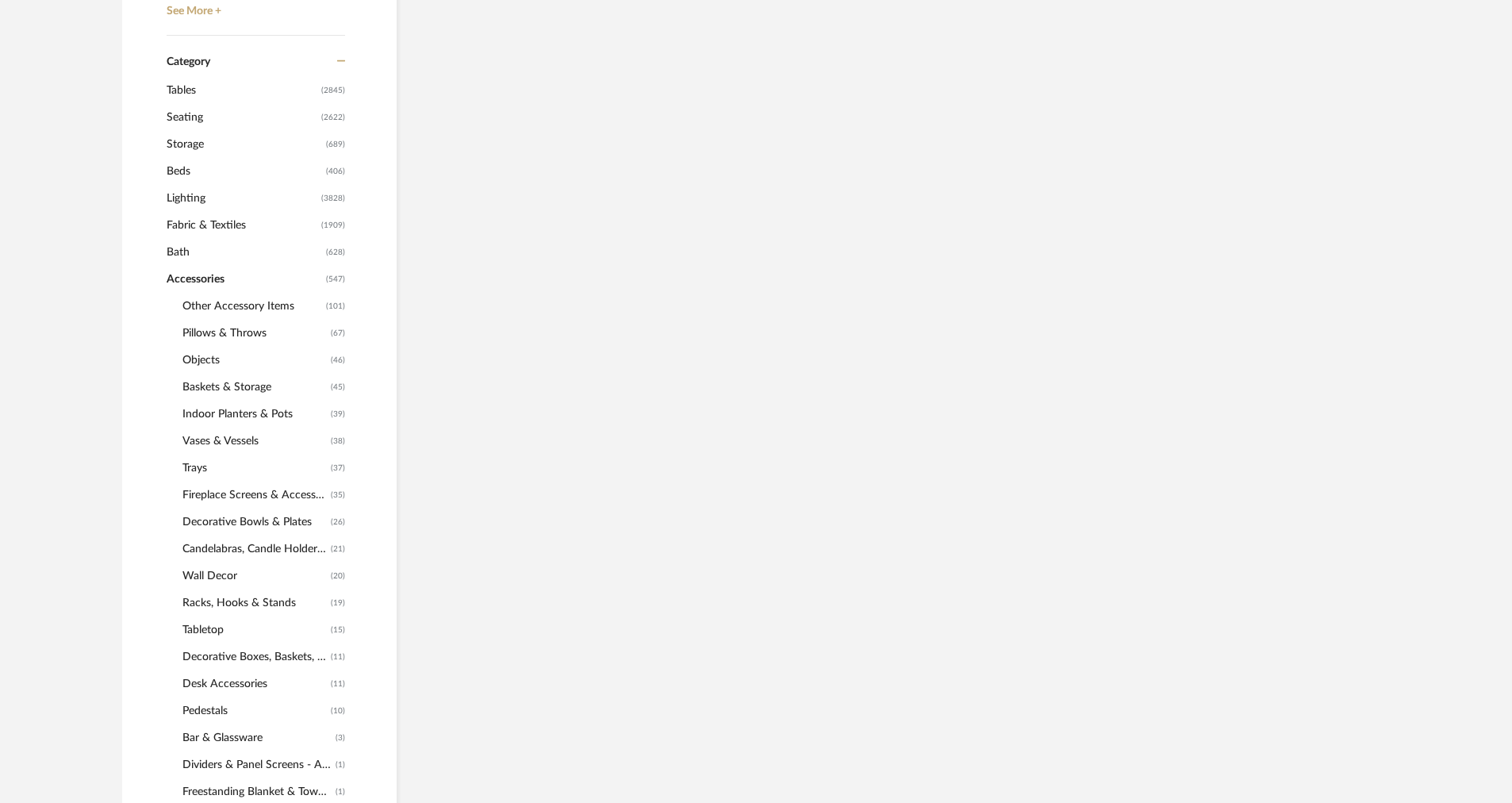
scroll to position [753, 0]
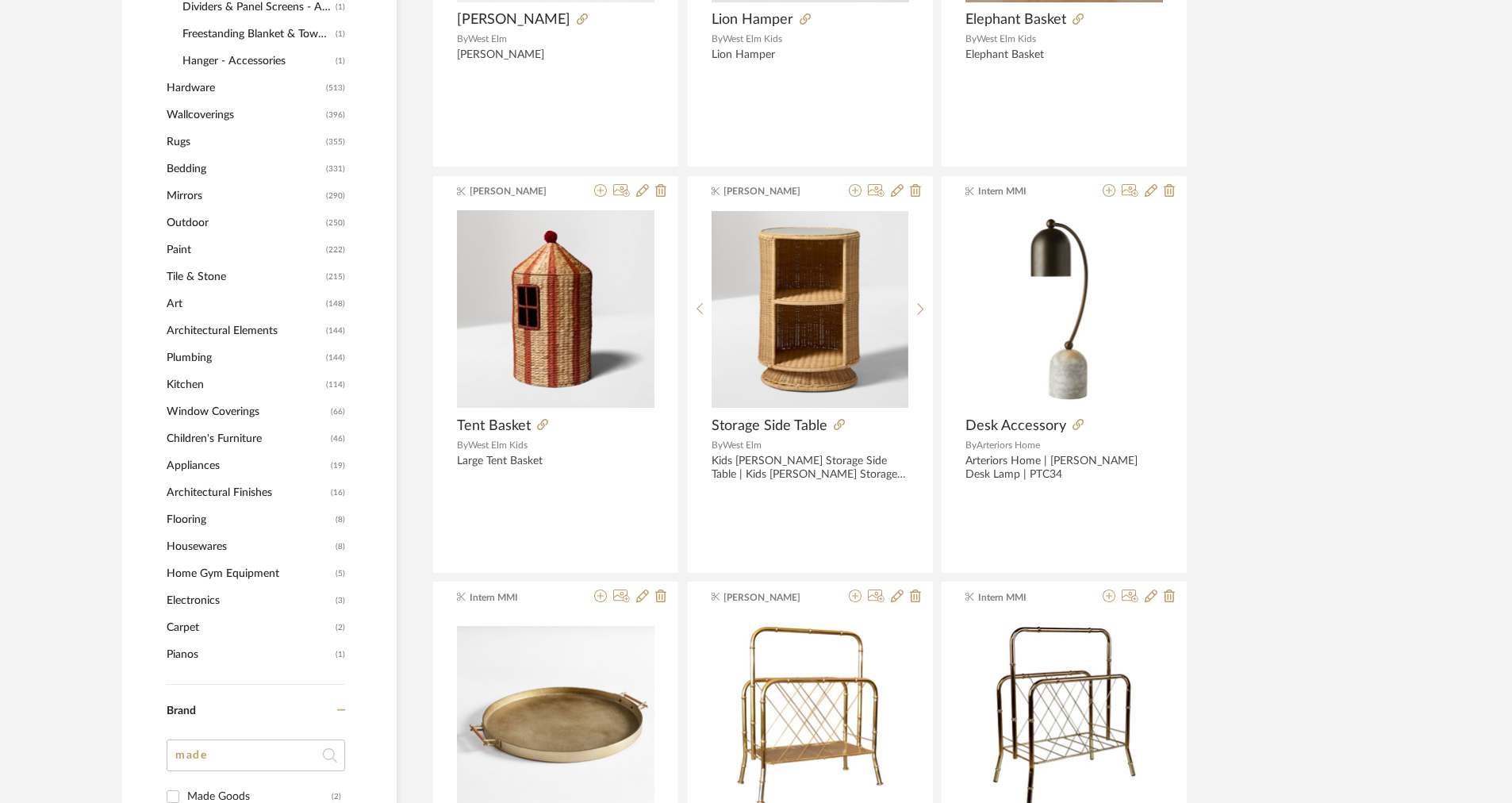
scroll to position [1471, 0]
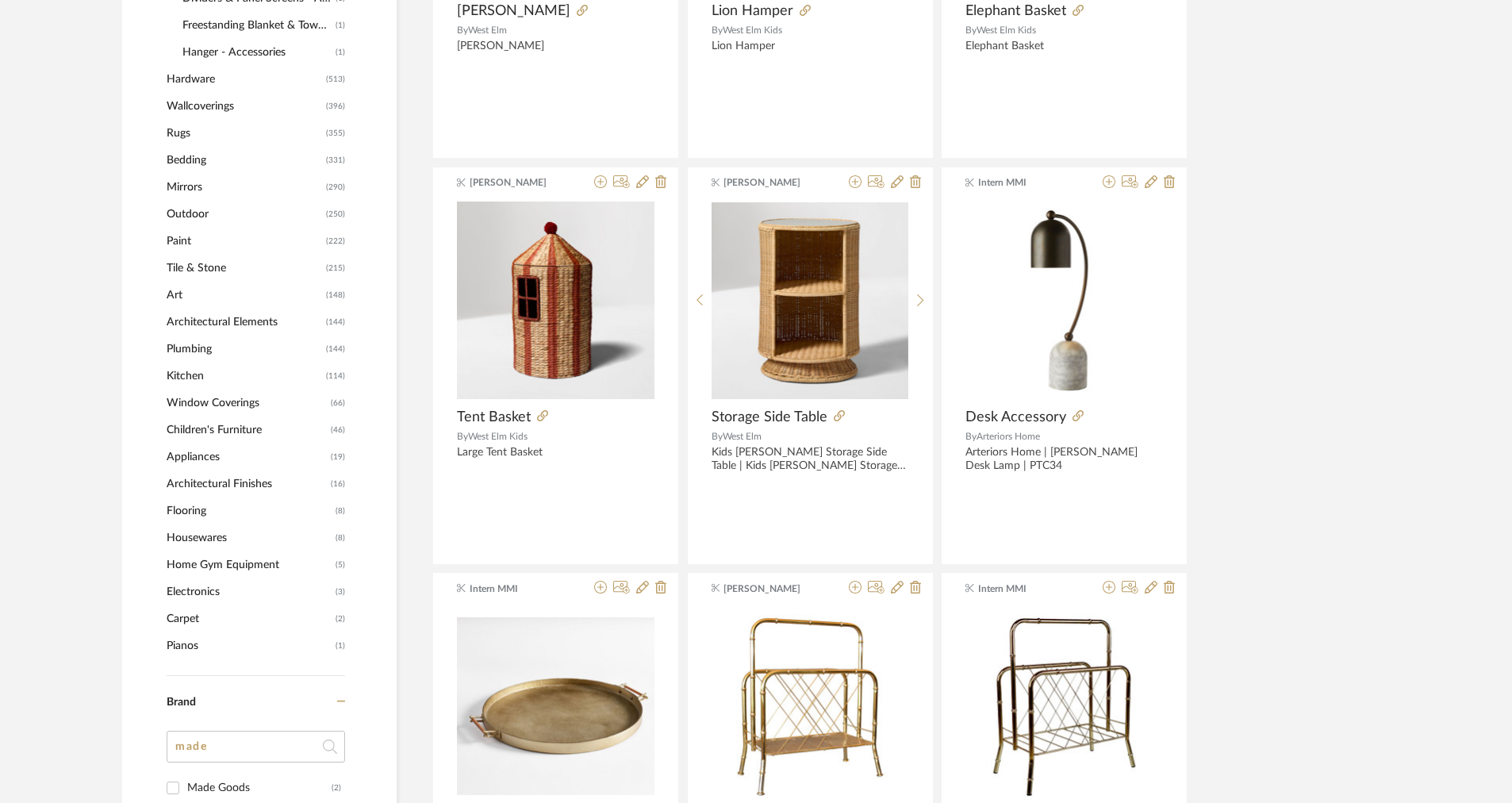
click at [217, 317] on span "Architectural Elements" at bounding box center [244, 322] width 156 height 27
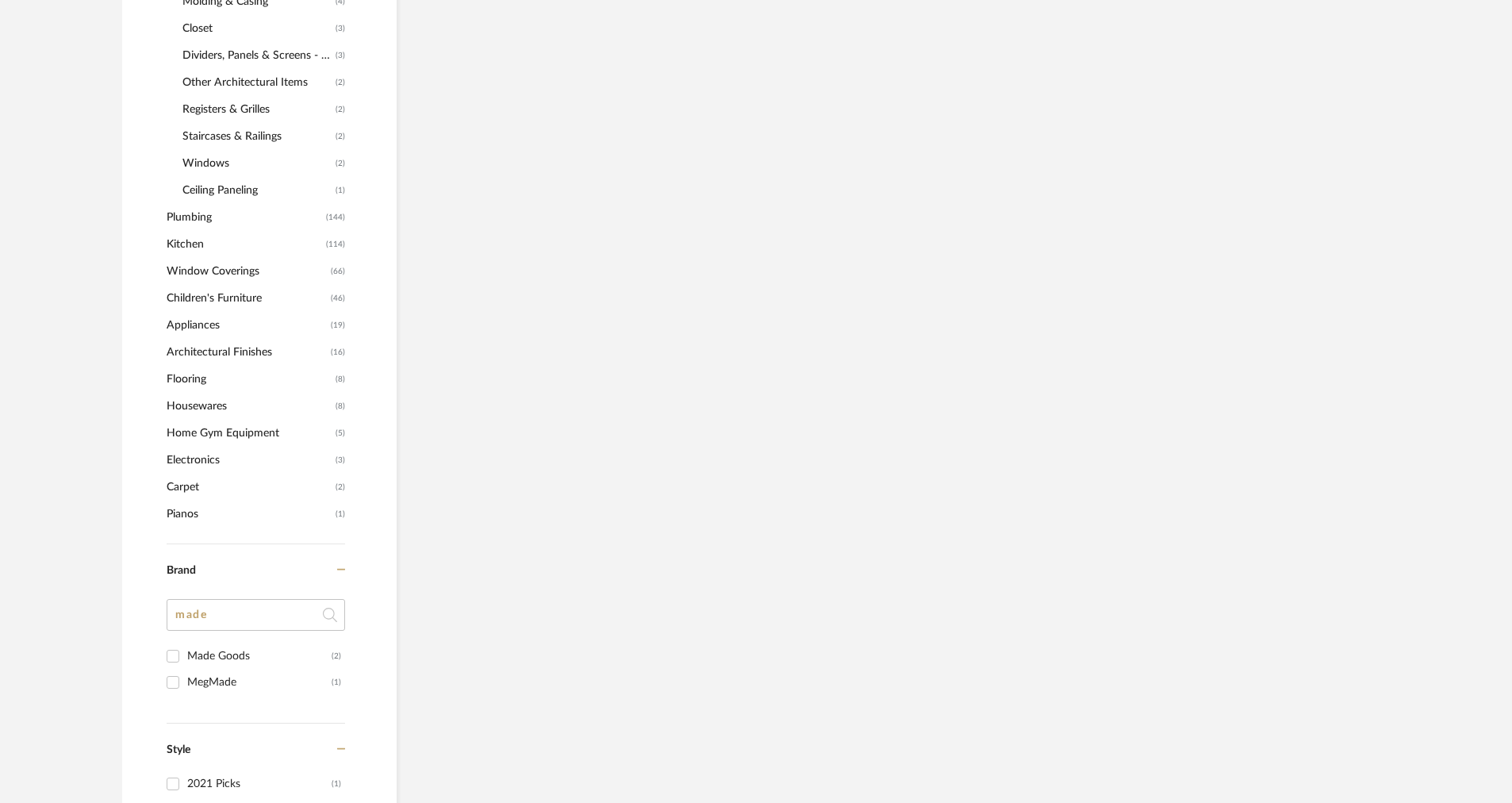
scroll to position [1447, 0]
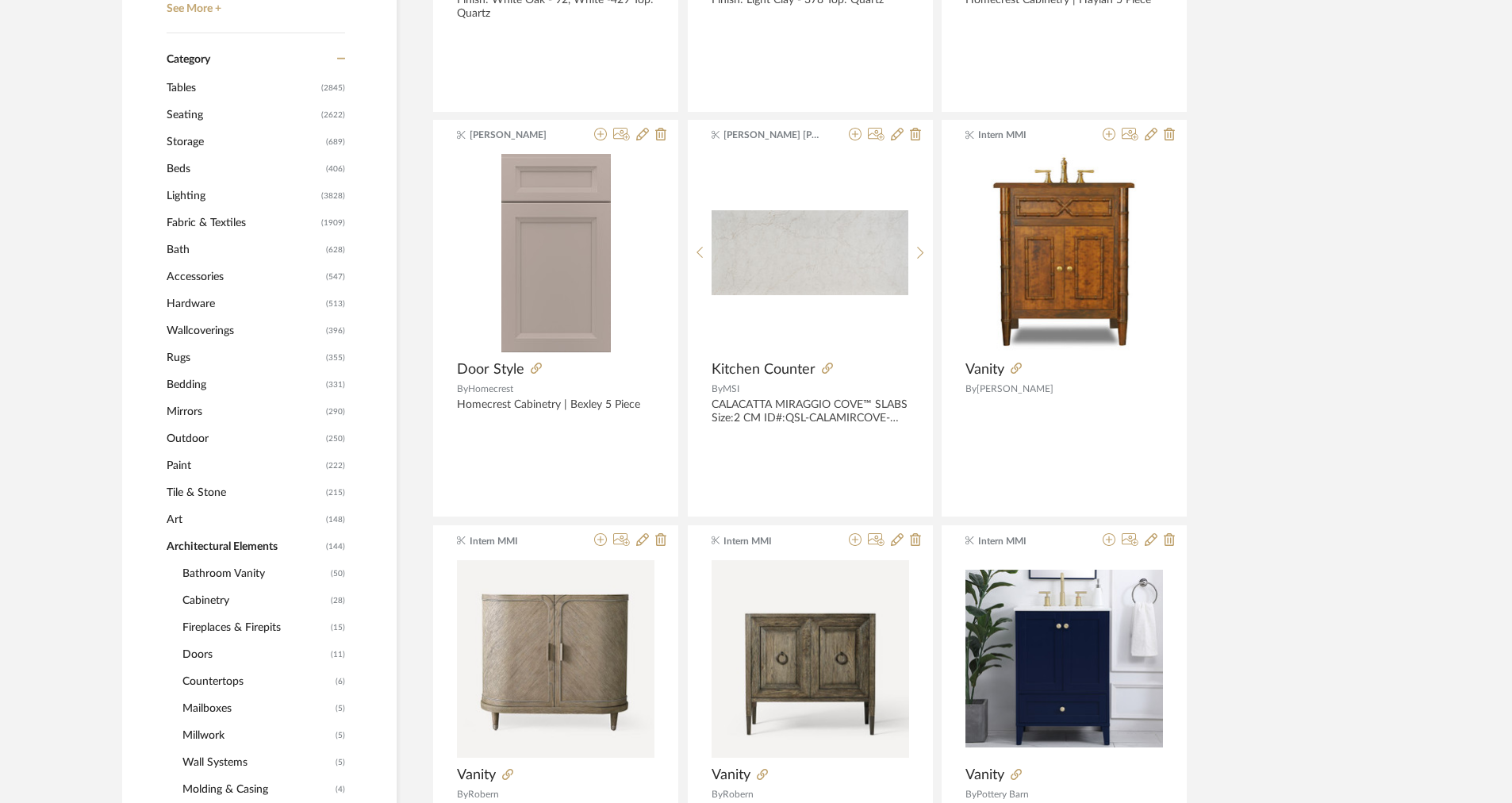
scroll to position [683, 0]
click at [187, 171] on span "Beds" at bounding box center [244, 170] width 156 height 27
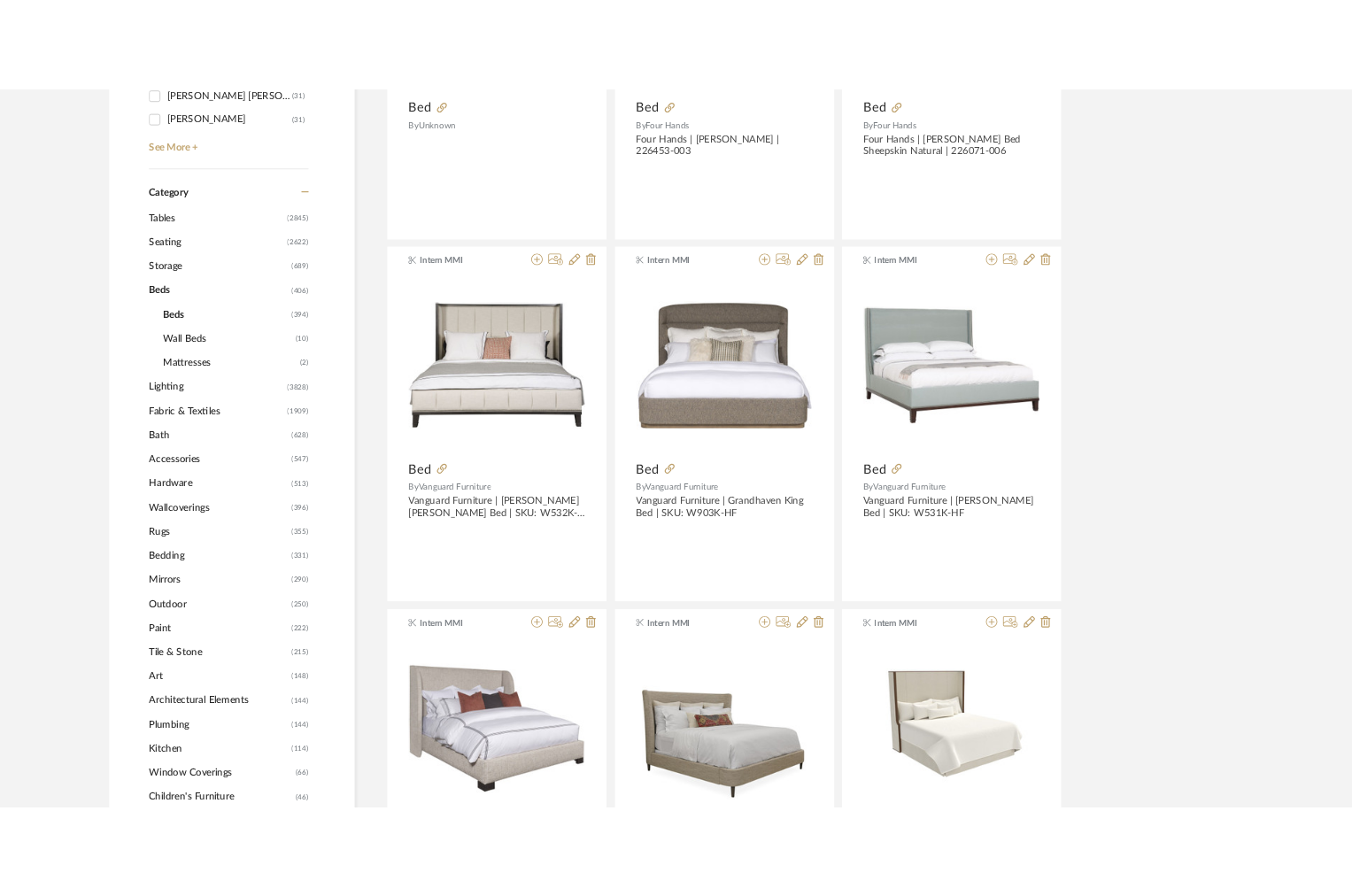
scroll to position [673, 0]
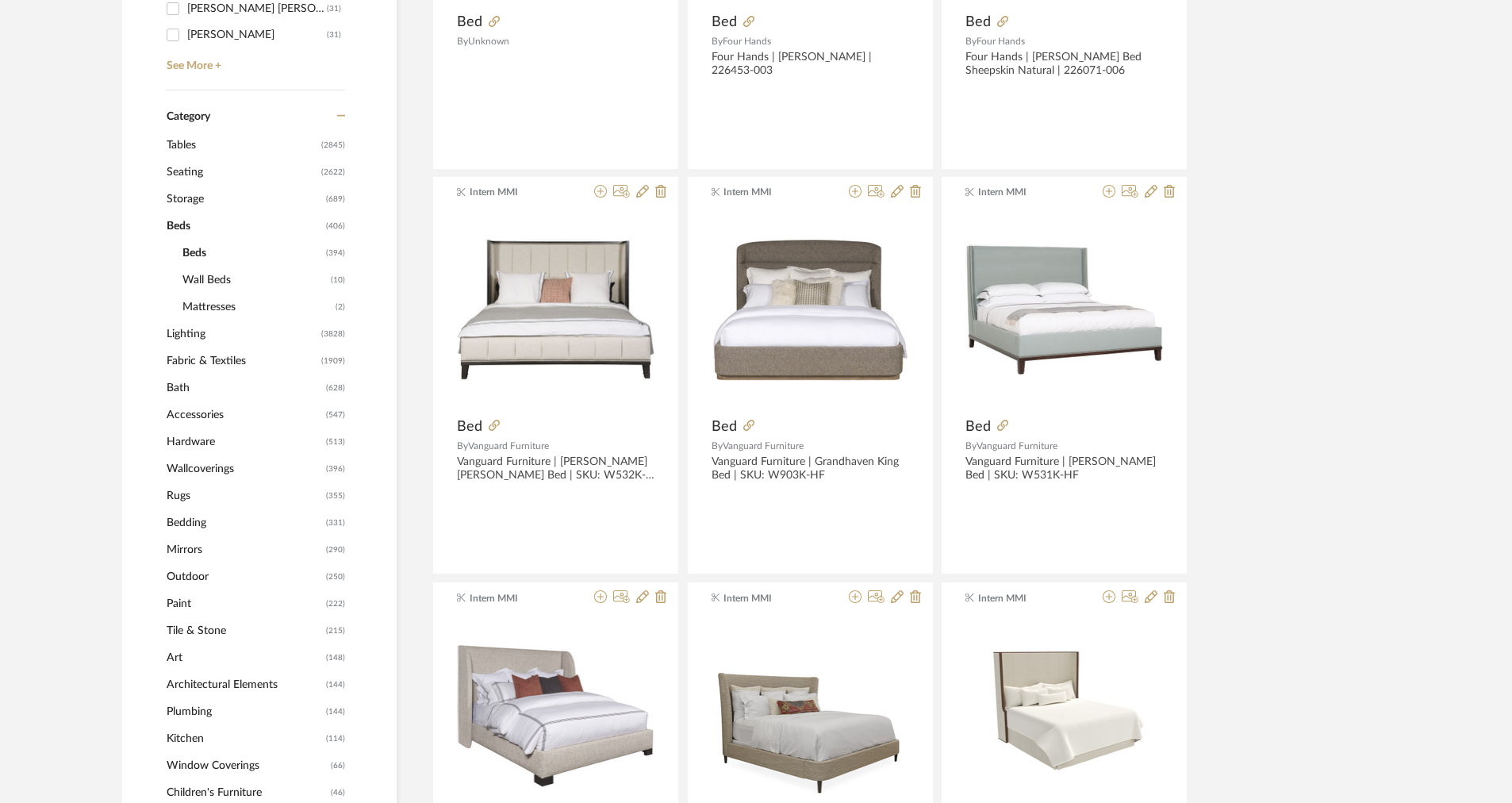
click at [187, 169] on span "Seating" at bounding box center [242, 172] width 151 height 27
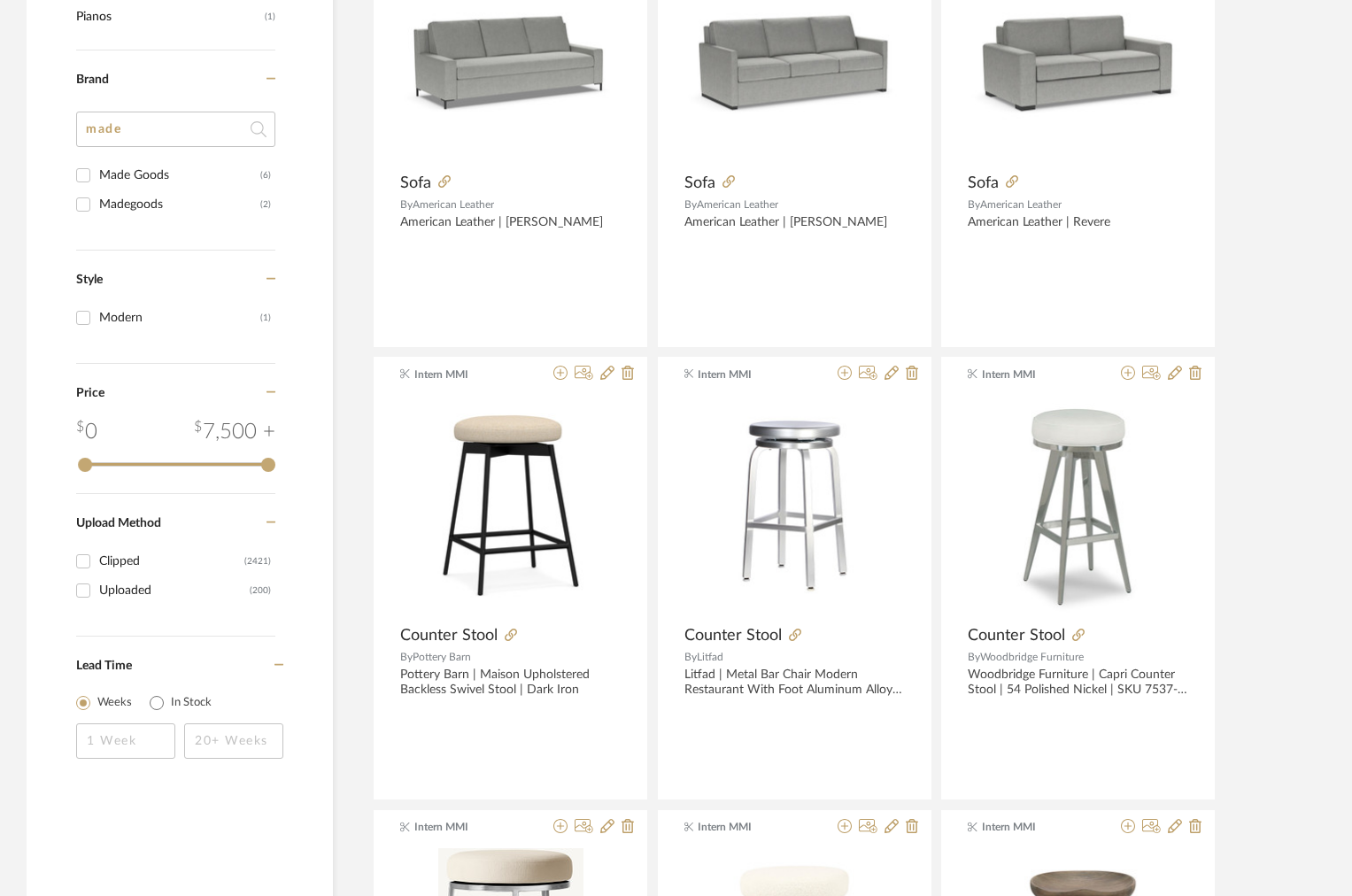
scroll to position [1895, 0]
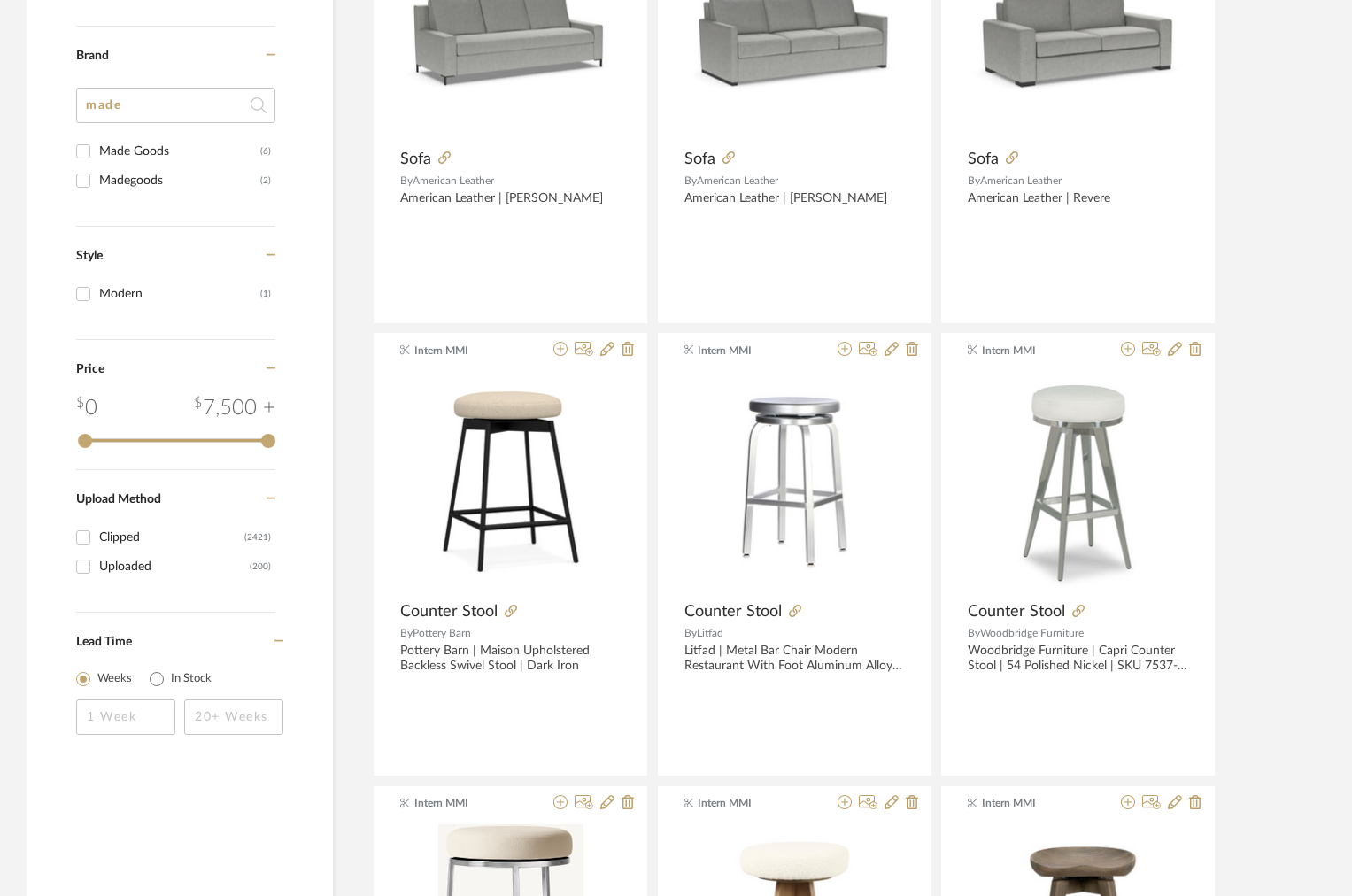
drag, startPoint x: 151, startPoint y: 103, endPoint x: 67, endPoint y: 99, distance: 84.1
type input "es"
type input "wesl"
click at [86, 186] on input "Wesley Hall (86)" at bounding box center [83, 181] width 28 height 28
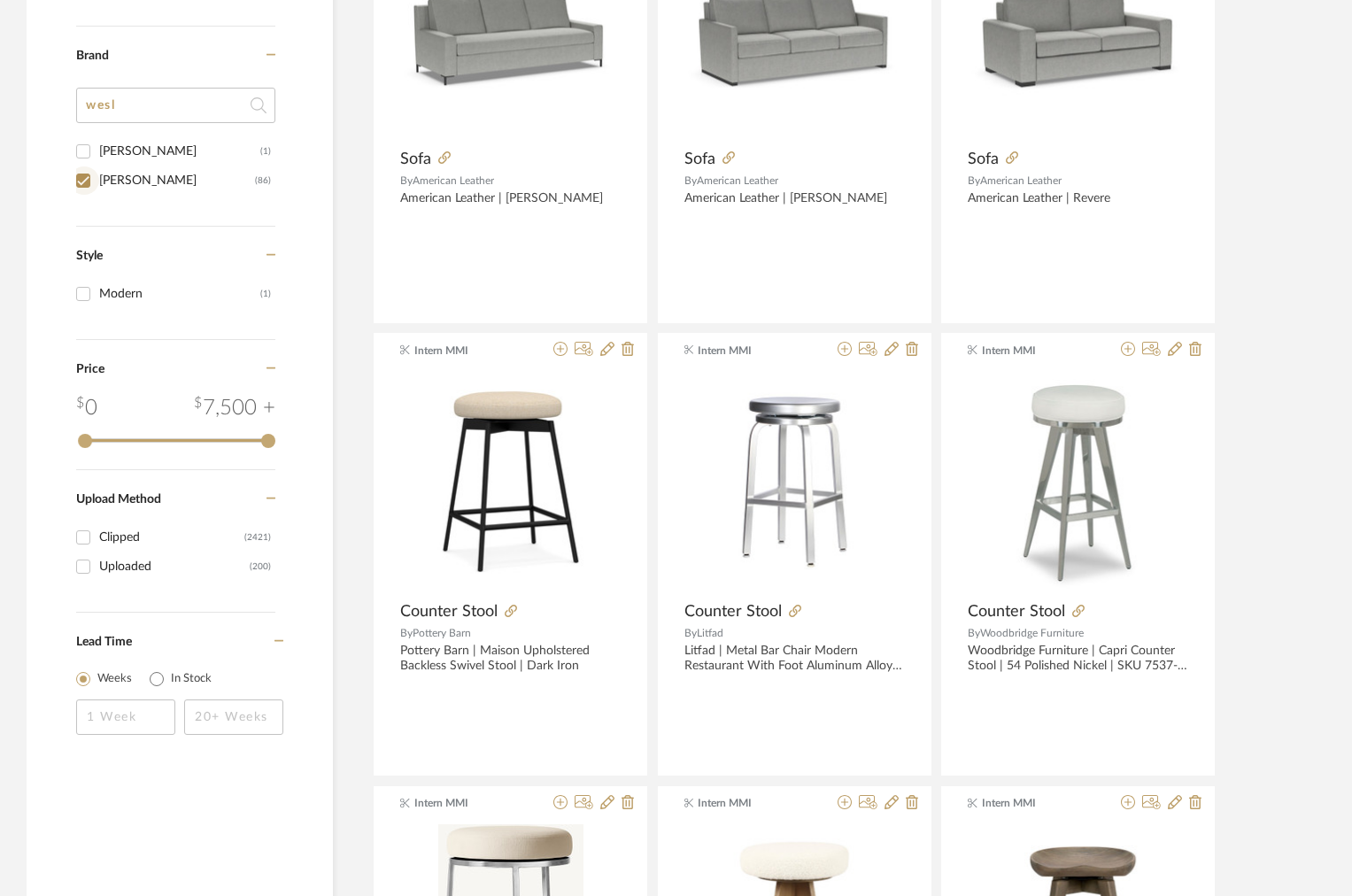
scroll to position [1861, 0]
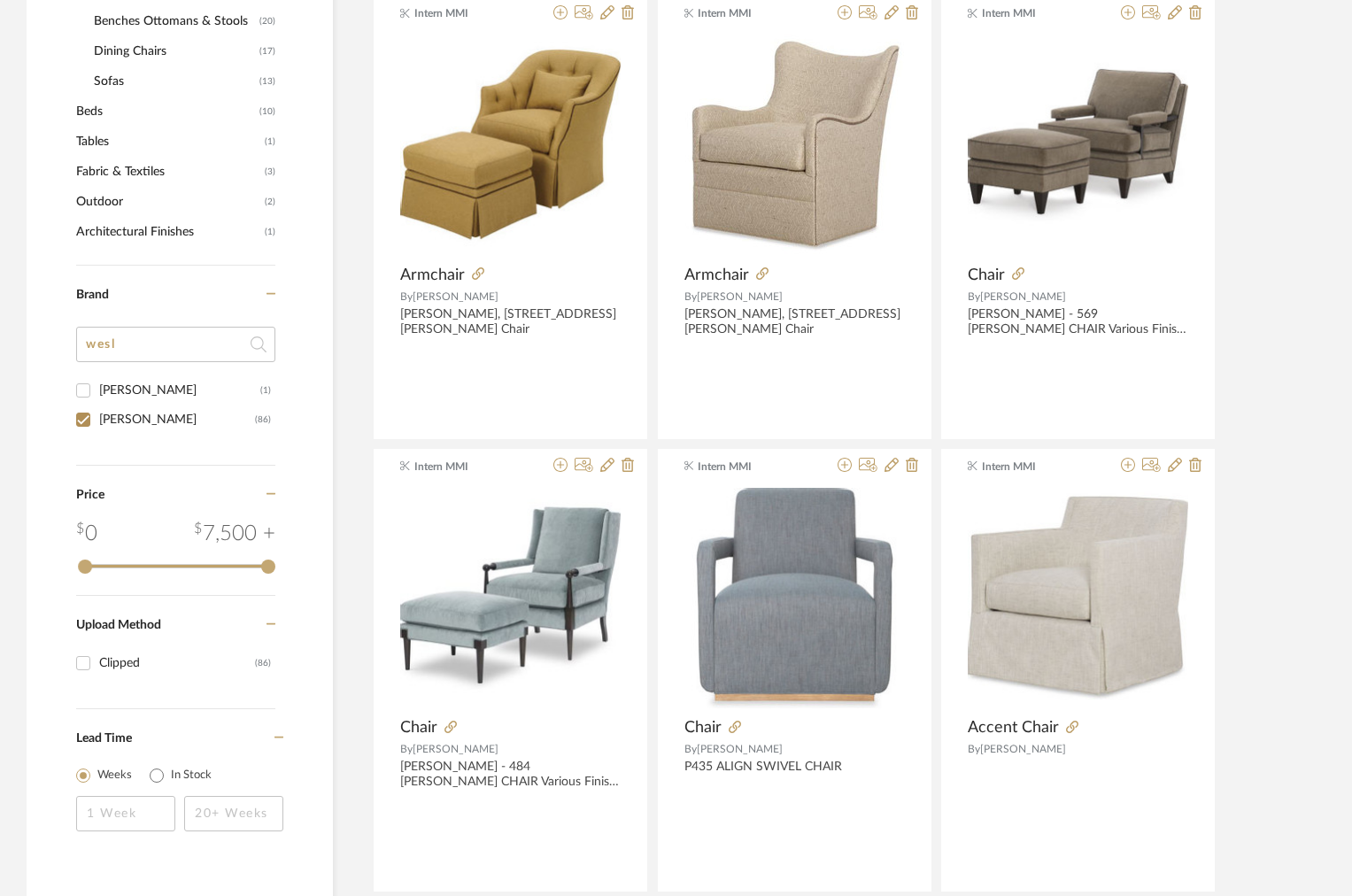
scroll to position [484, 0]
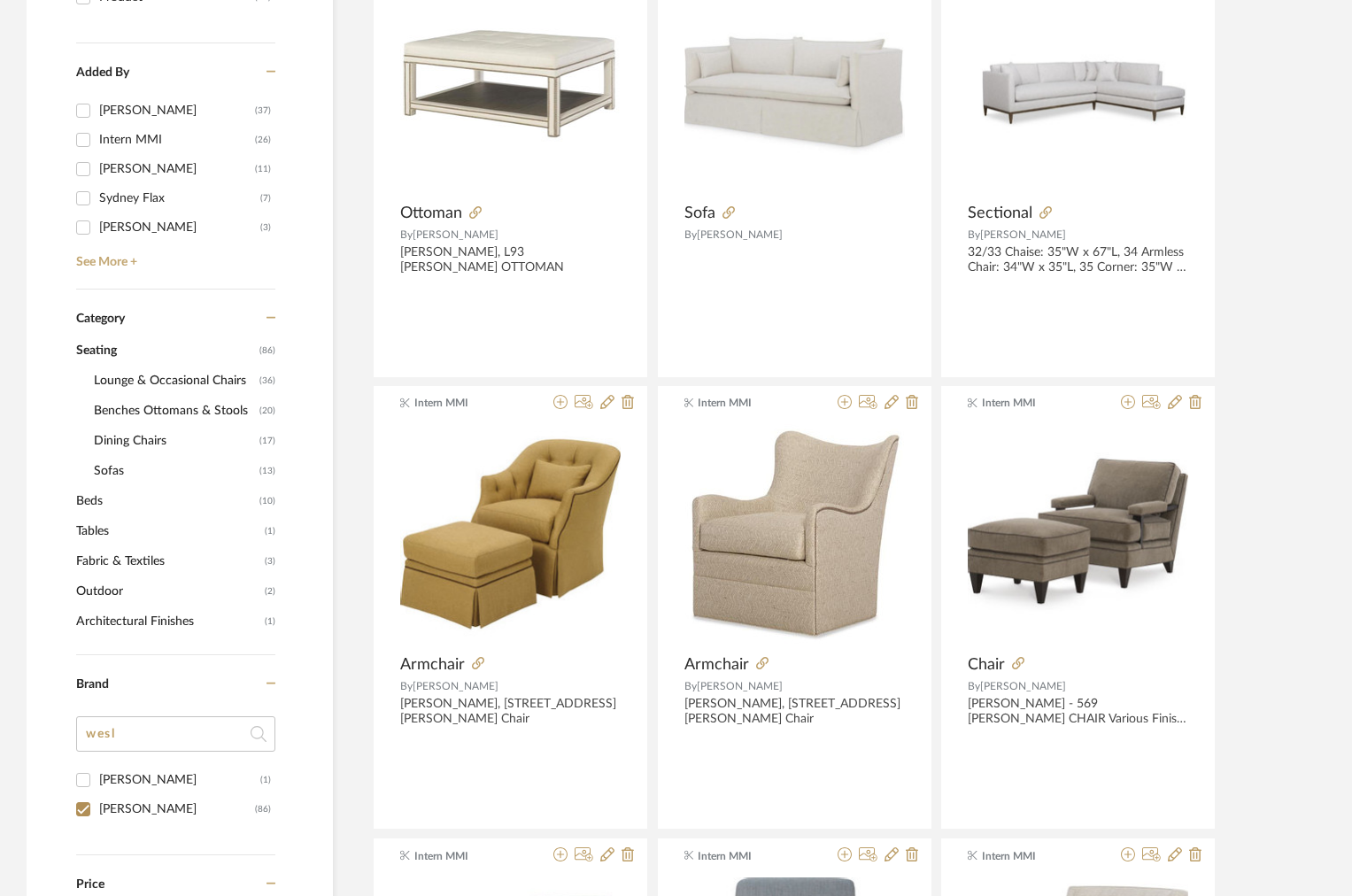
click at [108, 532] on span "Tables" at bounding box center [168, 531] width 184 height 30
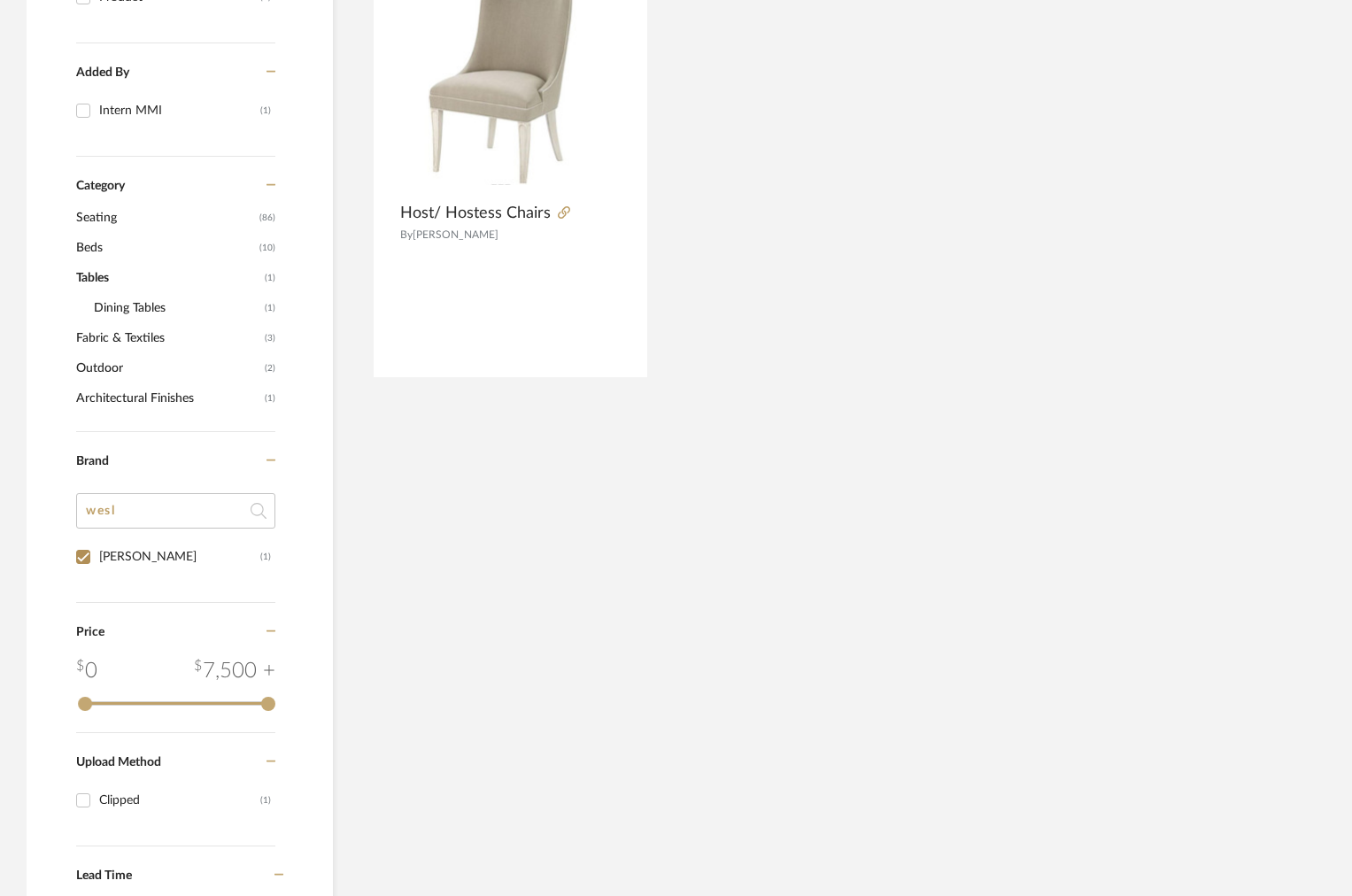
click at [104, 215] on span "Seating" at bounding box center [166, 218] width 179 height 30
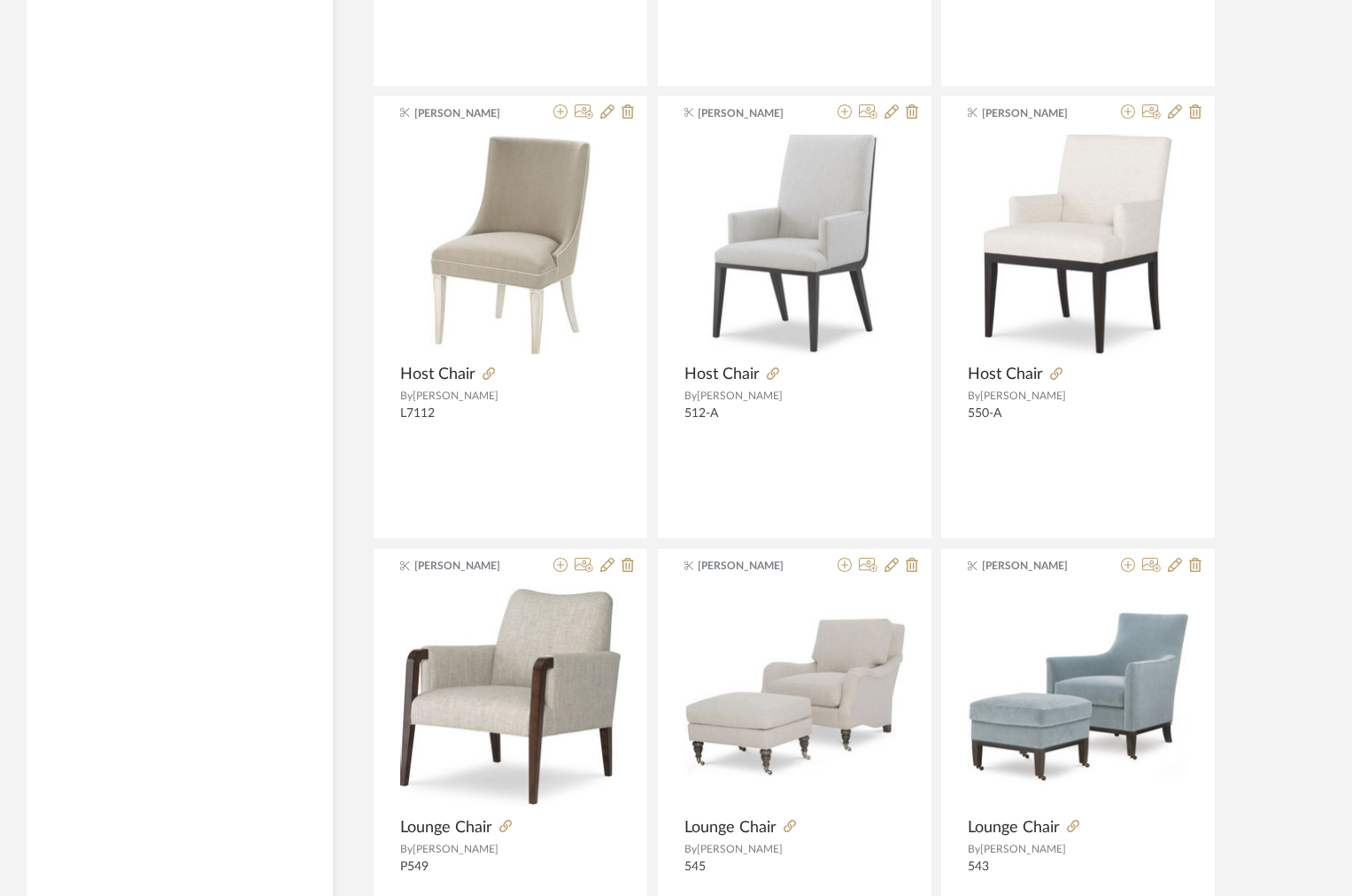
scroll to position [5132, 0]
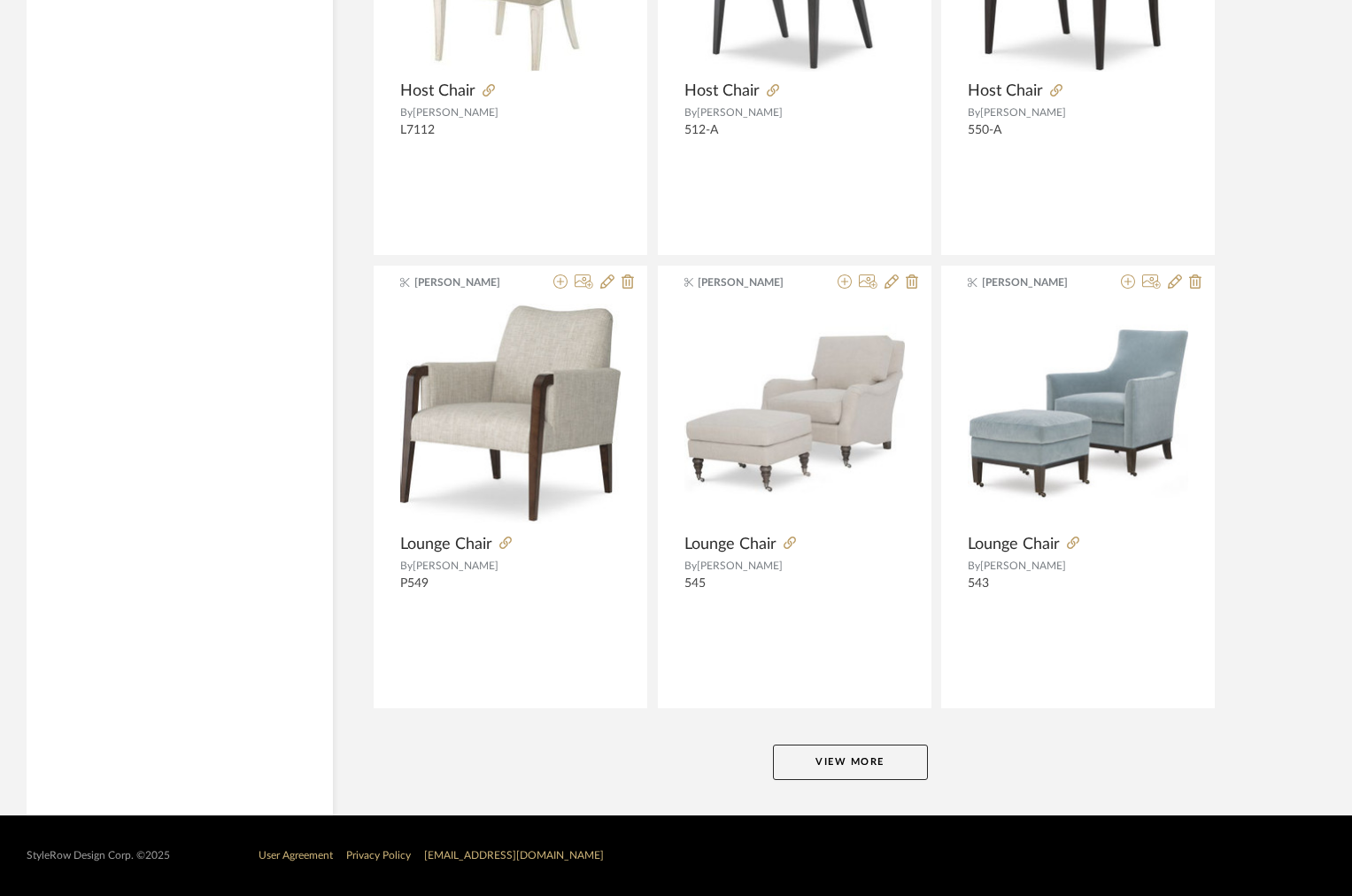
click at [833, 770] on button "View More" at bounding box center [850, 762] width 155 height 35
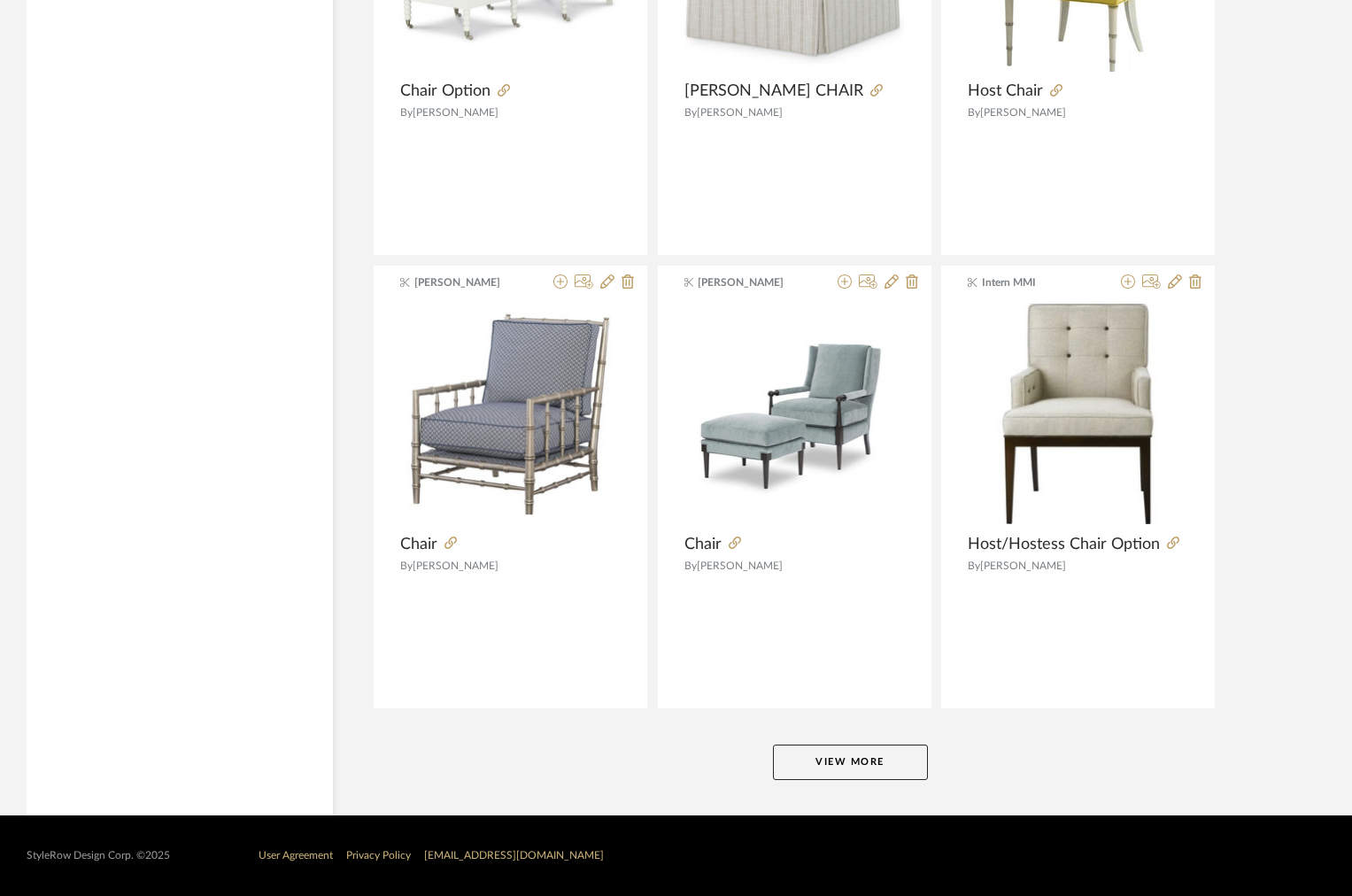
click at [833, 771] on button "View More" at bounding box center [850, 762] width 155 height 35
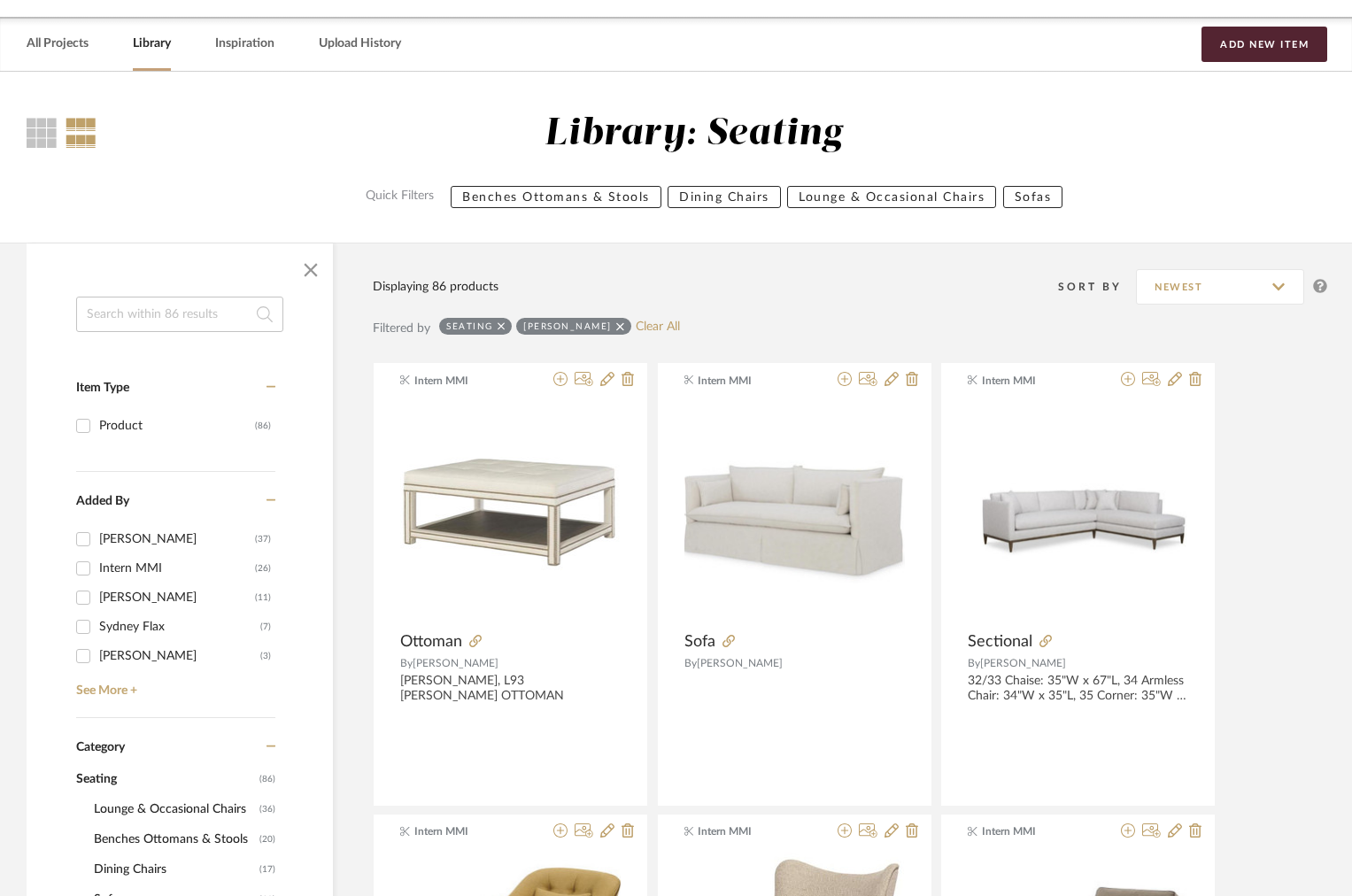
scroll to position [0, 0]
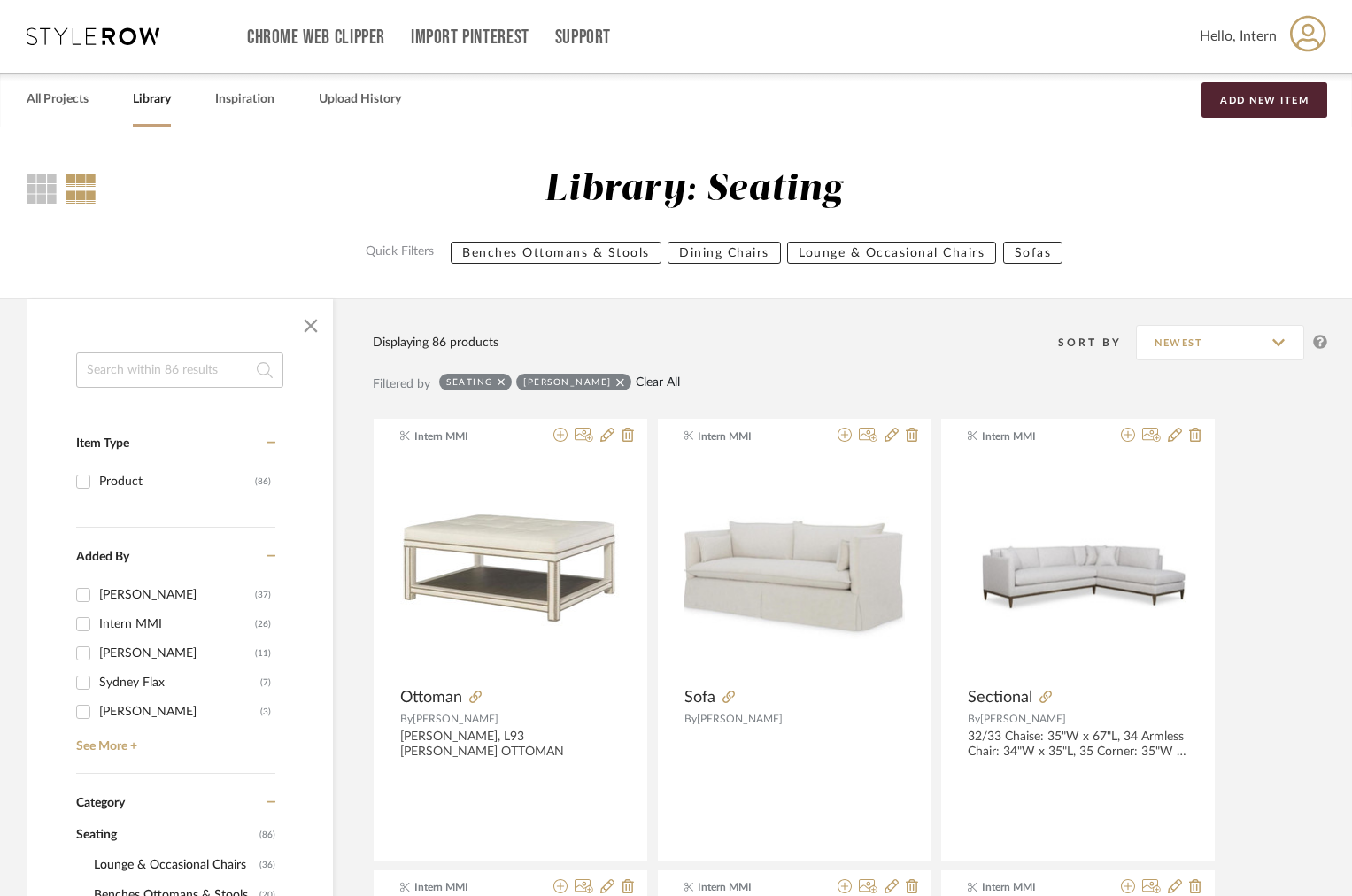
click at [636, 383] on link "Clear All" at bounding box center [658, 382] width 44 height 15
checkbox input "false"
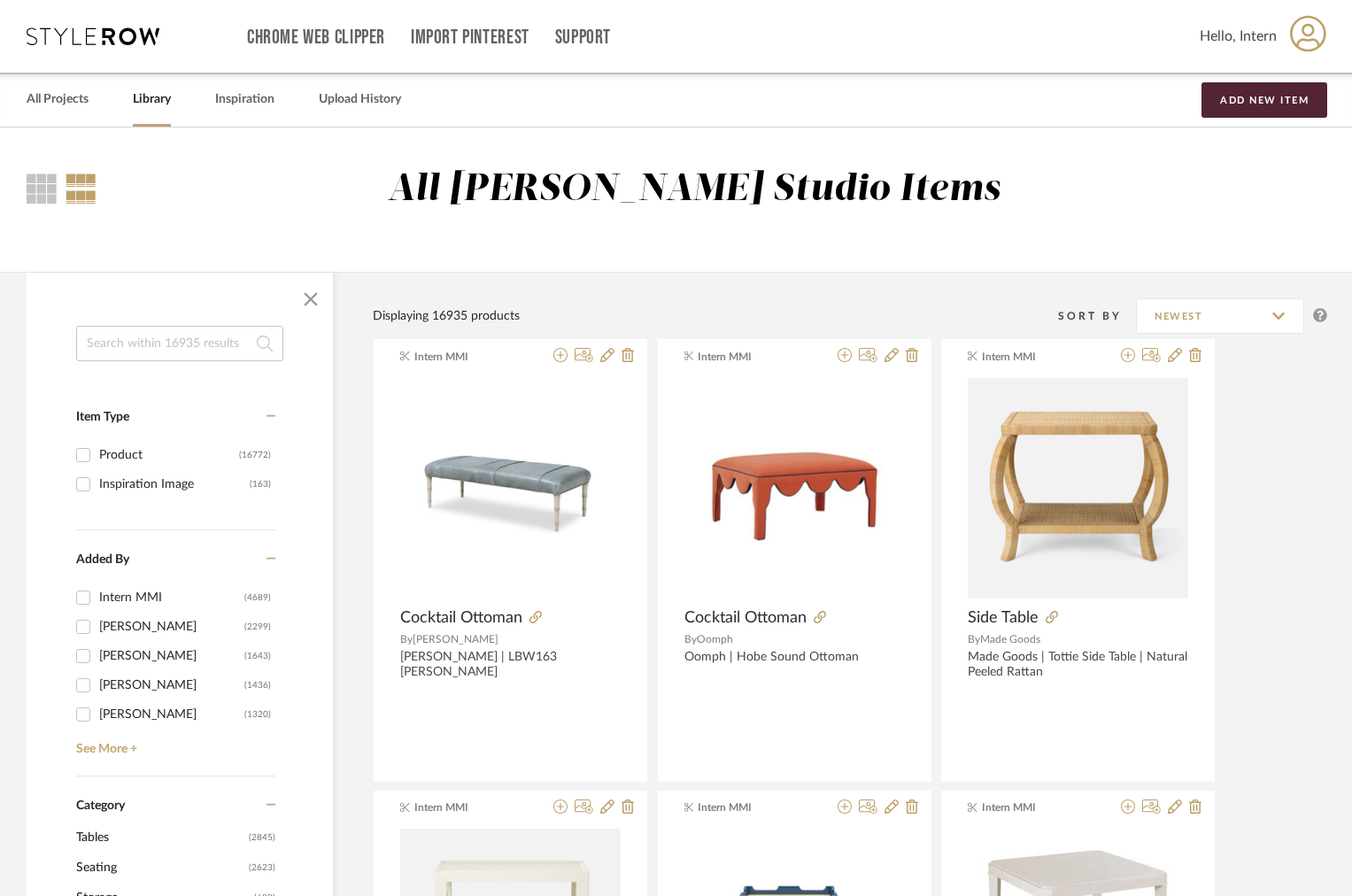
click at [224, 345] on input at bounding box center [180, 344] width 207 height 35
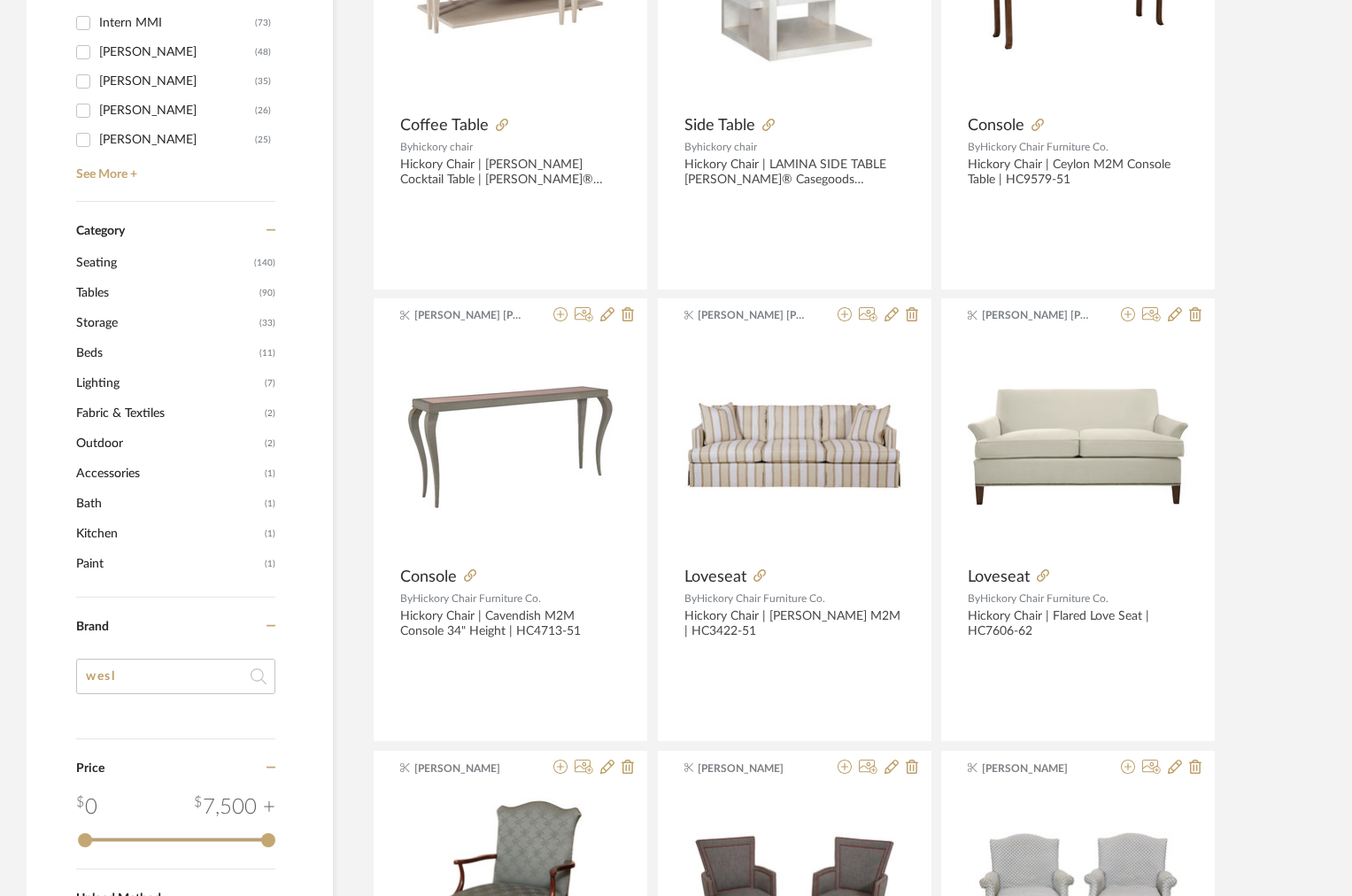
scroll to position [545, 0]
type input "hick"
drag, startPoint x: 139, startPoint y: 676, endPoint x: 70, endPoint y: 675, distance: 69.0
click at [70, 675] on div "hick Item Type Product (289) Added By Intern MMI (73) Heidi Williams-Deise (48)…" at bounding box center [180, 481] width 306 height 1400
type input "ic"
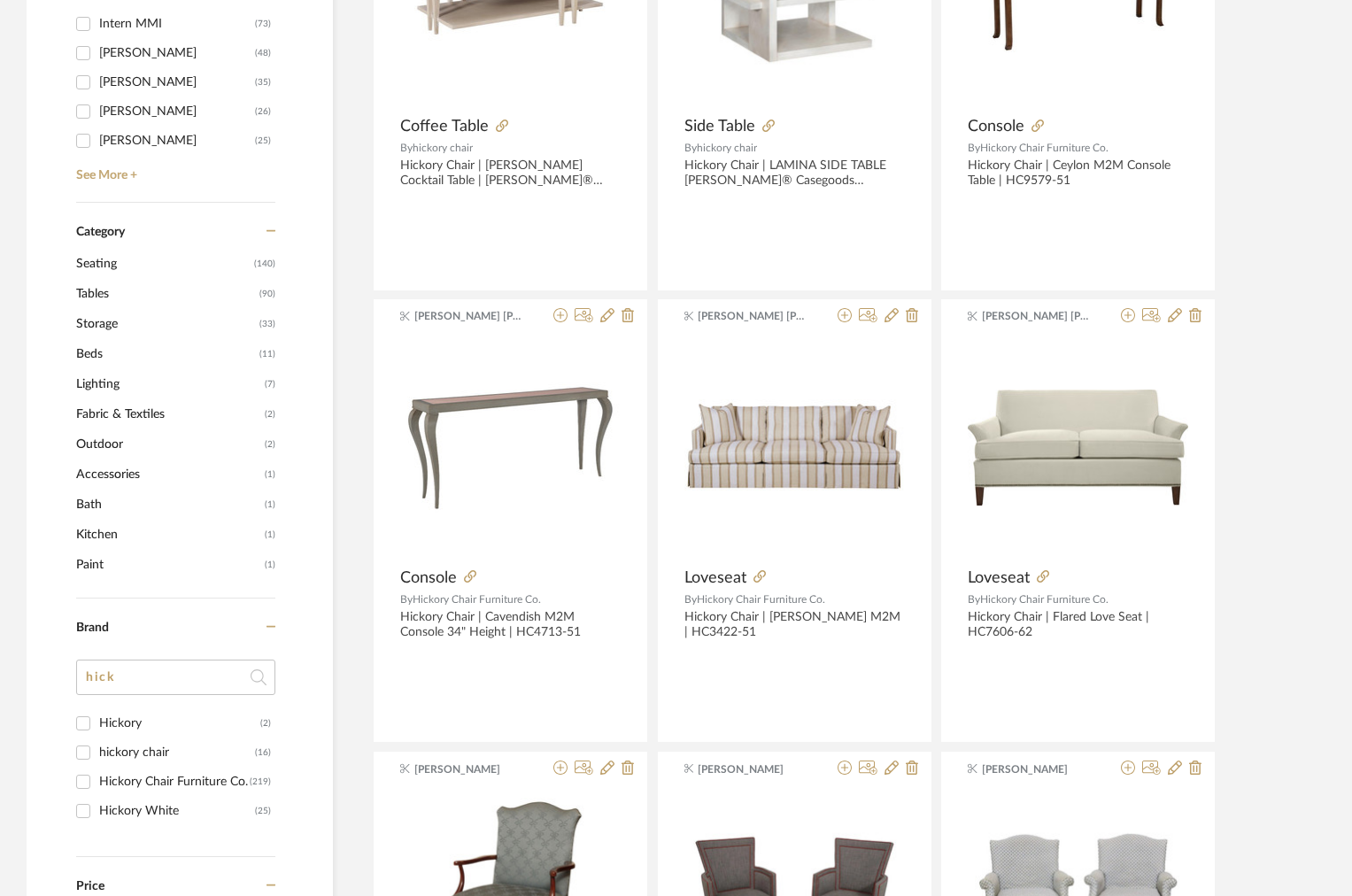
type input "hick"
click at [83, 782] on input "Hickory Chair Furniture Co. (219)" at bounding box center [83, 782] width 28 height 28
checkbox input "true"
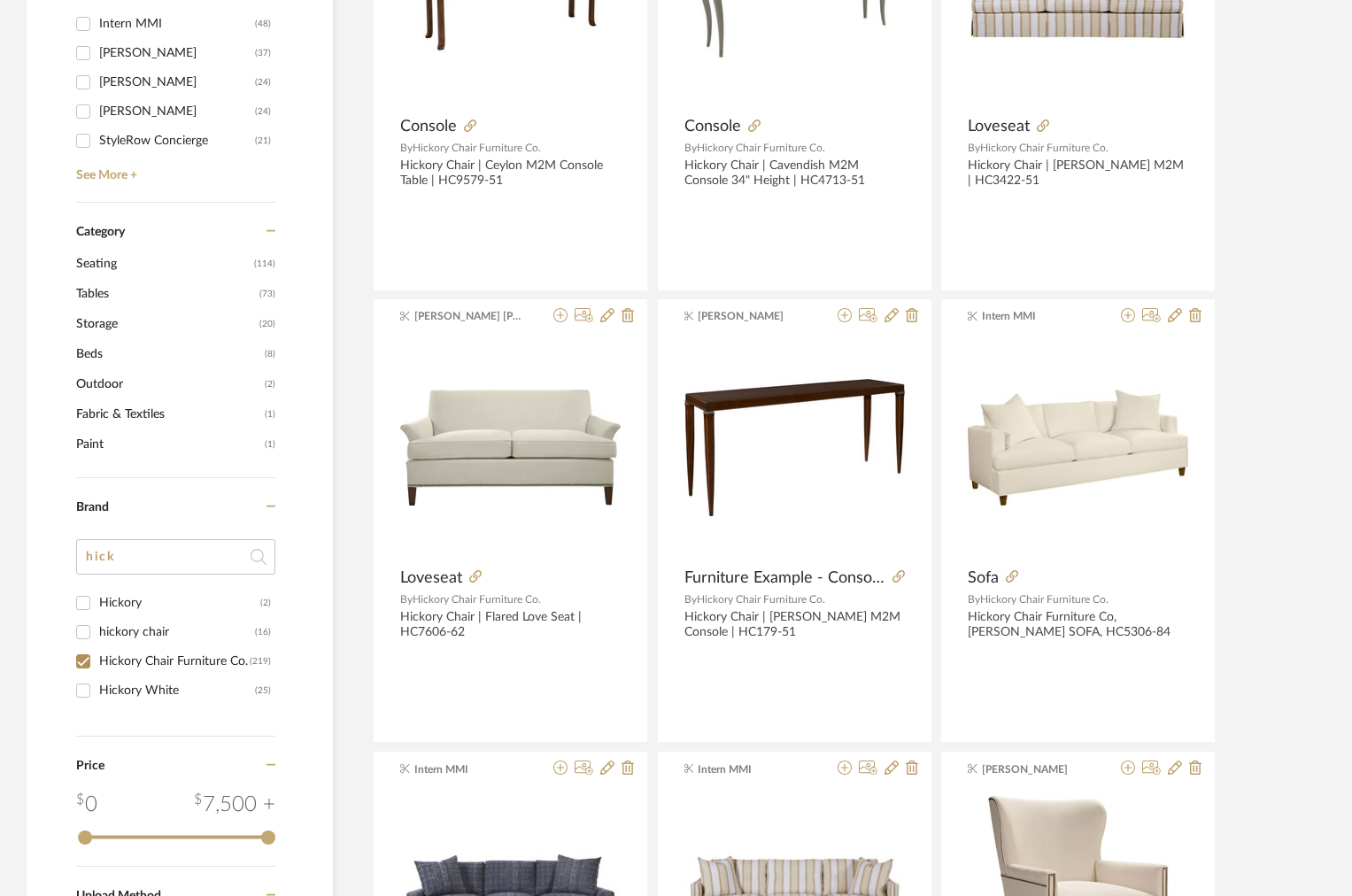
click at [91, 630] on input "hickory chair (16)" at bounding box center [83, 632] width 28 height 28
checkbox input "true"
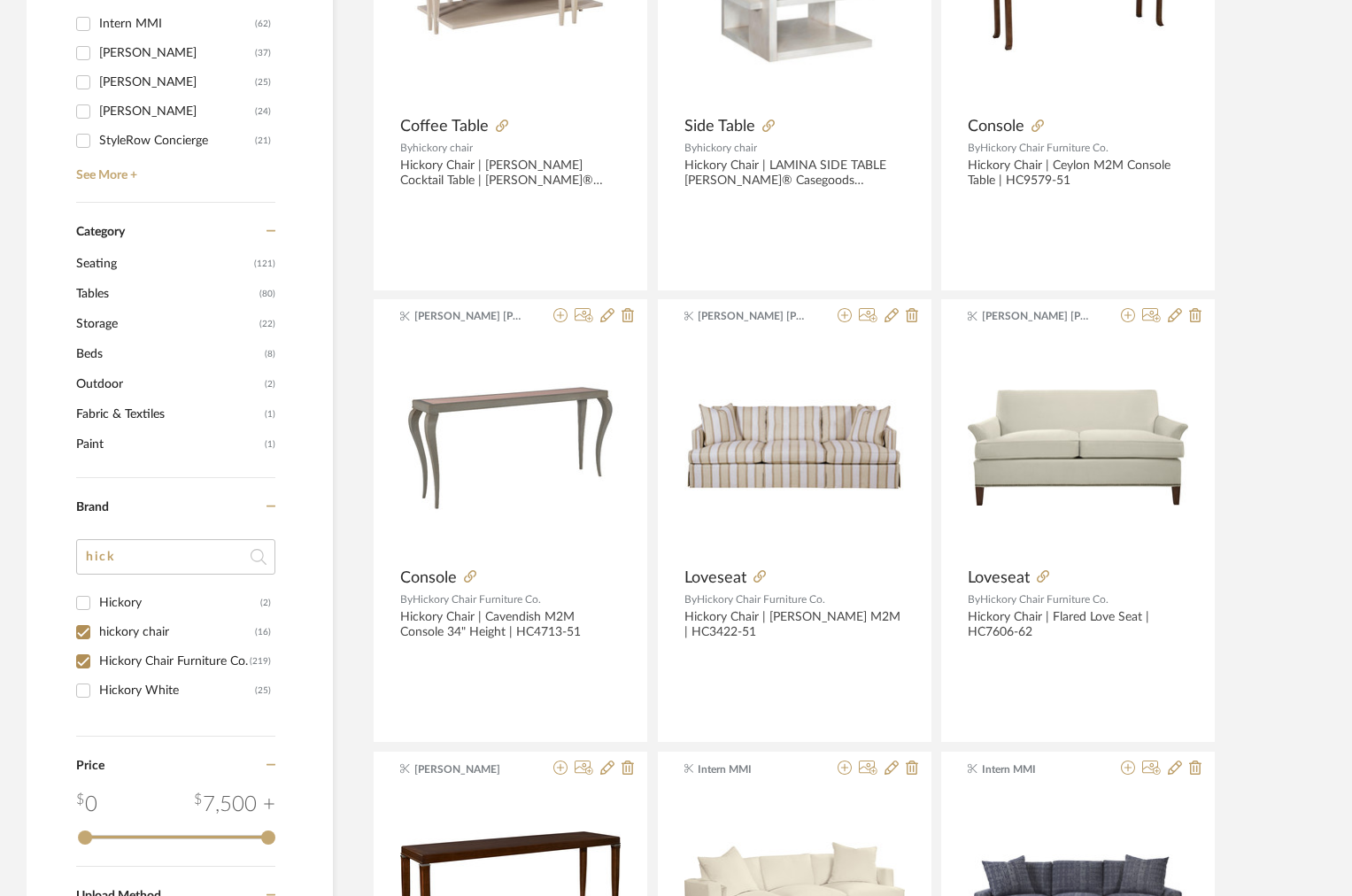
click at [89, 606] on input "Hickory (2)" at bounding box center [83, 603] width 28 height 28
checkbox input "true"
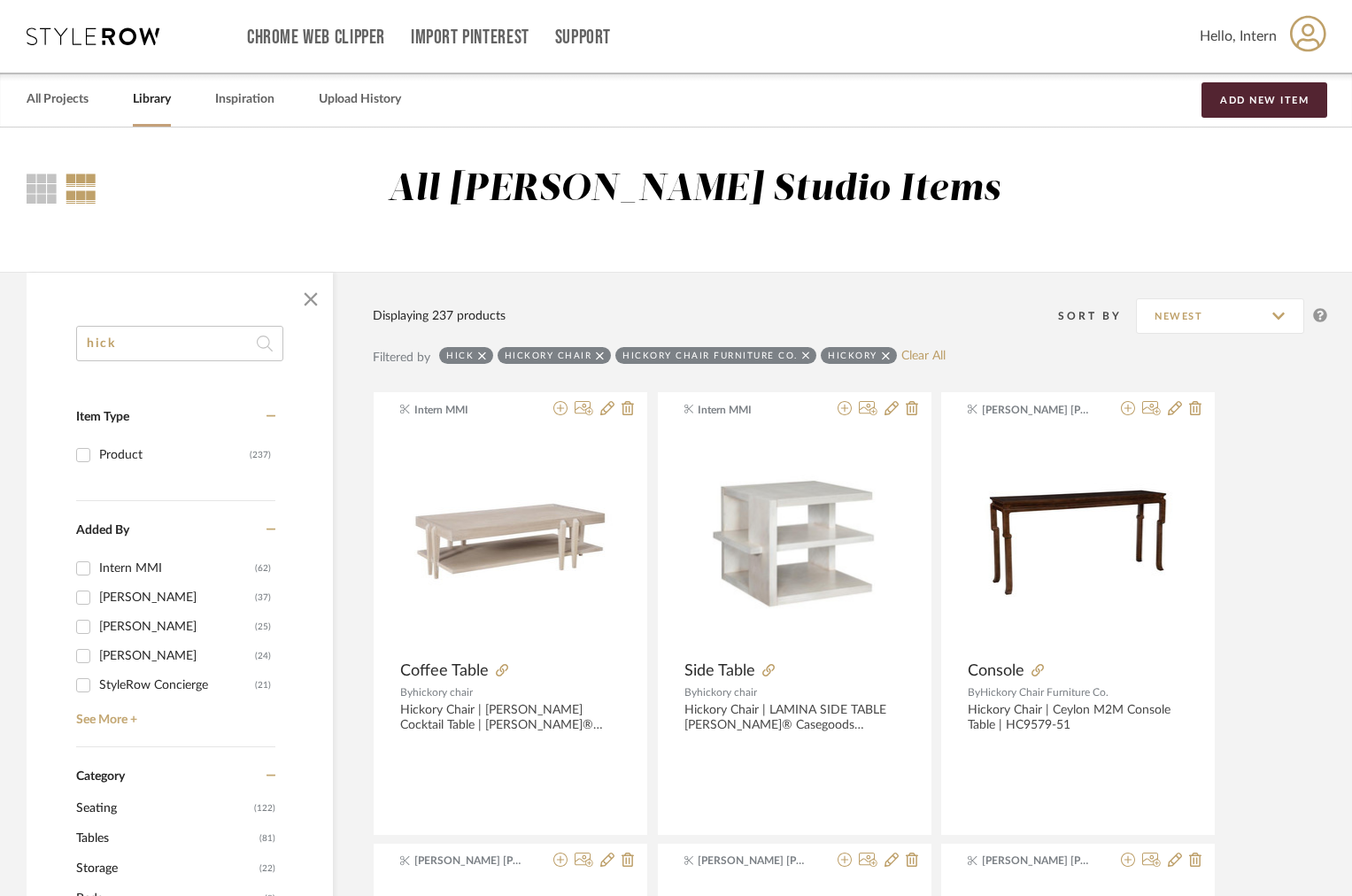
drag, startPoint x: 174, startPoint y: 337, endPoint x: 47, endPoint y: 324, distance: 127.7
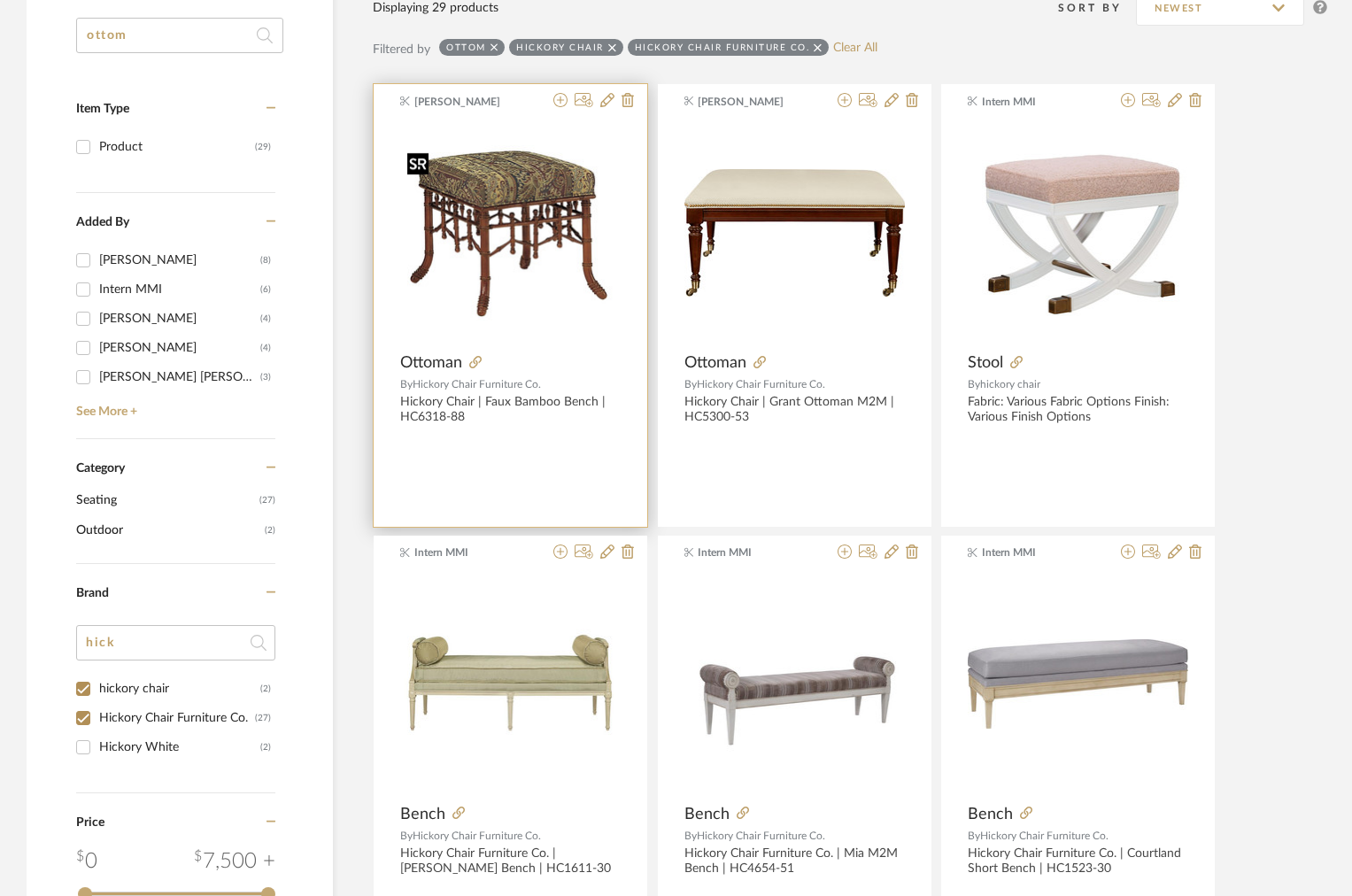
scroll to position [321, 0]
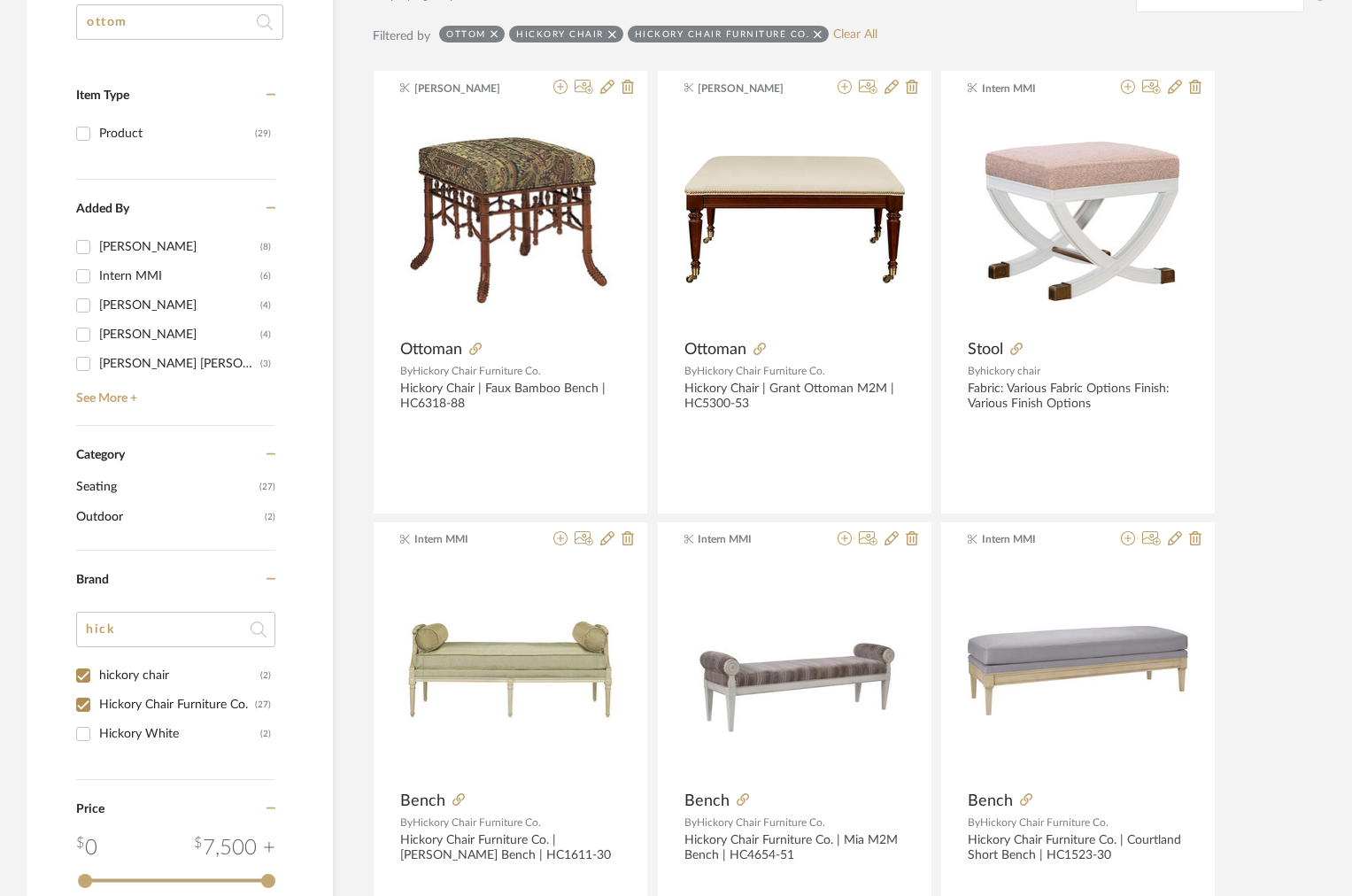
type input "ottom"
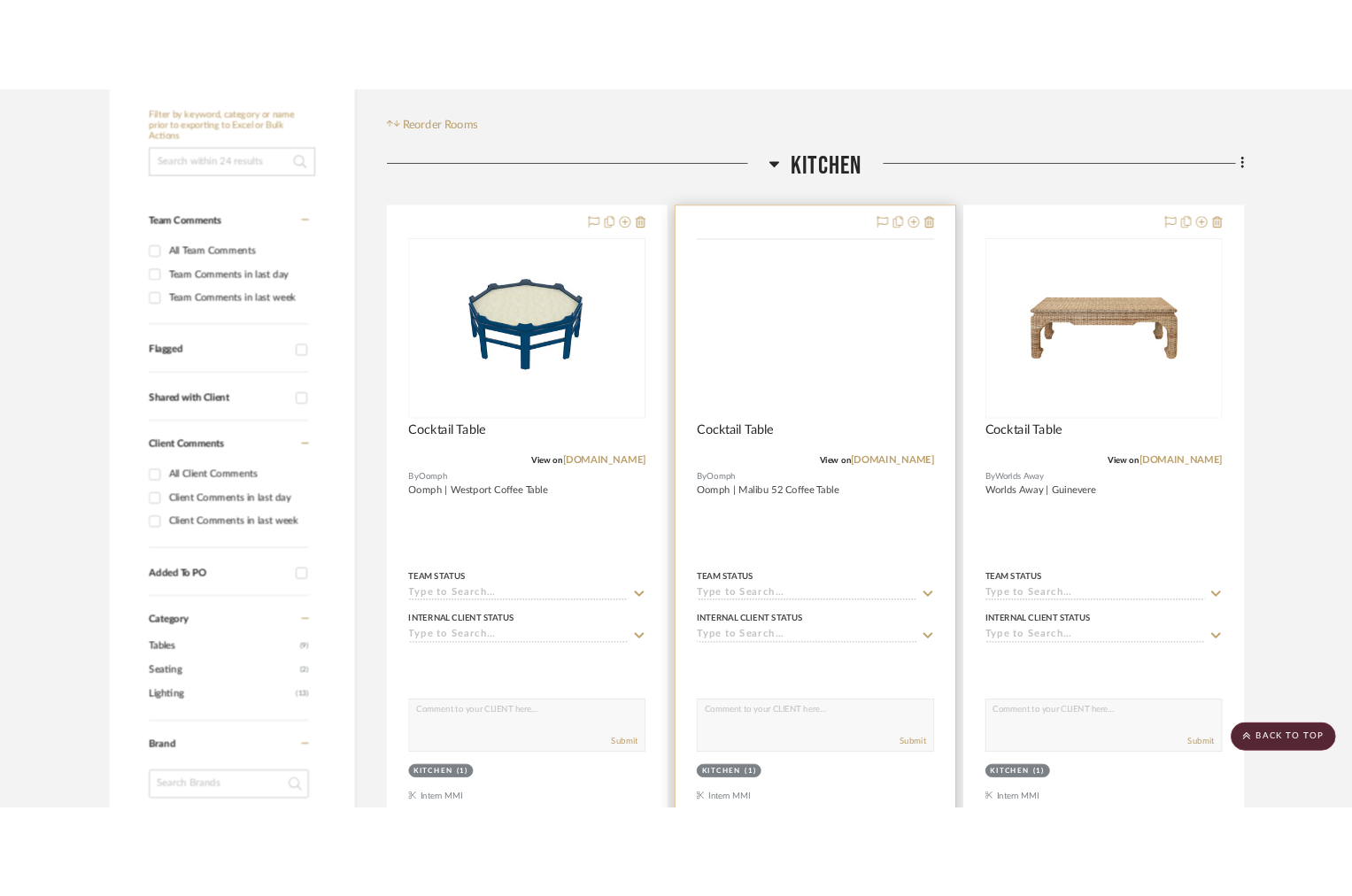
scroll to position [30, 0]
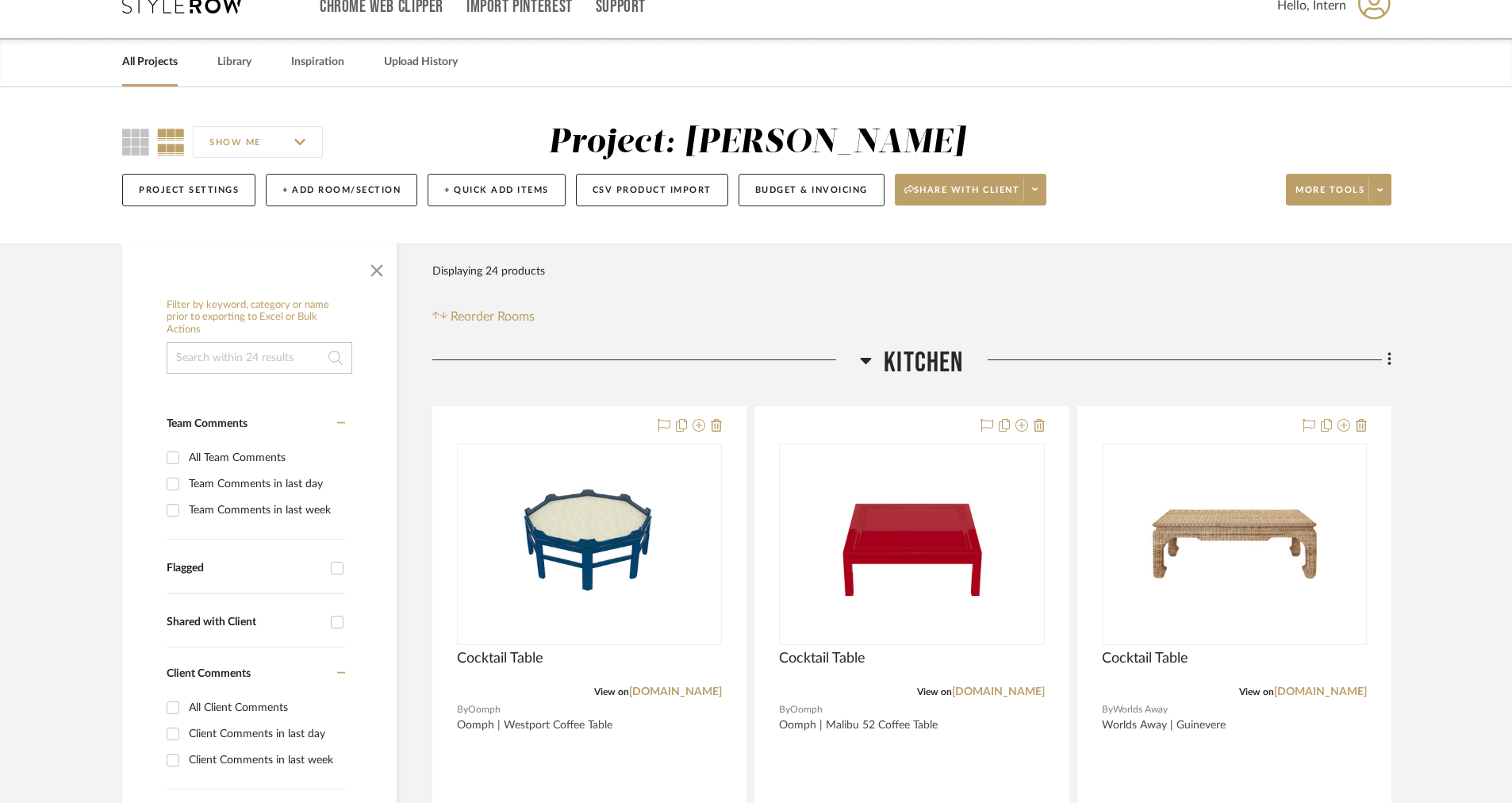
click at [863, 358] on icon at bounding box center [867, 361] width 11 height 6
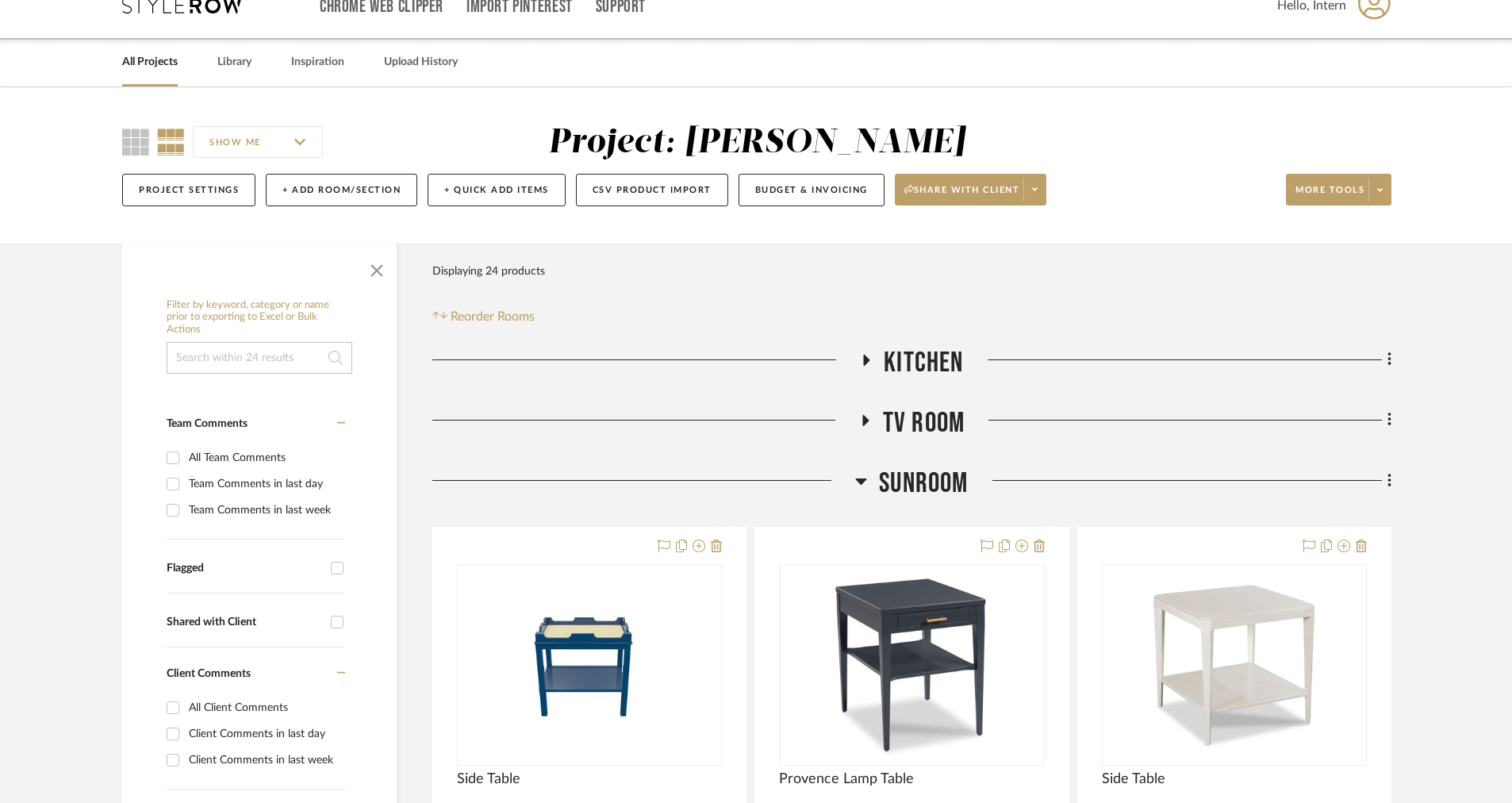
click at [873, 480] on h3 "SUNROOM" at bounding box center [912, 483] width 113 height 34
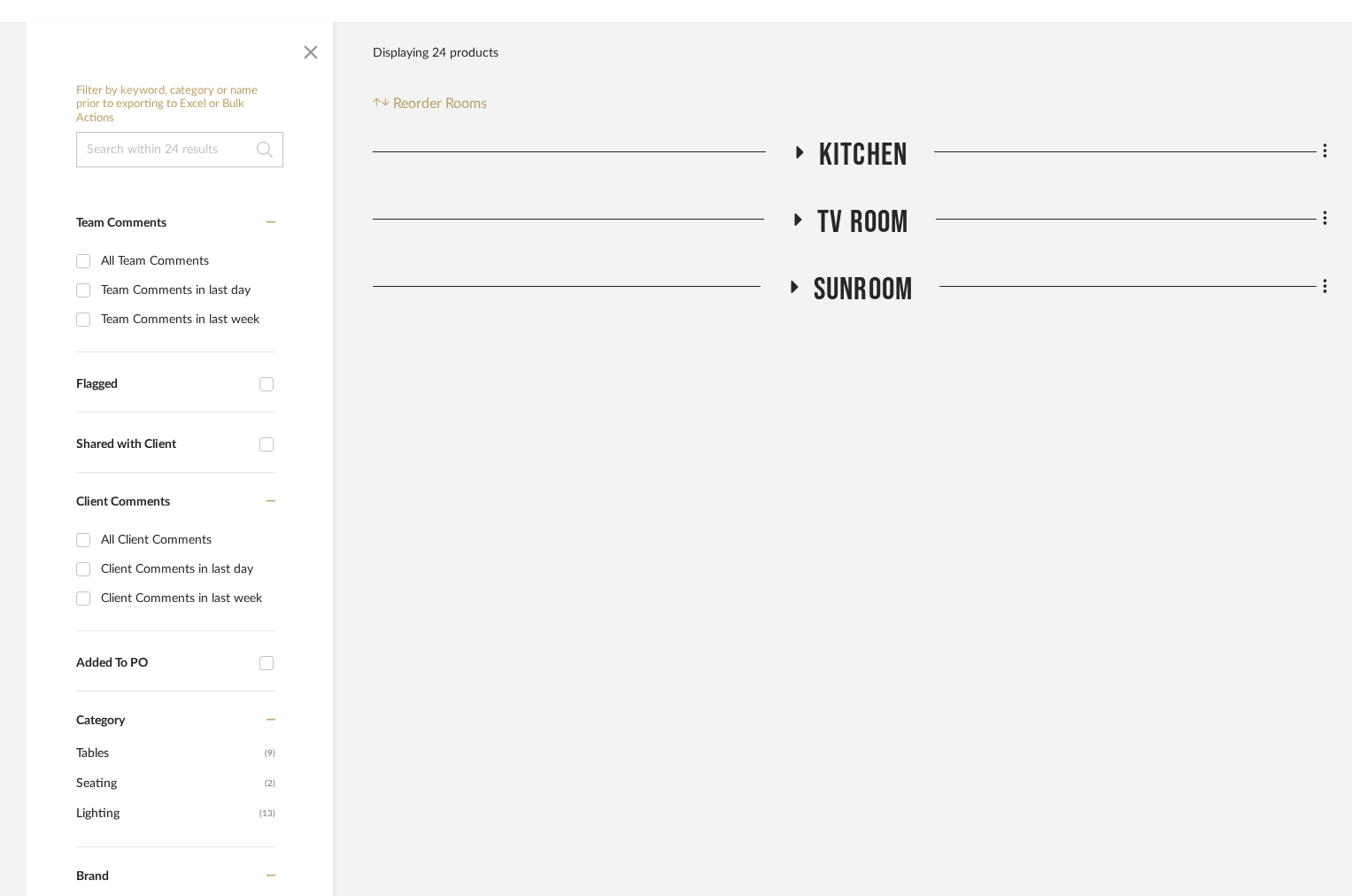
scroll to position [0, 0]
